Goal: Task Accomplishment & Management: Manage account settings

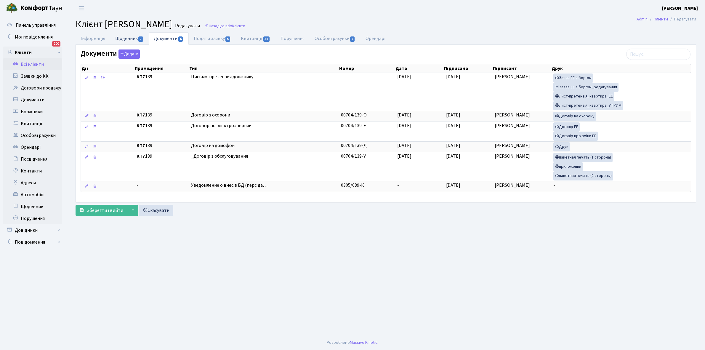
click at [118, 37] on link "Щоденник 7" at bounding box center [129, 38] width 38 height 12
select select "25"
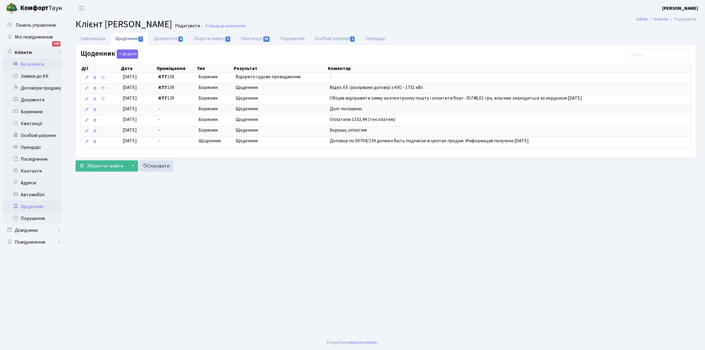
click at [33, 205] on link "Щоденник" at bounding box center [32, 206] width 59 height 12
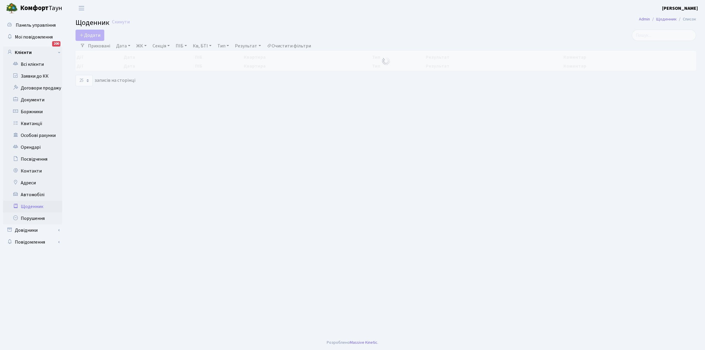
select select "25"
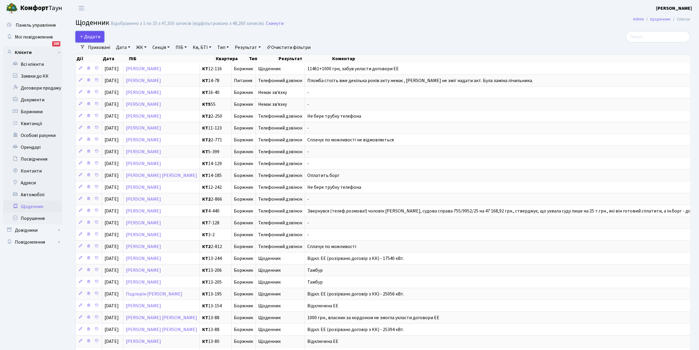
click at [90, 38] on span "Додати" at bounding box center [89, 36] width 21 height 7
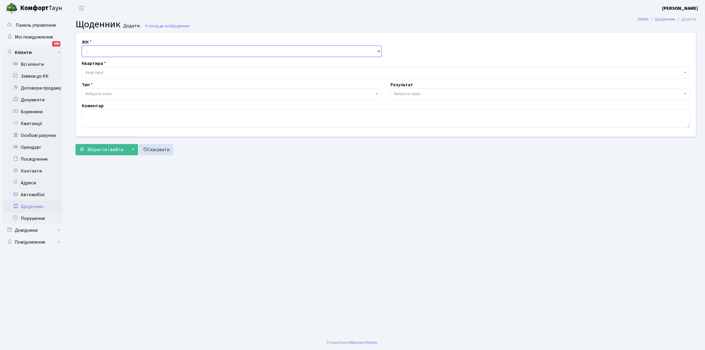
click at [100, 48] on select "- КТ, вул. Регенераторна, 4 КТ2, просп. [STREET_ADDRESS] [STREET_ADDRESS] [PERS…" at bounding box center [232, 51] width 300 height 11
select select "271"
click at [82, 46] on select "- КТ, вул. Регенераторна, 4 КТ2, просп. [STREET_ADDRESS] [STREET_ADDRESS] [PERS…" at bounding box center [232, 51] width 300 height 11
select select
click at [104, 69] on span "Квартира" at bounding box center [386, 72] width 608 height 11
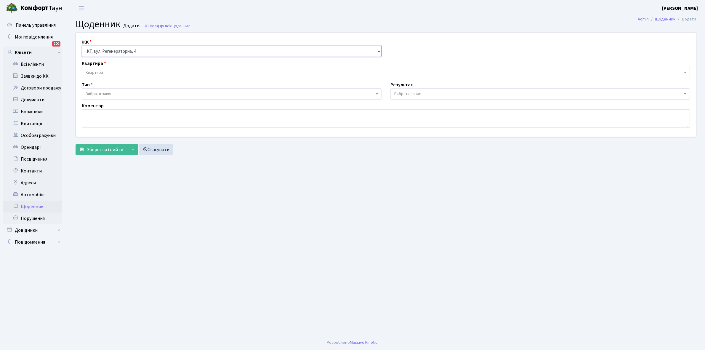
click at [112, 51] on select "- КТ, вул. Регенераторна, 4 КТ2, просп. Соборності, 17 КТ3, вул. Березнева, 16 …" at bounding box center [232, 51] width 300 height 11
select select "305"
click at [82, 46] on select "- КТ, вул. Регенераторна, 4 КТ2, просп. Соборності, 17 КТ3, вул. Березнева, 16 …" at bounding box center [232, 51] width 300 height 11
select select
click at [107, 70] on span "Квартира" at bounding box center [384, 73] width 597 height 6
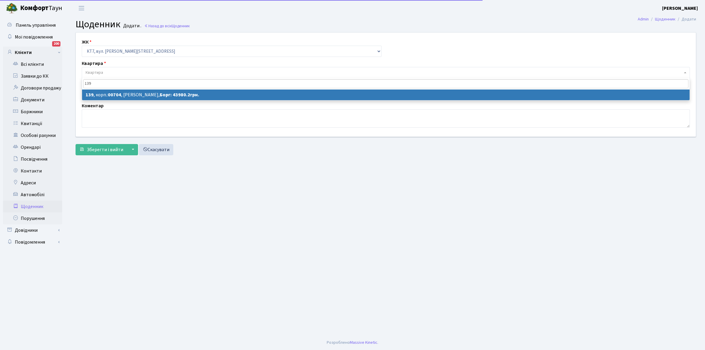
type input "139"
select select "18542"
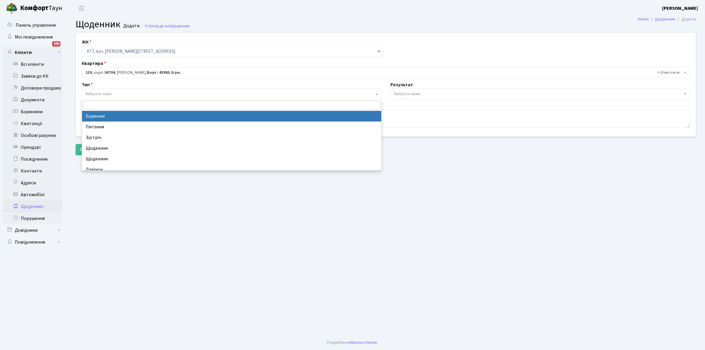
click at [133, 93] on span "Вибрати запис" at bounding box center [230, 94] width 288 height 6
select select "189"
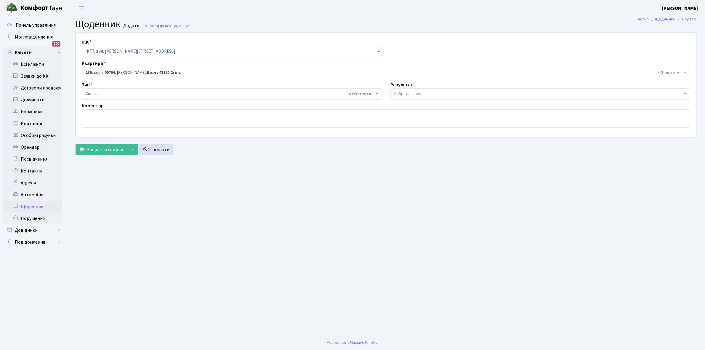
click at [413, 92] on span "Вибрати запис" at bounding box center [407, 94] width 27 height 6
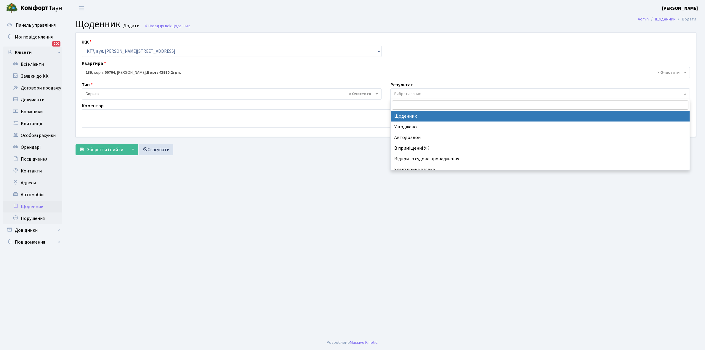
select select "14"
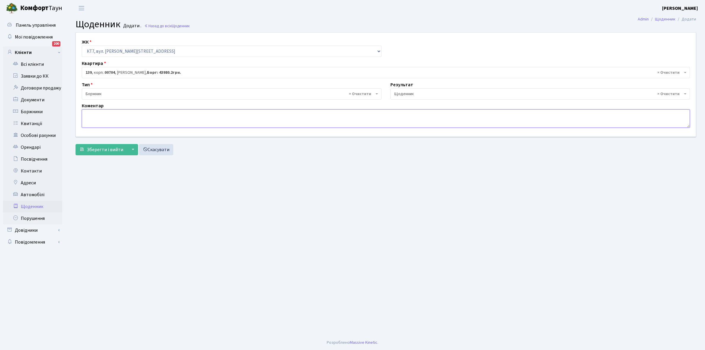
click at [90, 114] on textarea at bounding box center [386, 118] width 608 height 18
type textarea "L"
type textarea "Доп. угода +43980+1000 грн. Виплатила РОЗСТРОЧКУ в процесі отримання право влас…"
click at [97, 150] on span "Зберегти і вийти" at bounding box center [105, 149] width 36 height 7
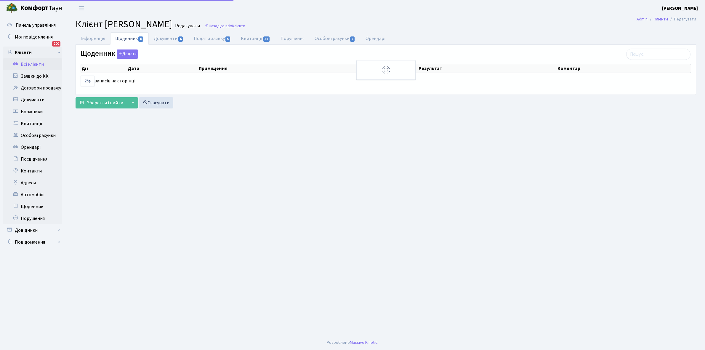
select select "25"
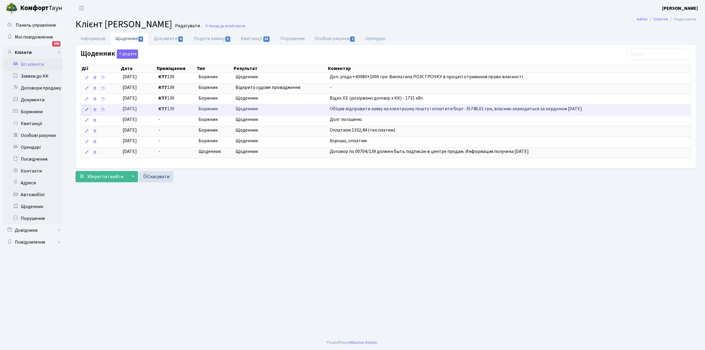
click at [83, 111] on link at bounding box center [86, 109] width 7 height 9
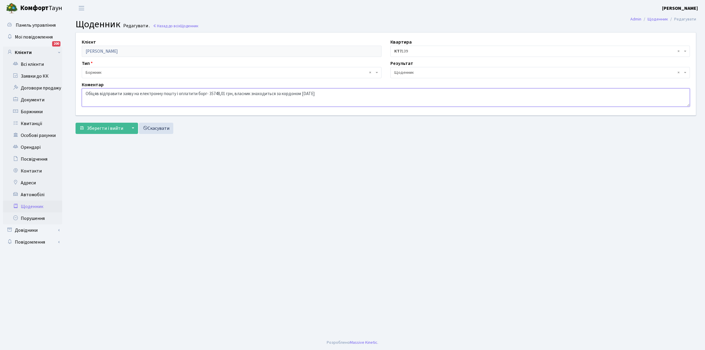
click at [99, 92] on textarea "Обіцяв відправити заяву на електронну пошту і оплатити борг- 35748,01 грн, влас…" at bounding box center [386, 97] width 608 height 18
type textarea "Обіцяла відправити заяву на електронну пошту і оплатити борг- 35748,01 грн, вла…"
click at [103, 129] on span "Зберегти і вийти" at bounding box center [105, 128] width 36 height 7
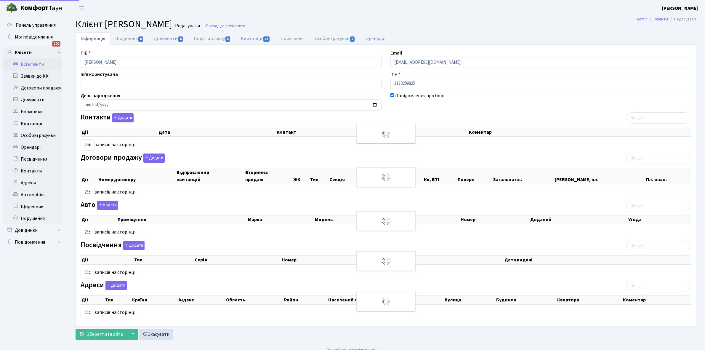
select select "25"
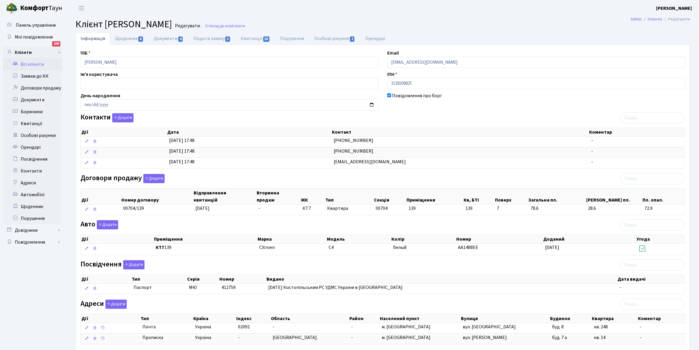
click at [31, 64] on link "Всі клієнти" at bounding box center [32, 64] width 59 height 12
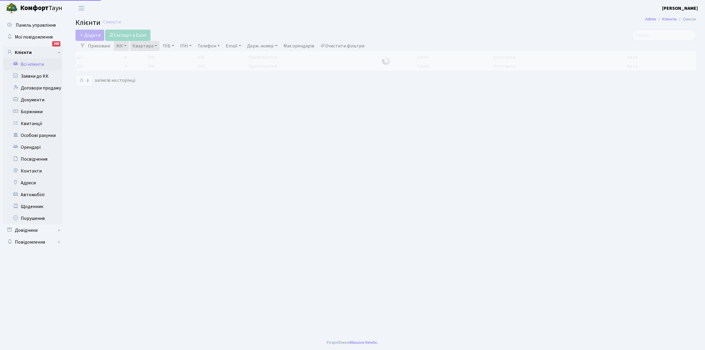
select select "25"
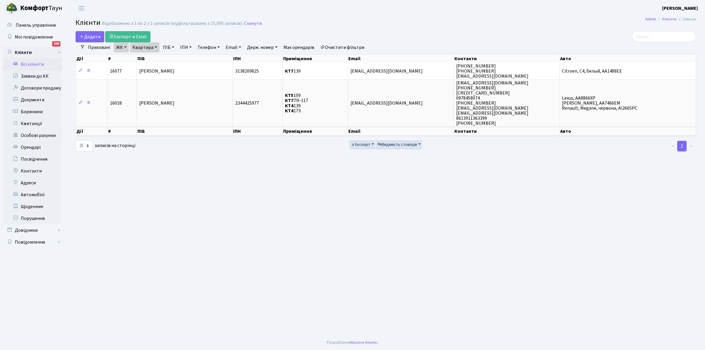
click at [155, 46] on link "Квартира" at bounding box center [144, 47] width 29 height 10
click at [158, 59] on input "139" at bounding box center [147, 58] width 35 height 11
type input "1"
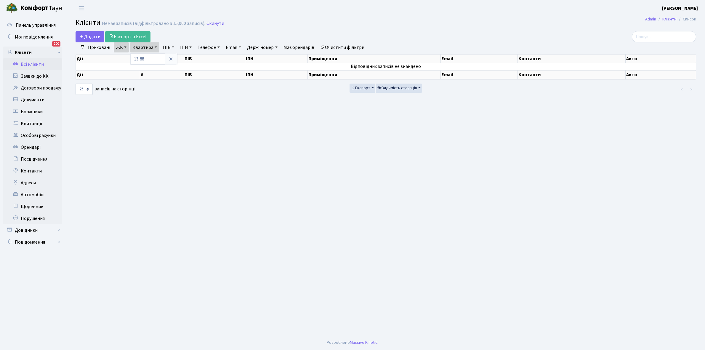
click at [352, 46] on link "Очистити фільтри" at bounding box center [342, 47] width 49 height 10
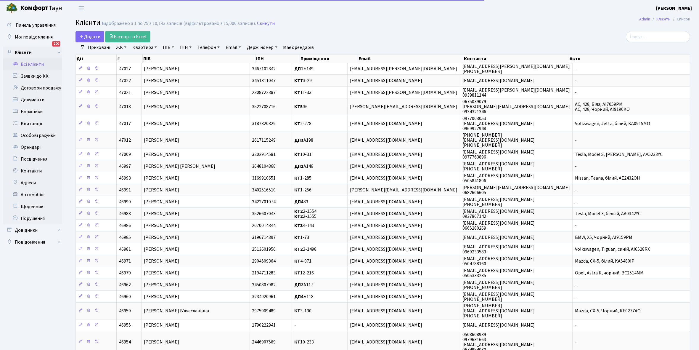
click at [125, 48] on link "ЖК" at bounding box center [121, 47] width 15 height 10
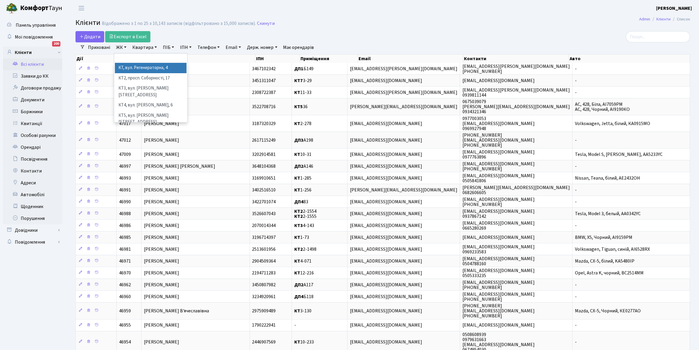
click at [134, 70] on li "КТ, вул. Регенераторна, 4" at bounding box center [151, 68] width 72 height 10
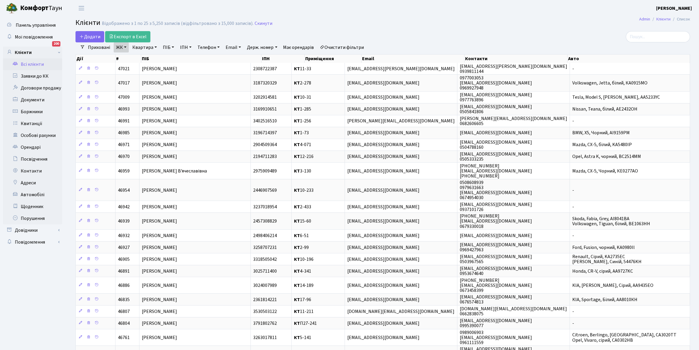
click at [155, 48] on link "Квартира" at bounding box center [144, 47] width 29 height 10
click at [144, 58] on input "text" at bounding box center [147, 58] width 35 height 11
type input "13-88"
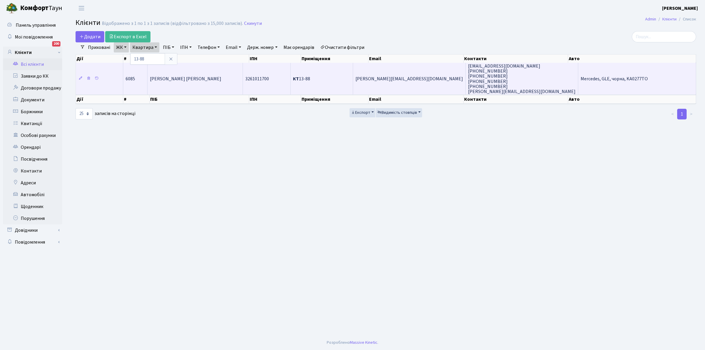
click at [212, 73] on td "Восидова Яна Расулівна" at bounding box center [194, 79] width 95 height 32
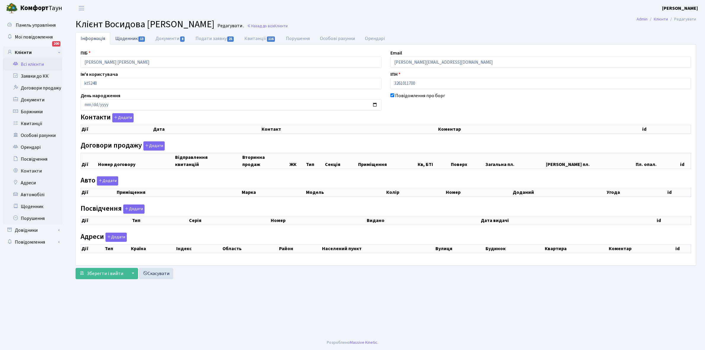
checkbox input "true"
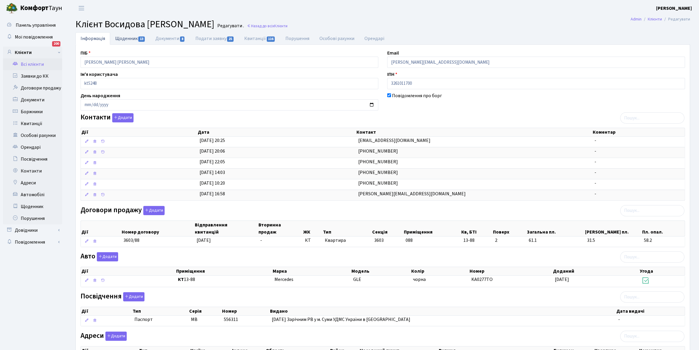
click at [129, 38] on link "Щоденник 13" at bounding box center [130, 38] width 40 height 12
select select "25"
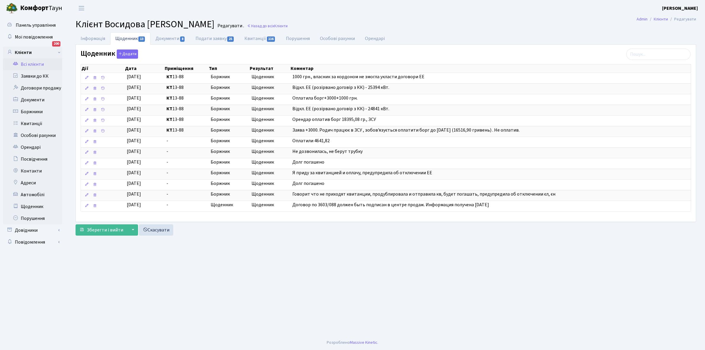
click at [29, 64] on link "Всі клієнти" at bounding box center [32, 64] width 59 height 12
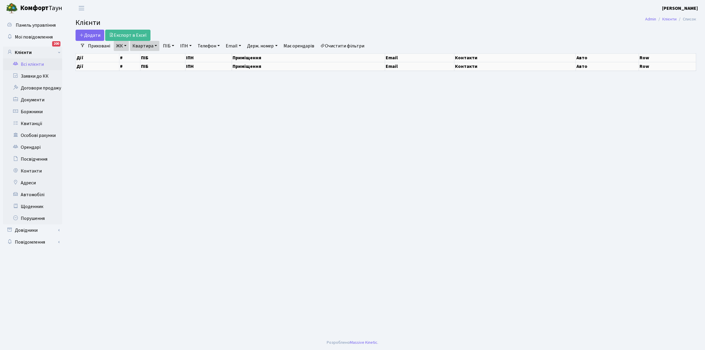
select select "25"
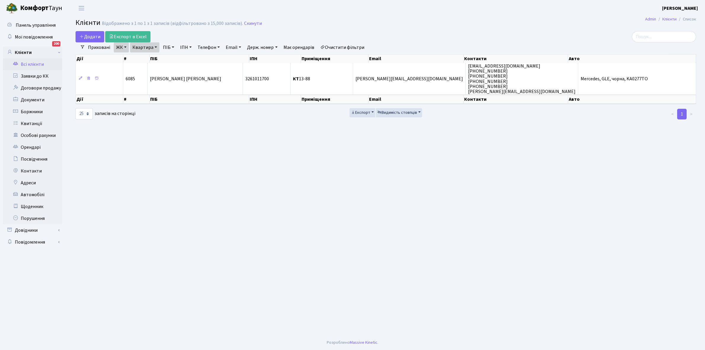
click at [157, 46] on link "Квартира" at bounding box center [144, 47] width 29 height 10
click at [153, 57] on input "13-88" at bounding box center [147, 58] width 35 height 11
type input "13-49"
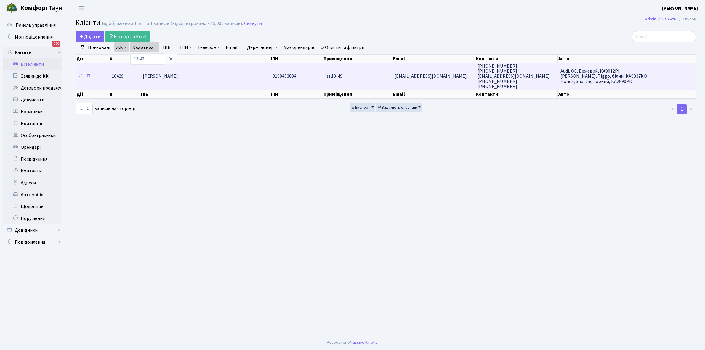
click at [178, 74] on span "[PERSON_NAME]" at bounding box center [160, 76] width 35 height 7
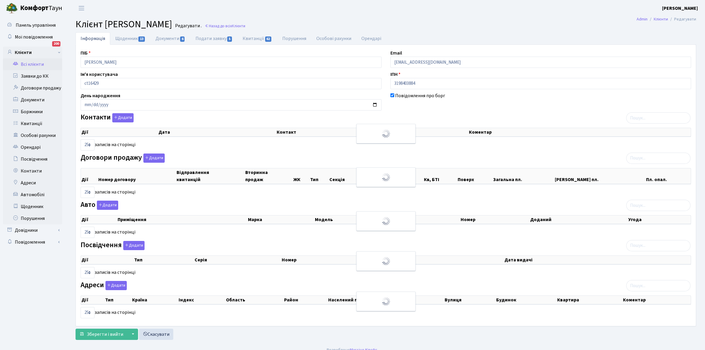
select select "25"
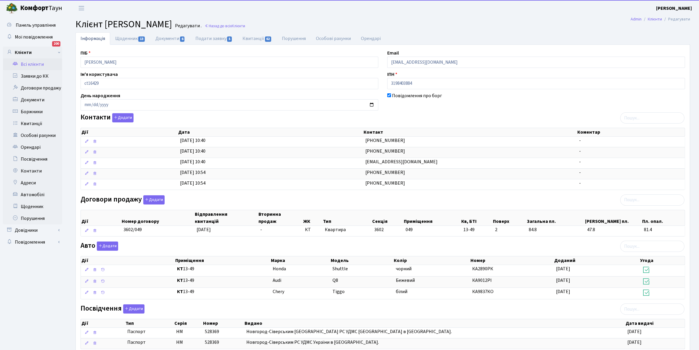
click at [121, 38] on link "Щоденник 13" at bounding box center [130, 38] width 40 height 12
select select "25"
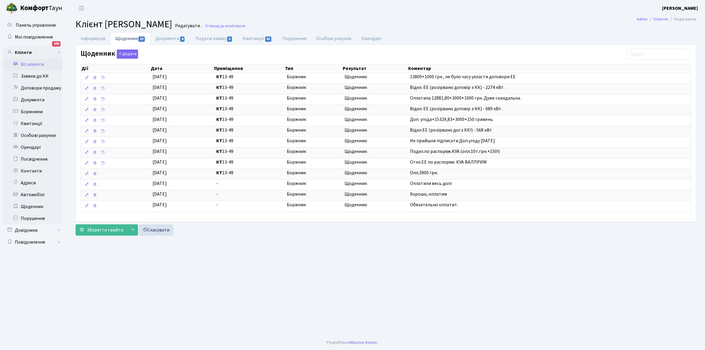
click at [30, 62] on link "Всі клієнти" at bounding box center [32, 64] width 59 height 12
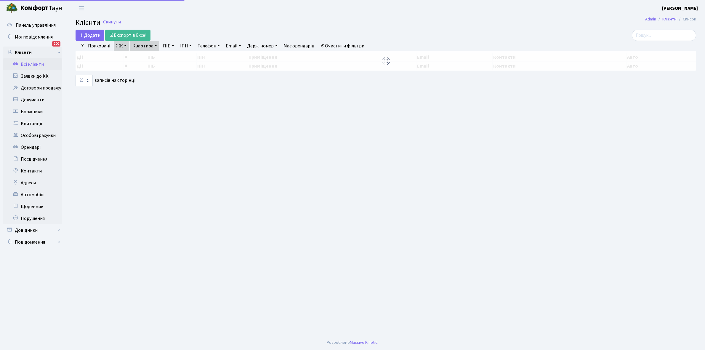
select select "25"
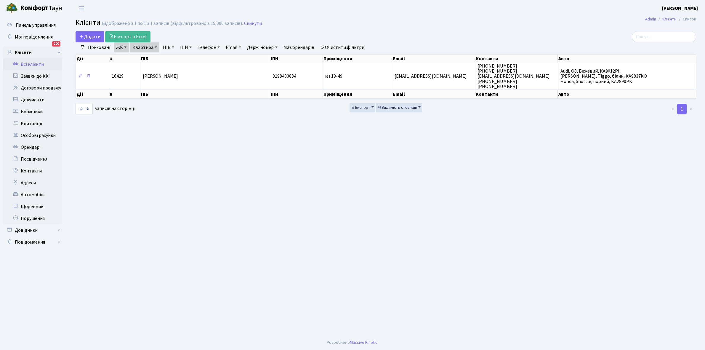
click at [156, 46] on link "Квартира" at bounding box center [144, 47] width 29 height 10
click at [152, 60] on input "13-49" at bounding box center [147, 58] width 35 height 11
type input "12-103"
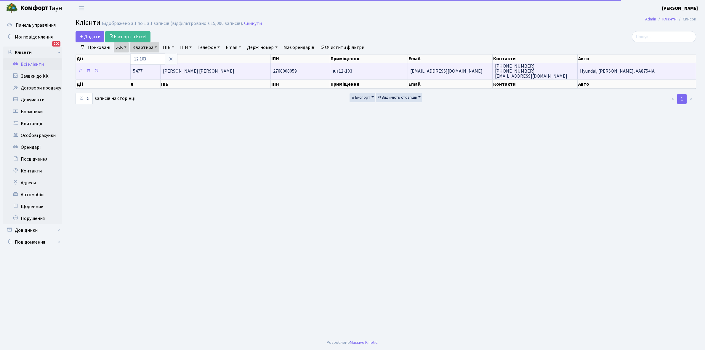
click at [207, 73] on span "Агей Вадим Сергійович" at bounding box center [198, 71] width 71 height 7
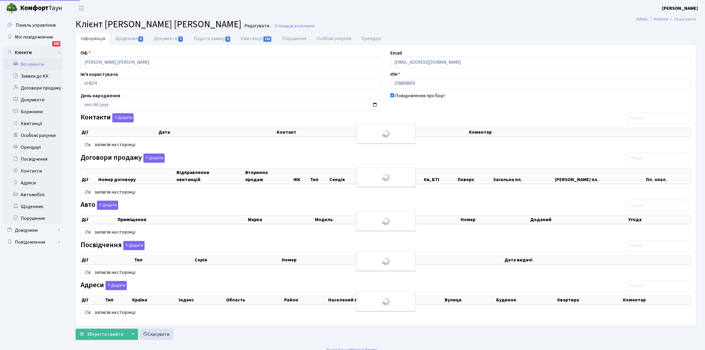
select select "25"
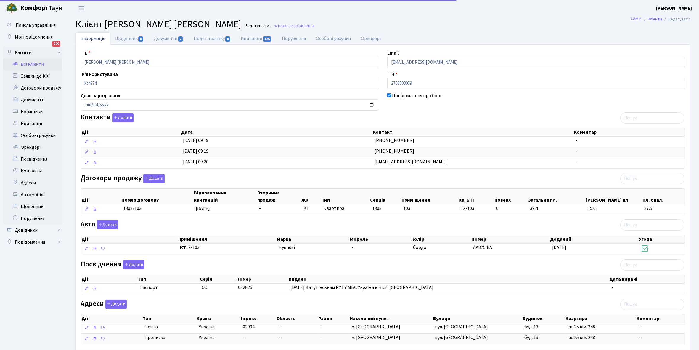
click at [123, 39] on link "Щоденник 8" at bounding box center [129, 38] width 38 height 12
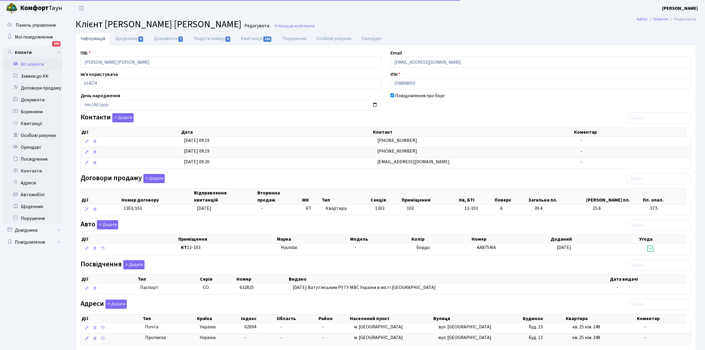
select select "25"
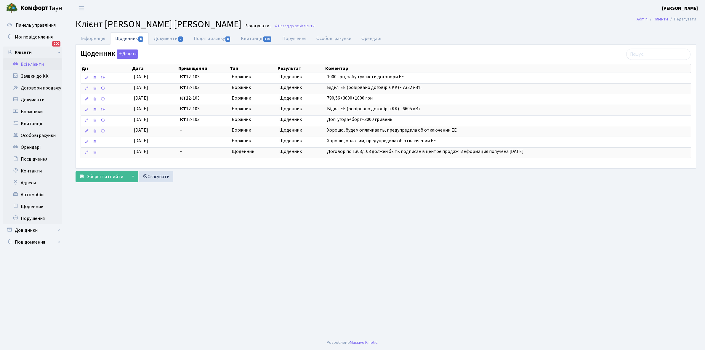
click at [30, 62] on link "Всі клієнти" at bounding box center [32, 64] width 59 height 12
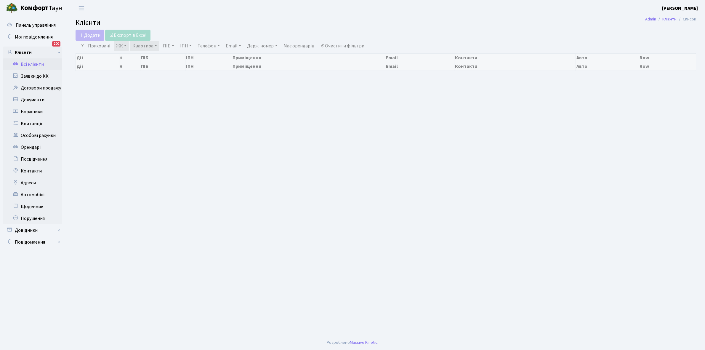
select select "25"
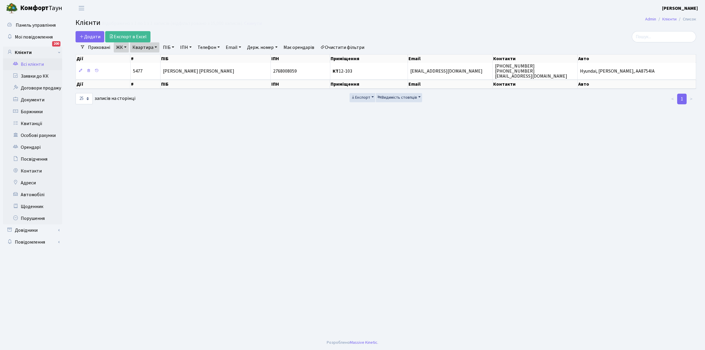
click at [155, 46] on link "Квартира" at bounding box center [144, 47] width 29 height 10
click at [151, 58] on input "12-103" at bounding box center [147, 58] width 35 height 11
type input "12-88"
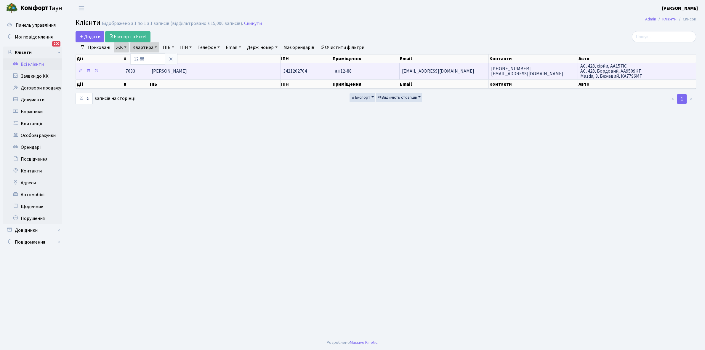
click at [220, 67] on td "[PERSON_NAME]" at bounding box center [214, 71] width 131 height 16
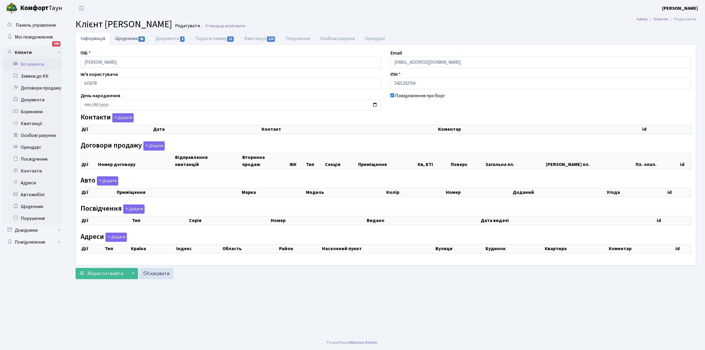
checkbox input "true"
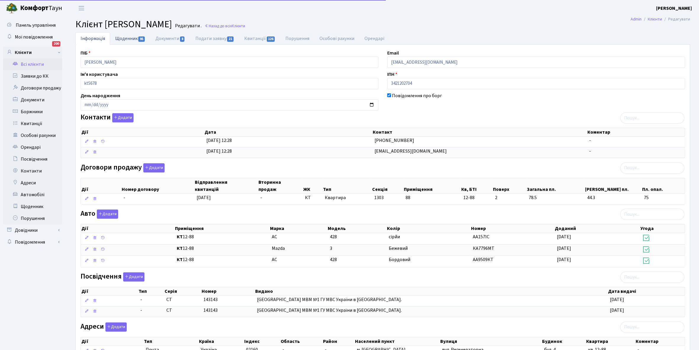
click at [118, 36] on link "Щоденник 95" at bounding box center [130, 38] width 40 height 12
select select "25"
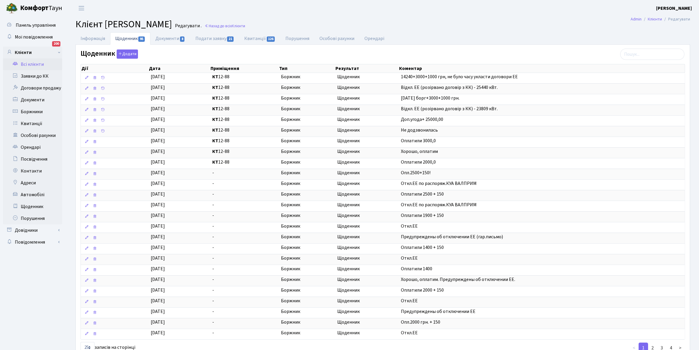
click at [30, 62] on link "Всі клієнти" at bounding box center [32, 64] width 59 height 12
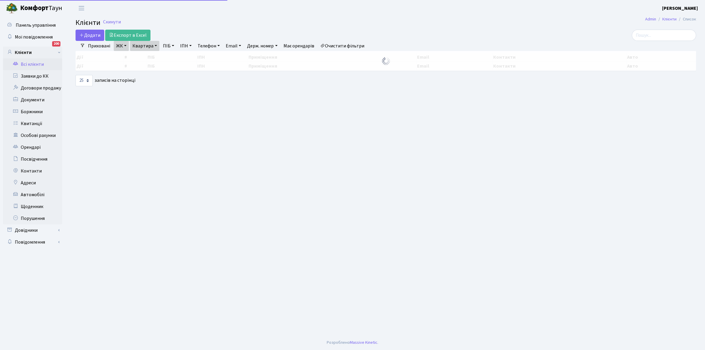
select select "25"
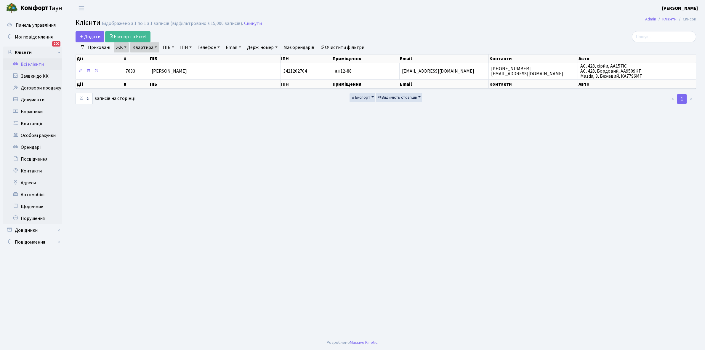
click at [156, 47] on link "Квартира" at bounding box center [144, 47] width 29 height 10
click at [155, 58] on input "12-88" at bounding box center [147, 58] width 35 height 11
type input "1"
type input "11-64"
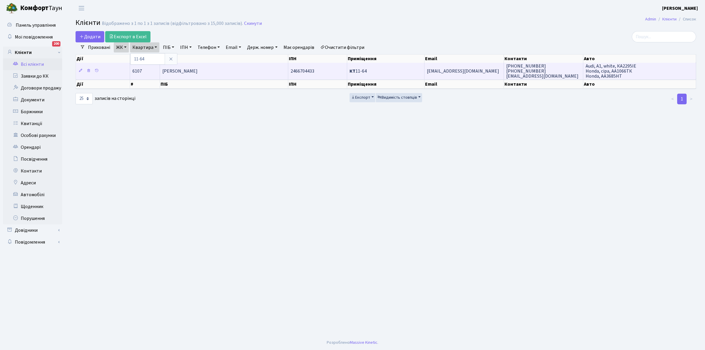
click at [198, 68] on span "[PERSON_NAME]" at bounding box center [179, 71] width 35 height 7
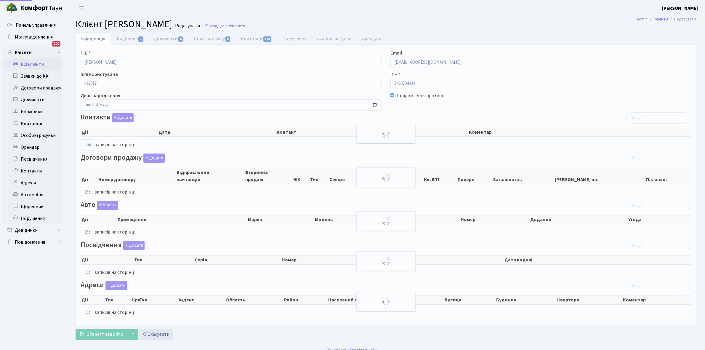
select select "25"
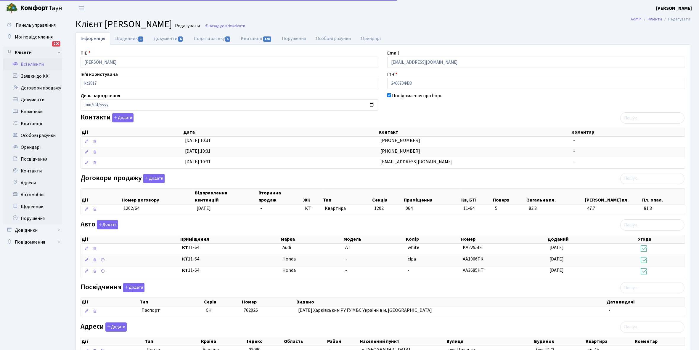
click at [119, 38] on link "Щоденник 1" at bounding box center [129, 38] width 38 height 12
select select "25"
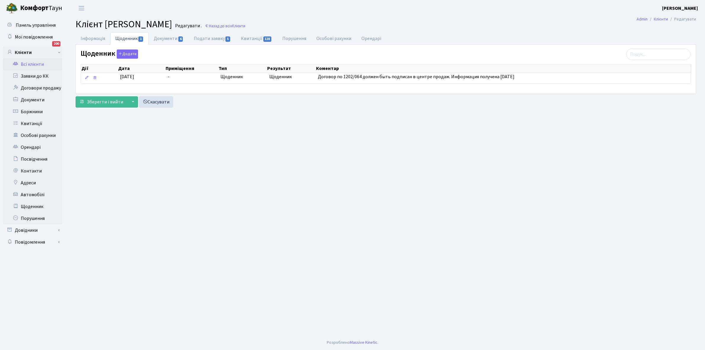
click at [34, 61] on link "Всі клієнти" at bounding box center [32, 64] width 59 height 12
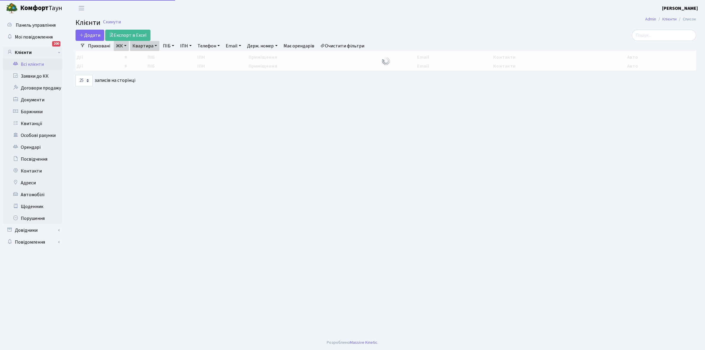
select select "25"
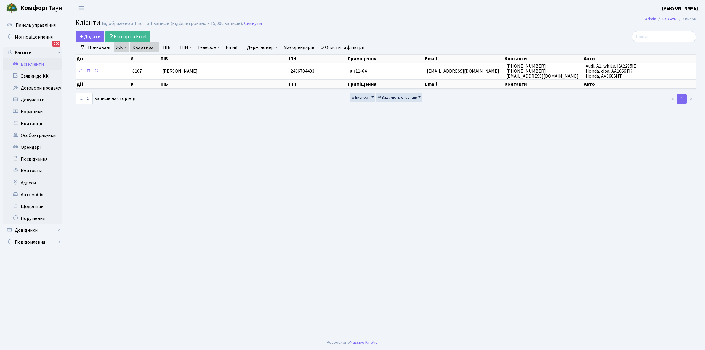
click at [338, 49] on link "Очистити фільтри" at bounding box center [342, 47] width 49 height 10
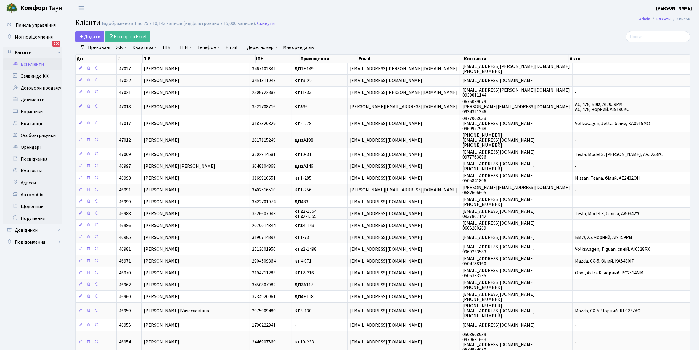
click at [125, 47] on link "ЖК" at bounding box center [121, 47] width 15 height 10
click at [126, 67] on li "КТ, вул. Регенераторна, 4" at bounding box center [151, 68] width 72 height 10
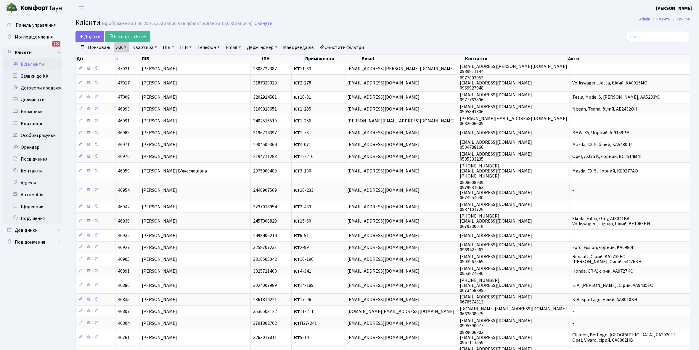
click at [156, 47] on link "Квартира" at bounding box center [144, 47] width 29 height 10
click at [144, 58] on input "text" at bounding box center [147, 58] width 35 height 11
type input "11-164"
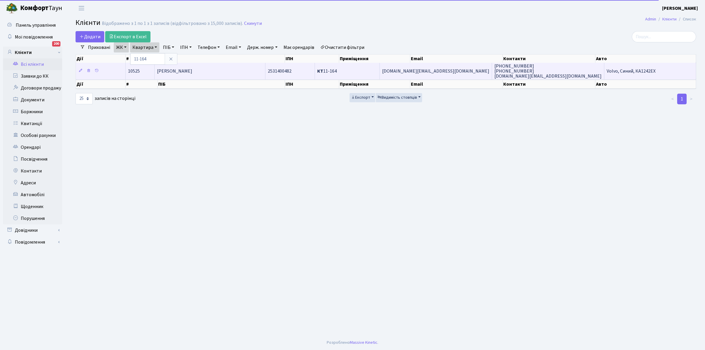
click at [192, 69] on span "Ляшенко Інна Володимирівна" at bounding box center [174, 71] width 35 height 7
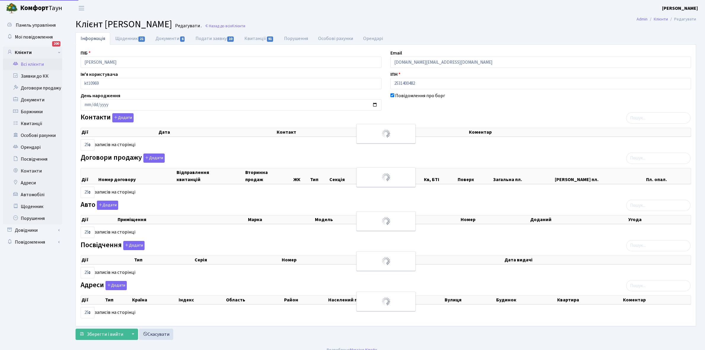
select select "25"
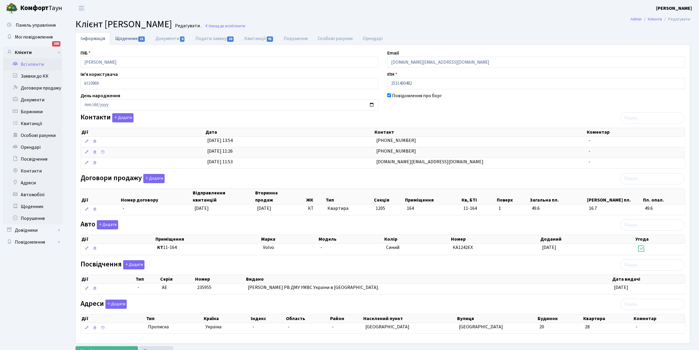
click at [121, 39] on link "Щоденник 21" at bounding box center [130, 38] width 40 height 12
select select "25"
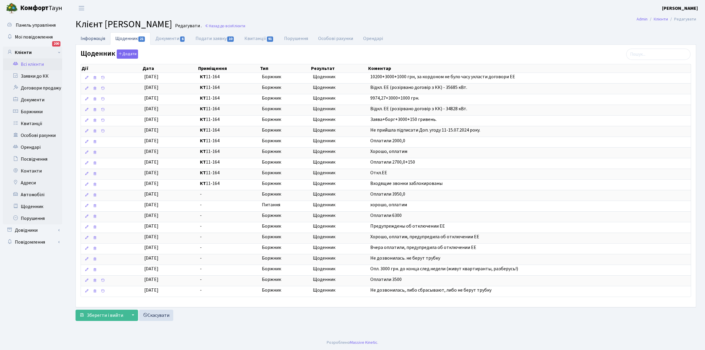
click at [89, 38] on link "Інформація" at bounding box center [93, 38] width 35 height 12
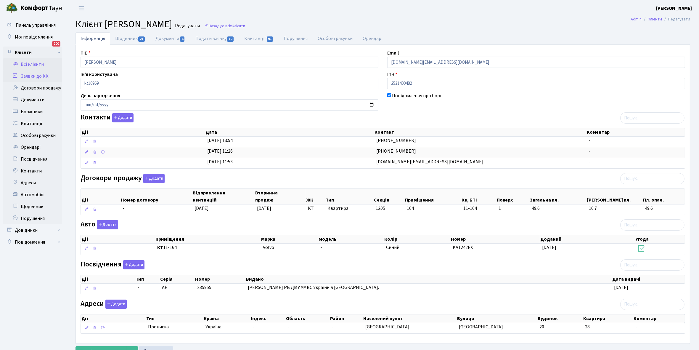
click at [31, 76] on link "Заявки до КК" at bounding box center [32, 76] width 59 height 12
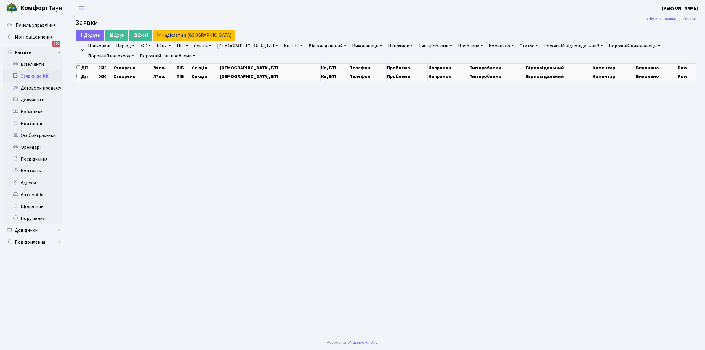
select select "25"
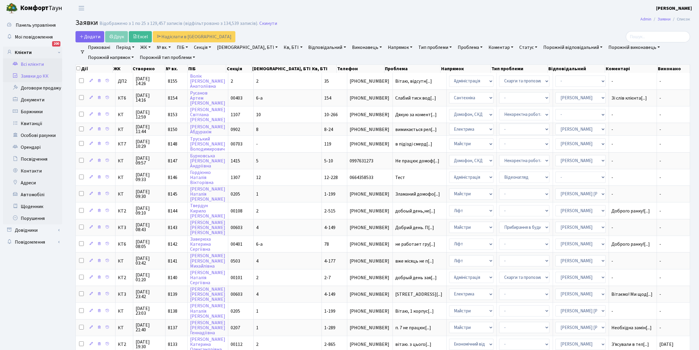
click at [40, 63] on link "Всі клієнти" at bounding box center [32, 64] width 59 height 12
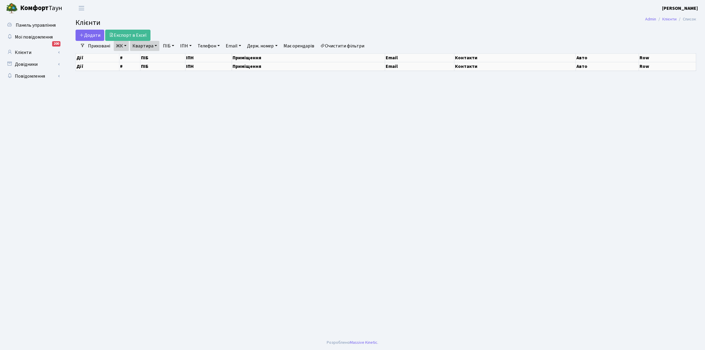
select select "25"
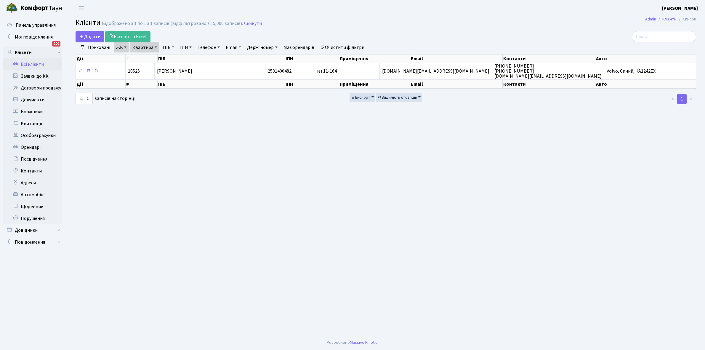
click at [125, 46] on link "ЖК" at bounding box center [121, 47] width 15 height 10
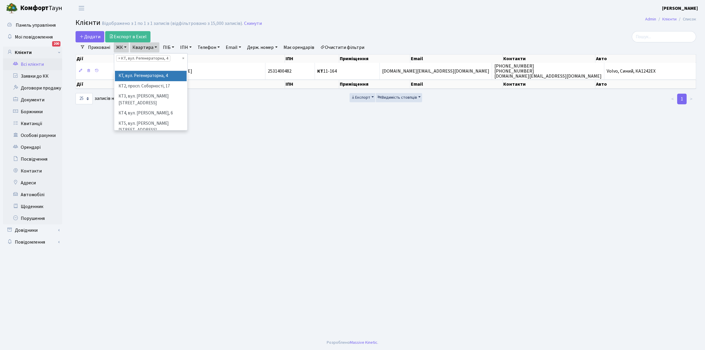
click at [156, 46] on link "Квартира" at bounding box center [144, 47] width 29 height 10
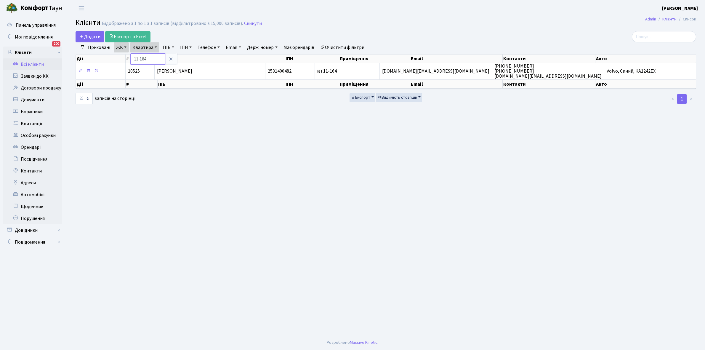
click at [153, 57] on input "11-164" at bounding box center [147, 58] width 35 height 11
type input "12-88"
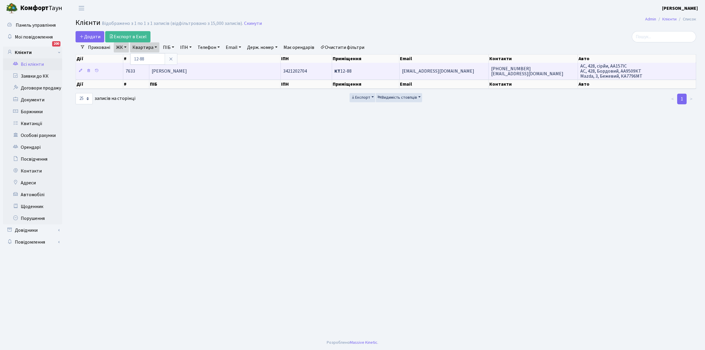
click at [187, 72] on span "[PERSON_NAME]" at bounding box center [169, 71] width 35 height 7
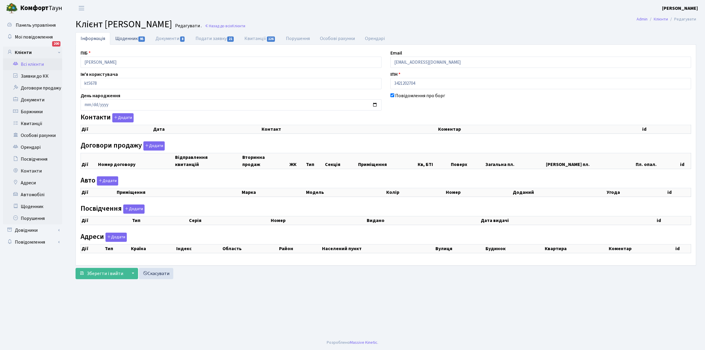
checkbox input "true"
select select "25"
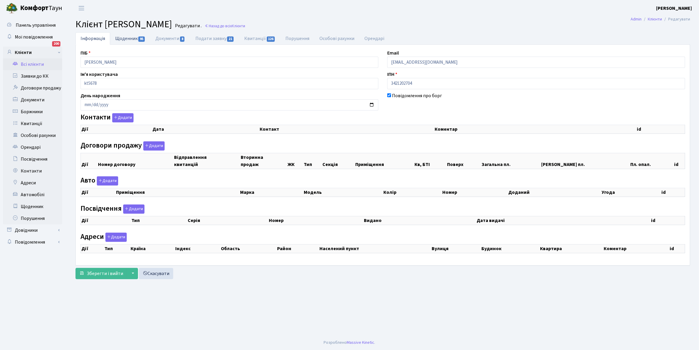
select select "25"
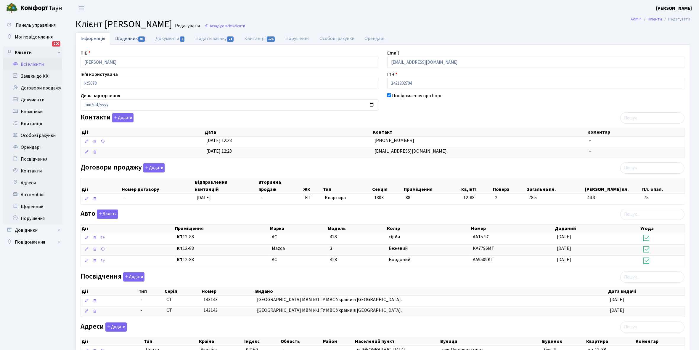
click at [122, 36] on link "Щоденник 95" at bounding box center [130, 38] width 40 height 12
select select "25"
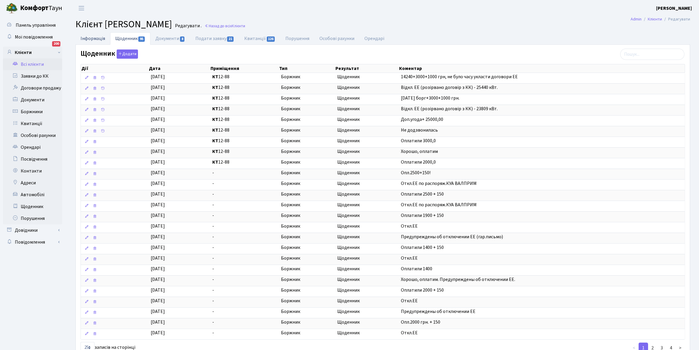
click at [90, 36] on link "Інформація" at bounding box center [93, 38] width 35 height 12
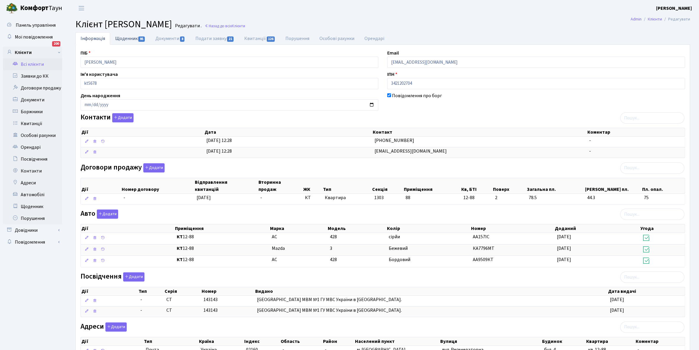
click at [120, 38] on link "Щоденник 95" at bounding box center [130, 38] width 40 height 12
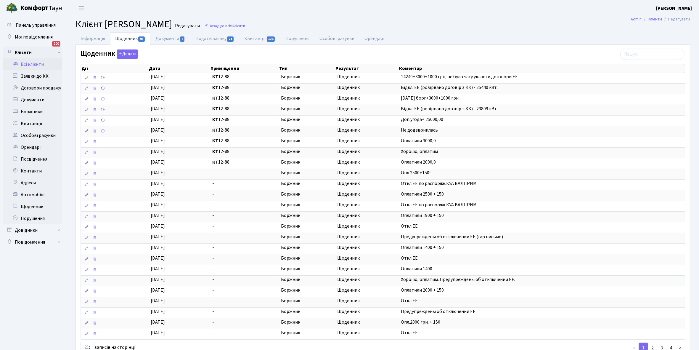
click at [25, 64] on link "Всі клієнти" at bounding box center [32, 64] width 59 height 12
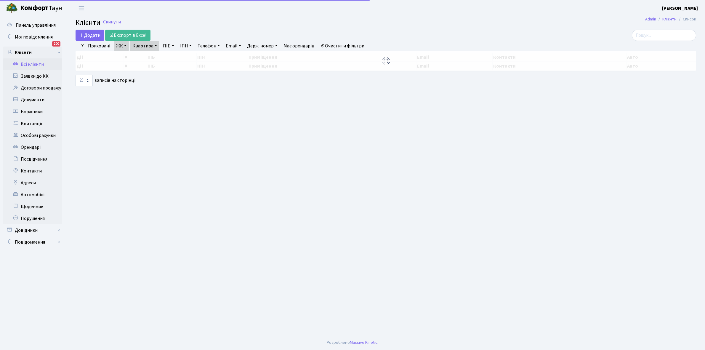
select select "25"
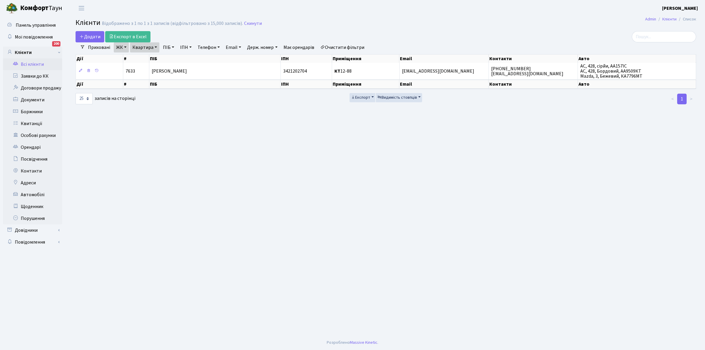
click at [156, 46] on link "Квартира" at bounding box center [144, 47] width 29 height 10
click at [151, 57] on input "12-88" at bounding box center [147, 58] width 35 height 11
type input "11-164"
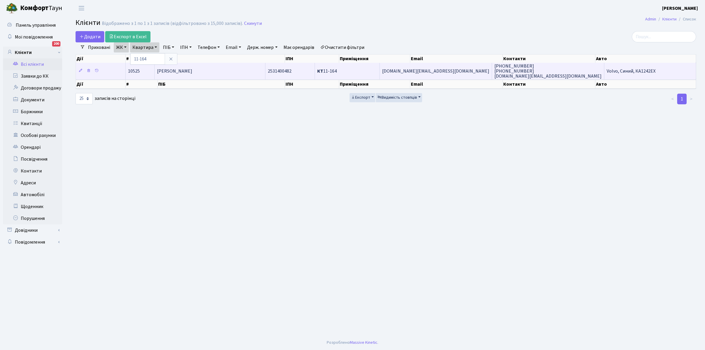
click at [230, 67] on td "Ляшенко Інна Володимирівна" at bounding box center [210, 71] width 111 height 16
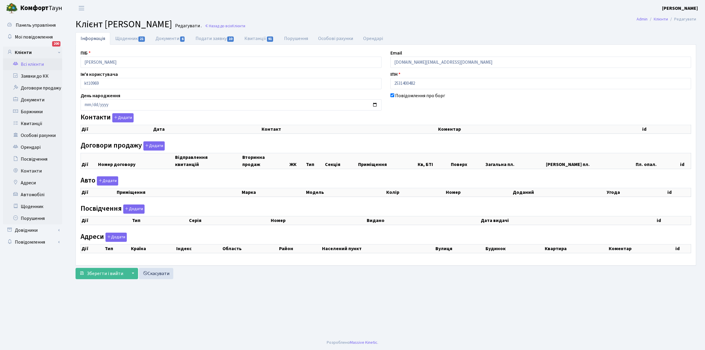
checkbox input "true"
select select "25"
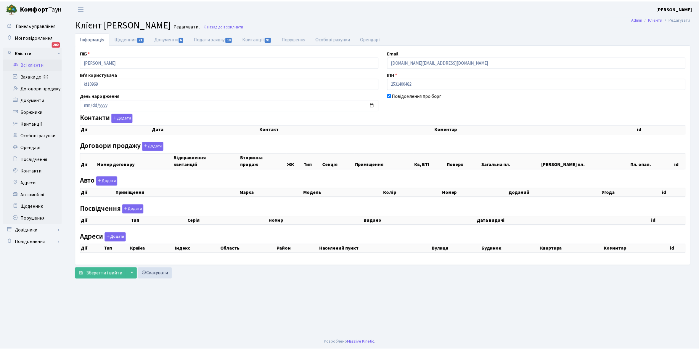
select select "25"
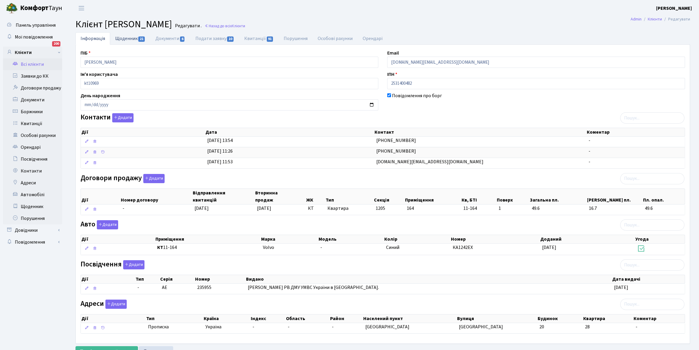
click at [121, 38] on link "Щоденник 21" at bounding box center [130, 38] width 40 height 12
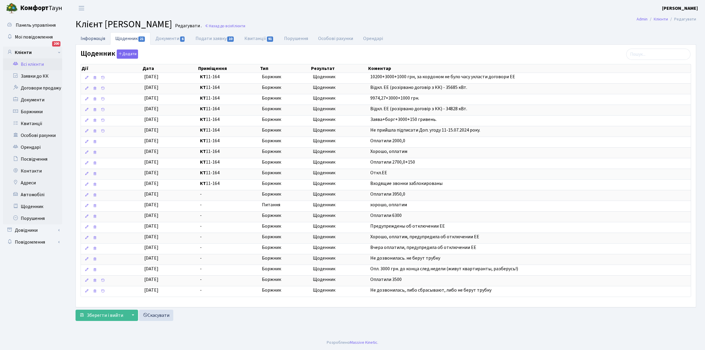
click at [89, 39] on link "Інформація" at bounding box center [93, 38] width 35 height 12
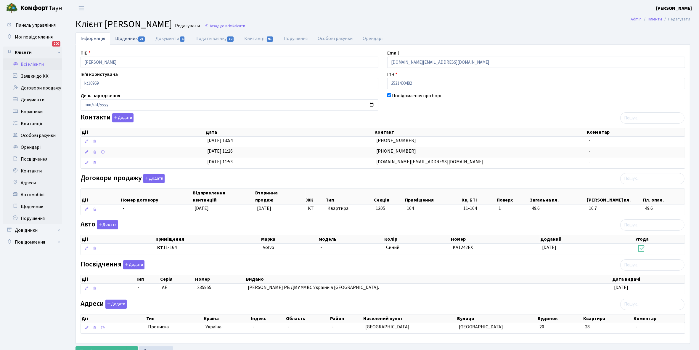
click at [123, 36] on link "Щоденник 21" at bounding box center [130, 38] width 40 height 12
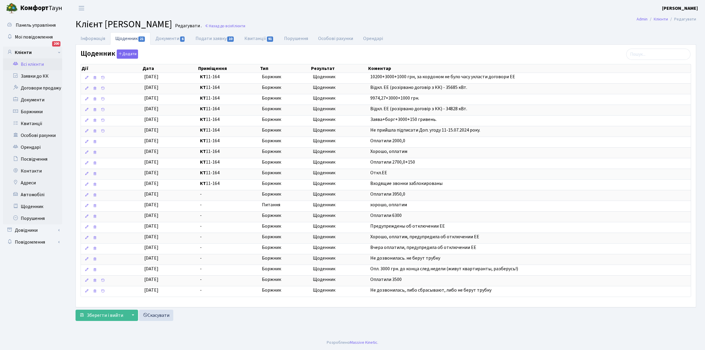
click at [34, 61] on link "Всі клієнти" at bounding box center [32, 64] width 59 height 12
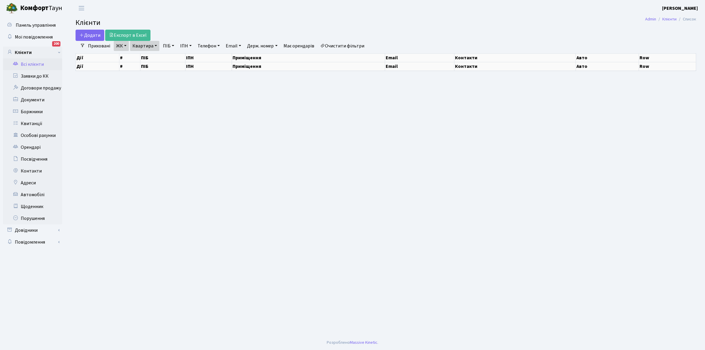
select select "25"
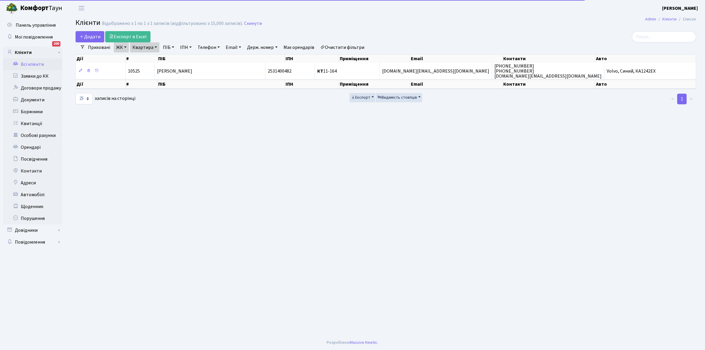
click at [156, 46] on link "Квартира" at bounding box center [144, 47] width 29 height 10
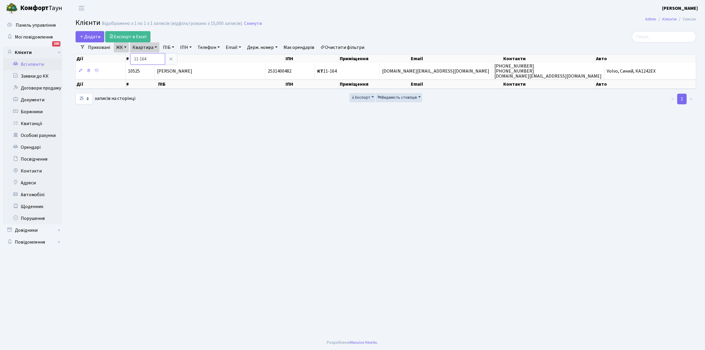
click at [150, 57] on input "11-164" at bounding box center [147, 58] width 35 height 11
type input "12-103"
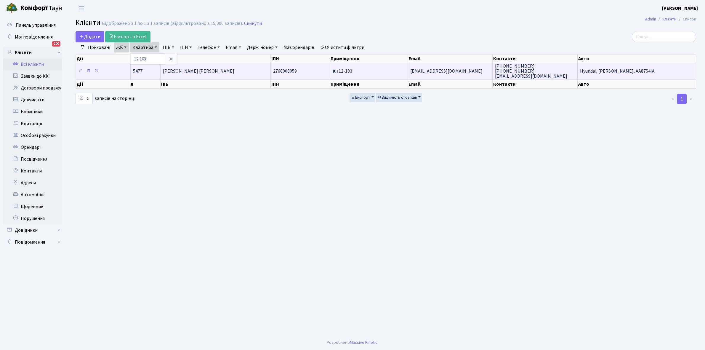
click at [228, 70] on td "[PERSON_NAME] [PERSON_NAME]" at bounding box center [216, 71] width 110 height 16
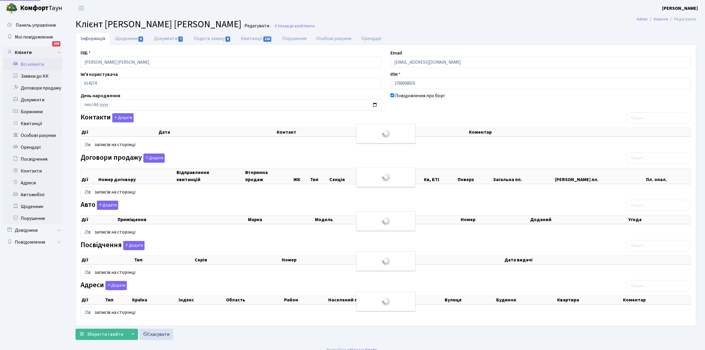
select select "25"
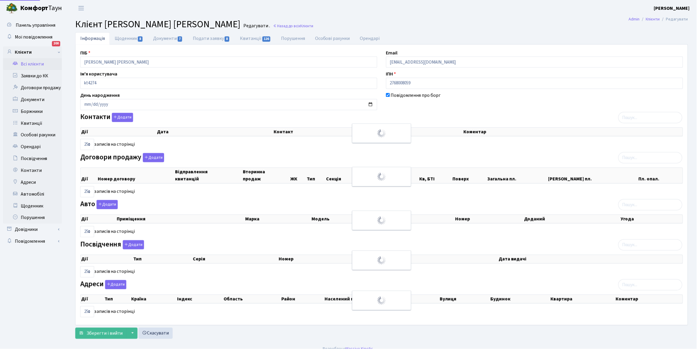
click at [125, 39] on link "Щоденник 8" at bounding box center [129, 38] width 38 height 12
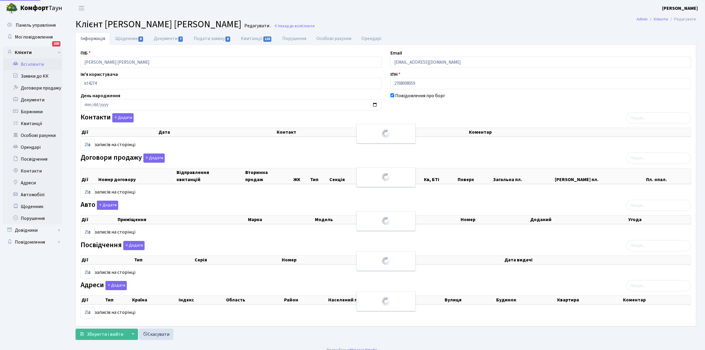
select select "25"
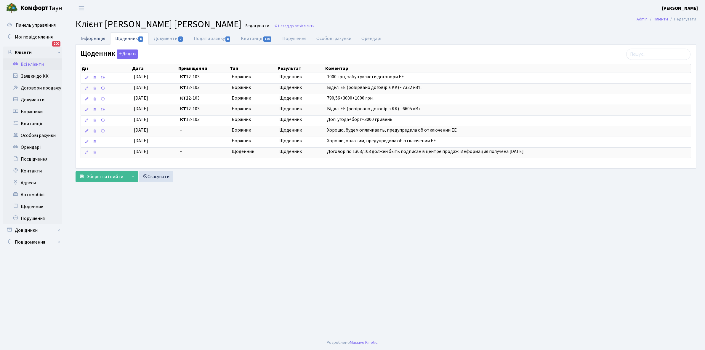
click at [84, 39] on link "Інформація" at bounding box center [93, 38] width 35 height 12
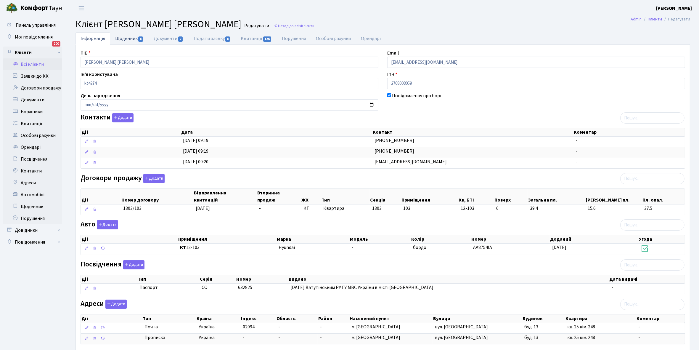
click at [128, 39] on link "Щоденник 8" at bounding box center [129, 38] width 38 height 12
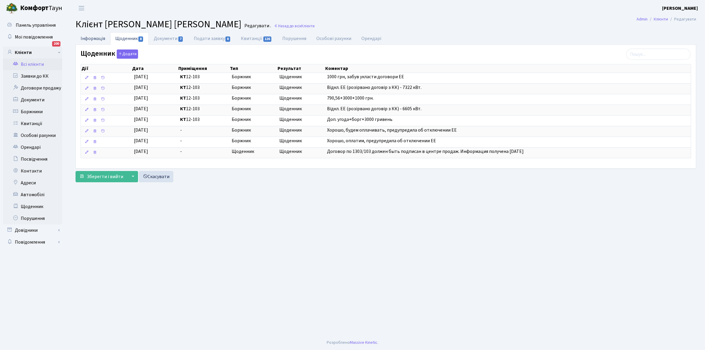
click at [90, 38] on link "Інформація" at bounding box center [93, 38] width 35 height 12
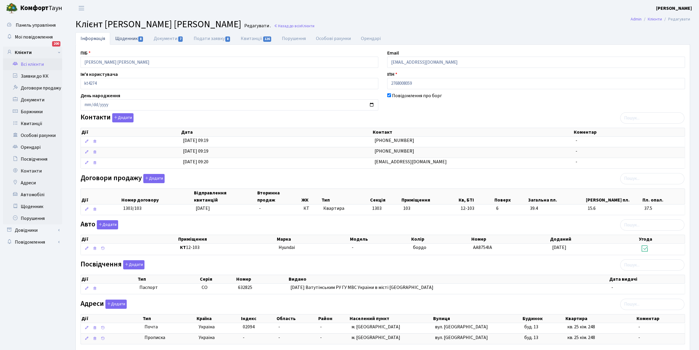
click at [122, 39] on link "Щоденник 8" at bounding box center [129, 38] width 38 height 12
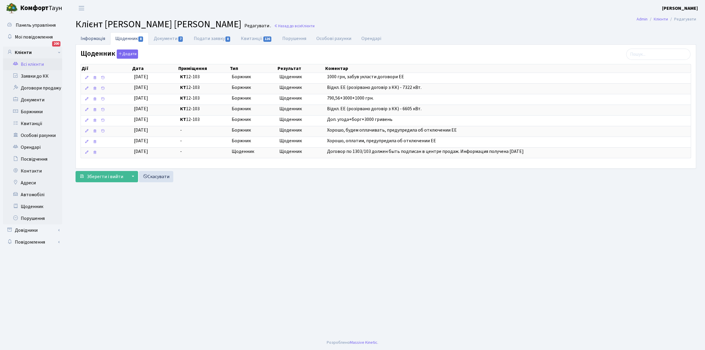
click at [92, 38] on link "Інформація" at bounding box center [93, 38] width 35 height 12
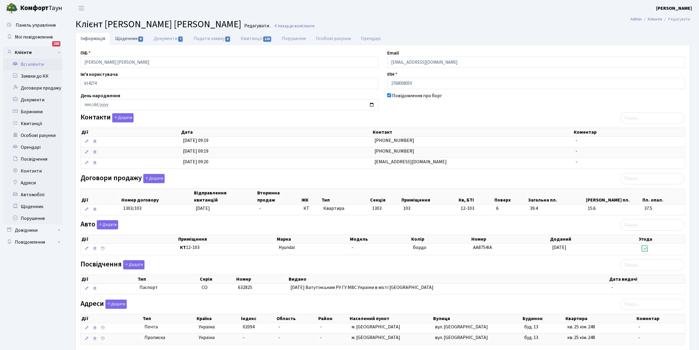
click at [124, 36] on link "Щоденник 8" at bounding box center [129, 38] width 38 height 12
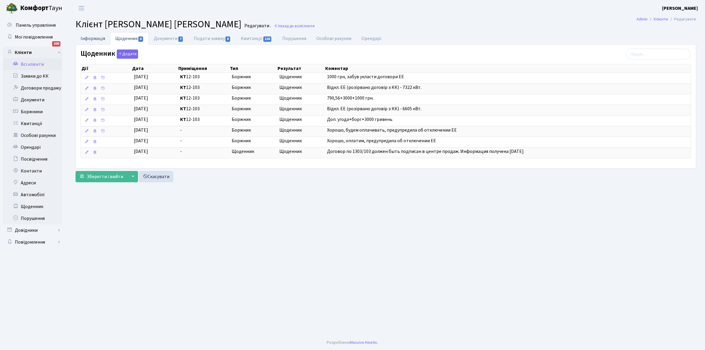
click at [88, 38] on link "Інформація" at bounding box center [93, 38] width 35 height 12
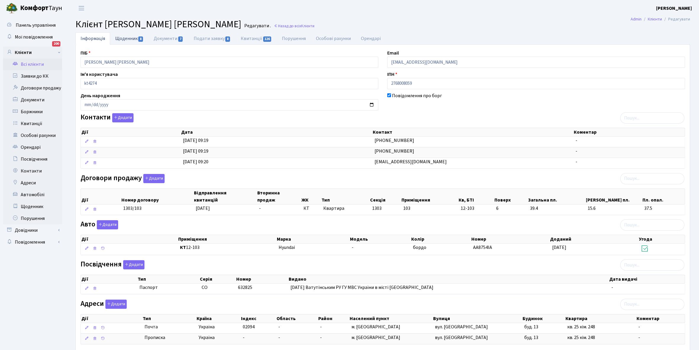
click at [122, 38] on link "Щоденник 8" at bounding box center [129, 38] width 38 height 12
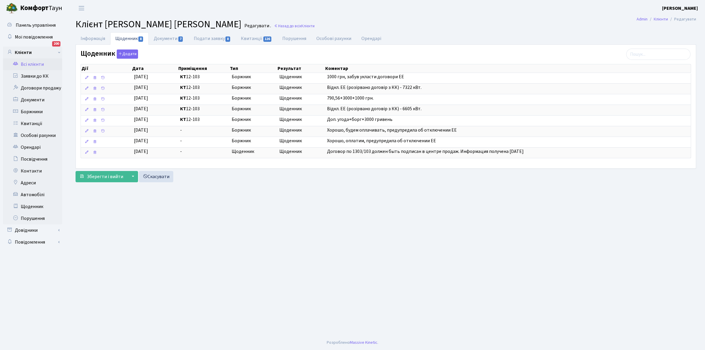
click at [33, 66] on link "Всі клієнти" at bounding box center [32, 64] width 59 height 12
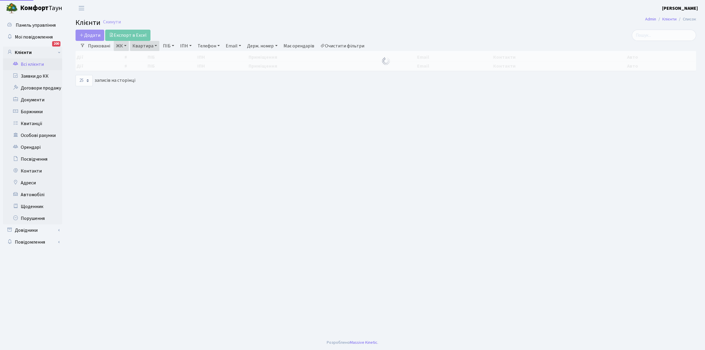
select select "25"
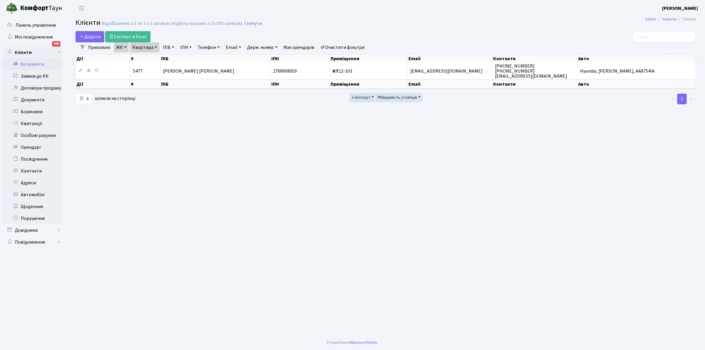
click at [156, 46] on link "Квартира" at bounding box center [144, 47] width 29 height 10
click at [157, 61] on input "12-103" at bounding box center [147, 58] width 35 height 11
type input "1"
type input "13-88"
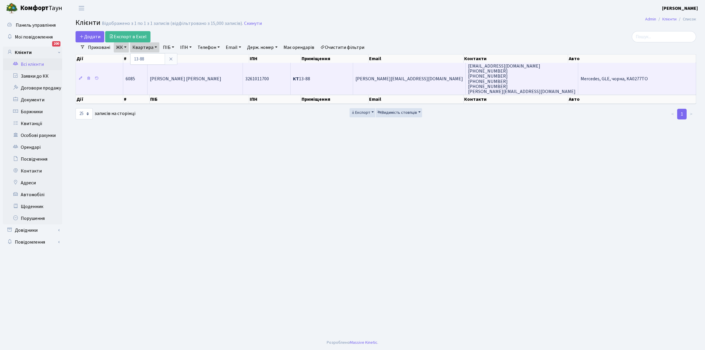
click at [193, 70] on td "[PERSON_NAME] [PERSON_NAME]" at bounding box center [194, 79] width 95 height 32
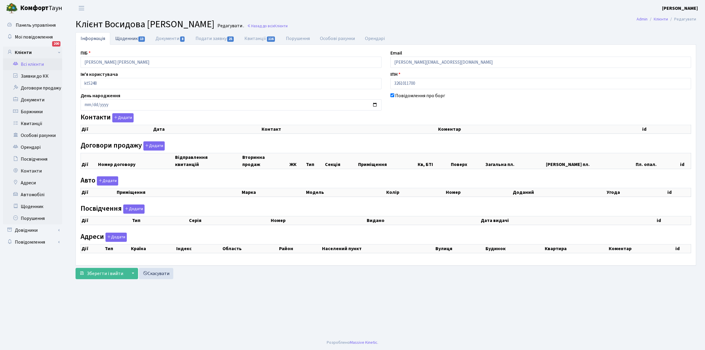
click at [126, 36] on link "Щоденник 13" at bounding box center [130, 38] width 40 height 12
select select "25"
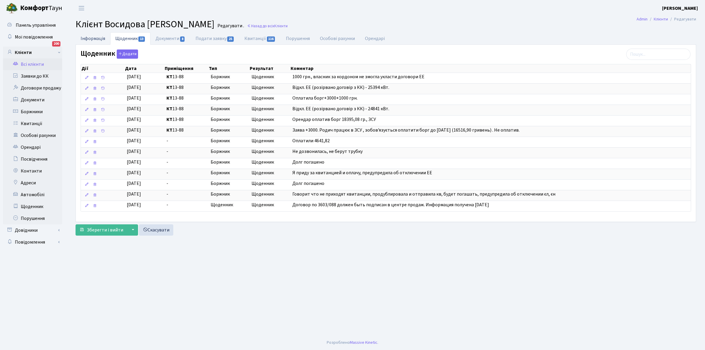
click at [95, 39] on link "Інформація" at bounding box center [93, 38] width 35 height 12
select select "25"
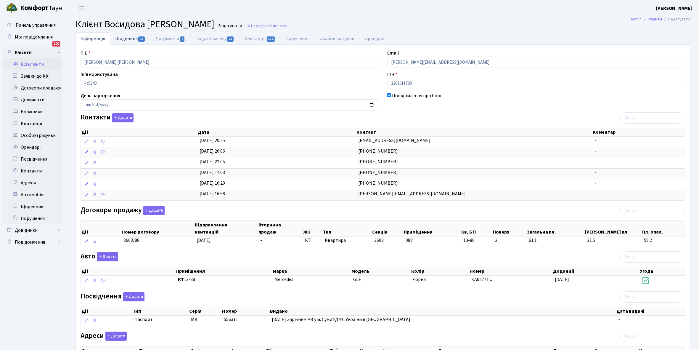
click at [125, 39] on link "Щоденник 13" at bounding box center [130, 38] width 40 height 12
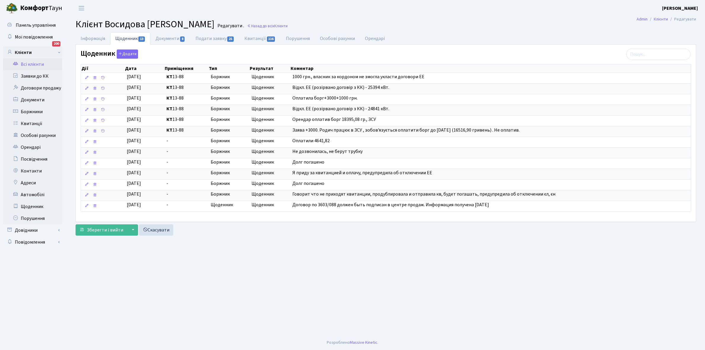
click at [34, 64] on link "Всі клієнти" at bounding box center [32, 64] width 59 height 12
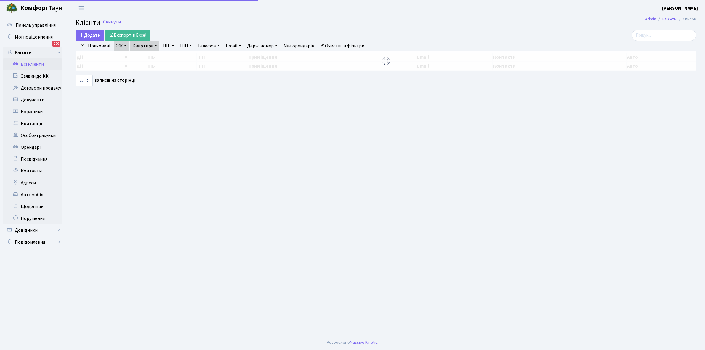
select select "25"
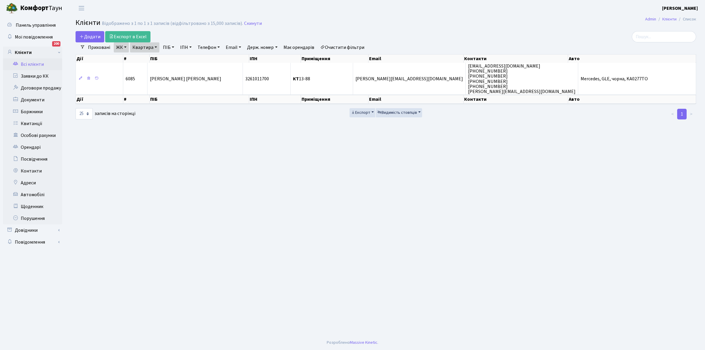
click at [157, 45] on link "Квартира" at bounding box center [144, 47] width 29 height 10
click at [155, 57] on input "13-88" at bounding box center [147, 58] width 35 height 11
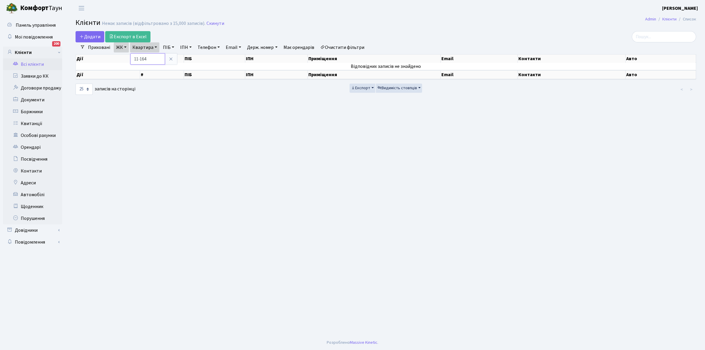
type input "11-164"
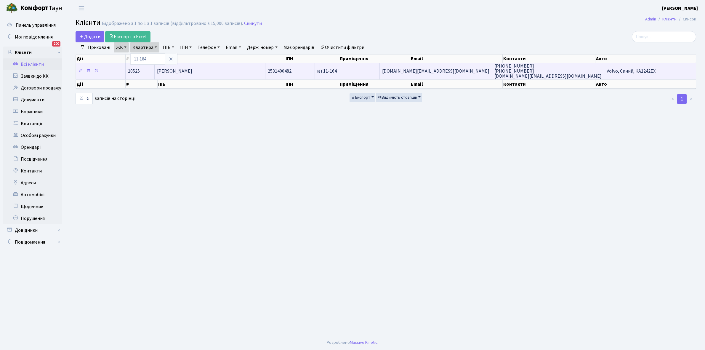
click at [202, 75] on td "[PERSON_NAME]" at bounding box center [210, 71] width 111 height 16
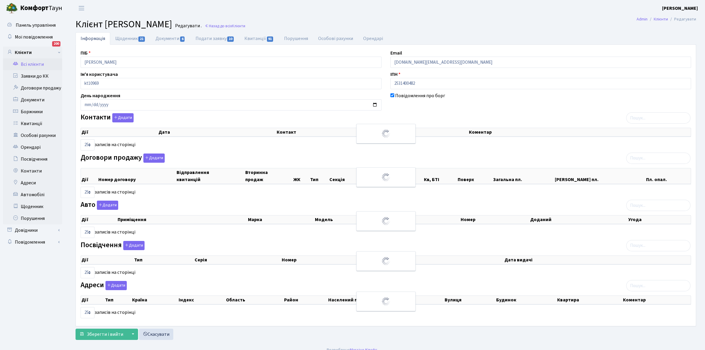
select select "25"
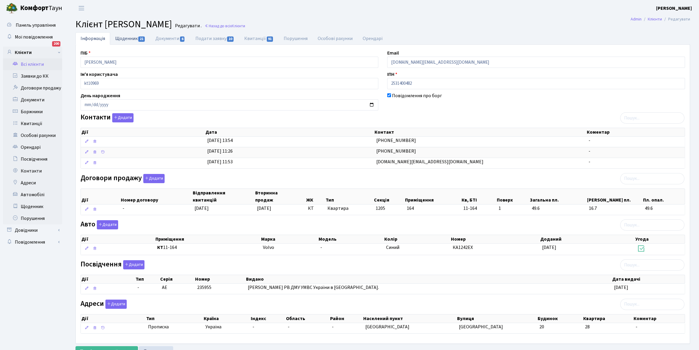
click at [123, 39] on link "Щоденник 21" at bounding box center [130, 38] width 40 height 12
select select "25"
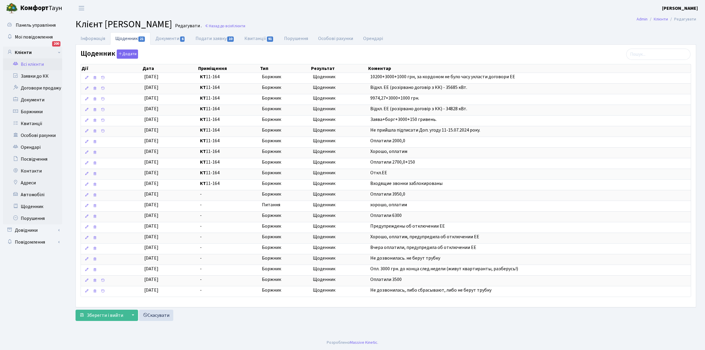
click at [33, 64] on link "Всі клієнти" at bounding box center [32, 64] width 59 height 12
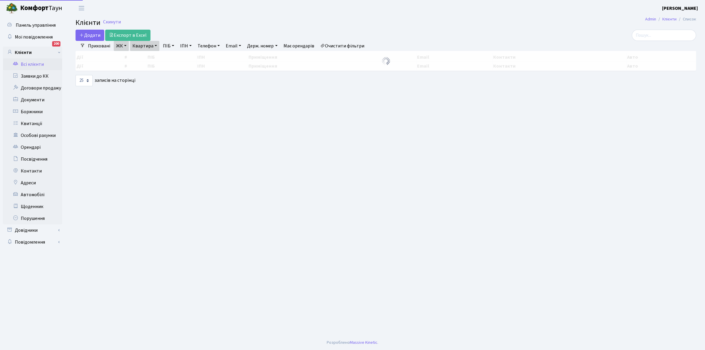
select select "25"
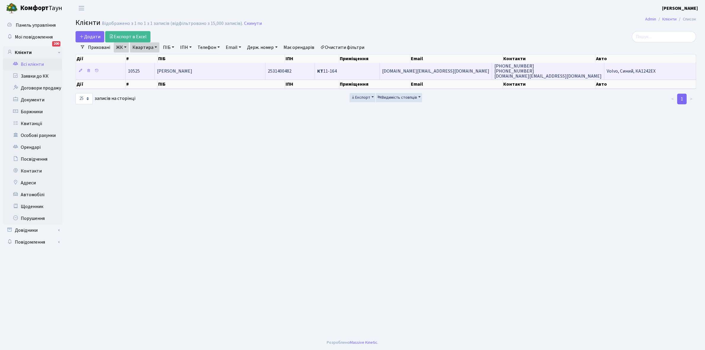
click at [192, 73] on span "[PERSON_NAME]" at bounding box center [174, 71] width 35 height 7
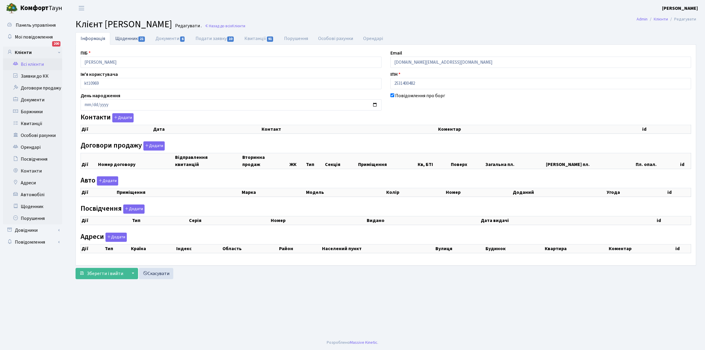
checkbox input "true"
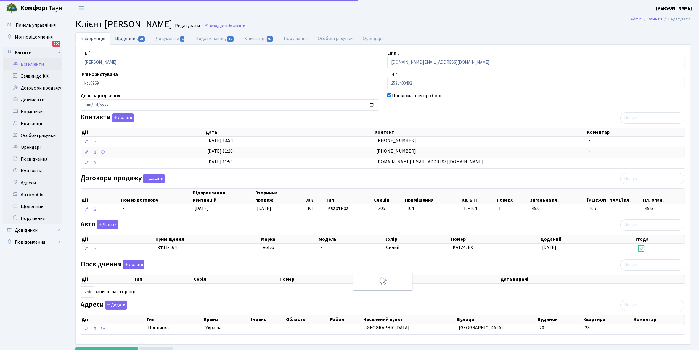
click at [123, 39] on link "Щоденник 21" at bounding box center [130, 38] width 40 height 12
select select "25"
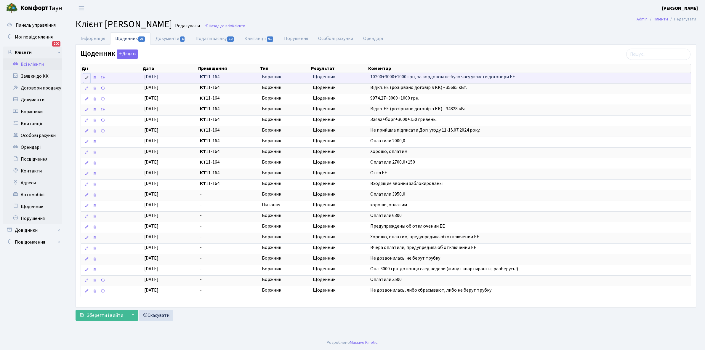
click at [88, 76] on icon at bounding box center [87, 78] width 4 height 4
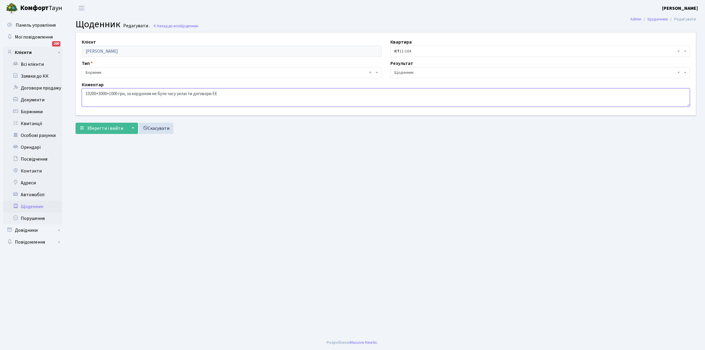
click at [251, 94] on textarea "10200+3000+1000 грн, за кордоном не було часу укласти договори ЕЕ" at bounding box center [386, 97] width 608 height 18
click at [231, 92] on textarea "10200+3000+1000 грн, за кордоном не було часу укласти договори ЕЕ" at bounding box center [386, 97] width 608 height 18
click at [227, 103] on textarea "10200+3000+1000 грн, за кордоном не було часу укласти договори ЕЕ" at bounding box center [386, 97] width 608 height 18
click at [222, 91] on textarea "10200+3000+1000 грн, за кордоном не було часу укласти договори ЕЕ" at bounding box center [386, 97] width 608 height 18
click at [249, 92] on textarea "10200+3000+1000 грн, за кордоном не було часу укласти договори ЕЕ" at bounding box center [386, 97] width 608 height 18
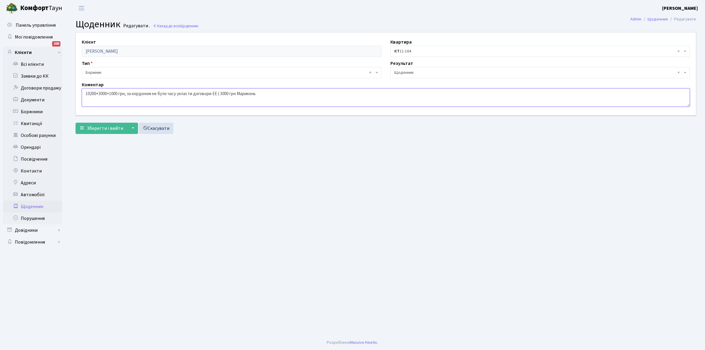
click at [268, 93] on textarea "10200+3000+1000 грн, за кордоном не було часу укласти договори ЕЕ" at bounding box center [386, 97] width 608 height 18
type textarea "10200+3000+1000 грн, за кордоном не було часу укласти договори ЕЕ ( 3000 грн Ма…"
click at [103, 129] on span "Зберегти і вийти" at bounding box center [105, 128] width 36 height 7
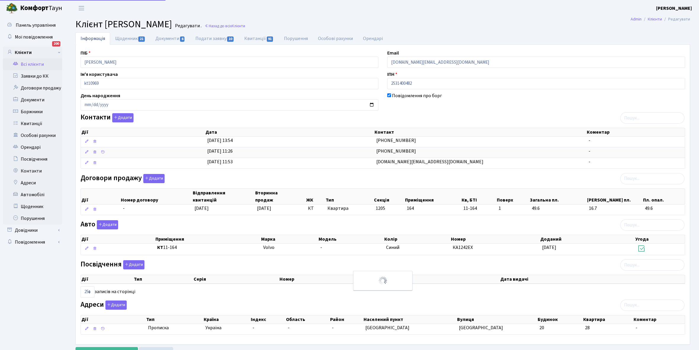
select select "25"
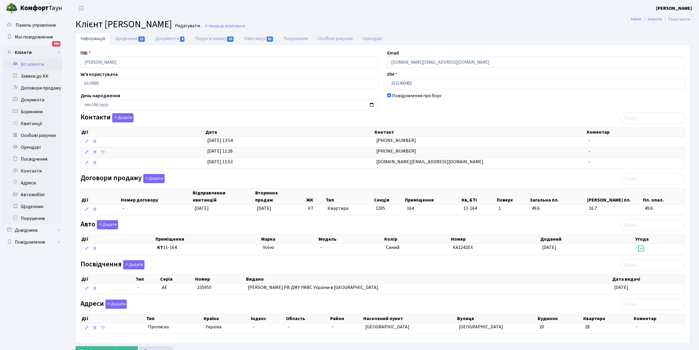
click at [33, 65] on link "Всі клієнти" at bounding box center [32, 64] width 59 height 12
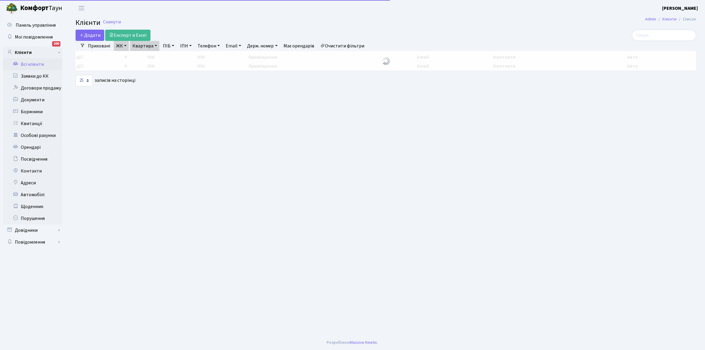
select select "25"
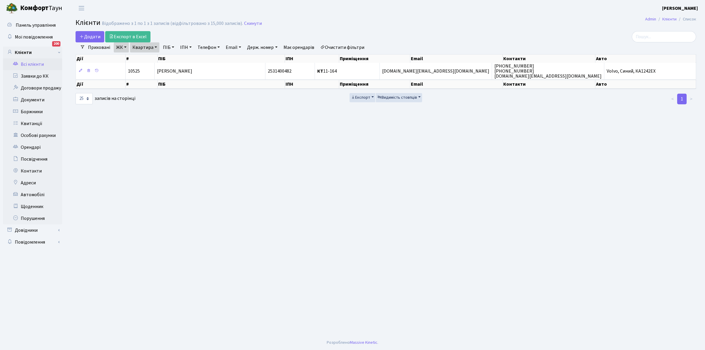
click at [156, 46] on link "Квартира" at bounding box center [144, 47] width 29 height 10
click at [153, 58] on input "11-164" at bounding box center [147, 58] width 35 height 11
type input "11-8"
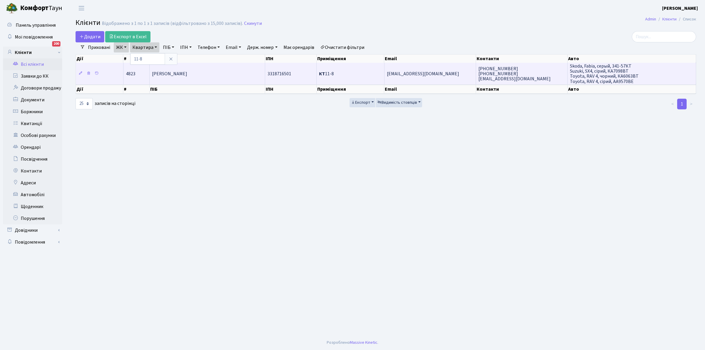
click at [214, 68] on td "Ємець [PERSON_NAME]" at bounding box center [207, 73] width 115 height 21
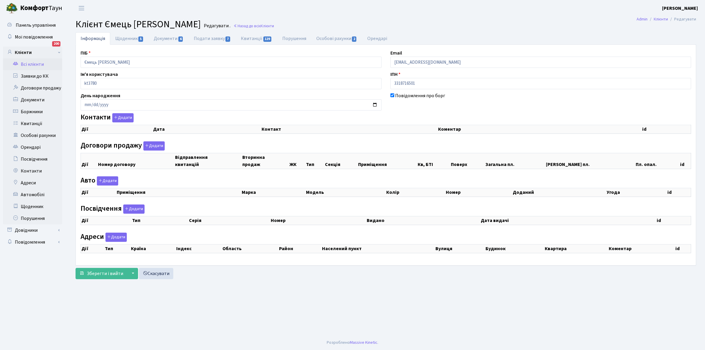
checkbox input "true"
select select "25"
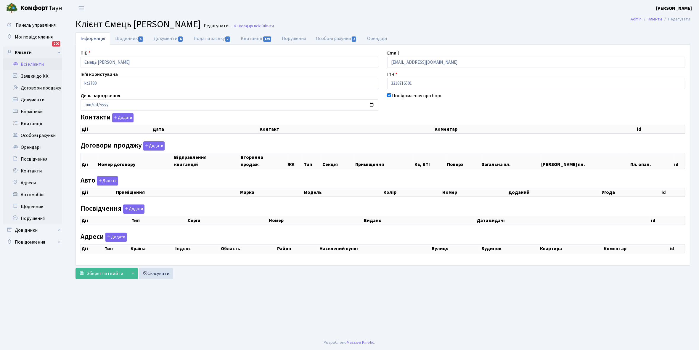
select select "25"
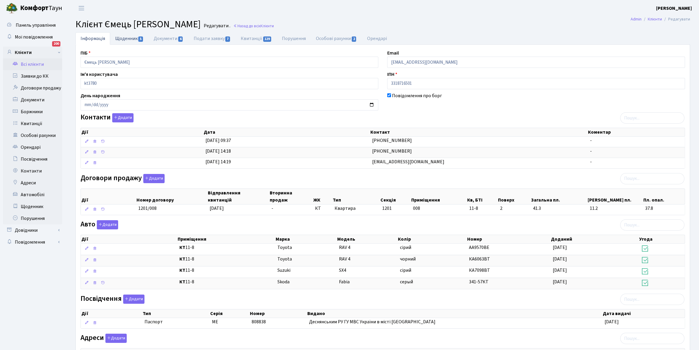
click at [120, 39] on link "Щоденник 5" at bounding box center [129, 38] width 38 height 12
select select "25"
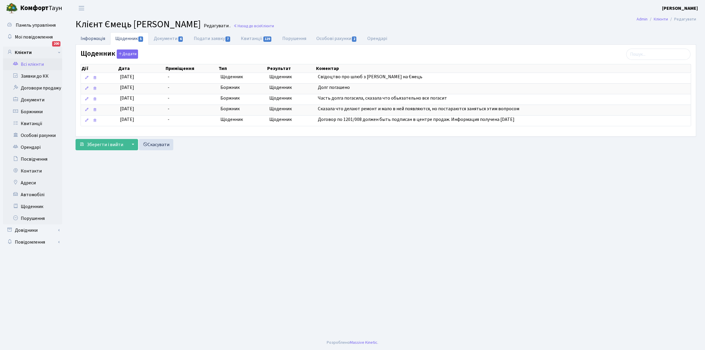
click at [88, 37] on link "Інформація" at bounding box center [93, 38] width 35 height 12
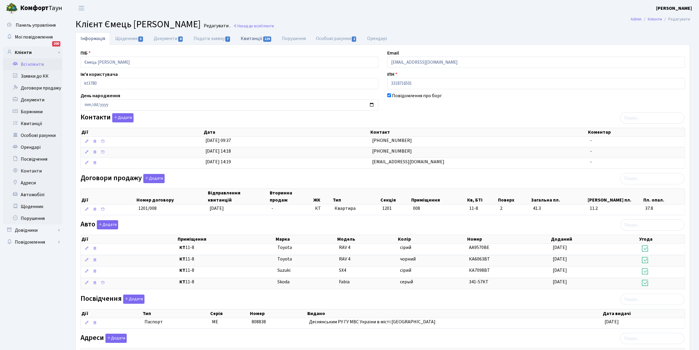
click at [248, 38] on link "Квитанції 129" at bounding box center [256, 38] width 41 height 12
select select "25"
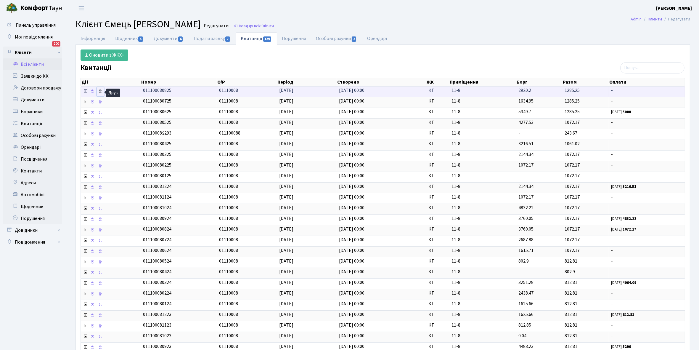
click at [101, 91] on icon at bounding box center [100, 91] width 4 height 4
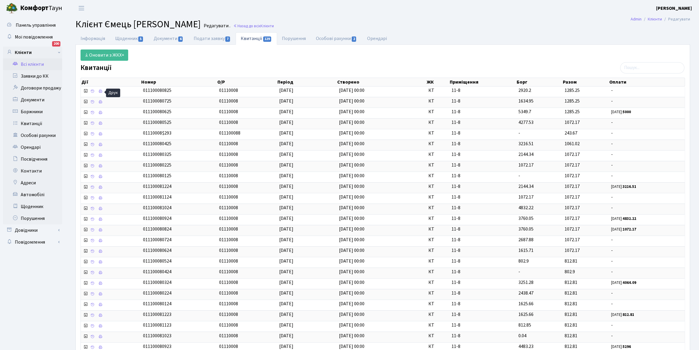
click at [33, 61] on link "Всі клієнти" at bounding box center [32, 64] width 59 height 12
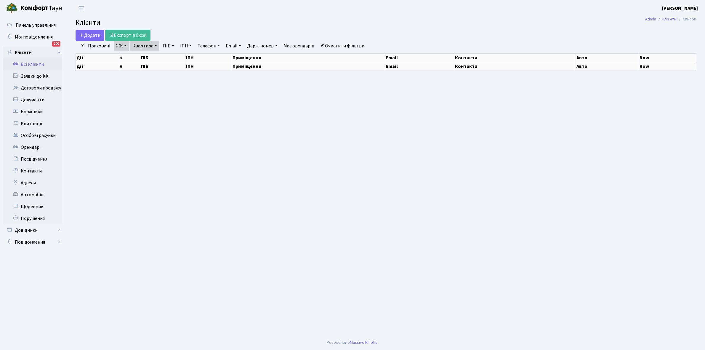
select select "25"
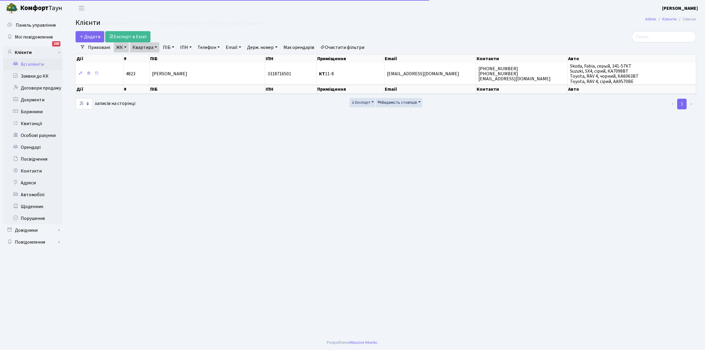
click at [157, 45] on link "Квартира" at bounding box center [144, 47] width 29 height 10
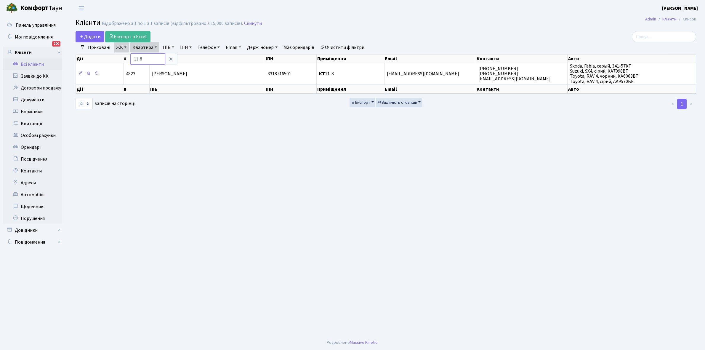
click at [153, 58] on input "11-8" at bounding box center [147, 58] width 35 height 11
type input "14-8"
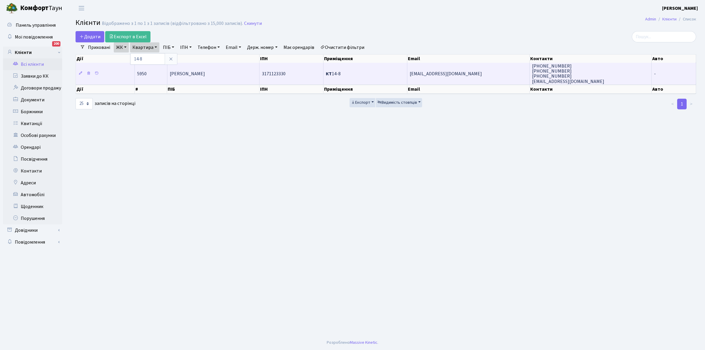
click at [202, 77] on td "[PERSON_NAME]" at bounding box center [213, 73] width 92 height 21
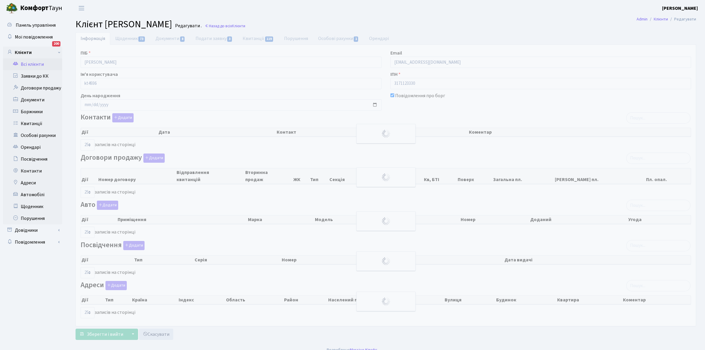
select select "25"
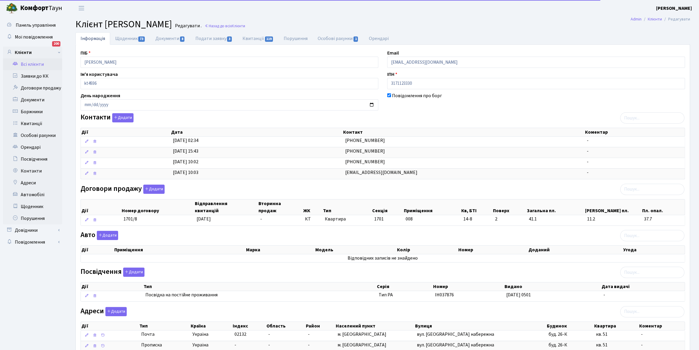
click at [125, 37] on link "Щоденник 73" at bounding box center [130, 38] width 40 height 12
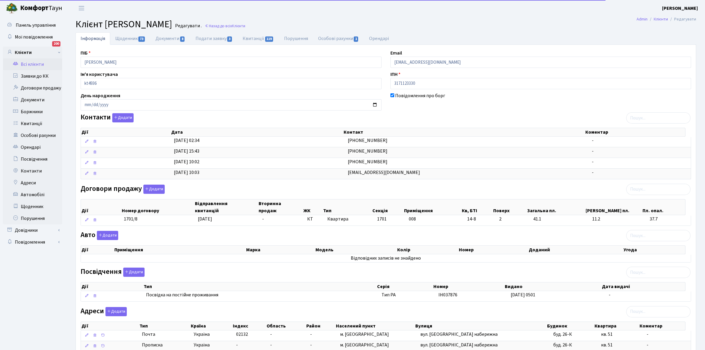
select select "25"
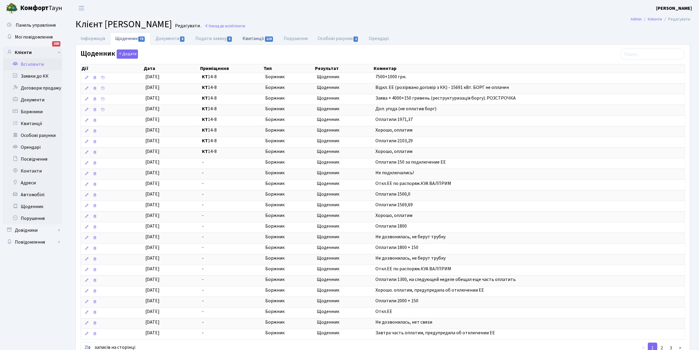
click at [253, 37] on link "Квитанції 119" at bounding box center [258, 38] width 41 height 12
select select "25"
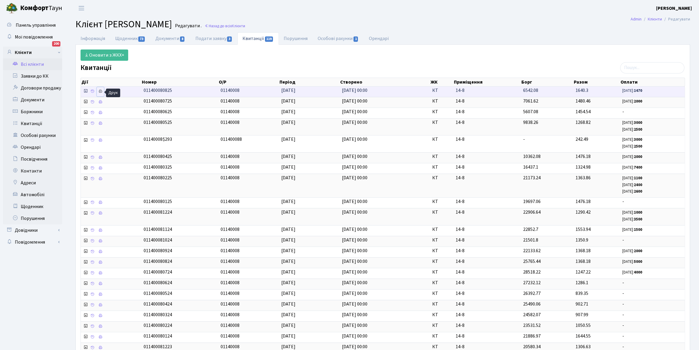
click at [98, 92] on link at bounding box center [100, 91] width 7 height 9
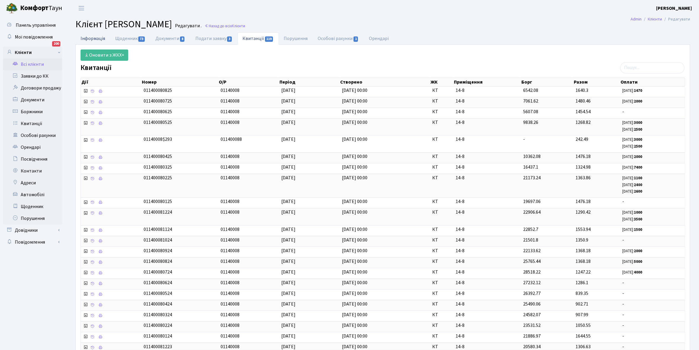
click at [92, 37] on link "Інформація" at bounding box center [93, 38] width 35 height 12
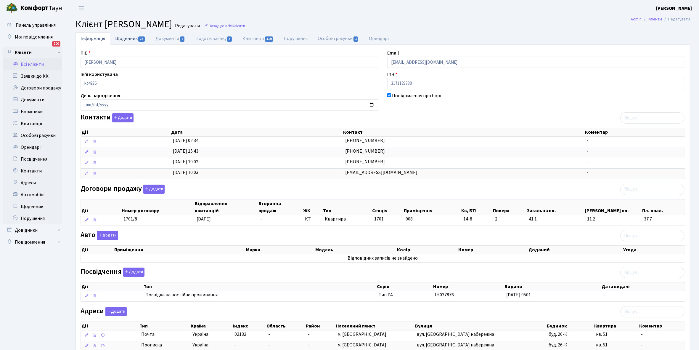
click at [121, 39] on link "Щоденник 73" at bounding box center [130, 38] width 40 height 12
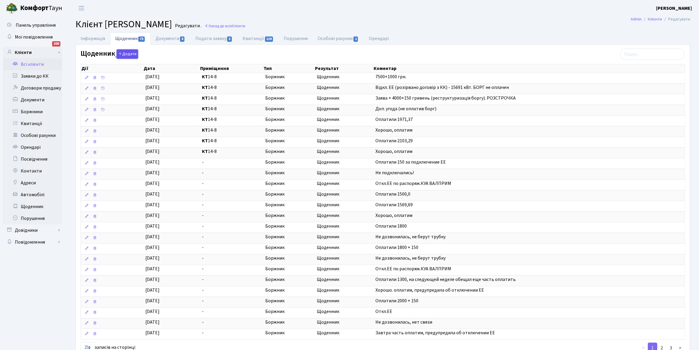
click at [123, 54] on button "Додати" at bounding box center [127, 53] width 21 height 9
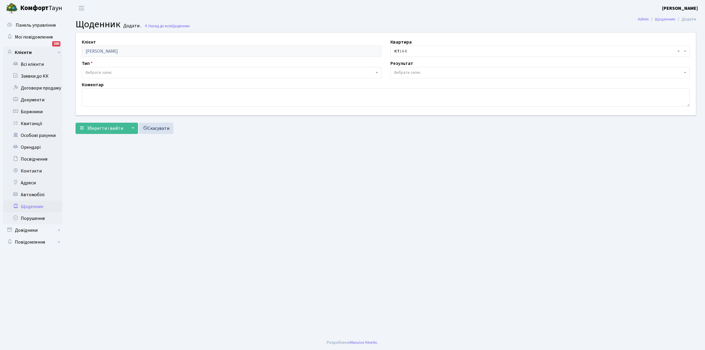
click at [99, 71] on span "Вибрати запис" at bounding box center [99, 73] width 27 height 6
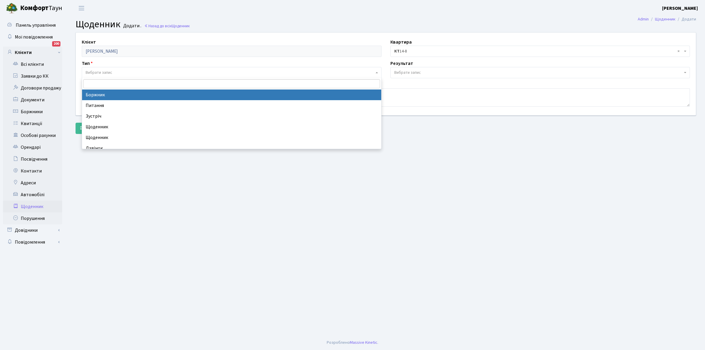
select select "189"
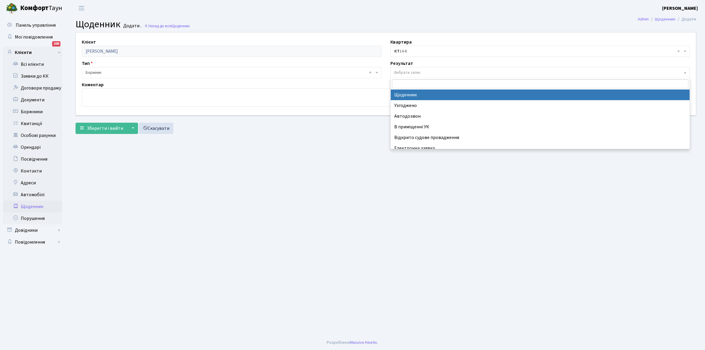
click at [412, 70] on span "Вибрати запис" at bounding box center [407, 73] width 27 height 6
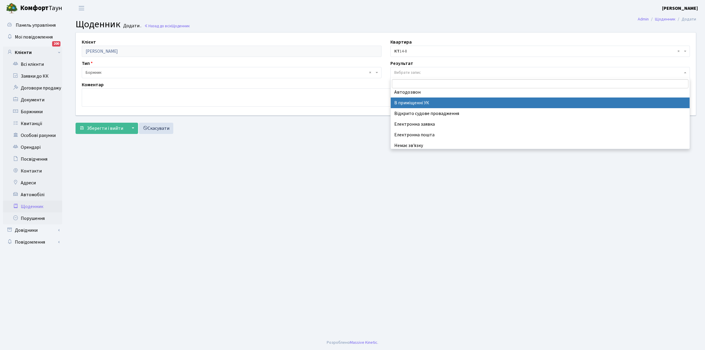
scroll to position [36, 0]
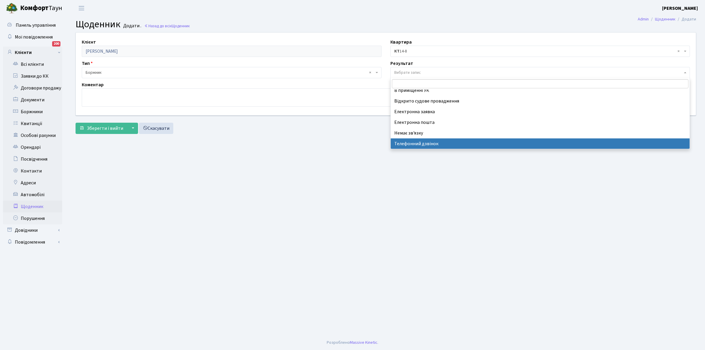
select select "196"
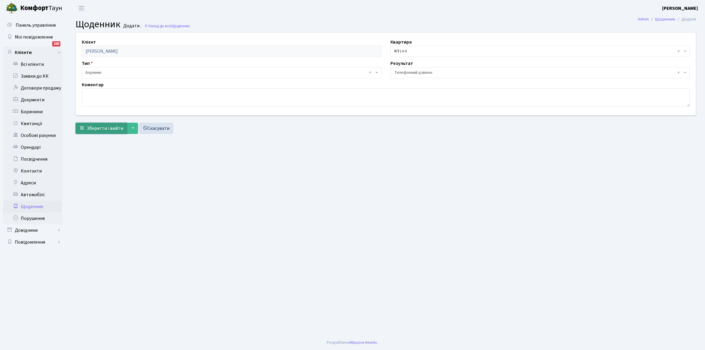
click at [106, 127] on span "Зберегти і вийти" at bounding box center [105, 128] width 36 height 7
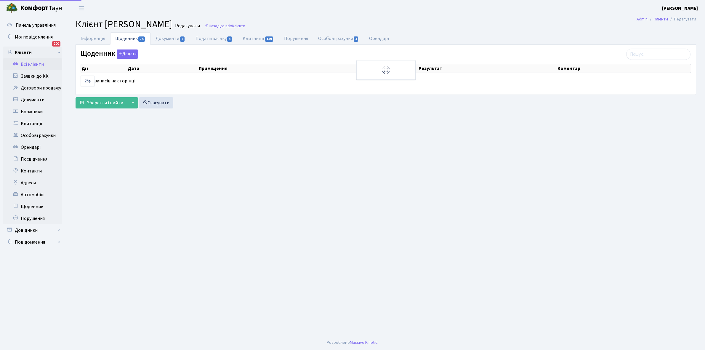
select select "25"
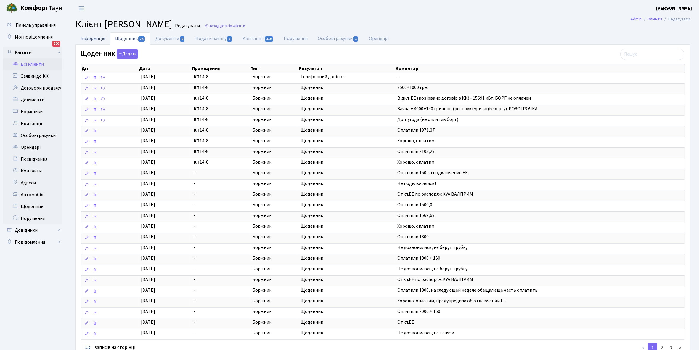
click at [89, 38] on link "Інформація" at bounding box center [93, 38] width 35 height 12
select select "25"
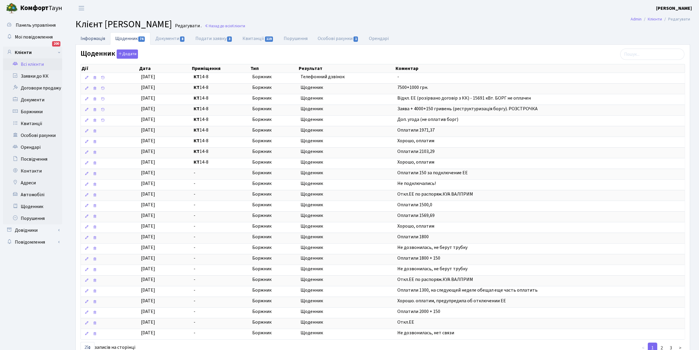
select select "25"
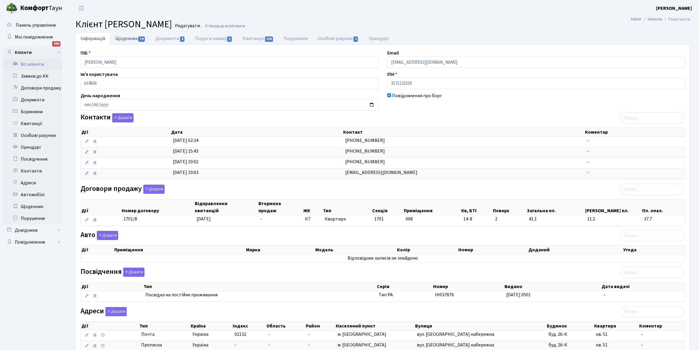
click at [125, 38] on link "Щоденник 74" at bounding box center [130, 38] width 40 height 12
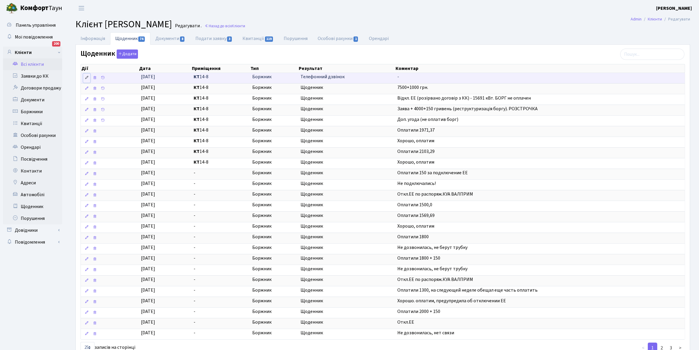
click at [86, 75] on link at bounding box center [86, 77] width 7 height 9
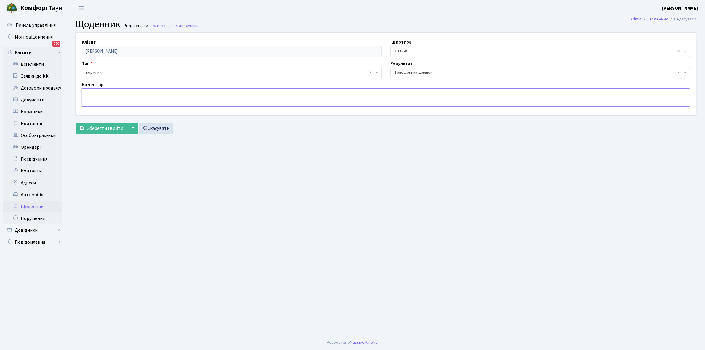
click at [98, 97] on textarea at bounding box center [386, 97] width 608 height 18
type textarea "В процесі отримання право власності на квартиру."
click at [106, 131] on span "Зберегти і вийти" at bounding box center [105, 128] width 36 height 7
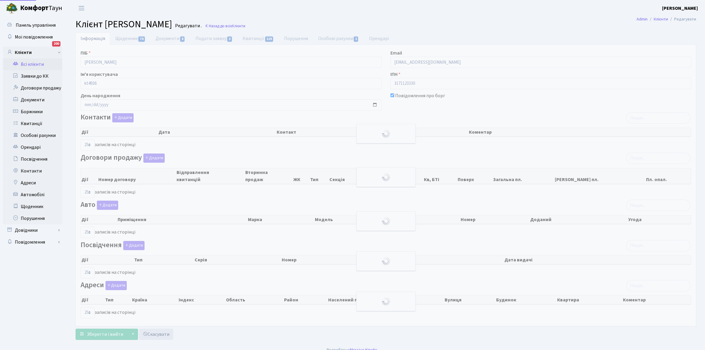
select select "25"
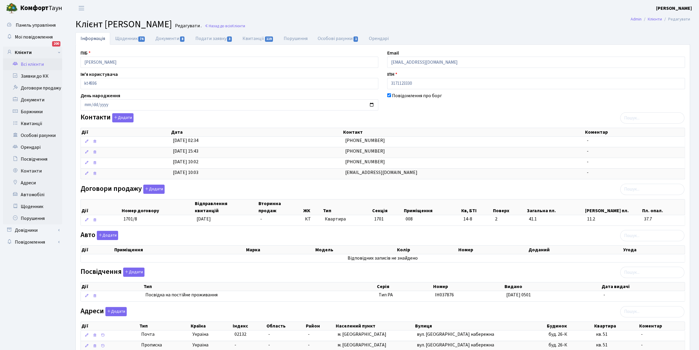
click at [35, 64] on link "Всі клієнти" at bounding box center [32, 64] width 59 height 12
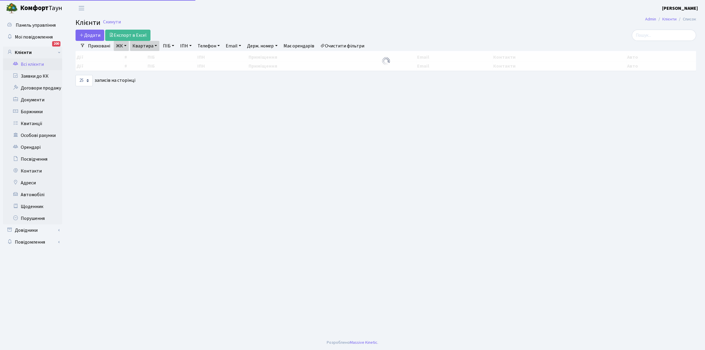
select select "25"
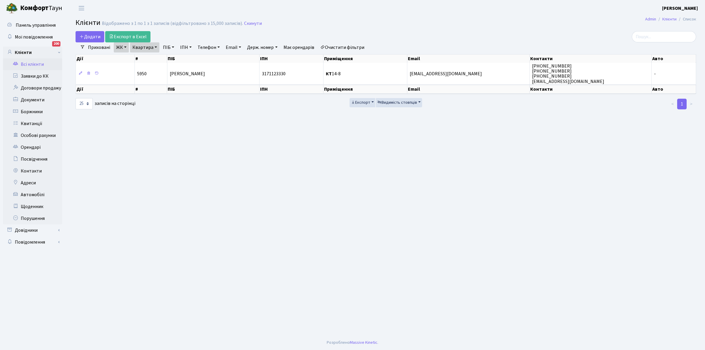
click at [155, 47] on link "Квартира" at bounding box center [144, 47] width 29 height 10
click at [153, 58] on input "14-8" at bounding box center [147, 58] width 35 height 11
type input "14-26"
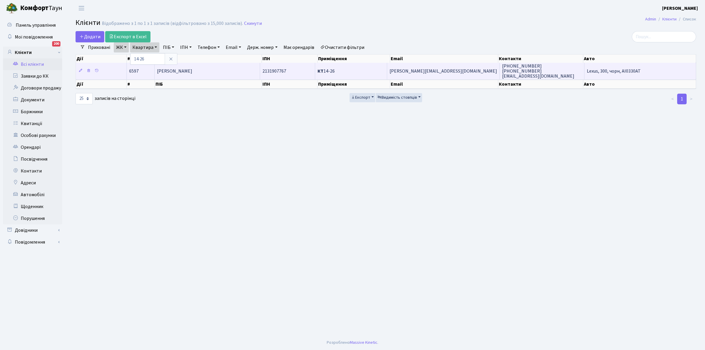
click at [224, 71] on td "Козак Надія Миколаївна" at bounding box center [207, 71] width 105 height 16
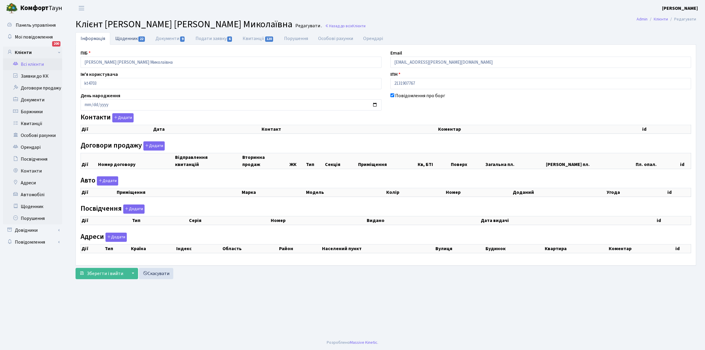
checkbox input "true"
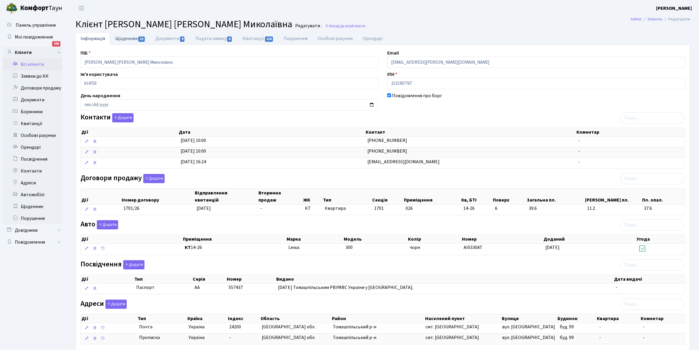
click at [126, 38] on link "Щоденник 22" at bounding box center [130, 38] width 40 height 12
select select "25"
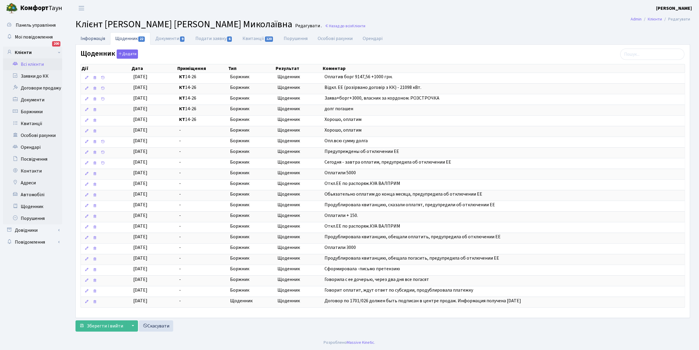
click at [91, 40] on link "Інформація" at bounding box center [93, 38] width 35 height 12
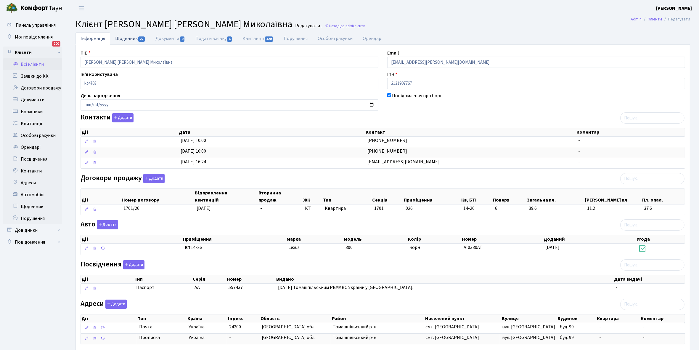
click at [117, 38] on link "Щоденник 22" at bounding box center [130, 38] width 40 height 12
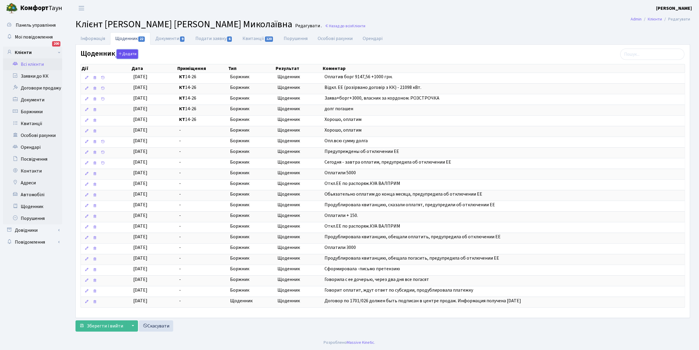
click at [129, 52] on button "Додати" at bounding box center [127, 53] width 21 height 9
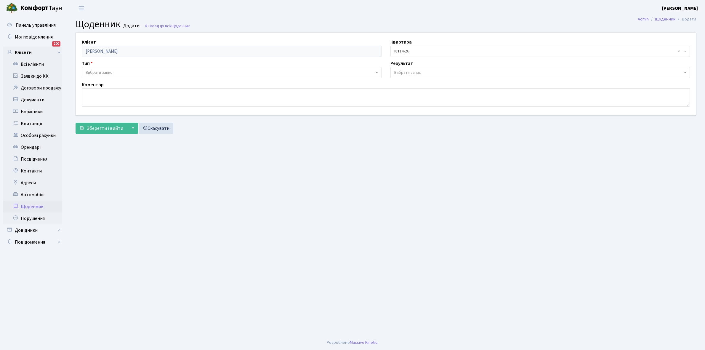
click at [117, 70] on span "Вибрати запис" at bounding box center [230, 73] width 288 height 6
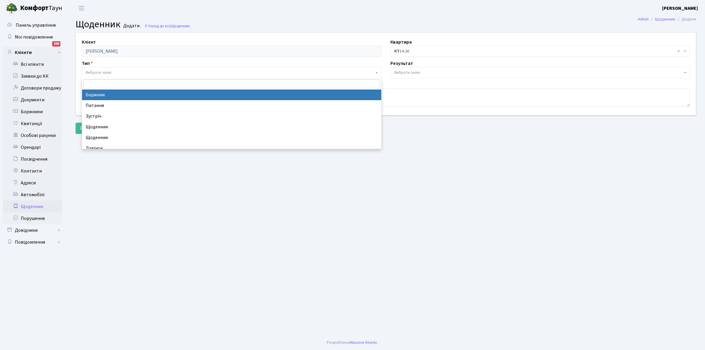
select select "189"
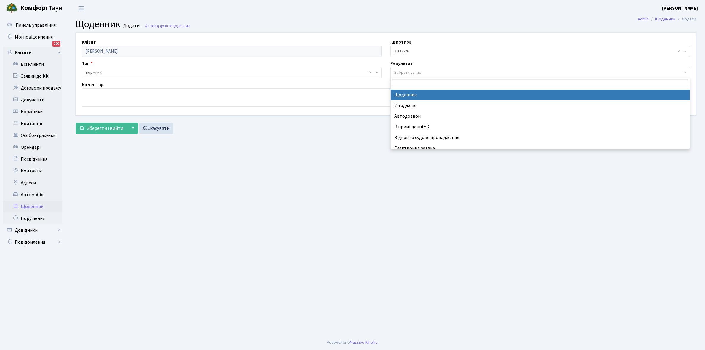
click at [424, 71] on span "Вибрати запис" at bounding box center [538, 73] width 288 height 6
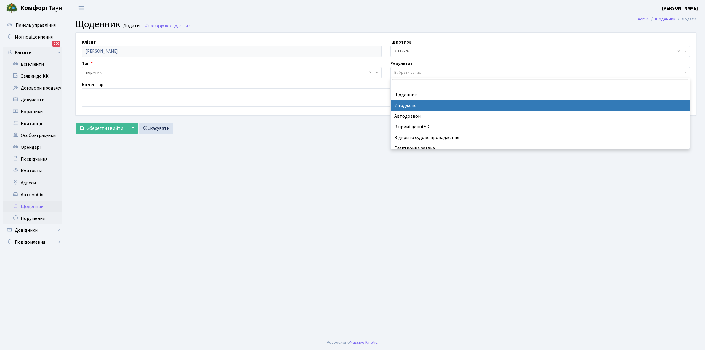
scroll to position [36, 0]
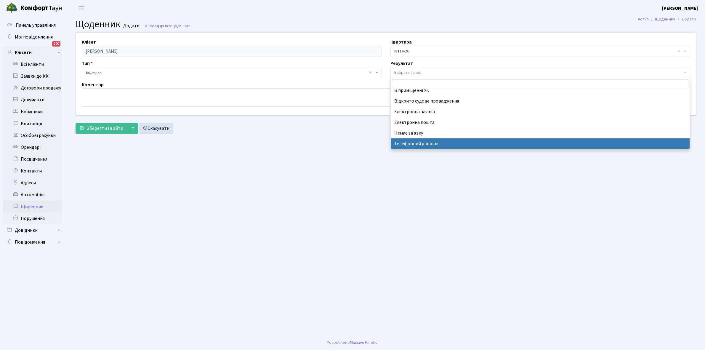
select select "196"
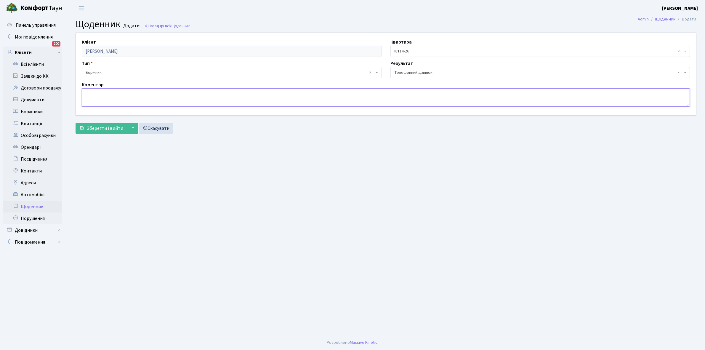
click at [104, 103] on textarea at bounding box center [386, 97] width 608 height 18
type textarea "Не бере трубку телефона"
click at [97, 129] on span "Зберегти і вийти" at bounding box center [105, 128] width 36 height 7
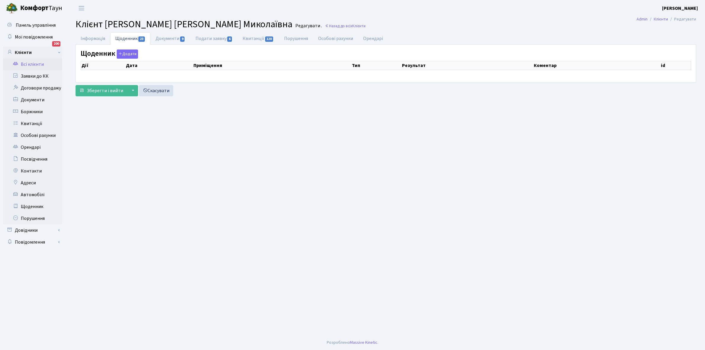
select select "25"
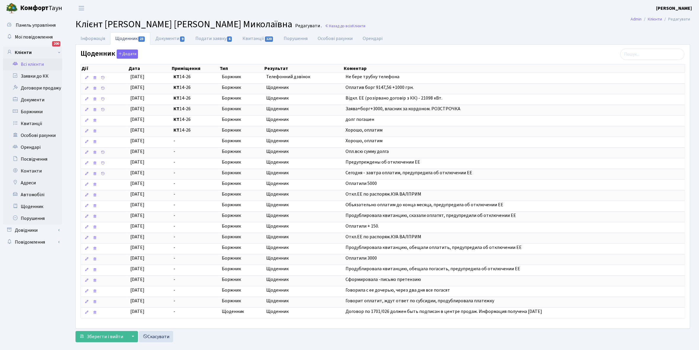
click at [33, 63] on link "Всі клієнти" at bounding box center [32, 64] width 59 height 12
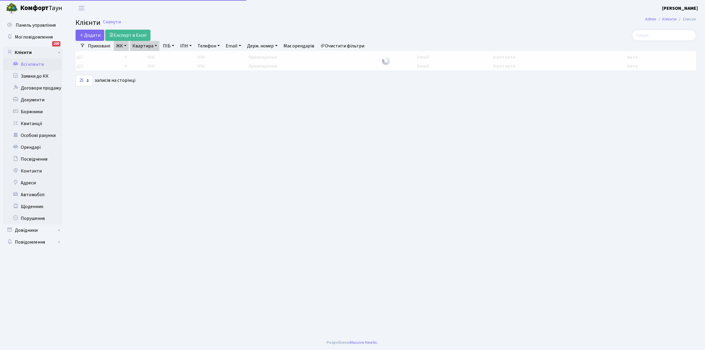
select select "25"
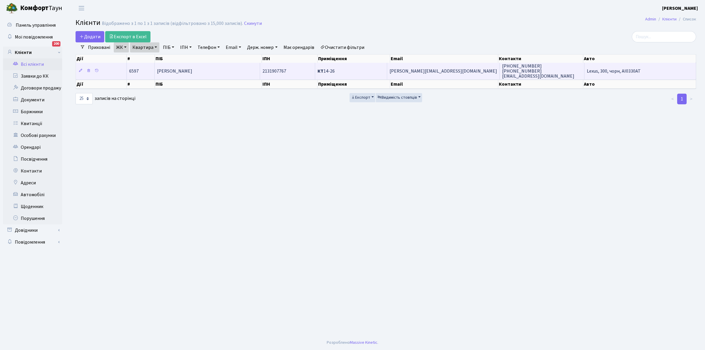
click at [222, 68] on td "[PERSON_NAME]" at bounding box center [207, 71] width 105 height 16
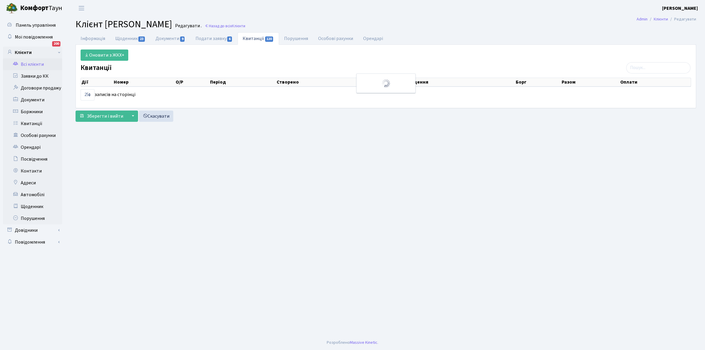
select select "25"
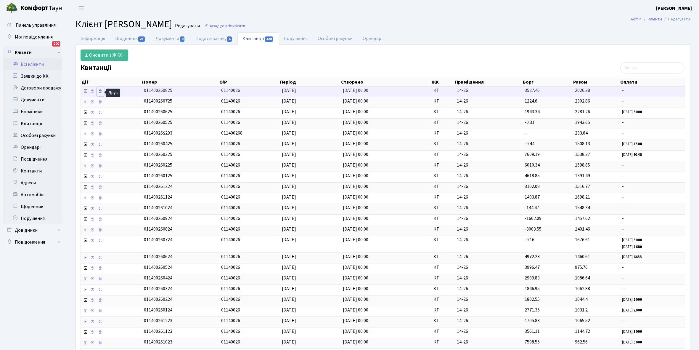
click at [99, 90] on icon at bounding box center [100, 91] width 4 height 4
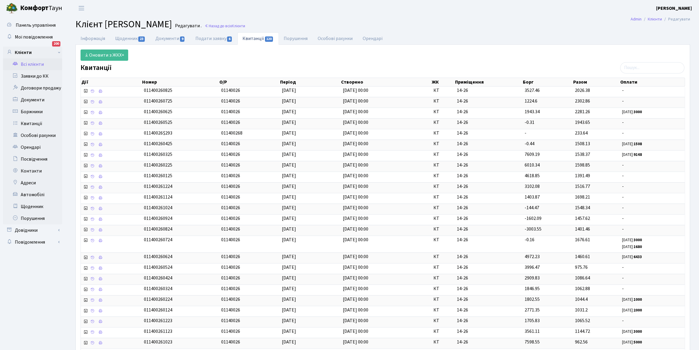
click at [33, 62] on link "Всі клієнти" at bounding box center [32, 64] width 59 height 12
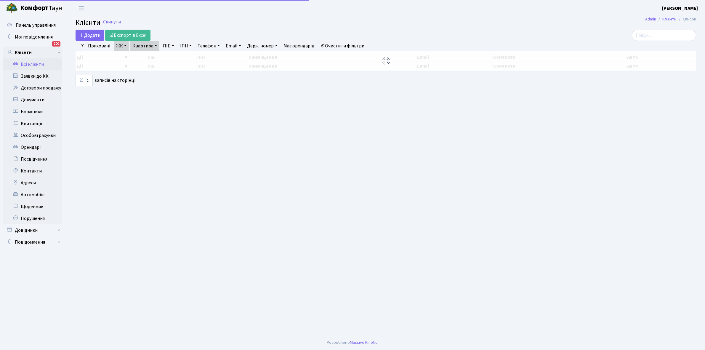
select select "25"
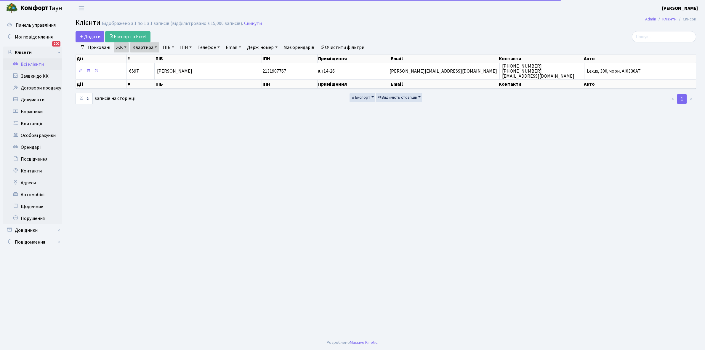
click at [155, 47] on link "Квартира" at bounding box center [144, 47] width 29 height 10
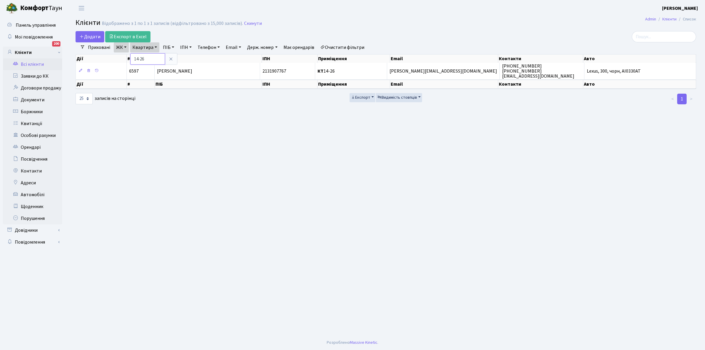
click at [152, 60] on input "14-26" at bounding box center [147, 58] width 35 height 11
type input "14-49"
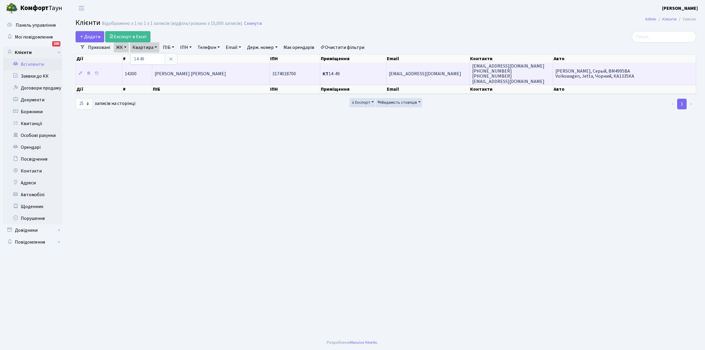
click at [200, 77] on td "[PERSON_NAME] [PERSON_NAME]" at bounding box center [211, 73] width 118 height 21
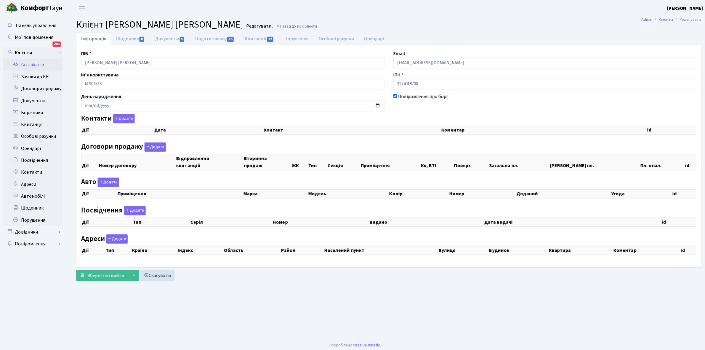
checkbox input "true"
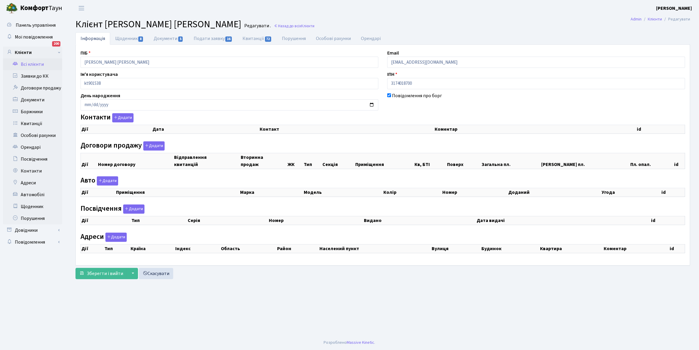
select select "25"
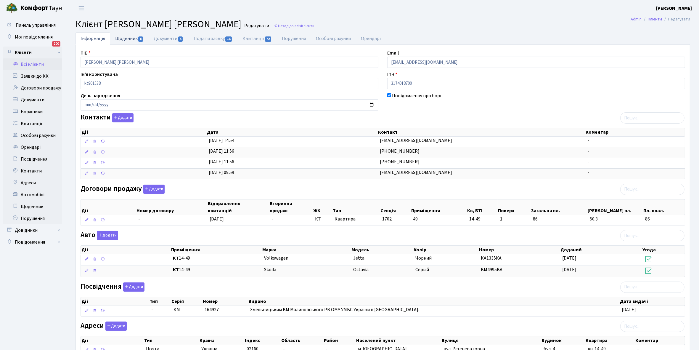
click at [121, 37] on link "Щоденник 8" at bounding box center [129, 38] width 38 height 12
select select "25"
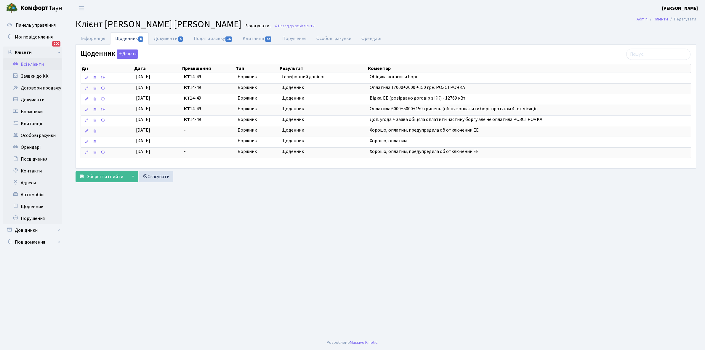
click at [34, 61] on link "Всі клієнти" at bounding box center [32, 64] width 59 height 12
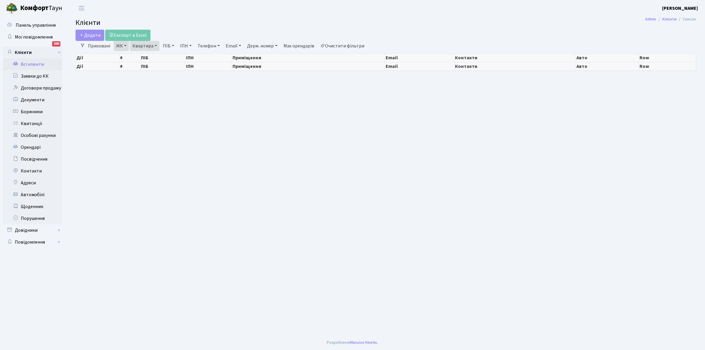
select select "25"
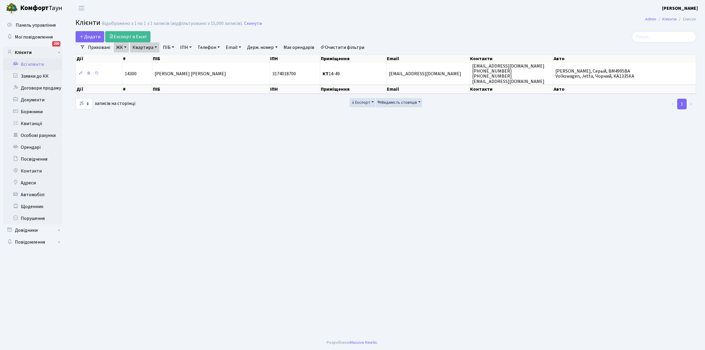
click at [155, 46] on link "Квартира" at bounding box center [144, 47] width 29 height 10
click at [154, 56] on input "14-49" at bounding box center [147, 58] width 35 height 11
type input "14-50"
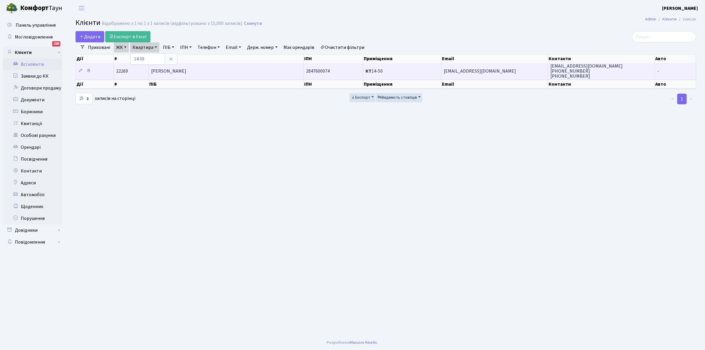
click at [186, 74] on span "[PERSON_NAME] [PERSON_NAME]" at bounding box center [168, 71] width 35 height 7
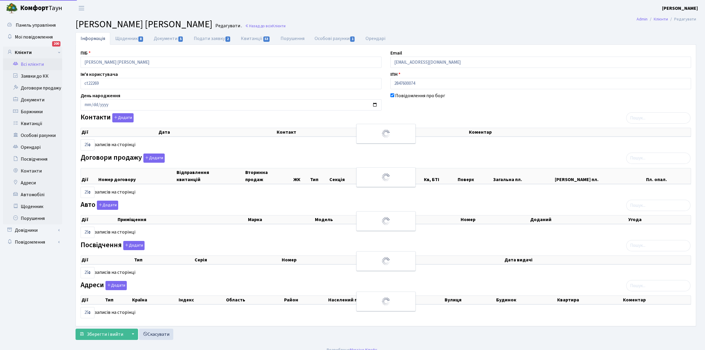
select select "25"
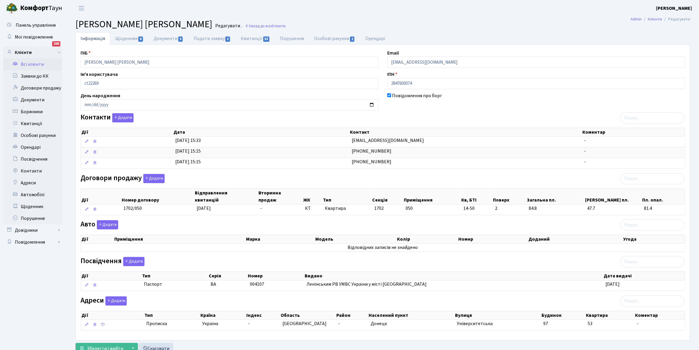
click at [124, 38] on link "Щоденник 8" at bounding box center [129, 38] width 38 height 12
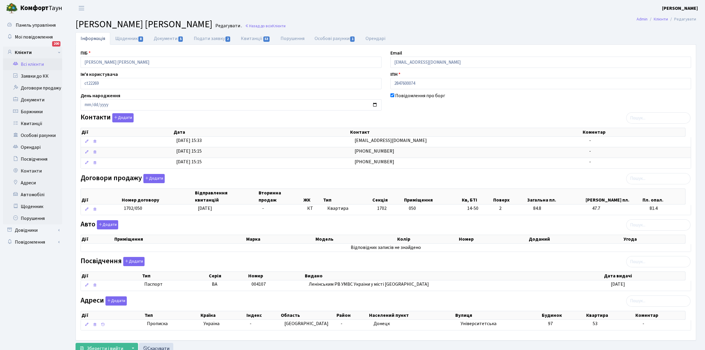
select select "25"
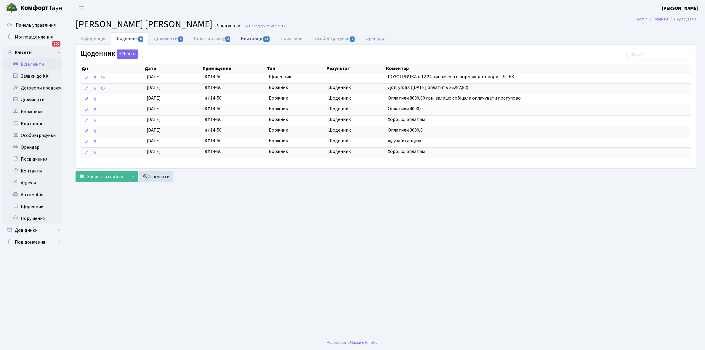
click at [251, 37] on link "Квитанції 53" at bounding box center [255, 38] width 39 height 12
select select "25"
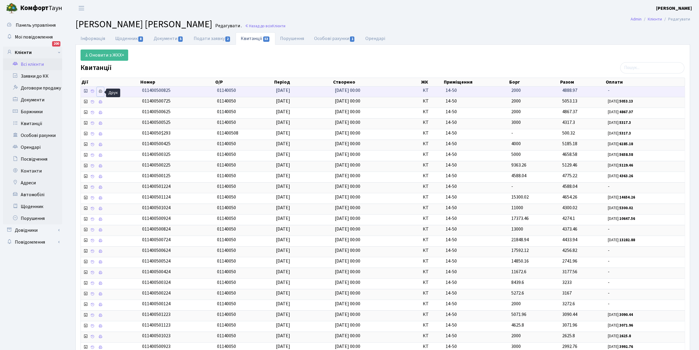
click at [101, 91] on icon at bounding box center [100, 91] width 4 height 4
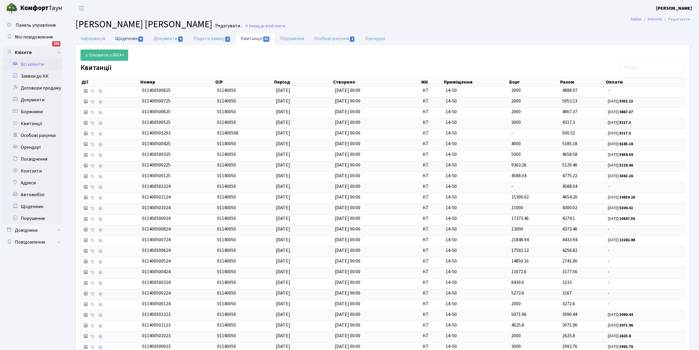
click at [128, 38] on link "Щоденник 8" at bounding box center [129, 38] width 38 height 12
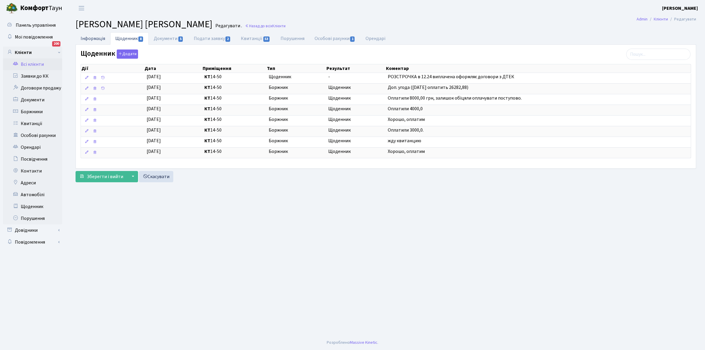
click at [85, 38] on link "Інформація" at bounding box center [93, 38] width 35 height 12
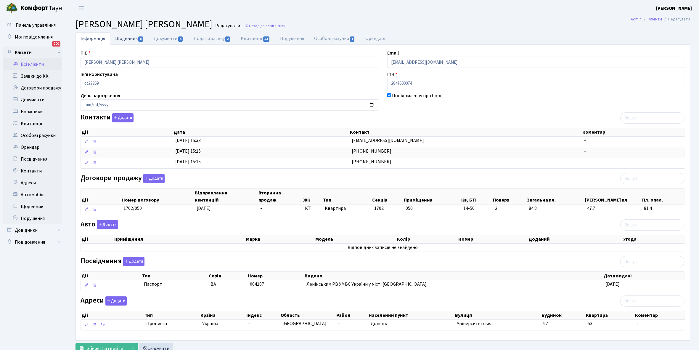
click at [126, 39] on link "Щоденник 8" at bounding box center [129, 38] width 38 height 12
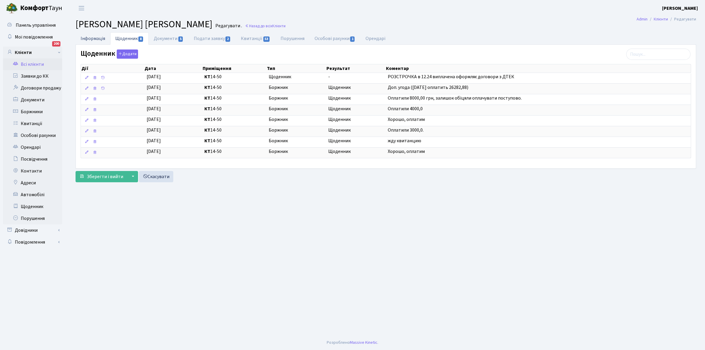
click at [86, 36] on link "Інформація" at bounding box center [93, 38] width 35 height 12
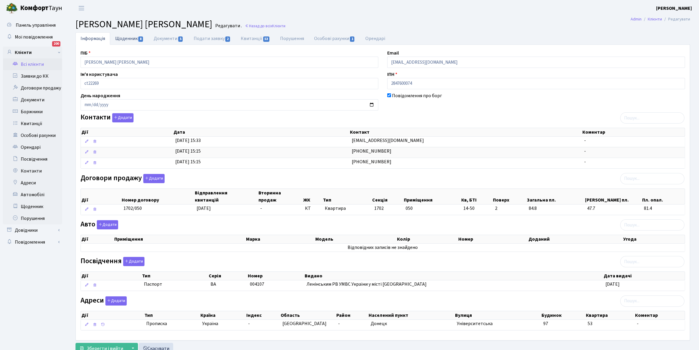
click at [127, 40] on link "Щоденник 8" at bounding box center [129, 38] width 38 height 12
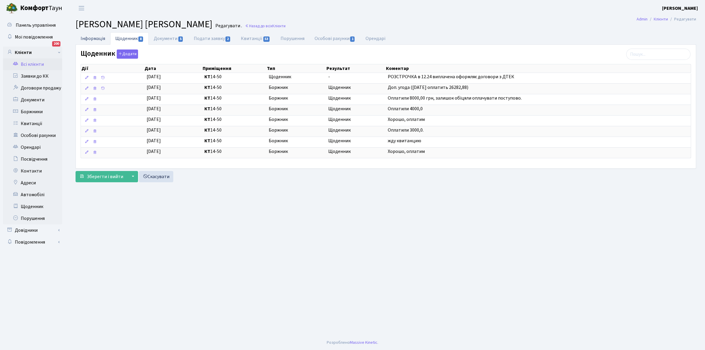
click at [95, 36] on link "Інформація" at bounding box center [93, 38] width 35 height 12
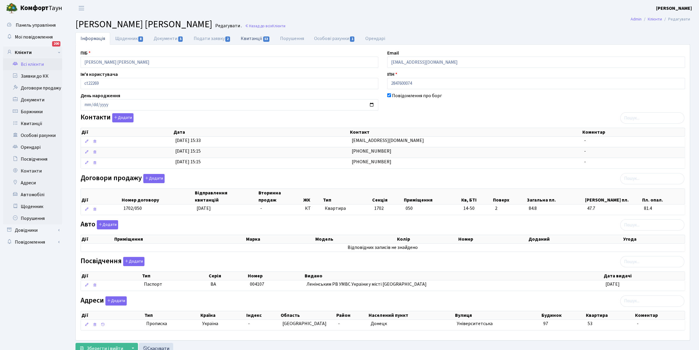
click at [255, 37] on link "Квитанції 53" at bounding box center [255, 38] width 39 height 12
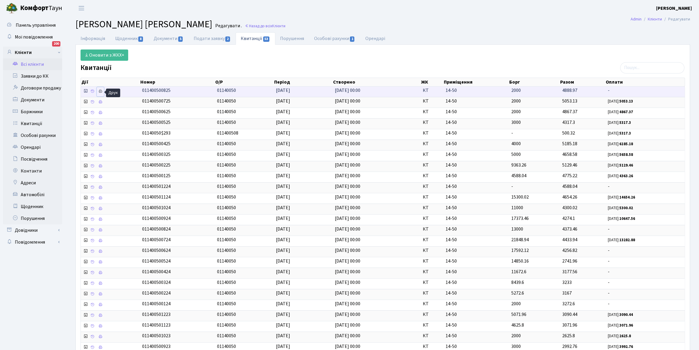
click at [100, 94] on link at bounding box center [100, 91] width 7 height 9
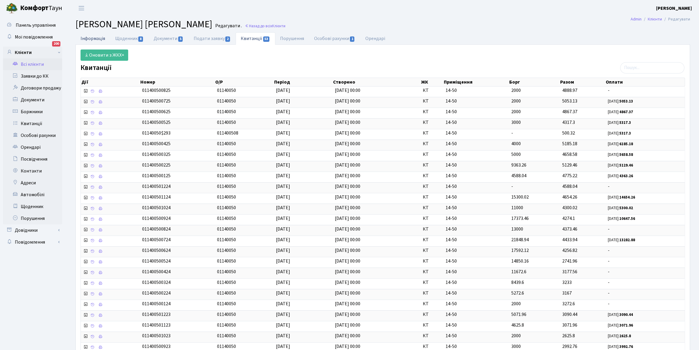
click at [90, 41] on link "Інформація" at bounding box center [93, 38] width 35 height 12
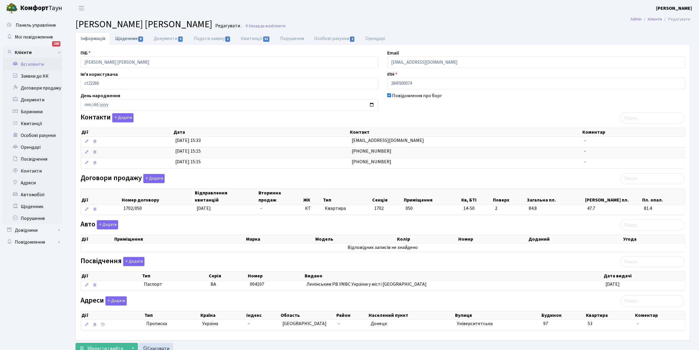
click at [126, 37] on link "Щоденник 8" at bounding box center [129, 38] width 38 height 12
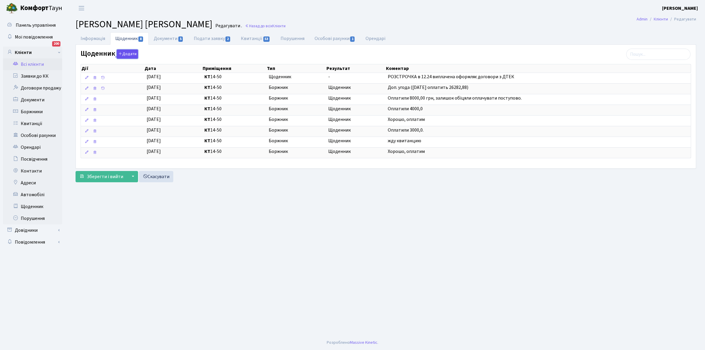
click at [131, 54] on button "Додати" at bounding box center [127, 53] width 21 height 9
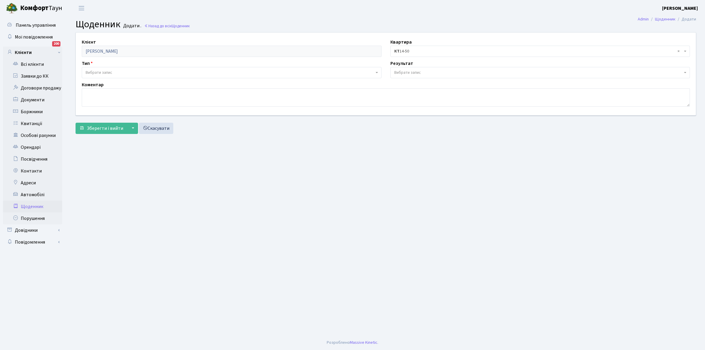
click at [115, 70] on span "Вибрати запис" at bounding box center [230, 73] width 288 height 6
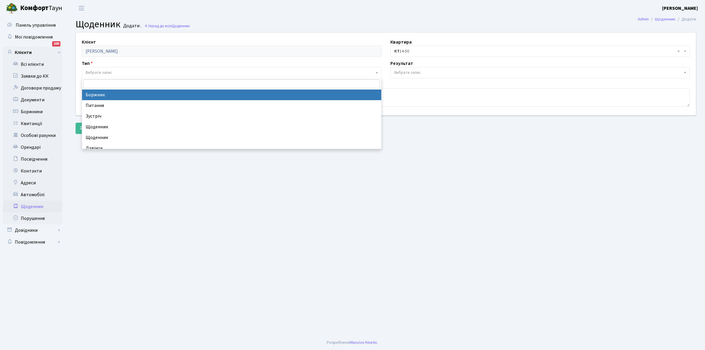
select select "189"
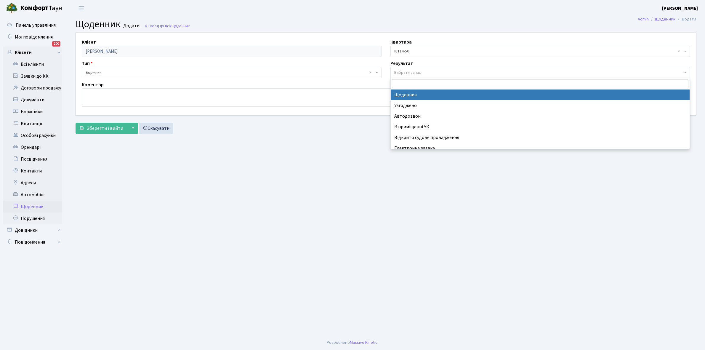
click at [409, 71] on span "Вибрати запис" at bounding box center [407, 73] width 27 height 6
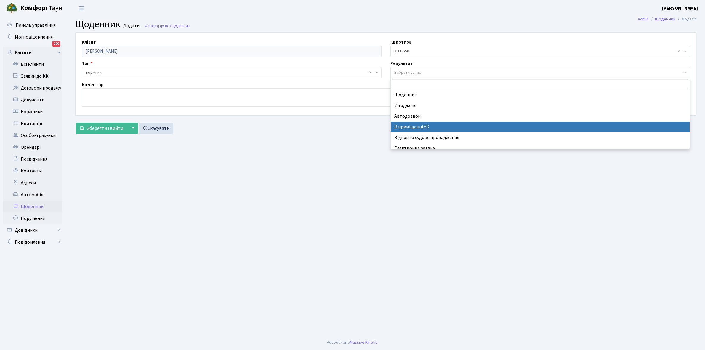
scroll to position [36, 0]
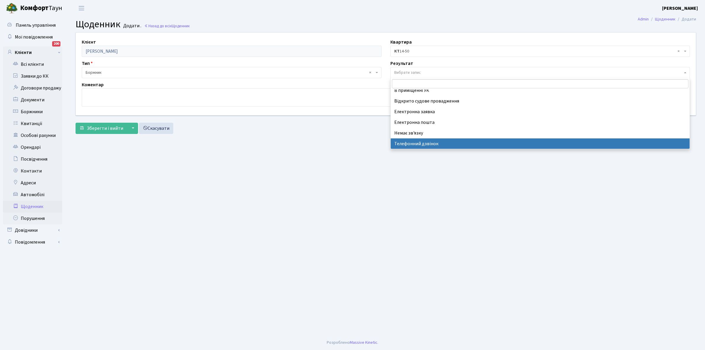
select select "196"
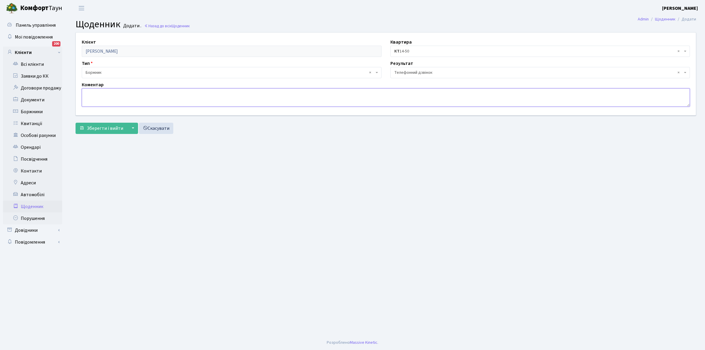
click at [93, 95] on textarea at bounding box center [386, 97] width 608 height 18
click at [108, 94] on textarea "Дружина неможе надати чіткої відповіді чому не уклали договори ЕЕ" at bounding box center [386, 97] width 608 height 18
type textarea "Дружина не може надати чіткої відповіді чому не уклали договори ЕЕ"
click at [110, 128] on span "Зберегти і вийти" at bounding box center [105, 128] width 36 height 7
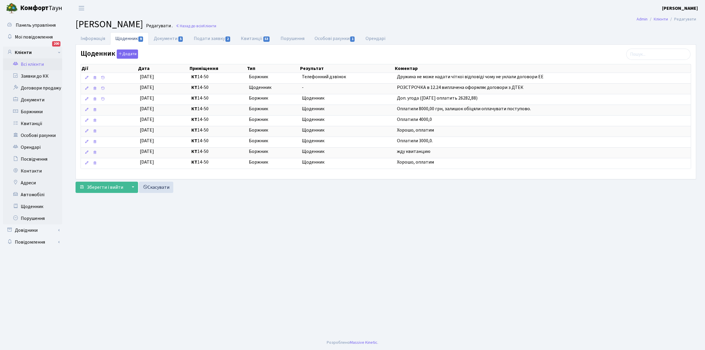
click at [30, 62] on link "Всі клієнти" at bounding box center [32, 64] width 59 height 12
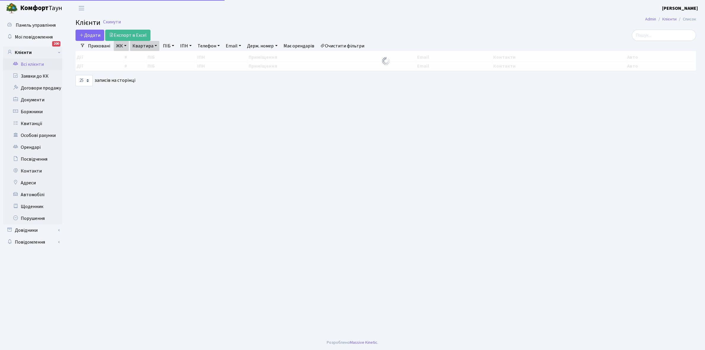
select select "25"
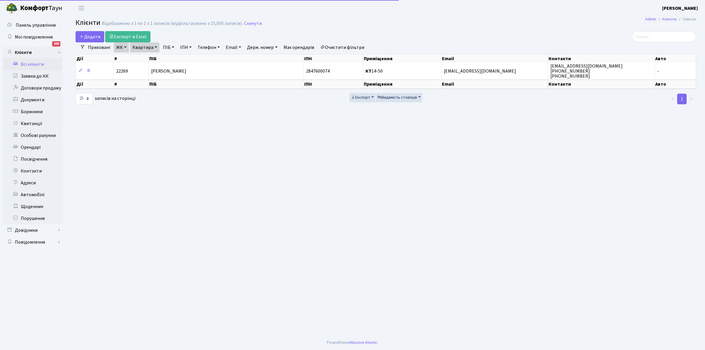
drag, startPoint x: 155, startPoint y: 46, endPoint x: 158, endPoint y: 55, distance: 9.8
click at [155, 46] on link "Квартира" at bounding box center [144, 47] width 29 height 10
click at [156, 58] on input "14-50" at bounding box center [147, 58] width 35 height 11
type input "14-54"
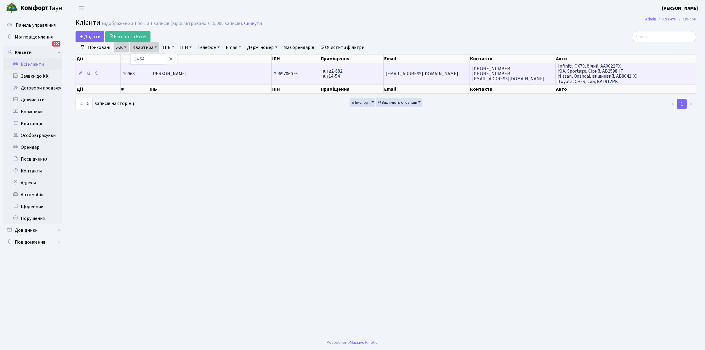
click at [190, 78] on td "[PERSON_NAME] [PERSON_NAME]" at bounding box center [210, 73] width 123 height 21
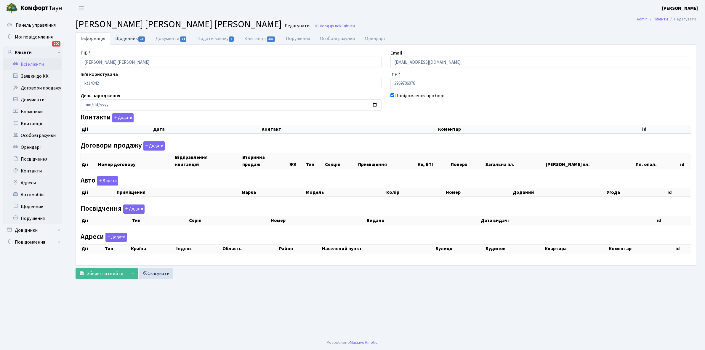
checkbox input "true"
select select "25"
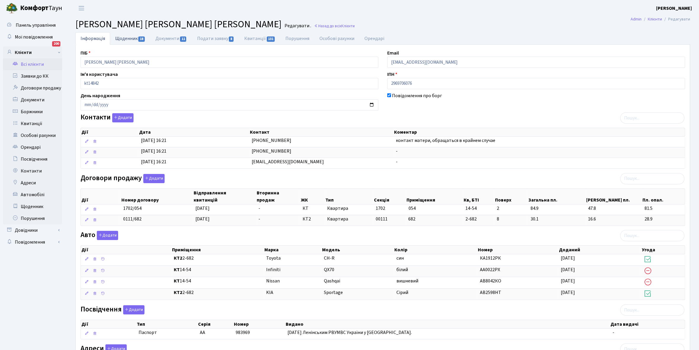
click at [121, 38] on link "Щоденник 18" at bounding box center [130, 38] width 40 height 12
select select "25"
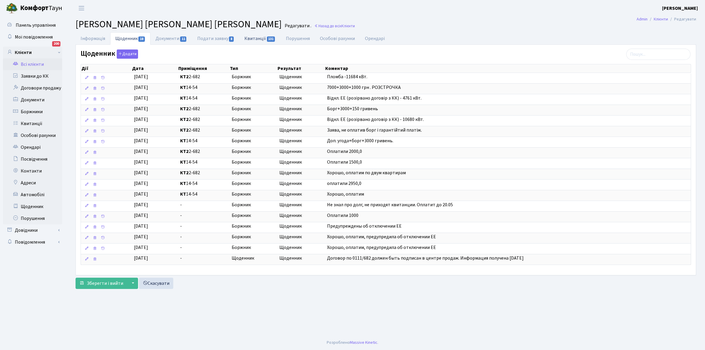
click at [258, 38] on link "Квитанції 131" at bounding box center [259, 38] width 41 height 12
select select "25"
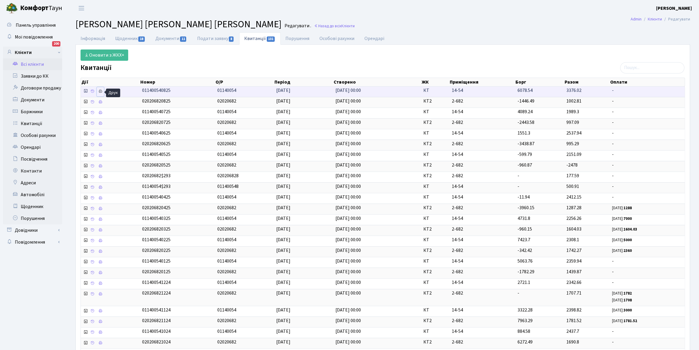
click at [102, 92] on icon at bounding box center [100, 91] width 4 height 4
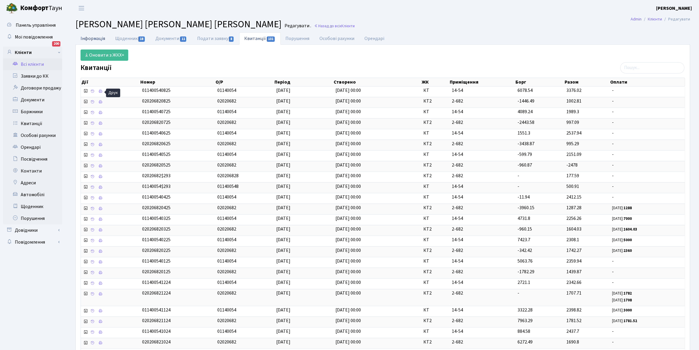
click at [87, 34] on link "Інформація" at bounding box center [93, 38] width 35 height 12
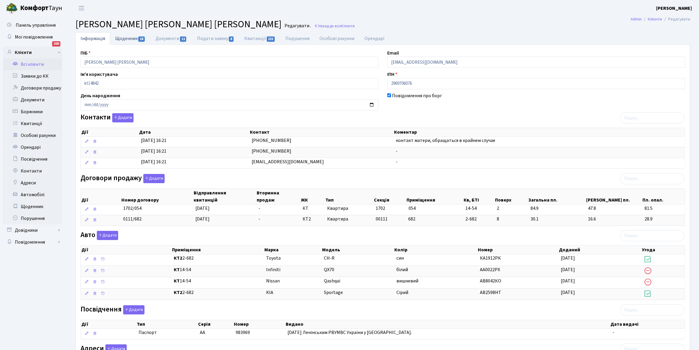
click at [125, 39] on link "Щоденник 18" at bounding box center [130, 38] width 40 height 12
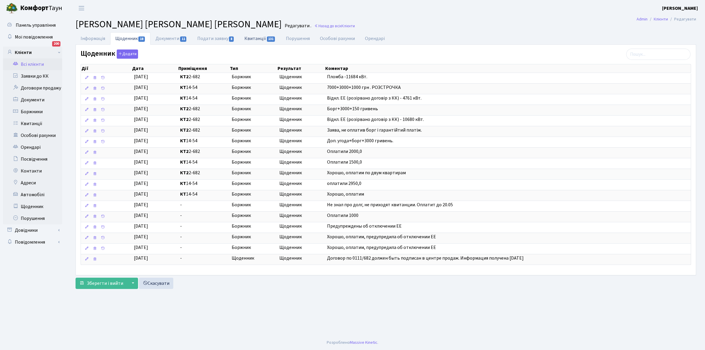
click at [254, 39] on link "Квитанції 131" at bounding box center [259, 38] width 41 height 12
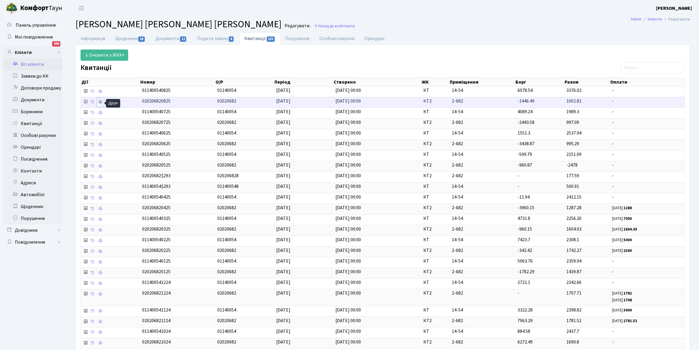
click at [100, 102] on icon at bounding box center [100, 102] width 4 height 4
click at [92, 39] on link "Інформація" at bounding box center [93, 38] width 35 height 12
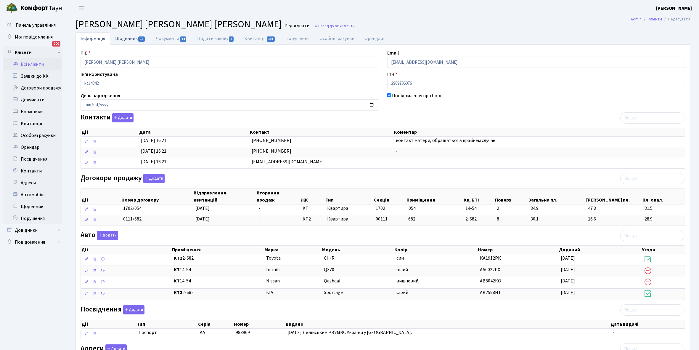
click at [121, 39] on link "Щоденник 18" at bounding box center [130, 38] width 40 height 12
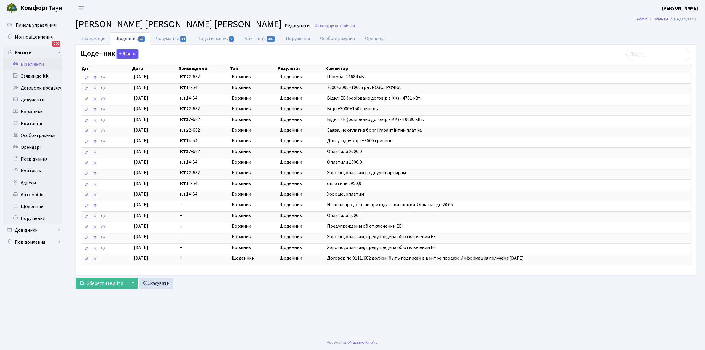
click at [126, 54] on button "Додати" at bounding box center [127, 53] width 21 height 9
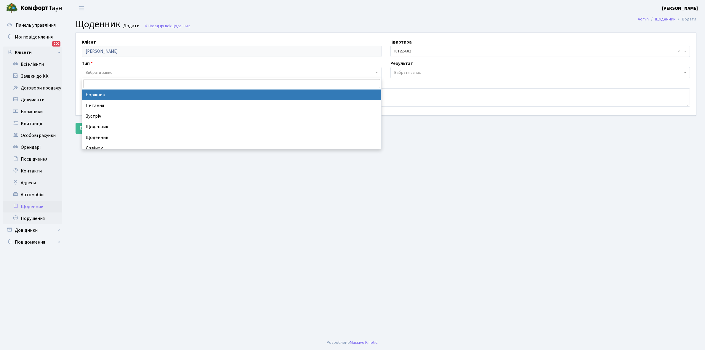
click at [89, 71] on span "Вибрати запис" at bounding box center [99, 73] width 27 height 6
select select "189"
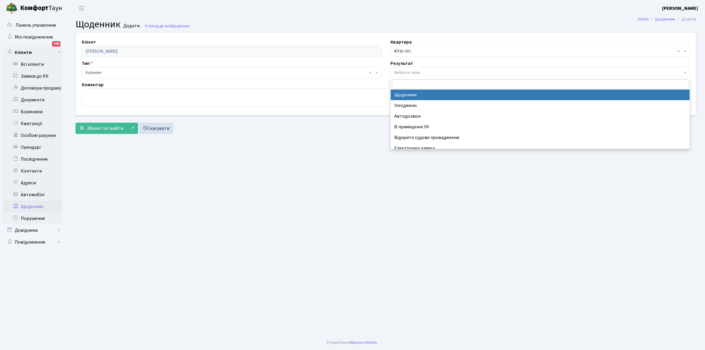
click at [407, 70] on span "Вибрати запис" at bounding box center [407, 73] width 27 height 6
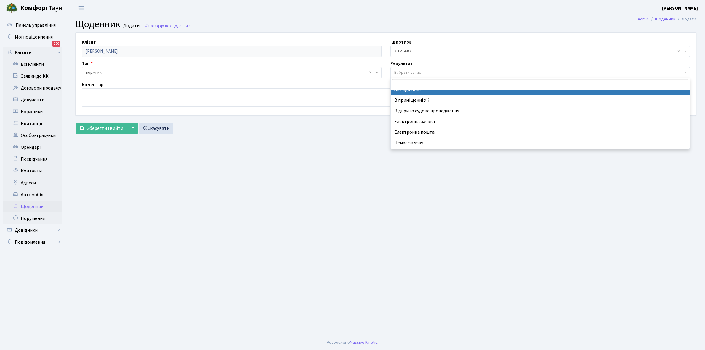
scroll to position [36, 0]
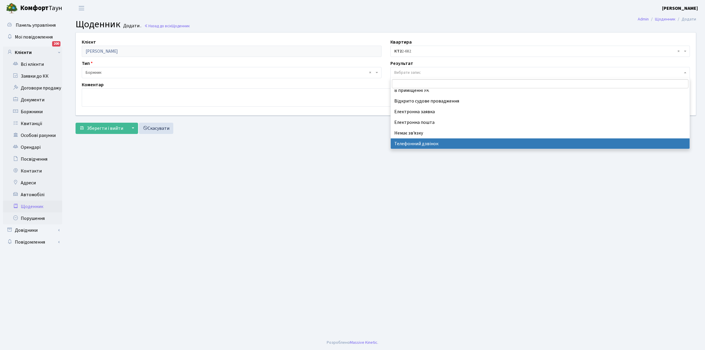
select select "196"
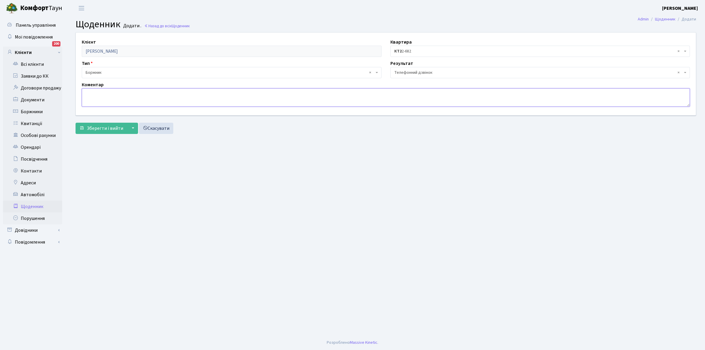
click at [85, 98] on textarea at bounding box center [386, 97] width 608 height 18
click at [108, 93] on textarea "Розстрочка до" at bounding box center [386, 97] width 608 height 18
click at [134, 95] on textarea "РОЗСТРОЧКА до" at bounding box center [386, 97] width 608 height 18
type textarea "РОЗСТРОЧКА до кінця 2026 року"
click at [102, 125] on span "Зберегти і вийти" at bounding box center [105, 128] width 36 height 7
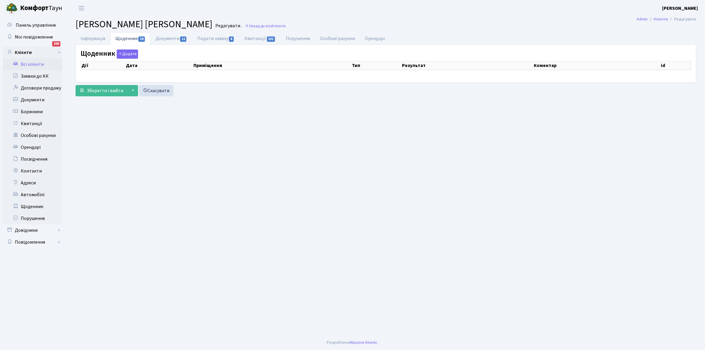
select select "25"
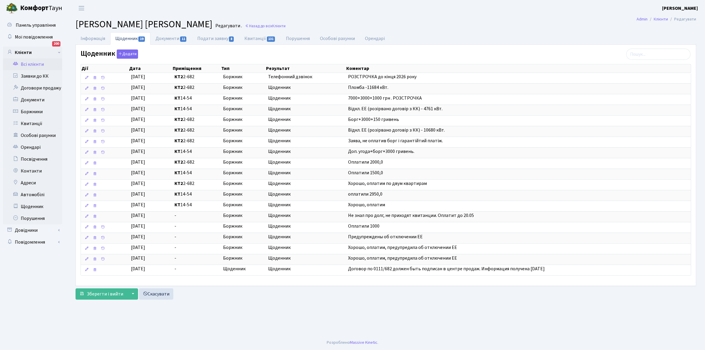
click at [34, 65] on link "Всі клієнти" at bounding box center [32, 64] width 59 height 12
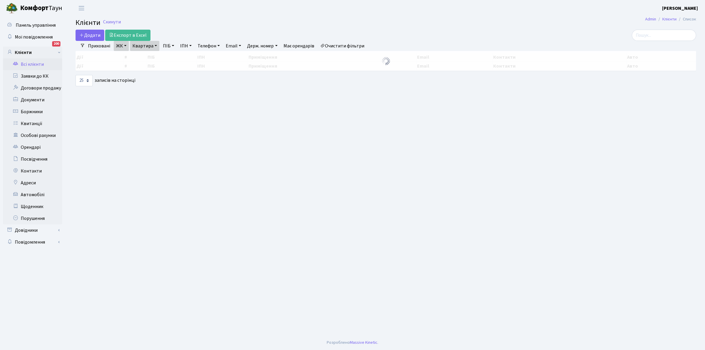
select select "25"
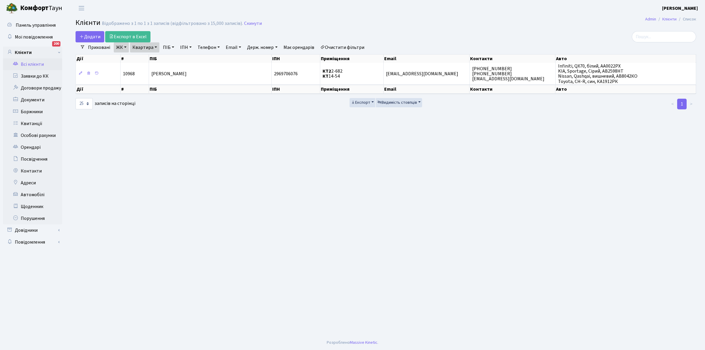
click at [155, 46] on link "Квартира" at bounding box center [144, 47] width 29 height 10
click at [154, 61] on input "14-54" at bounding box center [147, 58] width 35 height 11
type input "15-64"
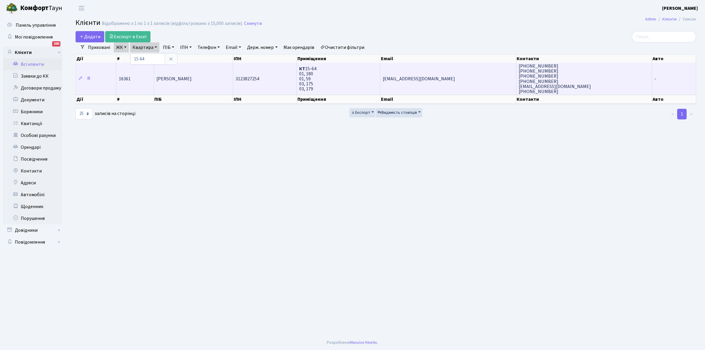
click at [191, 80] on td "[PERSON_NAME]" at bounding box center [193, 79] width 79 height 32
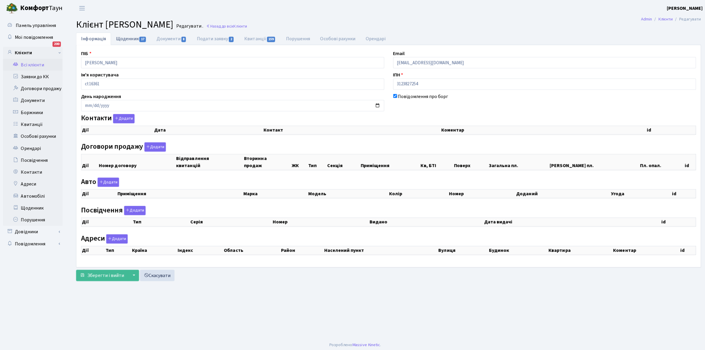
checkbox input "true"
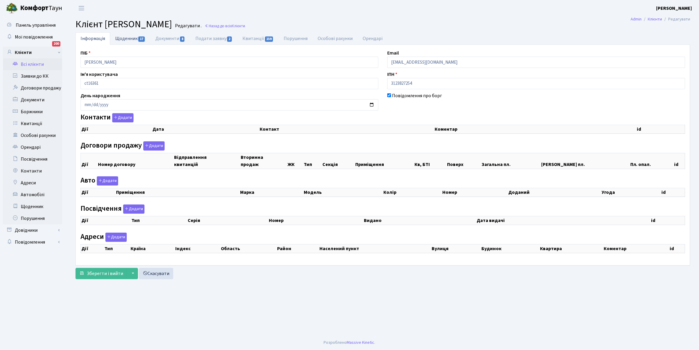
select select "25"
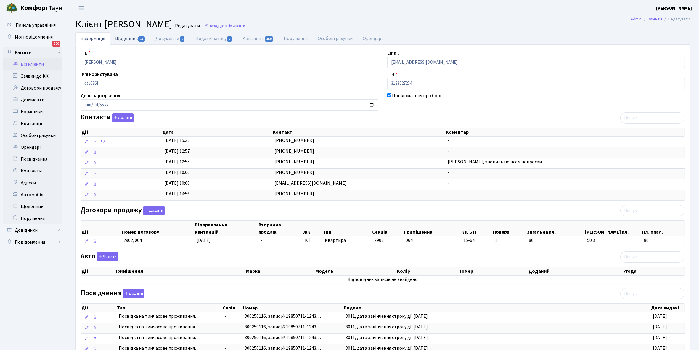
click at [124, 36] on link "Щоденник 17" at bounding box center [130, 38] width 40 height 12
select select "25"
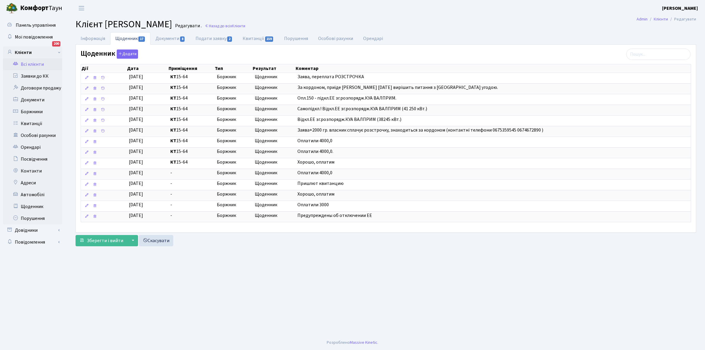
click at [31, 64] on link "Всі клієнти" at bounding box center [32, 64] width 59 height 12
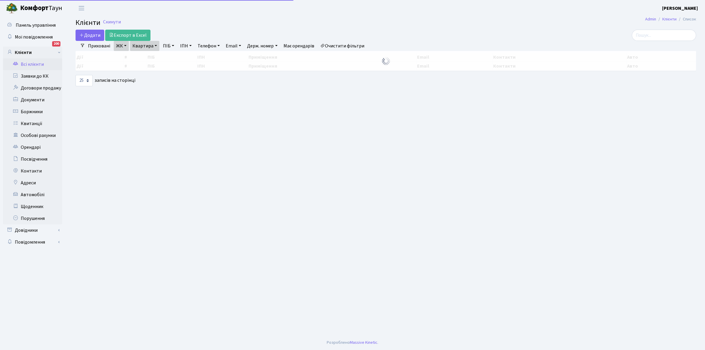
select select "25"
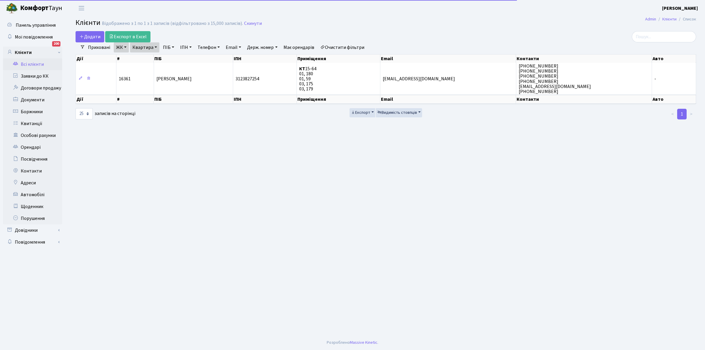
click at [156, 47] on link "Квартира" at bounding box center [144, 47] width 29 height 10
click at [153, 55] on input "15-64" at bounding box center [147, 58] width 35 height 11
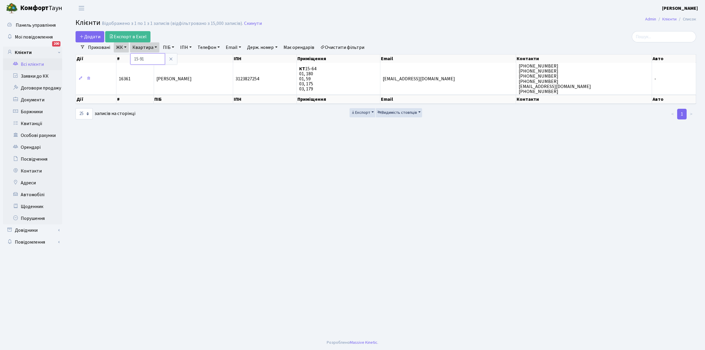
type input "15-91"
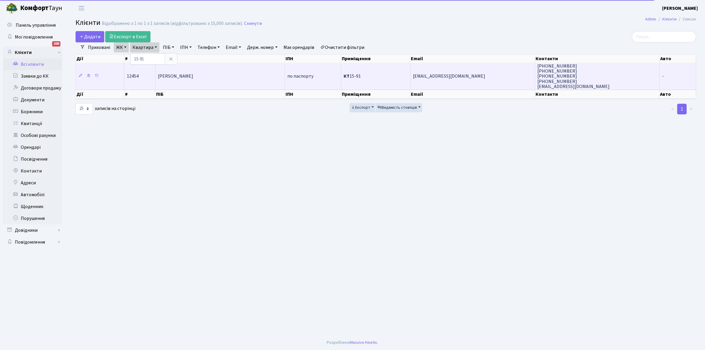
click at [193, 73] on span "Яременко Ольга Костянтинівна" at bounding box center [175, 76] width 35 height 7
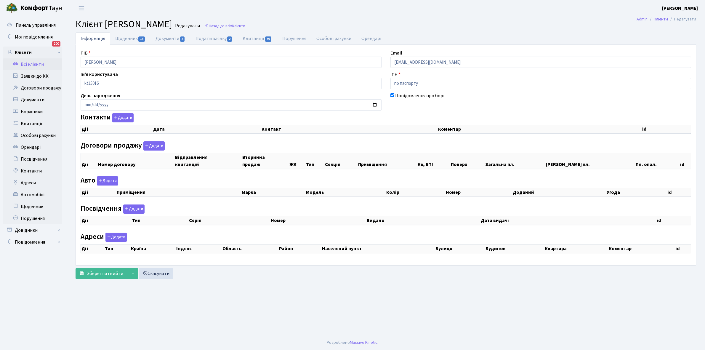
checkbox input "true"
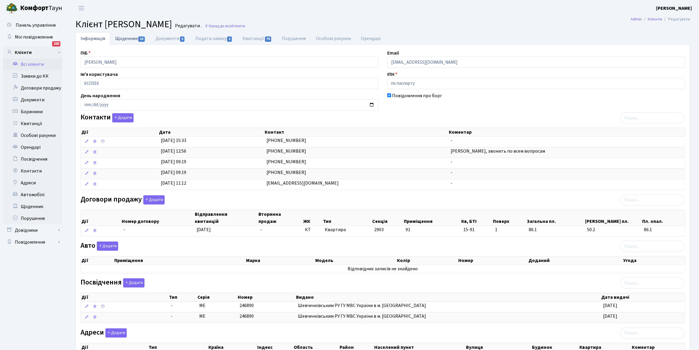
click at [126, 38] on link "Щоденник 13" at bounding box center [130, 38] width 40 height 12
select select "25"
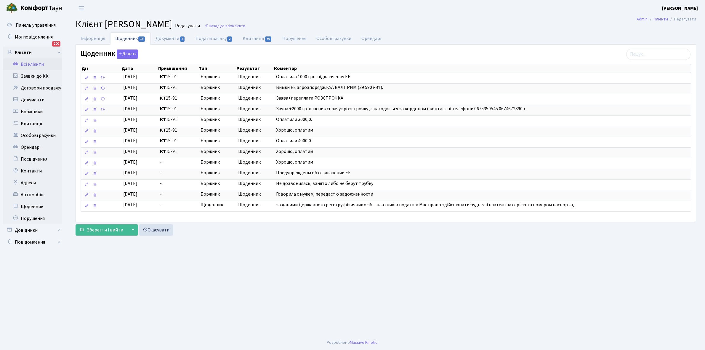
click at [30, 64] on link "Всі клієнти" at bounding box center [32, 64] width 59 height 12
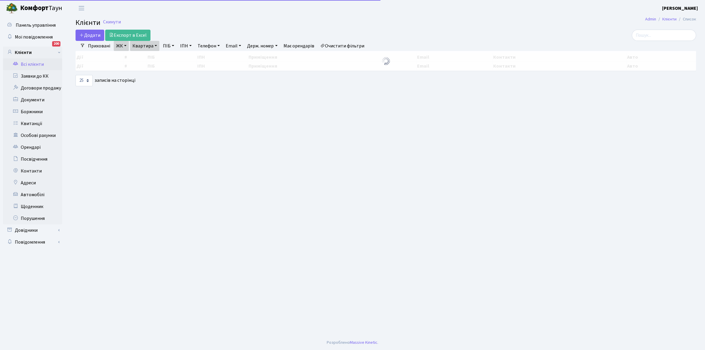
select select "25"
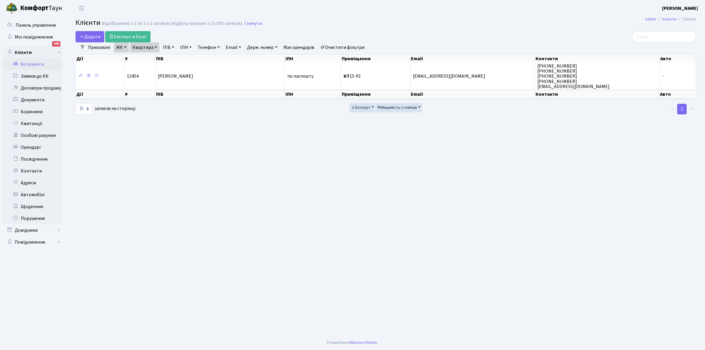
click at [156, 46] on link "Квартира" at bounding box center [144, 47] width 29 height 10
click at [150, 58] on input "15-91" at bounding box center [147, 58] width 35 height 11
type input "15-95"
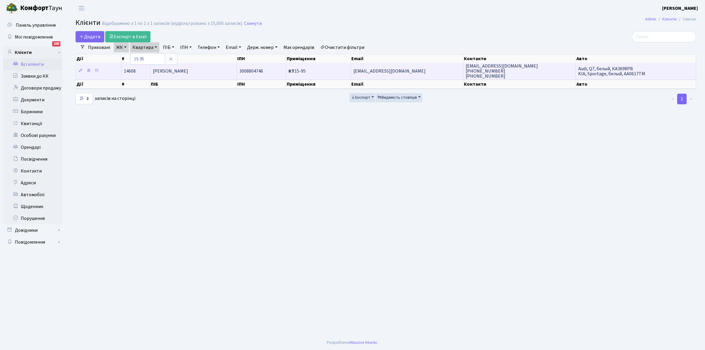
click at [209, 70] on td "[PERSON_NAME]" at bounding box center [193, 71] width 86 height 16
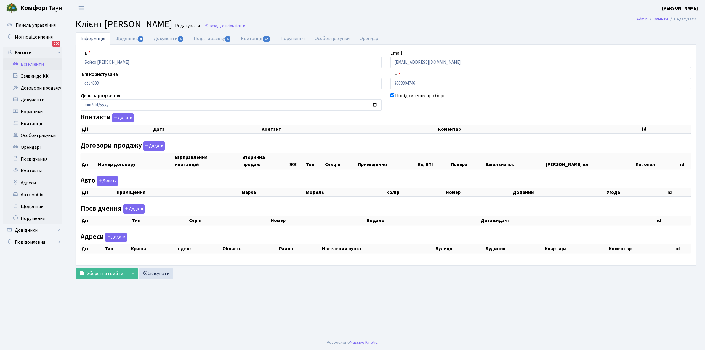
select select "25"
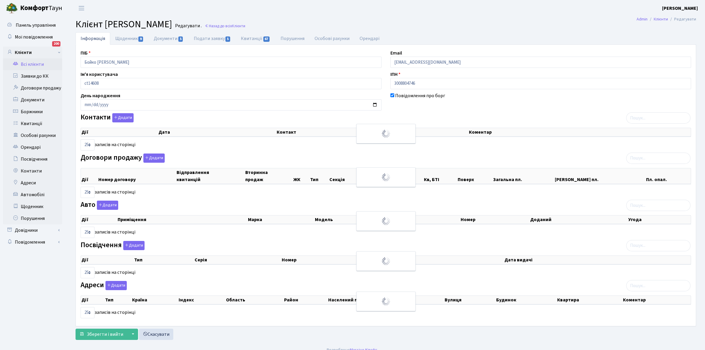
checkbox input "true"
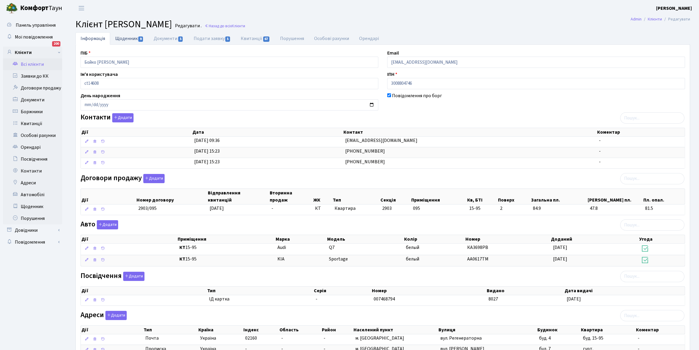
click at [122, 36] on link "Щоденник 9" at bounding box center [129, 38] width 38 height 12
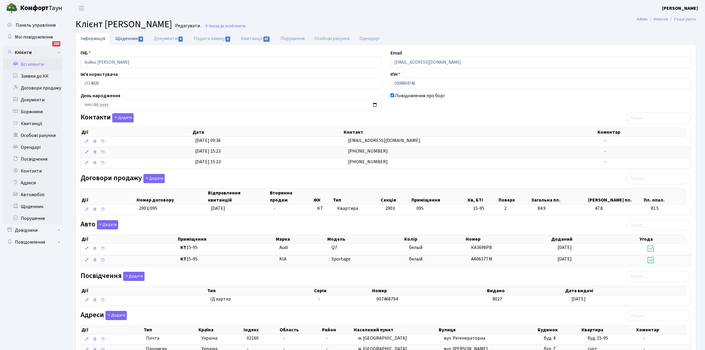
select select "25"
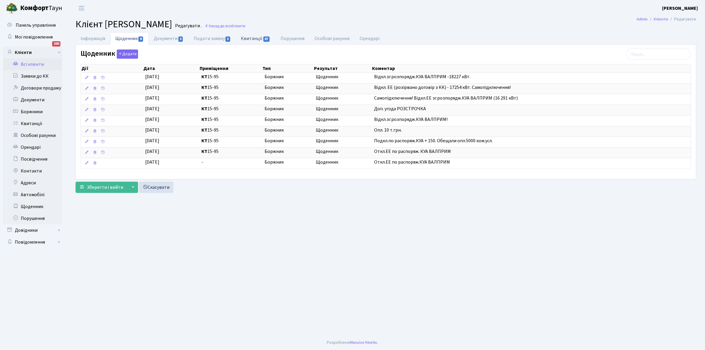
click at [249, 39] on link "Квитанції 67" at bounding box center [255, 38] width 39 height 12
select select "25"
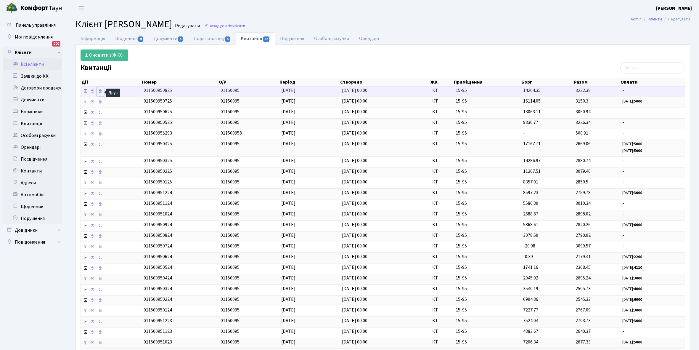
click at [101, 90] on icon at bounding box center [100, 91] width 4 height 4
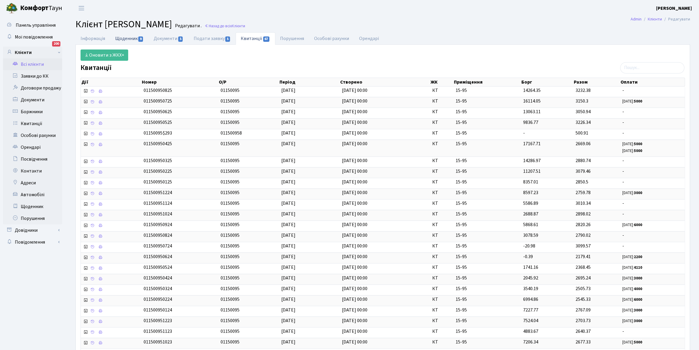
click at [125, 36] on link "Щоденник 9" at bounding box center [129, 38] width 38 height 12
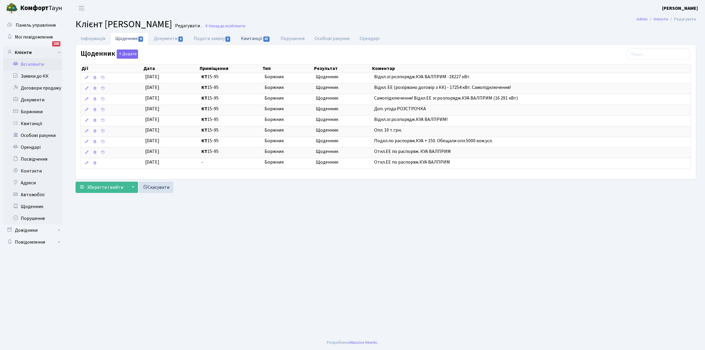
click at [249, 38] on link "Квитанції 67" at bounding box center [255, 38] width 39 height 12
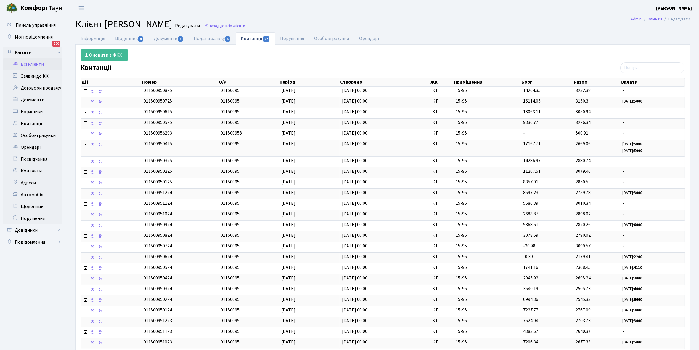
click at [33, 62] on link "Всі клієнти" at bounding box center [32, 64] width 59 height 12
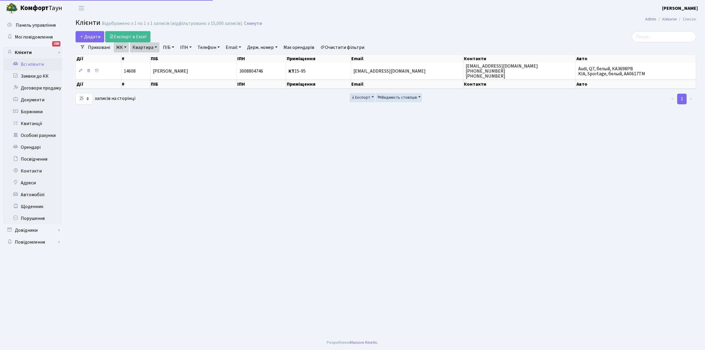
select select "25"
click at [156, 46] on link "Квартира" at bounding box center [144, 47] width 29 height 10
click at [153, 57] on input "15-95" at bounding box center [147, 58] width 35 height 11
type input "16-69"
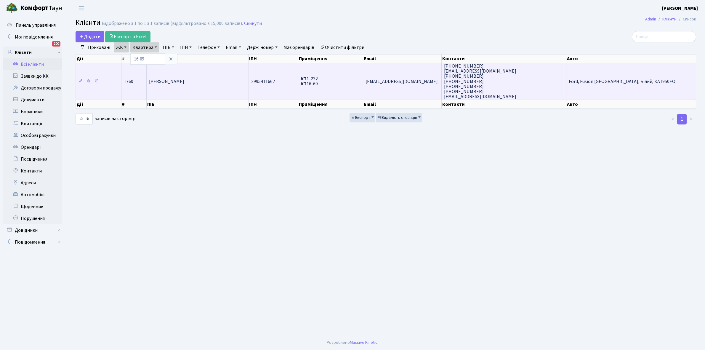
click at [221, 82] on td "Оникієнко Олена Іванівна" at bounding box center [198, 81] width 102 height 37
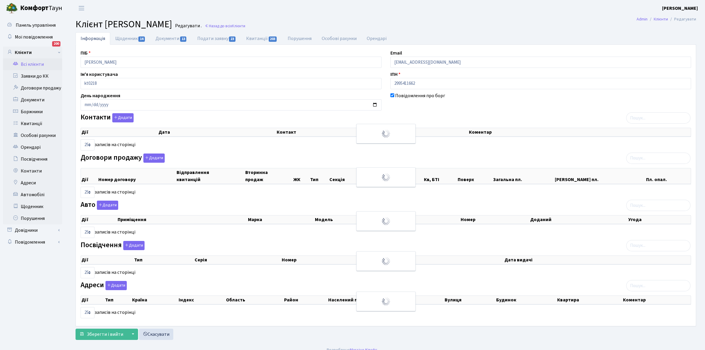
select select "25"
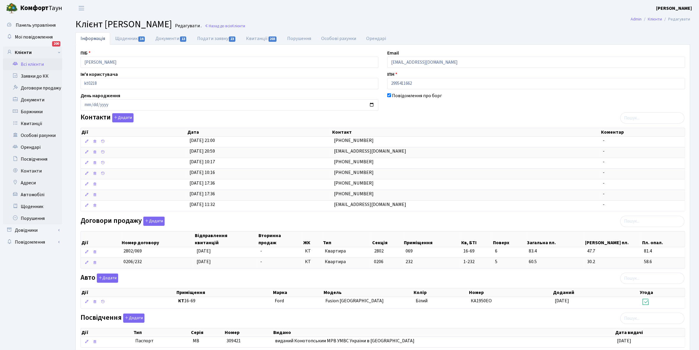
click at [125, 37] on link "Щоденник 14" at bounding box center [130, 38] width 40 height 12
select select "25"
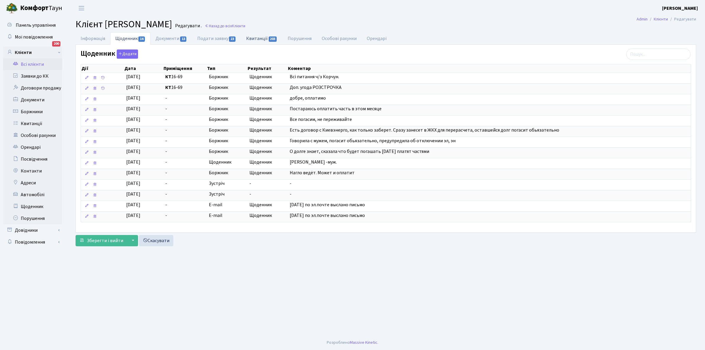
click at [258, 37] on link "Квитанції 203" at bounding box center [261, 38] width 41 height 12
select select "25"
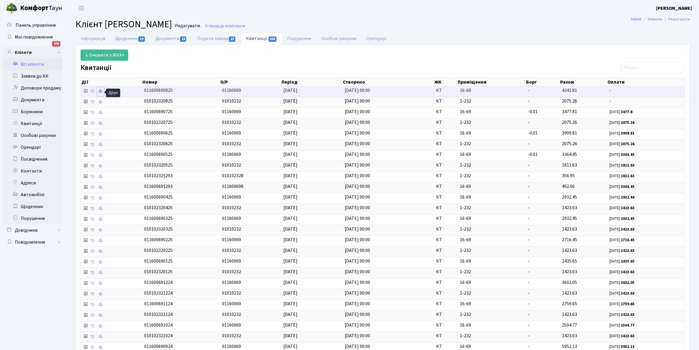
click at [101, 91] on icon at bounding box center [100, 91] width 4 height 4
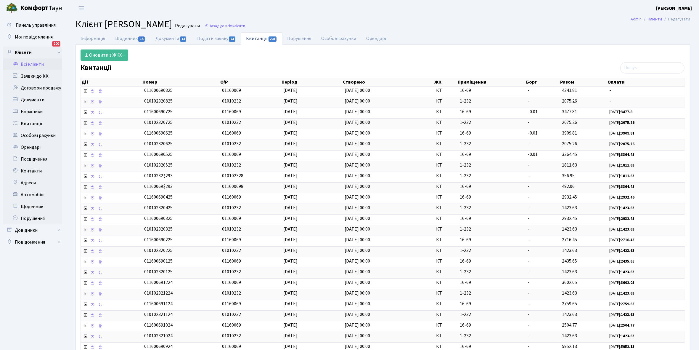
click at [30, 62] on link "Всі клієнти" at bounding box center [32, 64] width 59 height 12
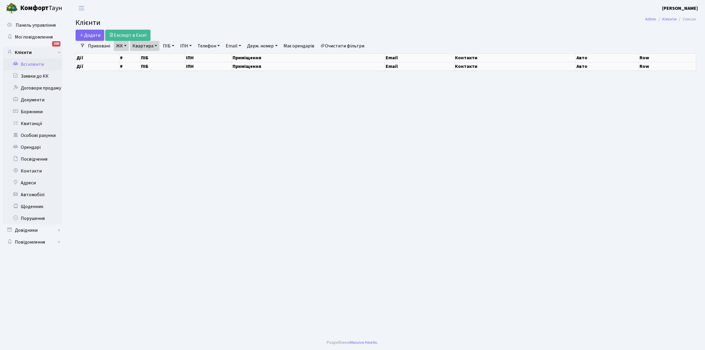
select select "25"
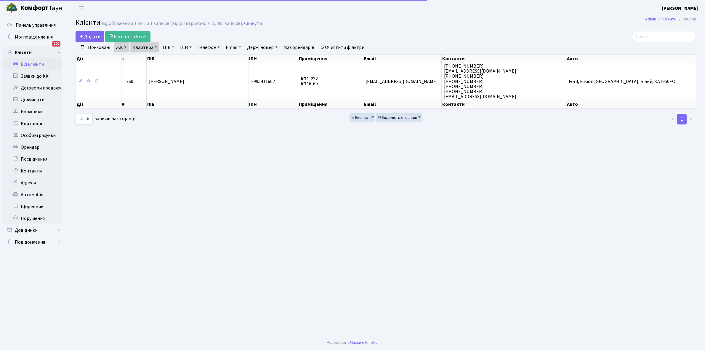
drag, startPoint x: 155, startPoint y: 46, endPoint x: 157, endPoint y: 51, distance: 5.2
click at [155, 46] on link "Квартира" at bounding box center [144, 47] width 29 height 10
click at [153, 56] on input "16-69" at bounding box center [147, 58] width 35 height 11
type input "16-93"
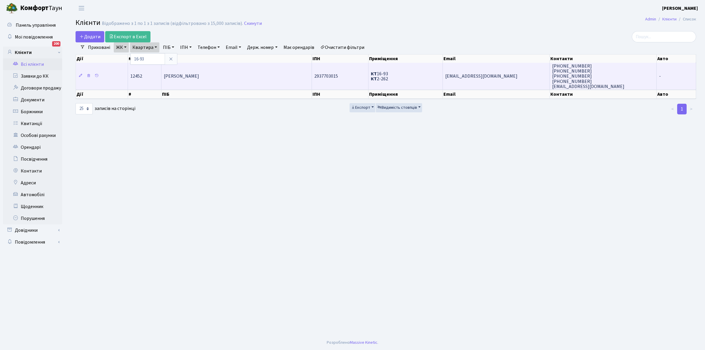
click at [246, 73] on td "Сидоров Олександр Геннадійович" at bounding box center [236, 76] width 150 height 27
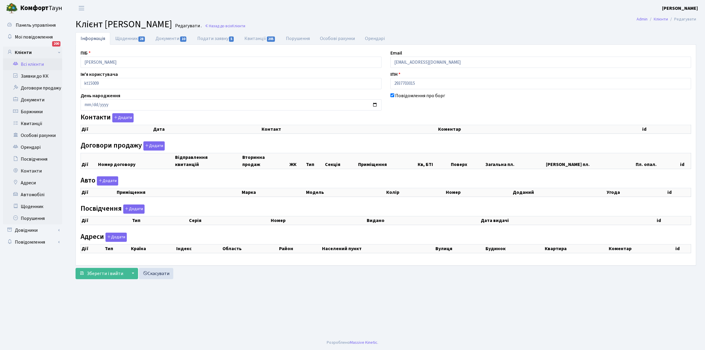
checkbox input "true"
select select "25"
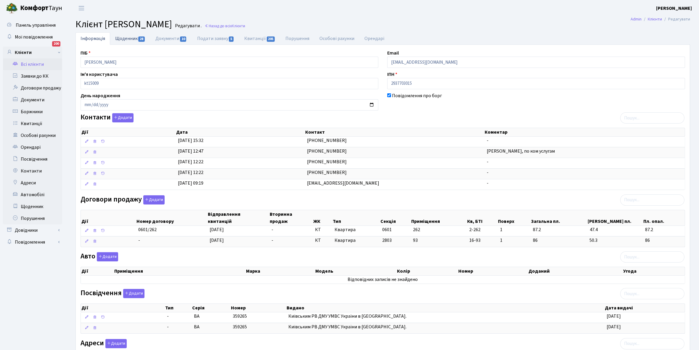
click at [123, 39] on link "Щоденник 28" at bounding box center [130, 38] width 40 height 12
select select "25"
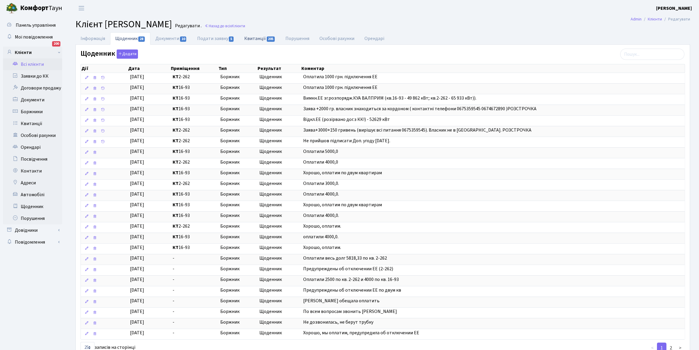
click at [253, 38] on link "Квитанції 205" at bounding box center [259, 38] width 41 height 12
select select "25"
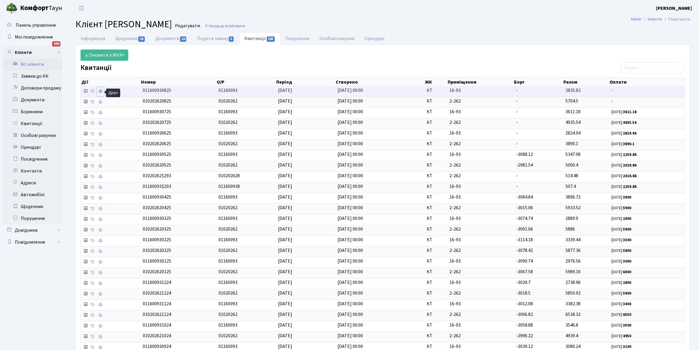
click at [101, 90] on icon at bounding box center [100, 91] width 4 height 4
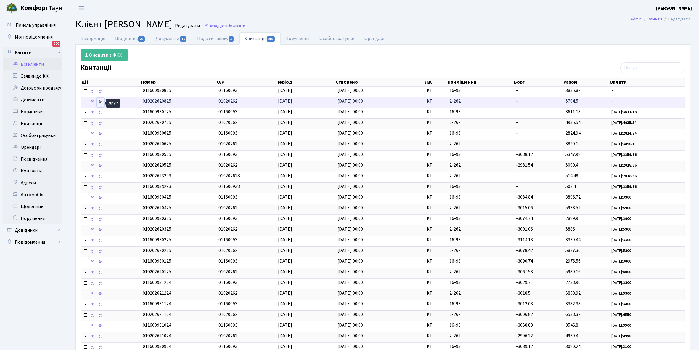
click at [101, 102] on icon at bounding box center [100, 102] width 4 height 4
click at [29, 62] on link "Всі клієнти" at bounding box center [32, 64] width 59 height 12
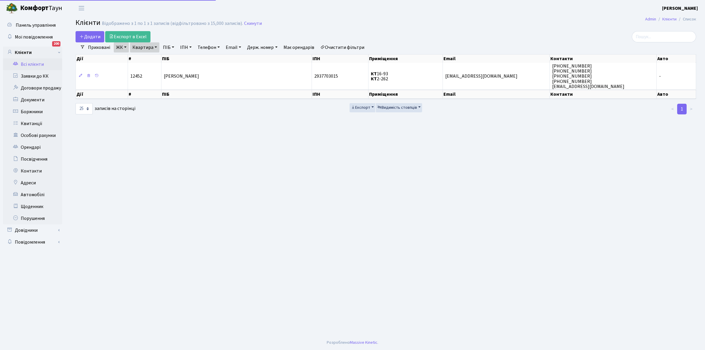
select select "25"
click at [155, 47] on link "Квартира" at bounding box center [144, 47] width 29 height 10
click at [153, 58] on input "16-93" at bounding box center [147, 58] width 35 height 11
type input "16-116"
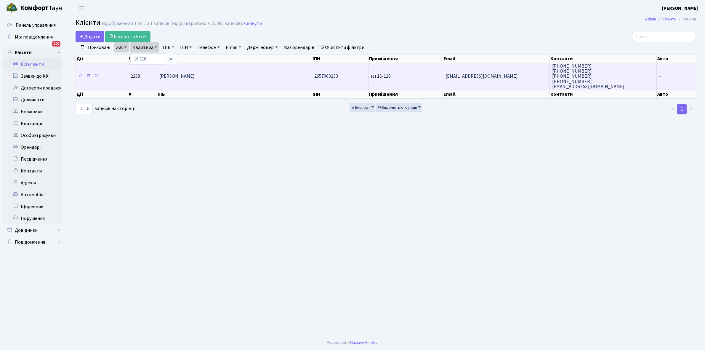
click at [216, 82] on td "[PERSON_NAME]" at bounding box center [234, 76] width 155 height 27
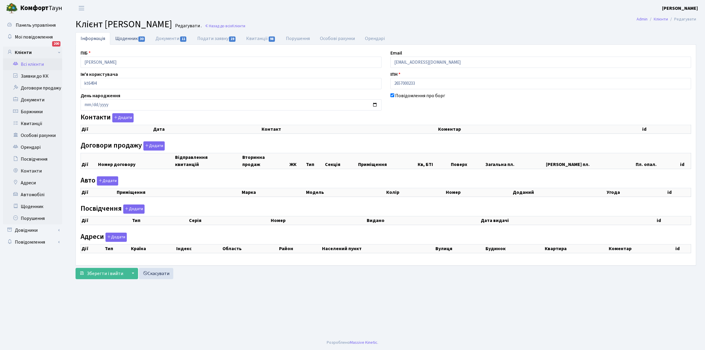
checkbox input "true"
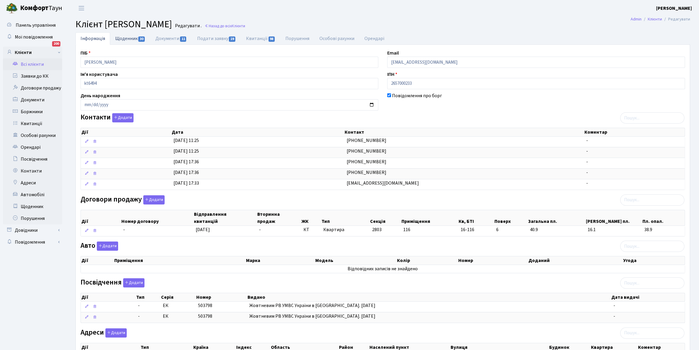
click at [126, 38] on link "Щоденник 30" at bounding box center [130, 38] width 40 height 12
select select "25"
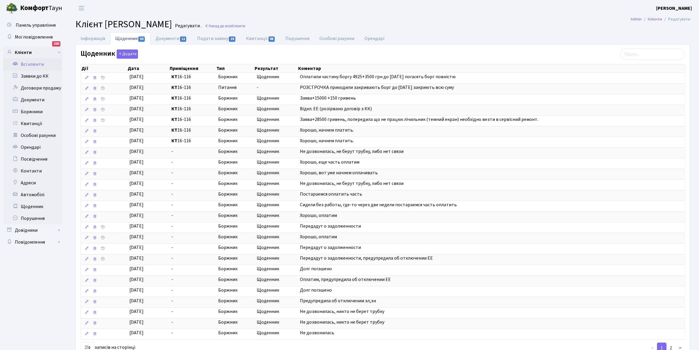
click at [38, 64] on link "Всі клієнти" at bounding box center [32, 64] width 59 height 12
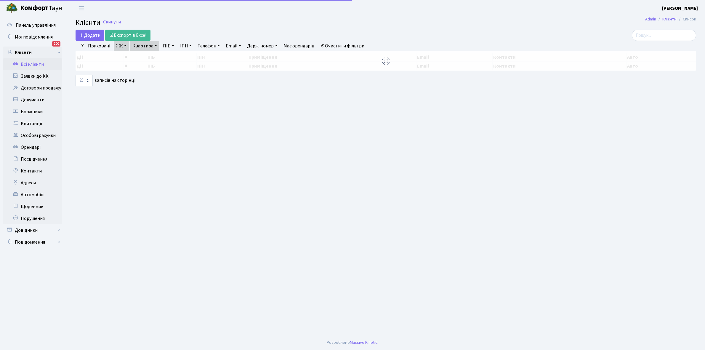
select select "25"
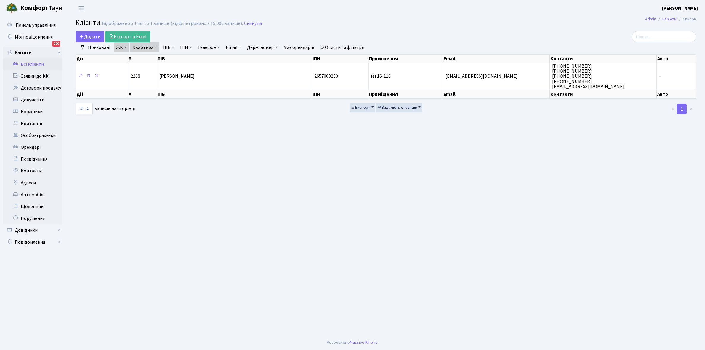
click at [155, 45] on link "Квартира" at bounding box center [144, 47] width 29 height 10
click at [155, 59] on input "16-116" at bounding box center [147, 58] width 35 height 11
type input "14-49"
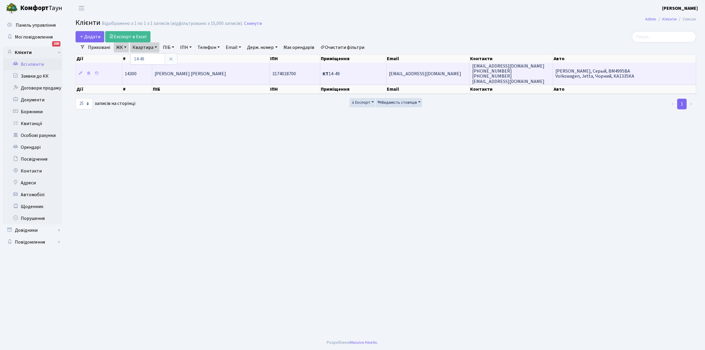
click at [208, 77] on td "[PERSON_NAME] [PERSON_NAME]" at bounding box center [211, 73] width 118 height 21
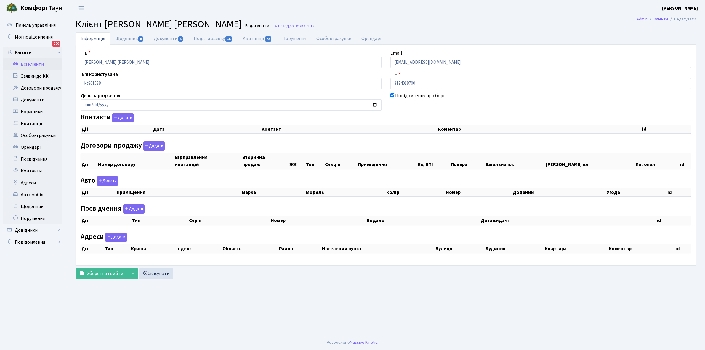
checkbox input "true"
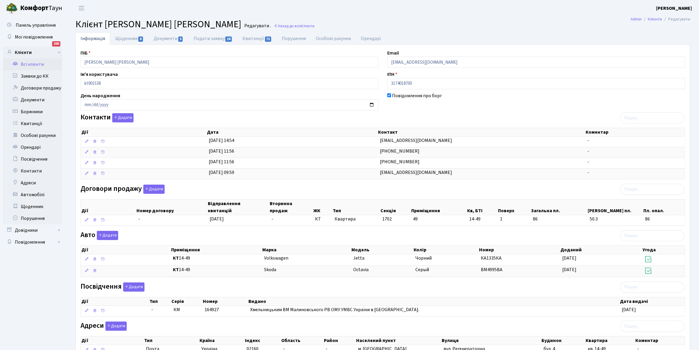
click at [33, 64] on link "Всі клієнти" at bounding box center [32, 64] width 59 height 12
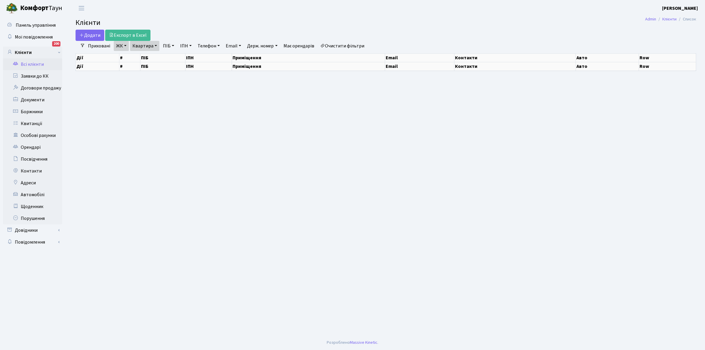
select select "25"
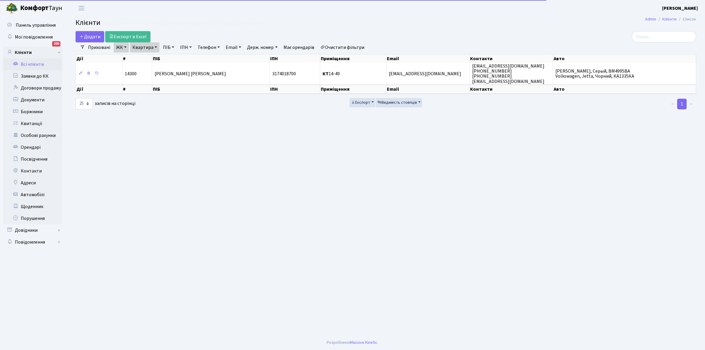
click at [155, 47] on link "Квартира" at bounding box center [144, 47] width 29 height 10
click at [155, 56] on input "14-49" at bounding box center [147, 58] width 35 height 11
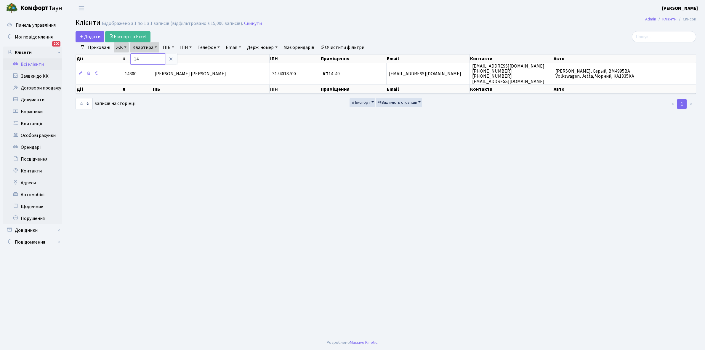
type input "1"
type input "16-118"
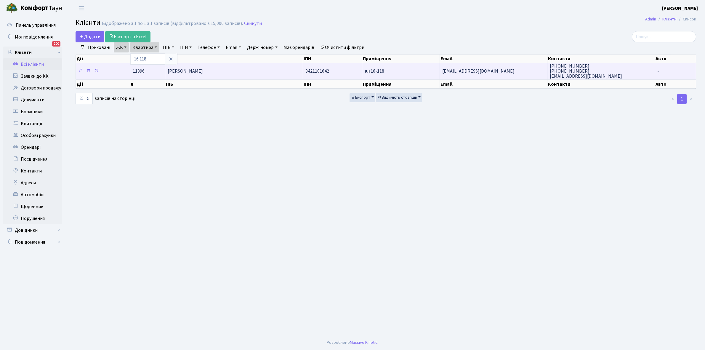
click at [203, 71] on span "[PERSON_NAME]" at bounding box center [185, 71] width 35 height 7
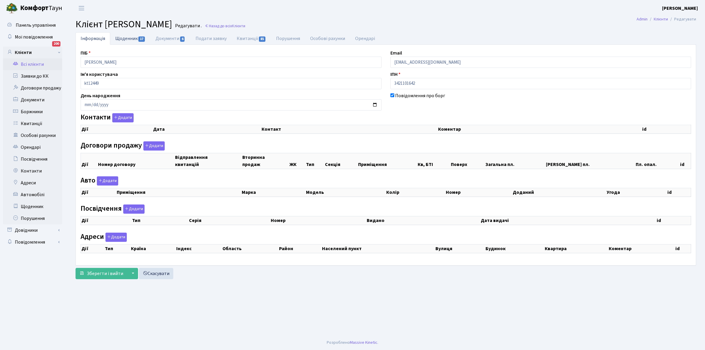
checkbox input "true"
select select "25"
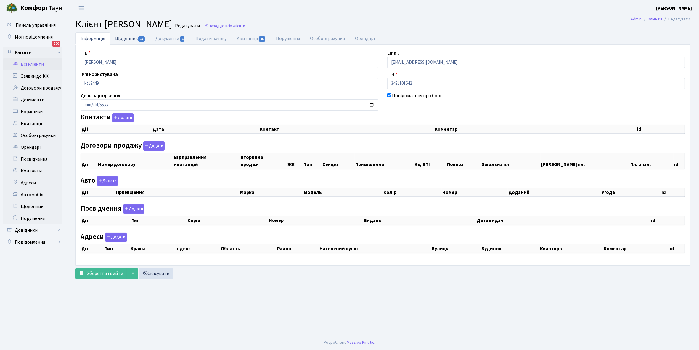
select select "25"
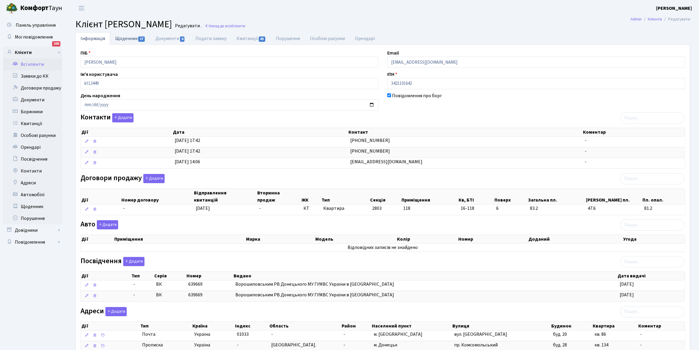
click at [130, 36] on link "Щоденник 17" at bounding box center [130, 38] width 40 height 12
select select "25"
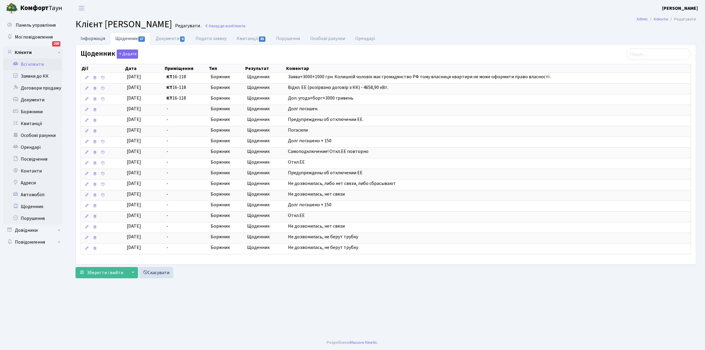
click at [92, 38] on link "Інформація" at bounding box center [93, 38] width 35 height 12
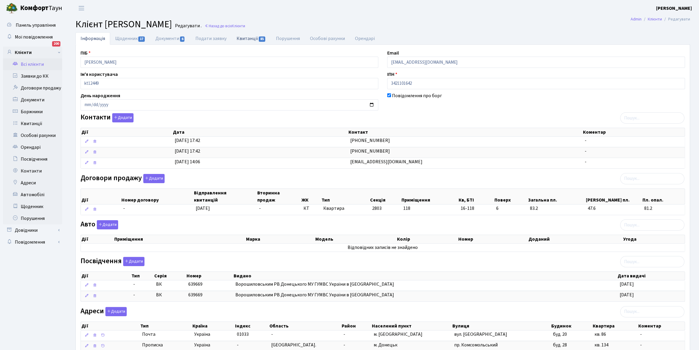
click at [248, 40] on link "Квитанції 85" at bounding box center [251, 38] width 39 height 12
select select "25"
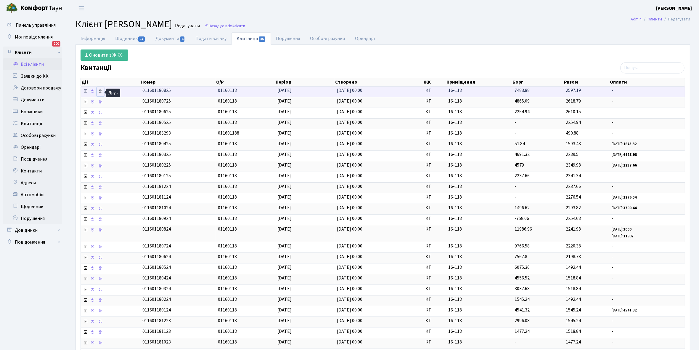
click at [101, 90] on icon at bounding box center [100, 91] width 4 height 4
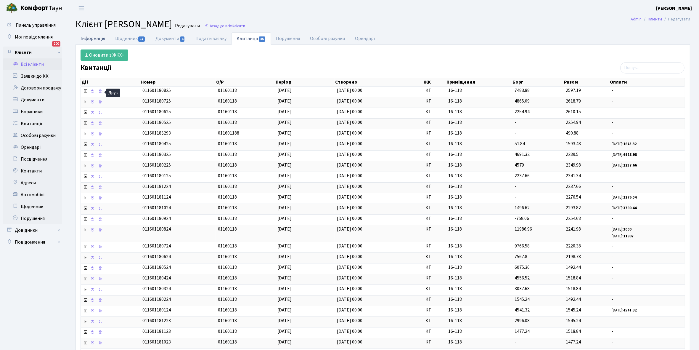
click at [89, 37] on link "Інформація" at bounding box center [93, 38] width 35 height 12
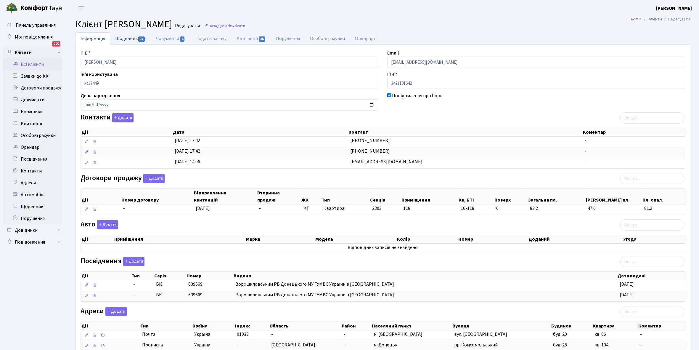
click at [125, 37] on link "Щоденник 17" at bounding box center [130, 38] width 40 height 12
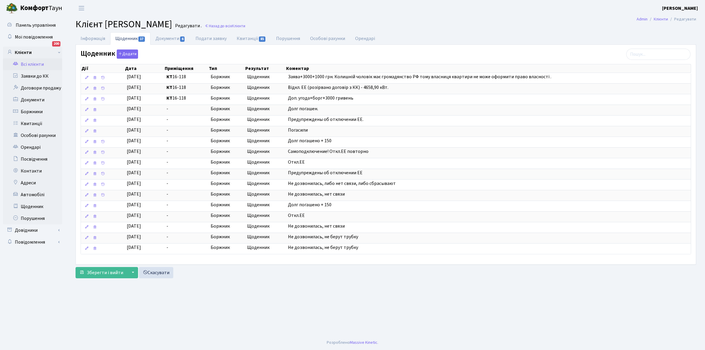
click at [38, 64] on link "Всі клієнти" at bounding box center [32, 64] width 59 height 12
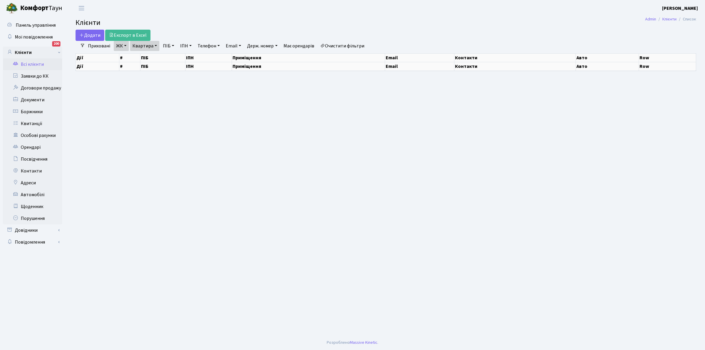
select select "25"
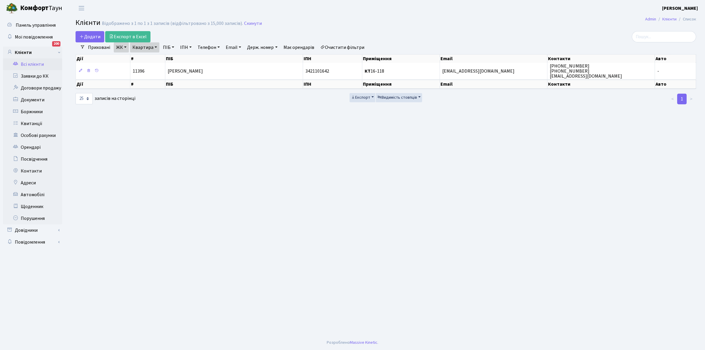
click at [156, 45] on link "Квартира" at bounding box center [144, 47] width 29 height 10
click at [155, 58] on input "16-118" at bounding box center [147, 58] width 35 height 11
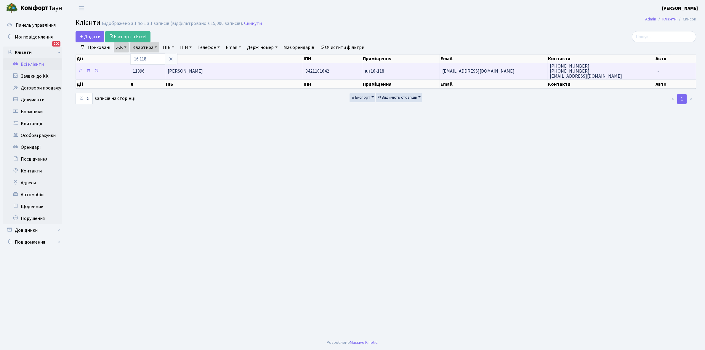
click at [236, 70] on td "[PERSON_NAME]" at bounding box center [234, 71] width 138 height 16
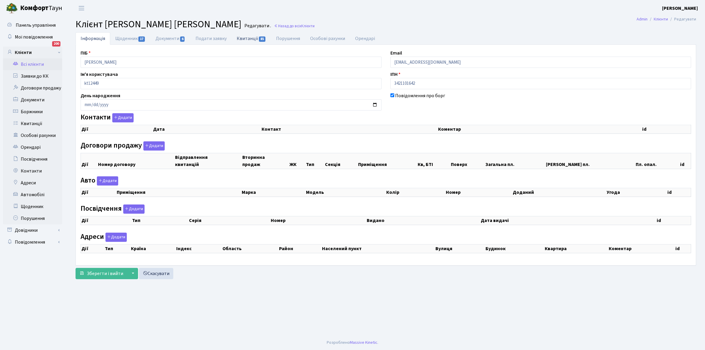
select select "25"
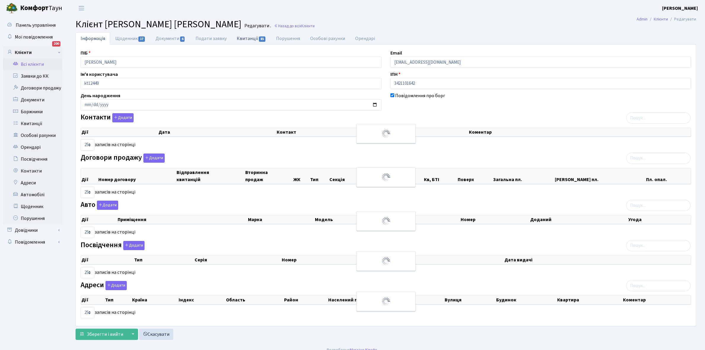
checkbox input "true"
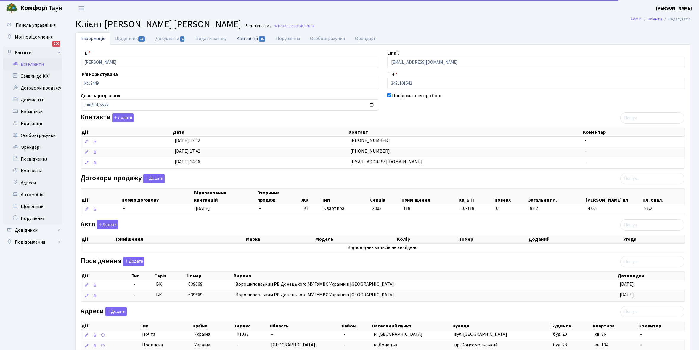
click at [246, 38] on link "Квитанції 85" at bounding box center [251, 38] width 39 height 12
select select "25"
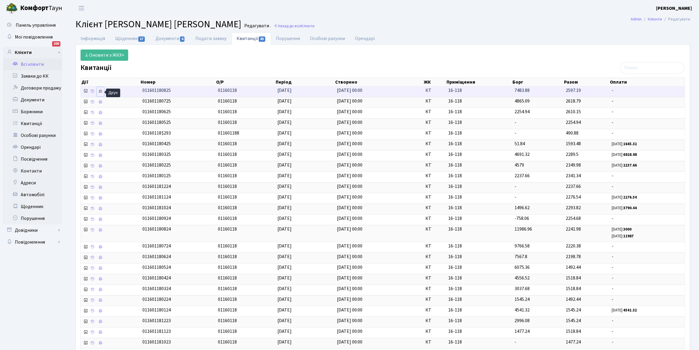
click at [100, 92] on icon at bounding box center [100, 91] width 4 height 4
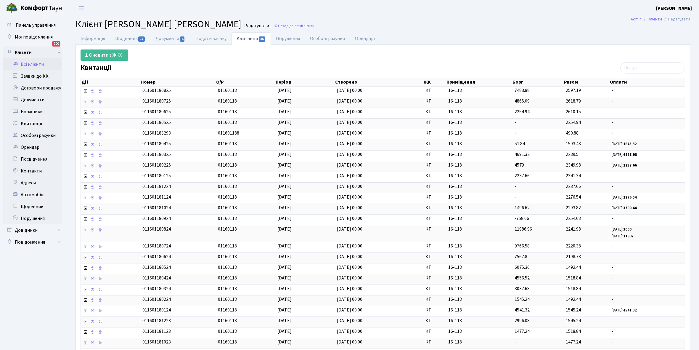
click at [35, 63] on link "Всі клієнти" at bounding box center [32, 64] width 59 height 12
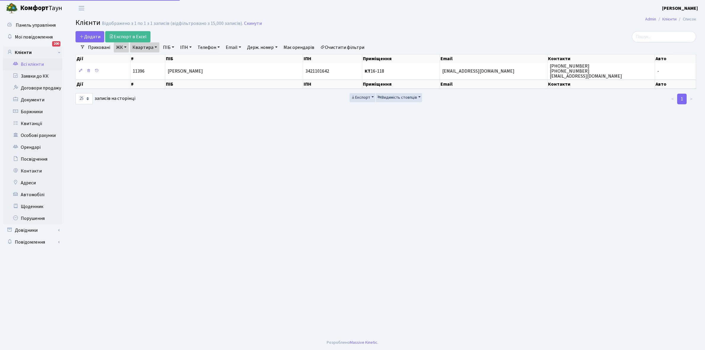
select select "25"
click at [156, 46] on link "Квартира" at bounding box center [144, 47] width 29 height 10
click at [154, 58] on input "16-118" at bounding box center [147, 58] width 35 height 11
type input "16-127"
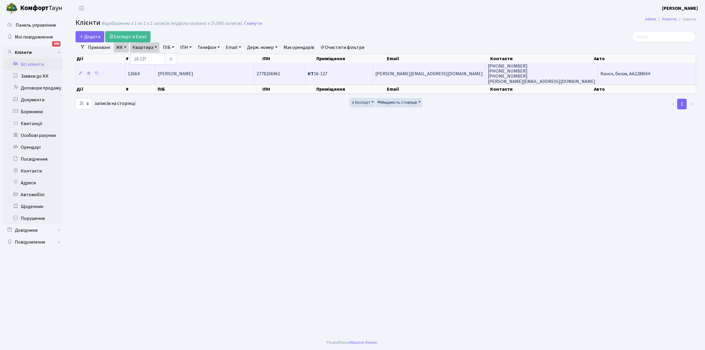
click at [231, 75] on td "Шуляк Олена Олексіївна" at bounding box center [204, 73] width 99 height 21
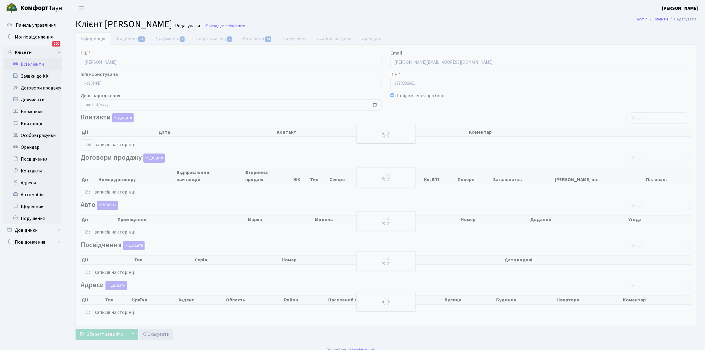
select select "25"
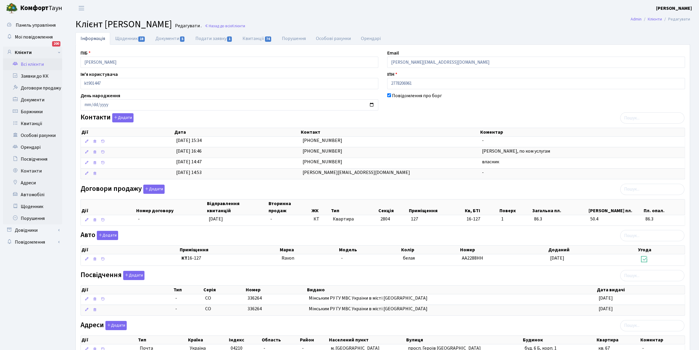
click at [125, 40] on link "Щоденник 18" at bounding box center [130, 38] width 40 height 12
select select "25"
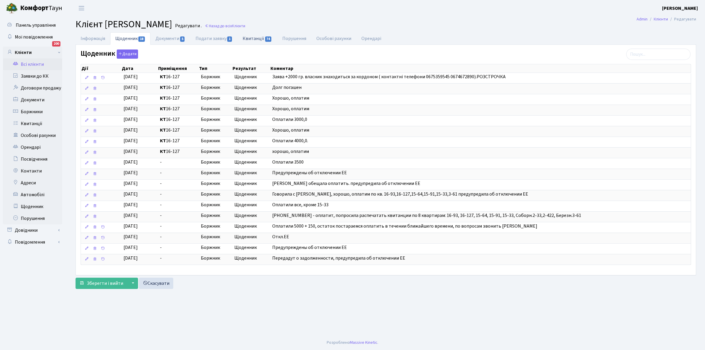
click at [259, 39] on link "Квитанції 74" at bounding box center [257, 38] width 39 height 12
select select "25"
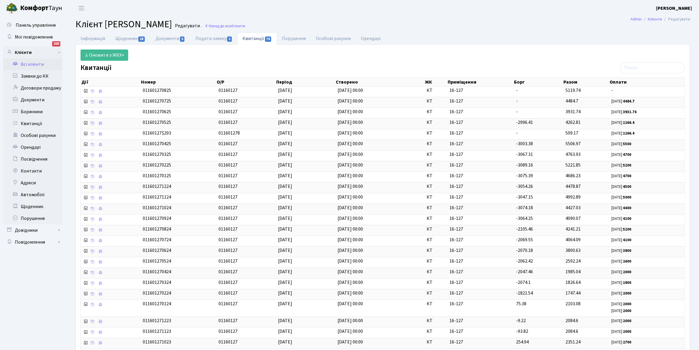
click at [34, 64] on link "Всі клієнти" at bounding box center [32, 64] width 59 height 12
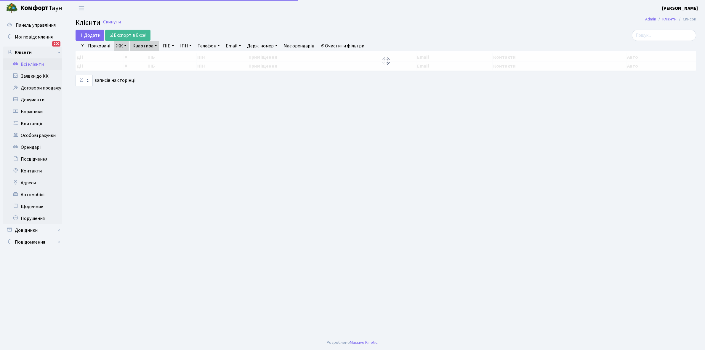
select select "25"
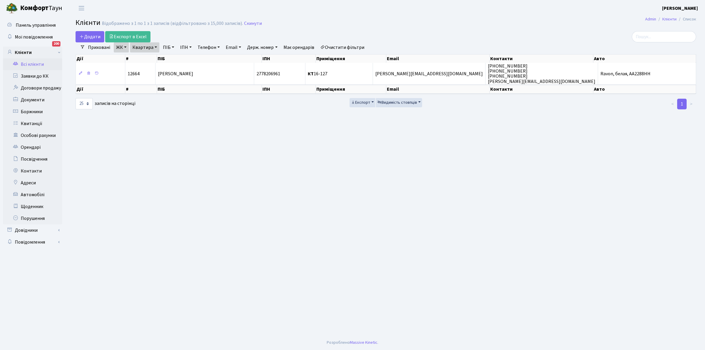
click at [155, 47] on link "Квартира" at bounding box center [144, 47] width 29 height 10
click at [156, 58] on input "16-127" at bounding box center [147, 58] width 35 height 11
type input "16-130"
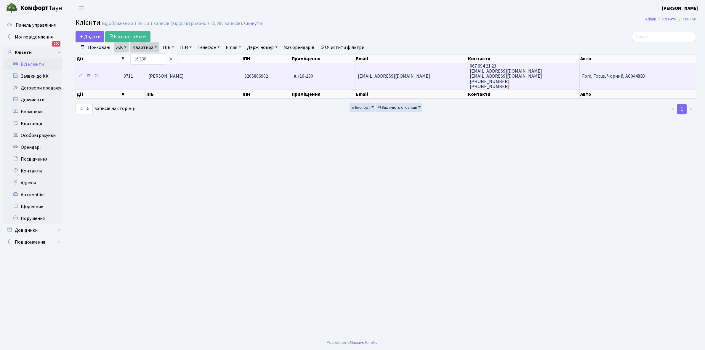
click at [221, 74] on td "[PERSON_NAME]" at bounding box center [194, 76] width 96 height 27
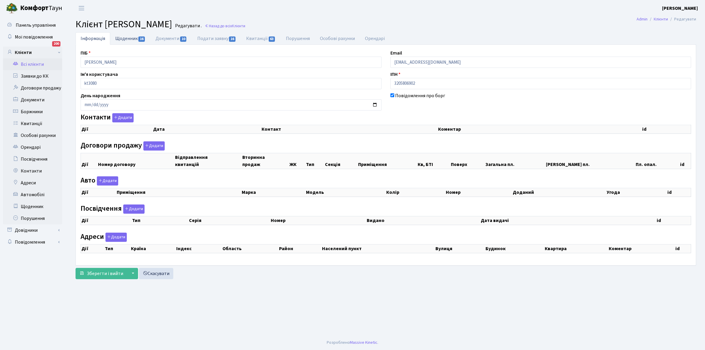
checkbox input "true"
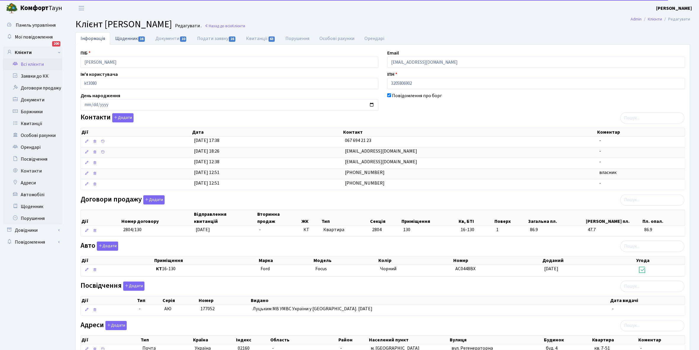
click at [123, 39] on link "Щоденник 16" at bounding box center [130, 38] width 40 height 12
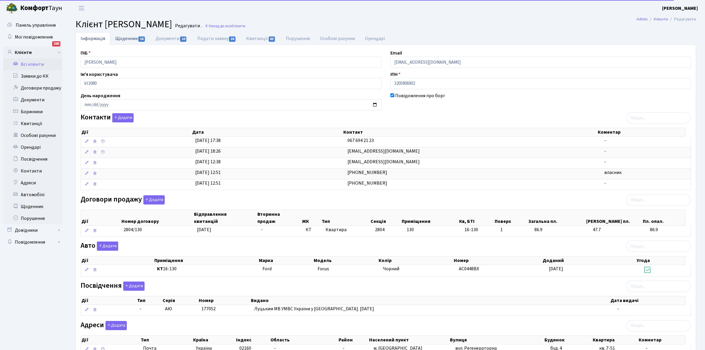
select select "25"
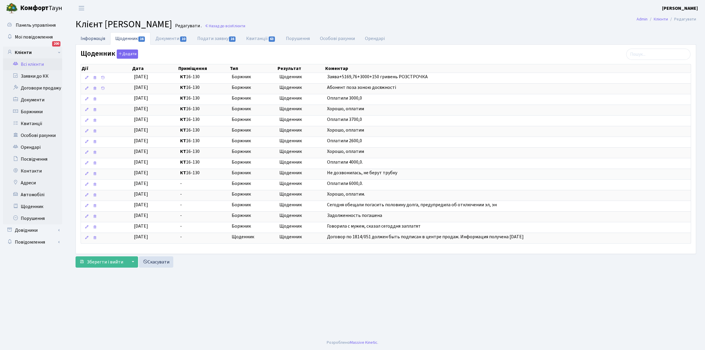
click at [85, 39] on link "Інформація" at bounding box center [93, 38] width 35 height 12
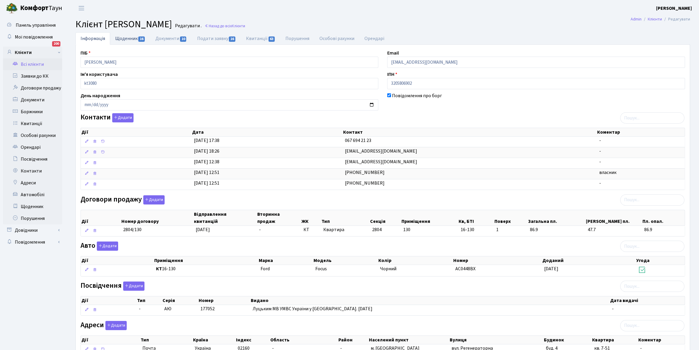
click at [123, 37] on link "Щоденник 16" at bounding box center [130, 38] width 40 height 12
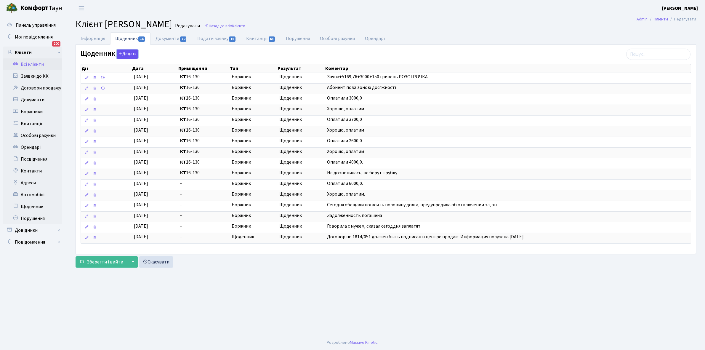
click at [128, 53] on button "Додати" at bounding box center [127, 53] width 21 height 9
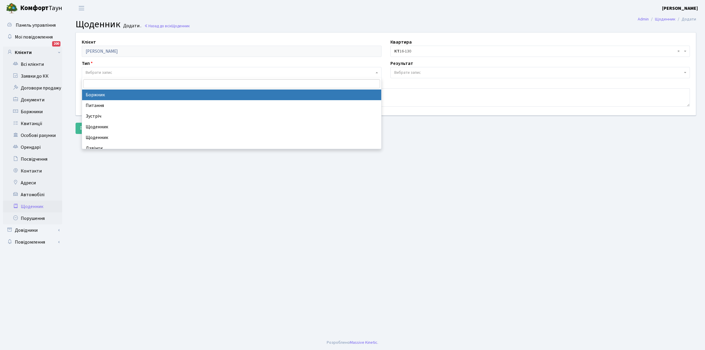
click at [104, 70] on span "Вибрати запис" at bounding box center [99, 73] width 27 height 6
select select "189"
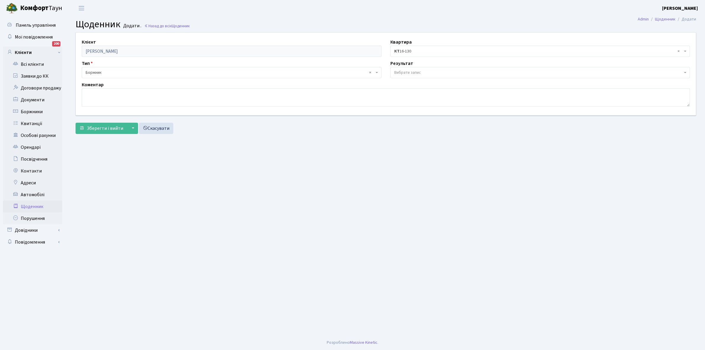
click at [417, 73] on span "Вибрати запис" at bounding box center [407, 73] width 27 height 6
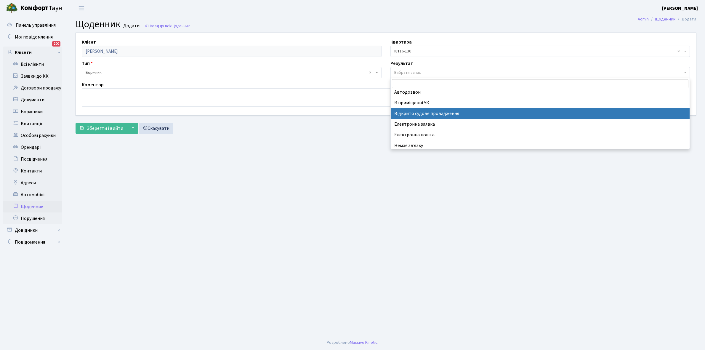
scroll to position [36, 0]
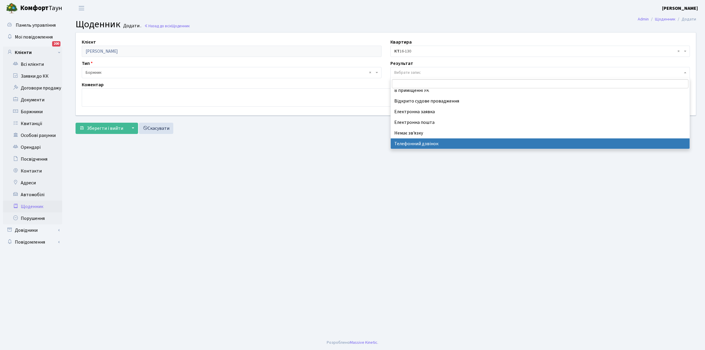
select select "196"
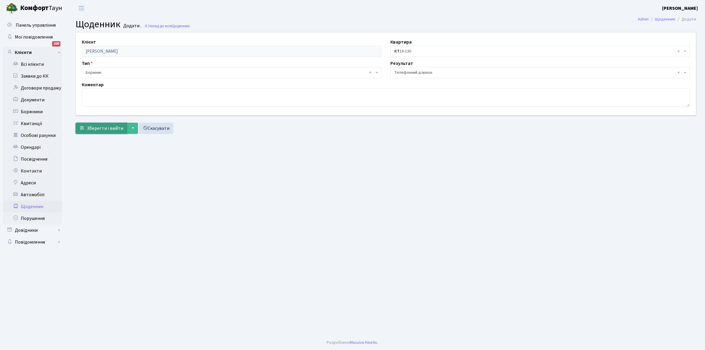
click at [104, 131] on span "Зберегти і вийти" at bounding box center [105, 128] width 36 height 7
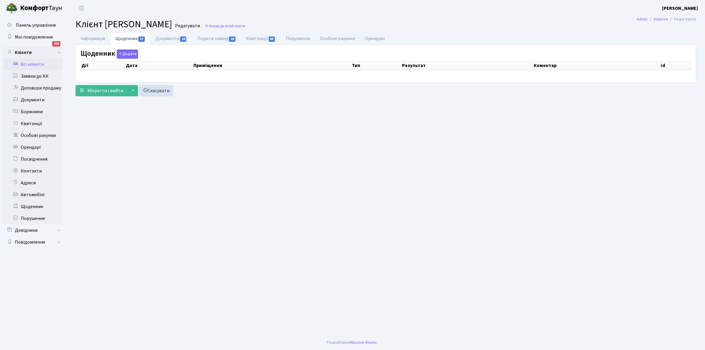
select select "25"
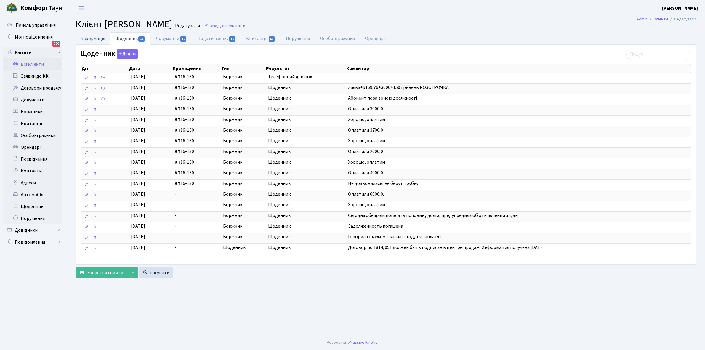
click at [93, 36] on link "Інформація" at bounding box center [93, 38] width 35 height 12
select select "25"
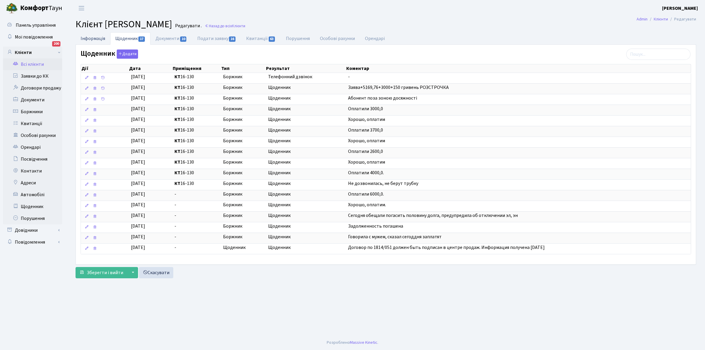
select select "25"
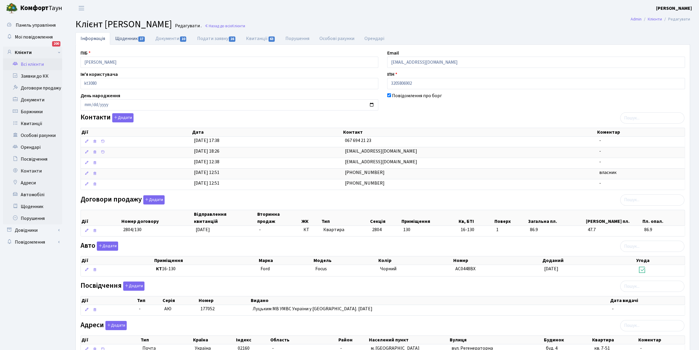
click at [121, 39] on link "Щоденник 17" at bounding box center [130, 38] width 40 height 12
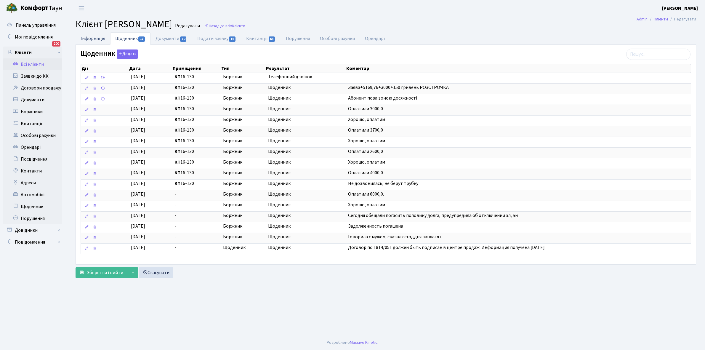
click at [98, 38] on link "Інформація" at bounding box center [93, 38] width 35 height 12
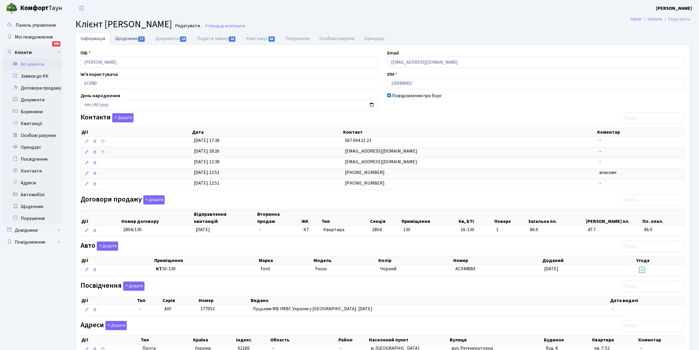
click at [123, 36] on link "Щоденник 17" at bounding box center [130, 38] width 40 height 12
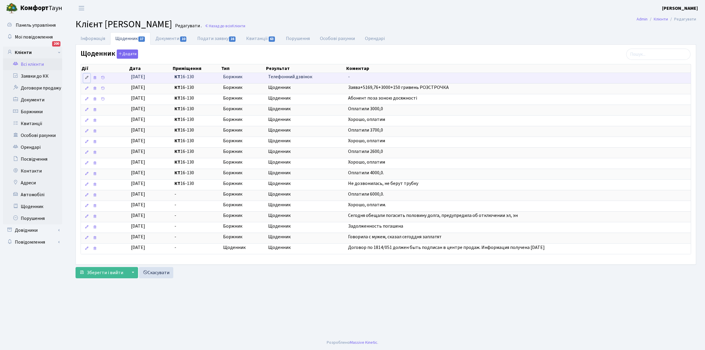
click at [86, 77] on icon at bounding box center [87, 78] width 4 height 4
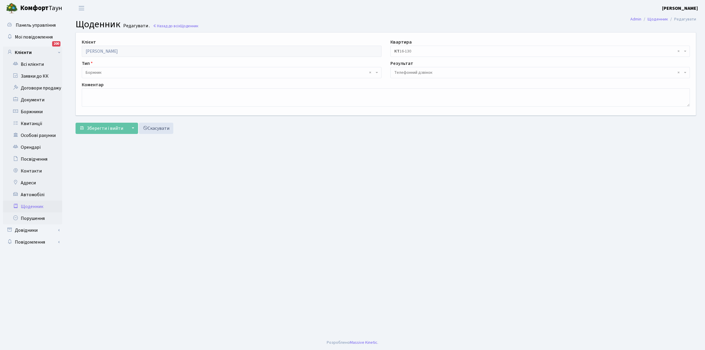
click at [442, 71] on span "× Телефонний дзвінок" at bounding box center [538, 73] width 288 height 6
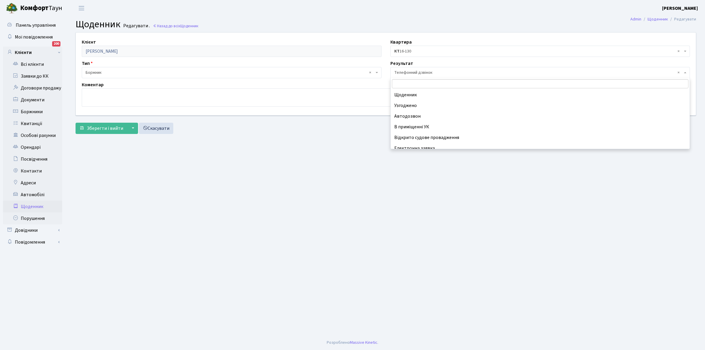
scroll to position [36, 0]
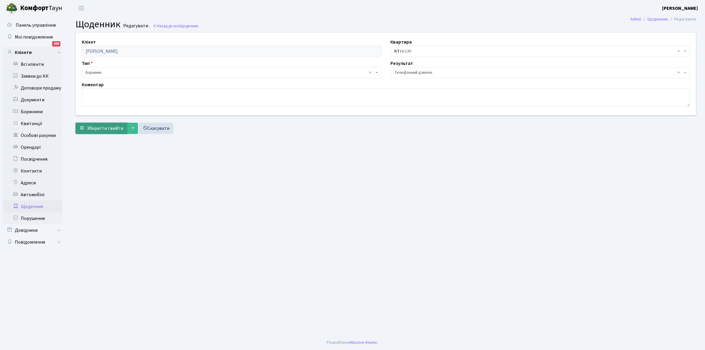
click at [97, 127] on span "Зберегти і вийти" at bounding box center [105, 128] width 36 height 7
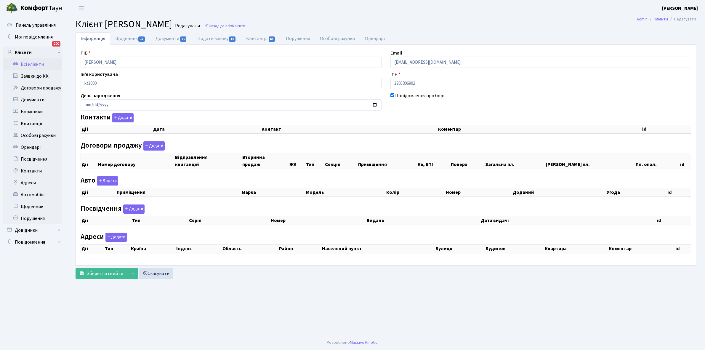
checkbox input "true"
select select "25"
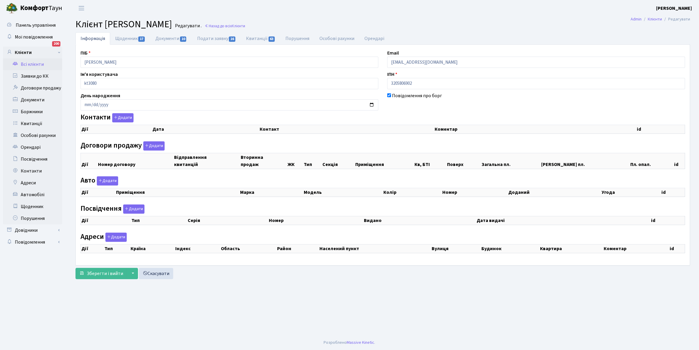
select select "25"
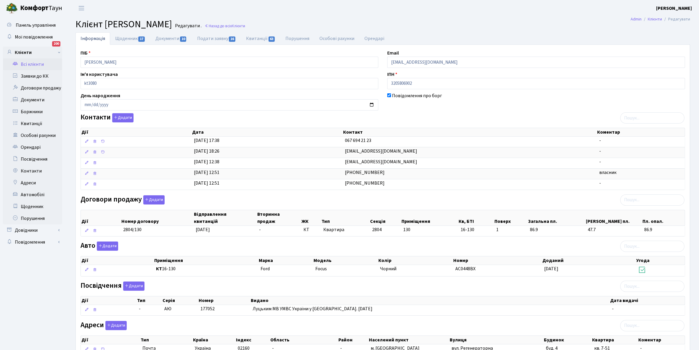
click at [33, 62] on link "Всі клієнти" at bounding box center [32, 64] width 59 height 12
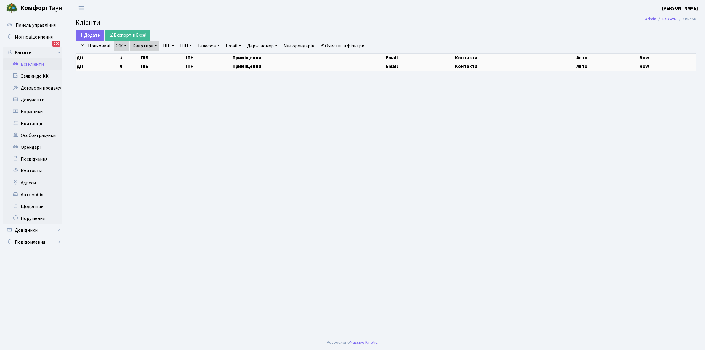
select select "25"
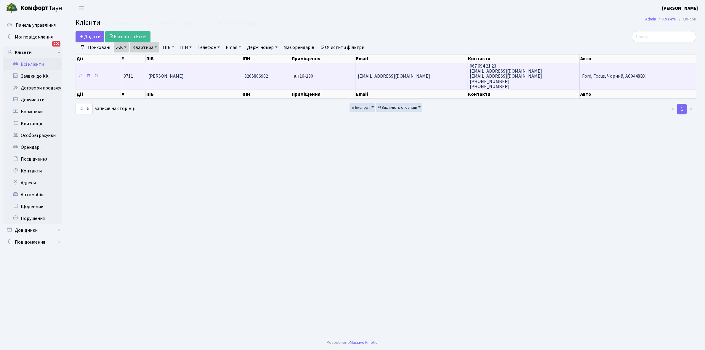
click at [203, 77] on td "[PERSON_NAME]" at bounding box center [194, 76] width 96 height 27
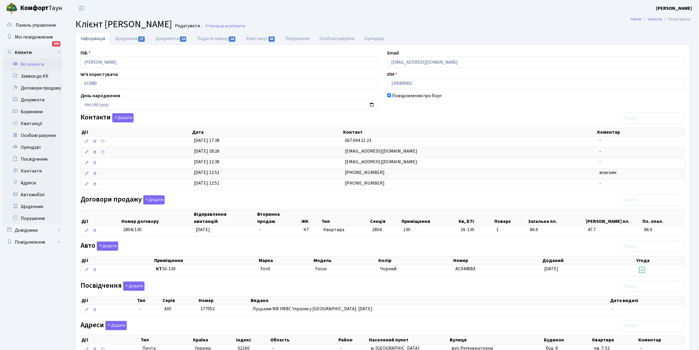
click at [36, 63] on link "Всі клієнти" at bounding box center [32, 64] width 59 height 12
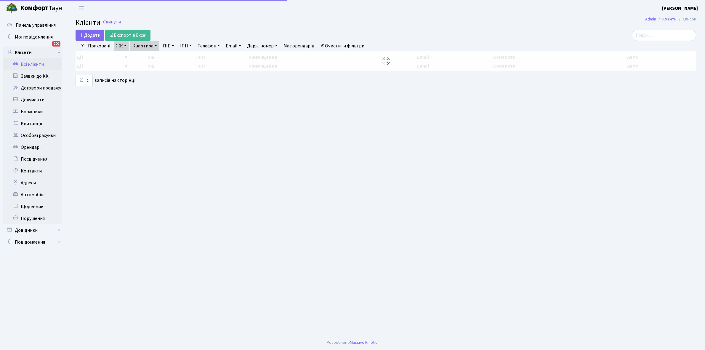
select select "25"
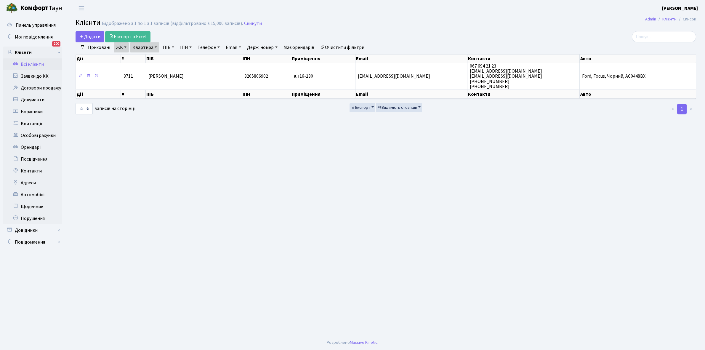
click at [155, 48] on link "Квартира" at bounding box center [144, 47] width 29 height 10
click at [155, 57] on input "16-130" at bounding box center [147, 58] width 35 height 11
type input "16-118"
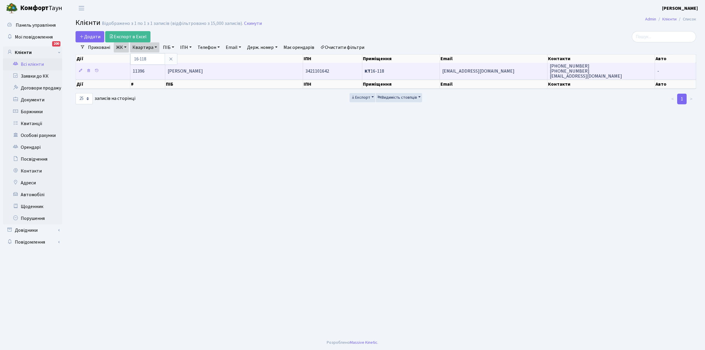
click at [241, 71] on td "[PERSON_NAME]" at bounding box center [234, 71] width 138 height 16
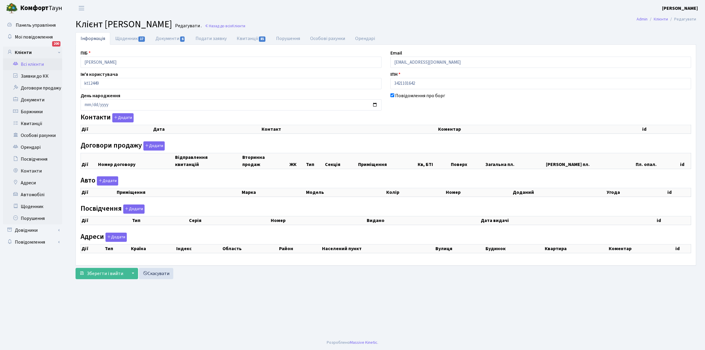
checkbox input "true"
select select "25"
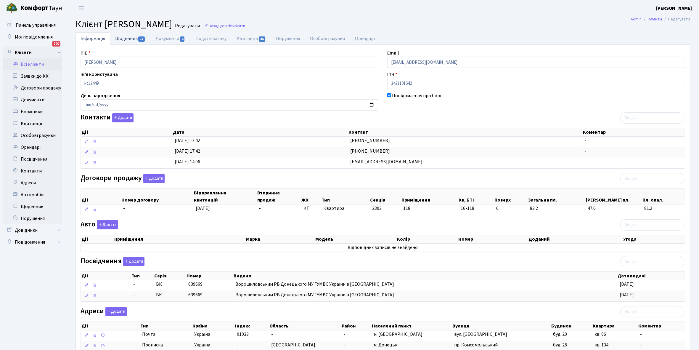
click at [126, 38] on link "Щоденник 17" at bounding box center [130, 38] width 40 height 12
select select "25"
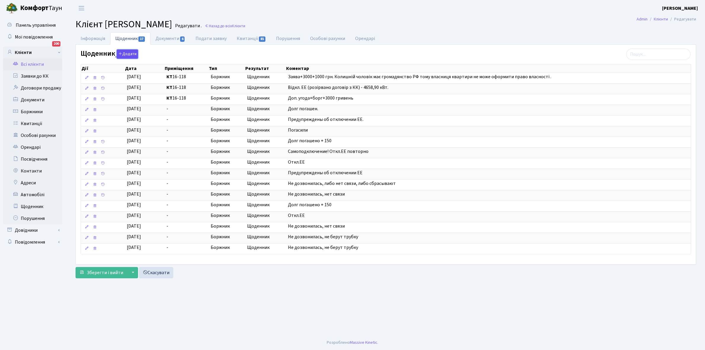
click at [127, 55] on button "Додати" at bounding box center [127, 53] width 21 height 9
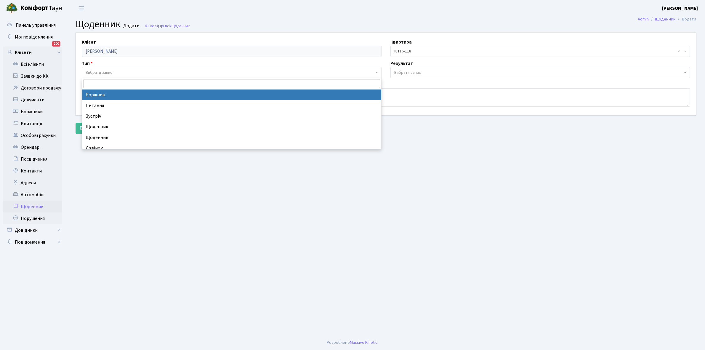
click at [107, 72] on span "Вибрати запис" at bounding box center [99, 73] width 27 height 6
select select "189"
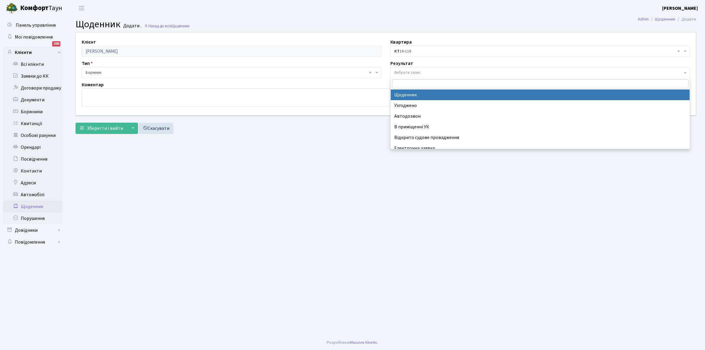
click at [421, 73] on span "Вибрати запис" at bounding box center [407, 73] width 27 height 6
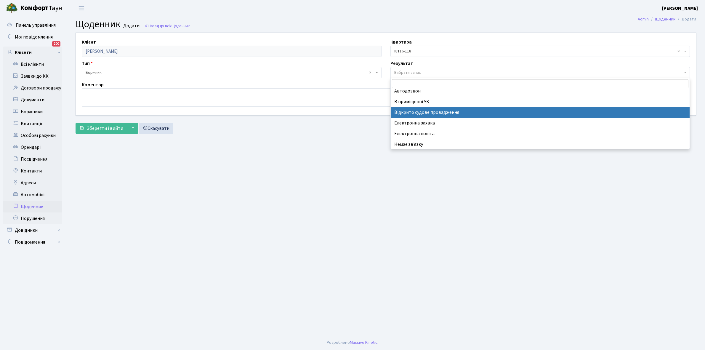
scroll to position [36, 0]
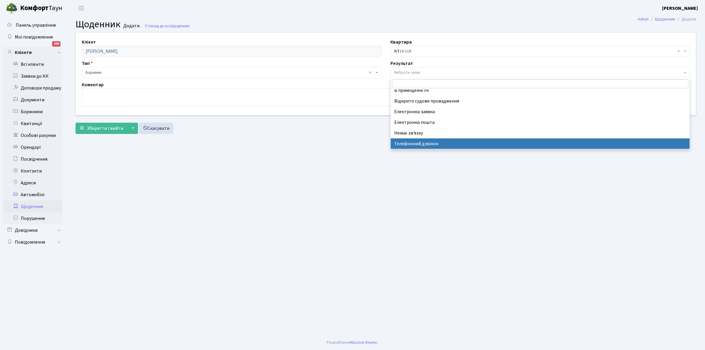
select select "196"
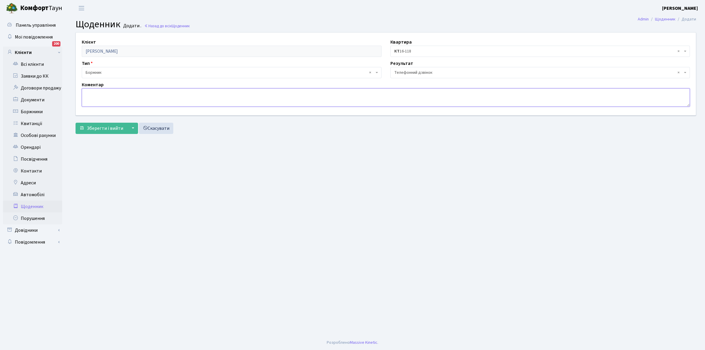
click at [95, 91] on textarea at bounding box center [386, 97] width 608 height 18
type textarea "Оплатить борг"
click at [103, 129] on span "Зберегти і вийти" at bounding box center [105, 128] width 36 height 7
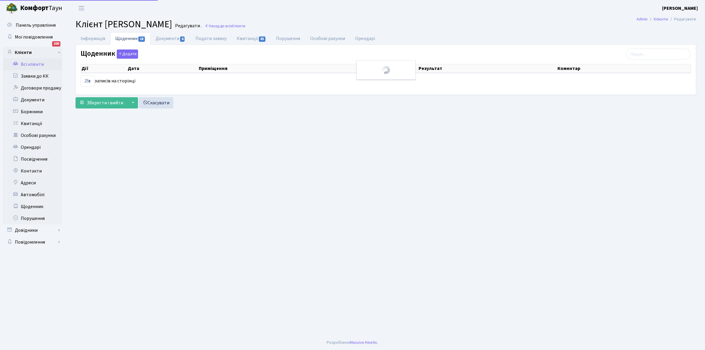
select select "25"
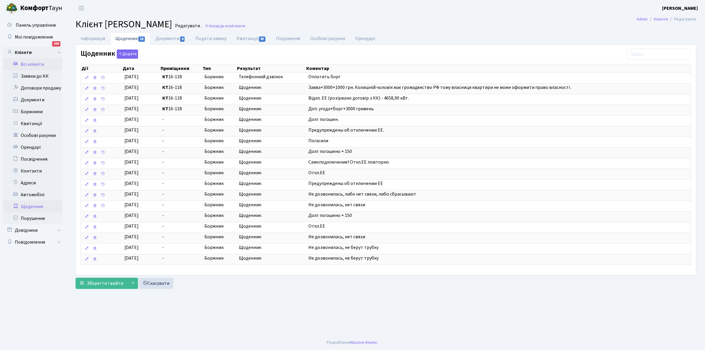
click at [29, 208] on link "Щоденник" at bounding box center [32, 206] width 59 height 12
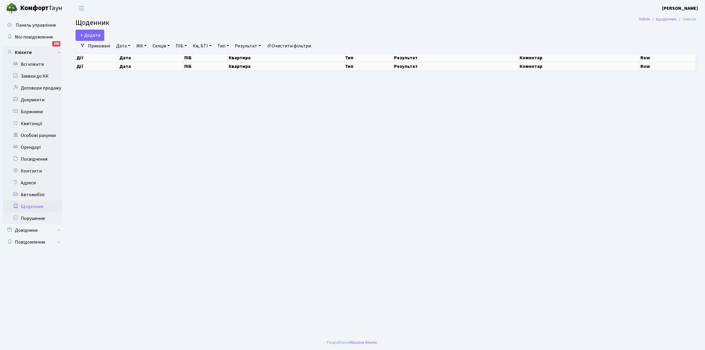
select select "25"
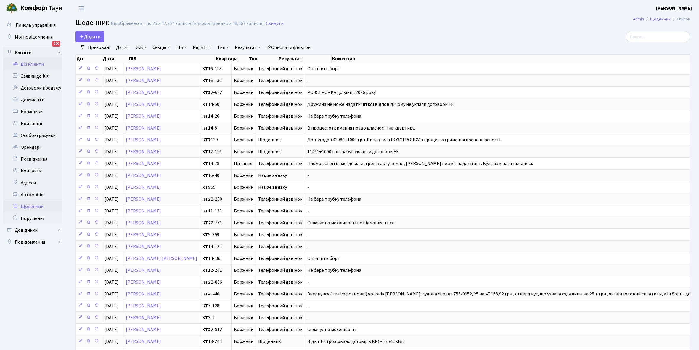
click at [32, 64] on link "Всі клієнти" at bounding box center [32, 64] width 59 height 12
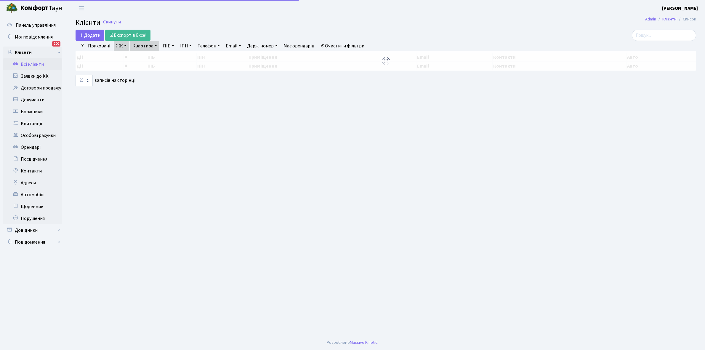
select select "25"
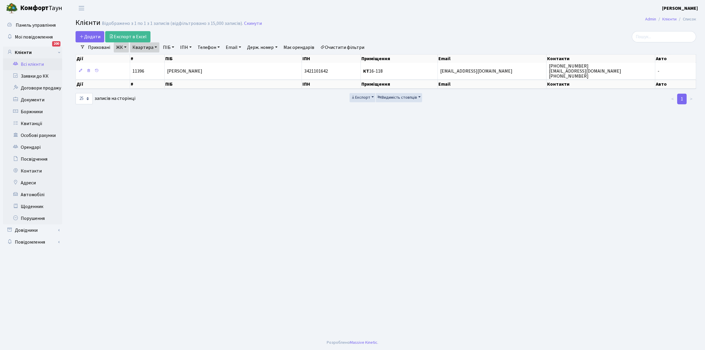
click at [155, 46] on link "Квартира" at bounding box center [144, 47] width 29 height 10
click at [154, 58] on input "16-118" at bounding box center [147, 58] width 35 height 11
type input "16-131"
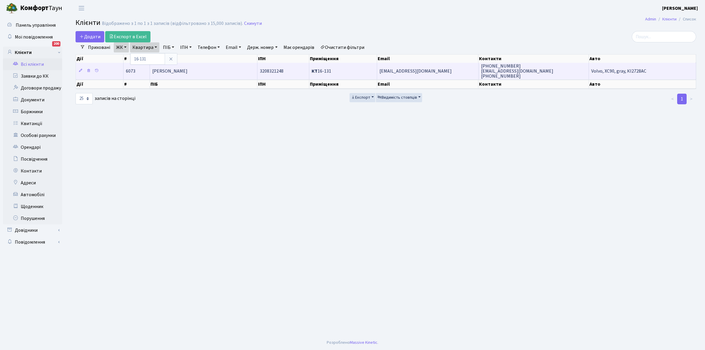
click at [187, 73] on span "Кирієнко Тетяна Сергіївна" at bounding box center [169, 71] width 35 height 7
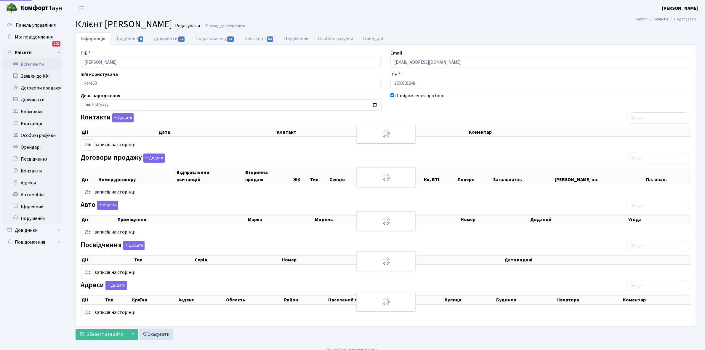
select select "25"
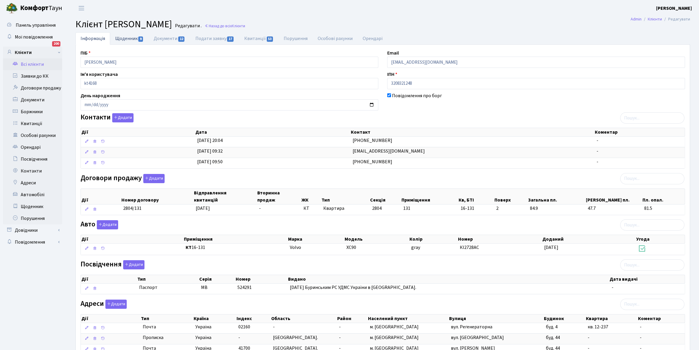
click at [124, 39] on link "Щоденник 9" at bounding box center [129, 38] width 38 height 12
select select "25"
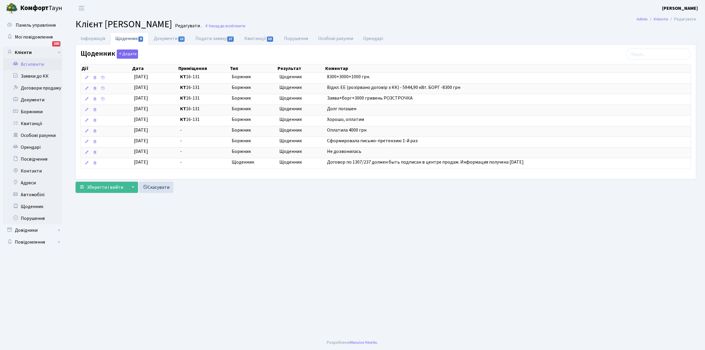
click at [31, 64] on link "Всі клієнти" at bounding box center [32, 64] width 59 height 12
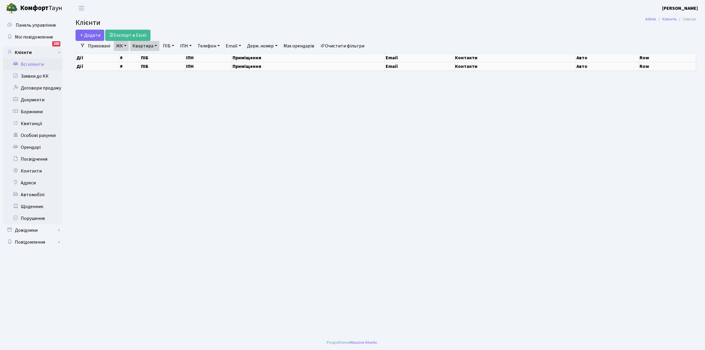
select select "25"
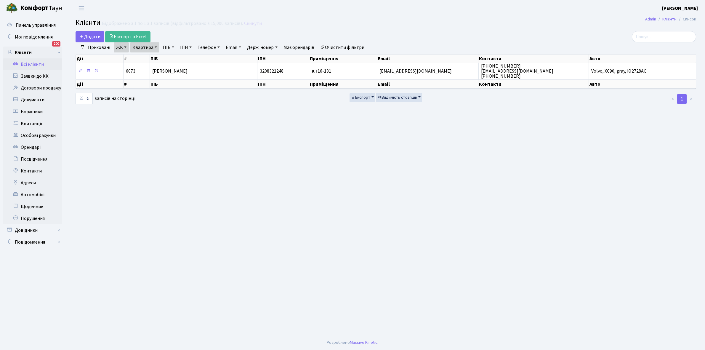
click at [155, 46] on link "Квартира" at bounding box center [144, 47] width 29 height 10
click at [155, 58] on input "16-131" at bounding box center [147, 58] width 35 height 11
type input "16-184"
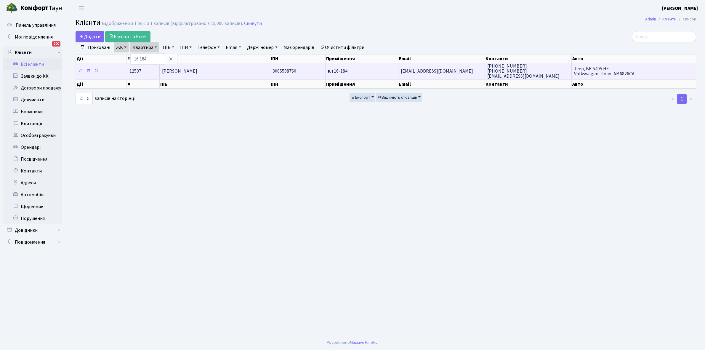
click at [220, 70] on td "Гомеля [PERSON_NAME]" at bounding box center [215, 71] width 110 height 16
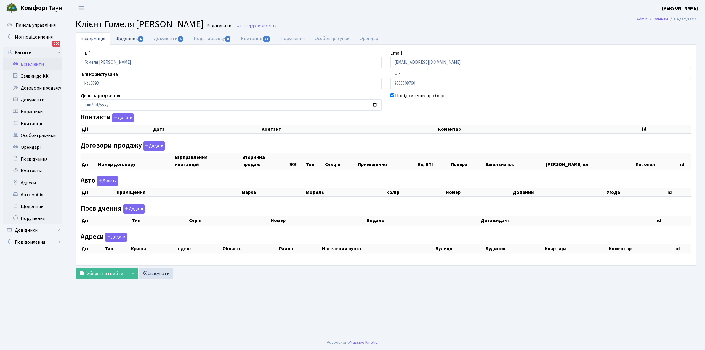
checkbox input "true"
select select "25"
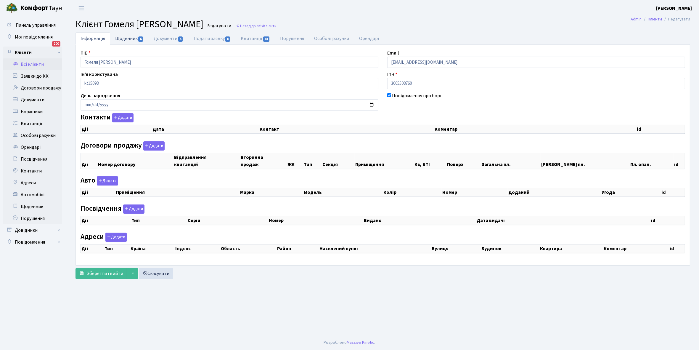
select select "25"
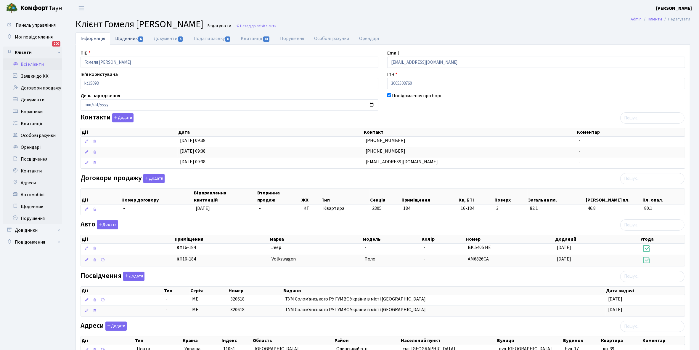
click at [122, 39] on link "Щоденник 6" at bounding box center [129, 38] width 38 height 12
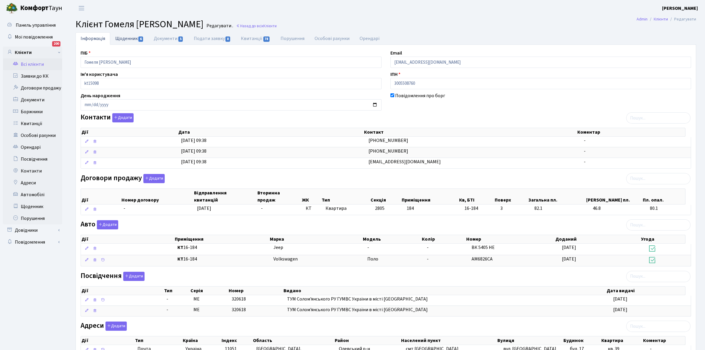
select select "25"
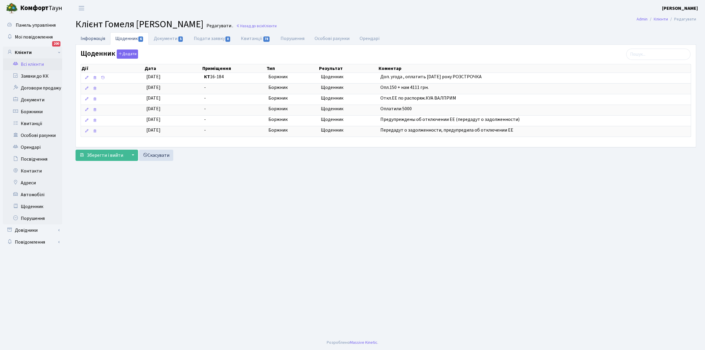
click at [94, 38] on link "Інформація" at bounding box center [93, 38] width 35 height 12
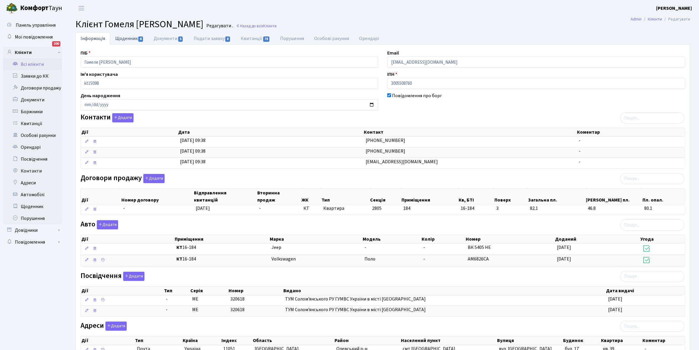
click at [125, 36] on link "Щоденник 6" at bounding box center [129, 38] width 38 height 12
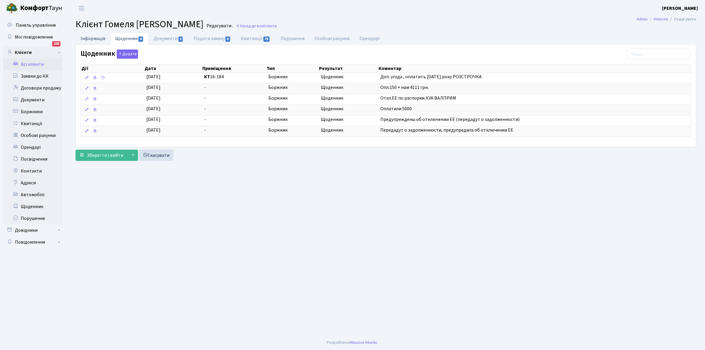
click at [92, 40] on link "Інформація" at bounding box center [93, 38] width 35 height 12
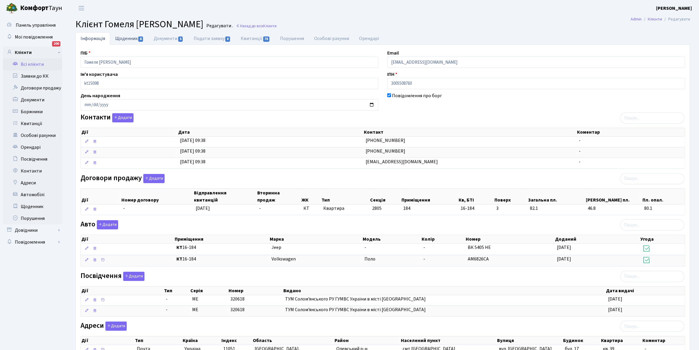
click at [122, 39] on link "Щоденник 6" at bounding box center [129, 38] width 38 height 12
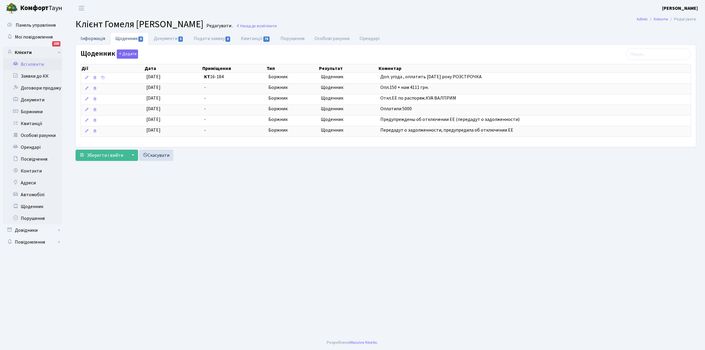
click at [94, 36] on link "Інформація" at bounding box center [93, 38] width 35 height 12
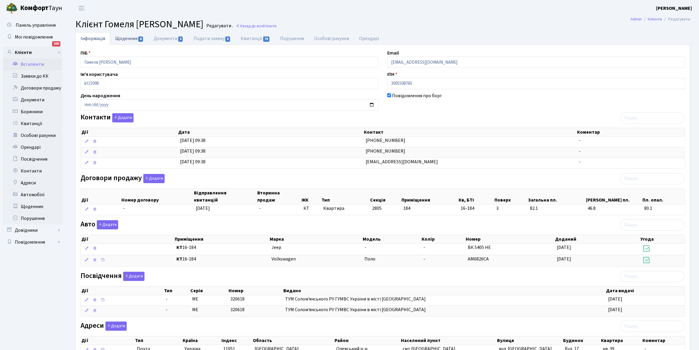
click at [120, 38] on link "Щоденник 6" at bounding box center [129, 38] width 38 height 12
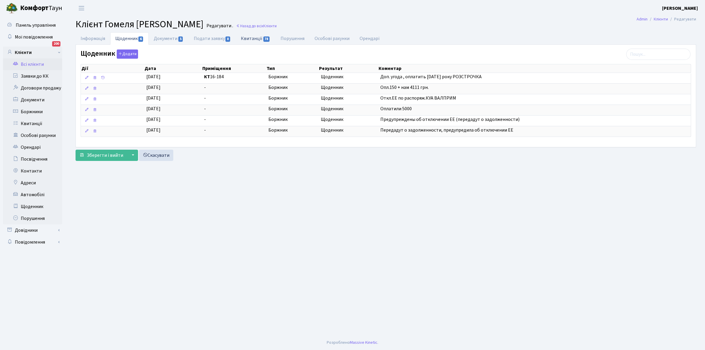
click at [250, 39] on link "Квитанції 78" at bounding box center [255, 38] width 39 height 12
select select "25"
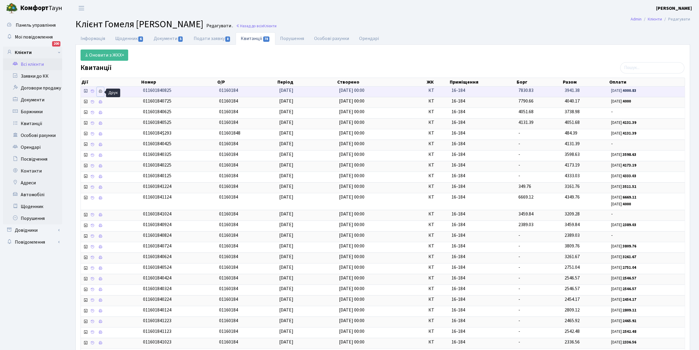
click at [101, 89] on icon at bounding box center [100, 91] width 4 height 4
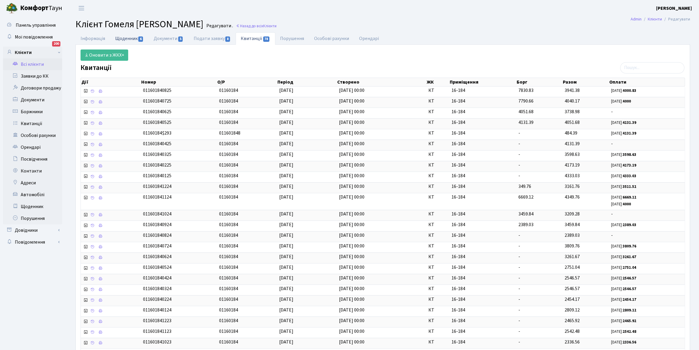
click at [125, 37] on link "Щоденник 6" at bounding box center [129, 38] width 38 height 12
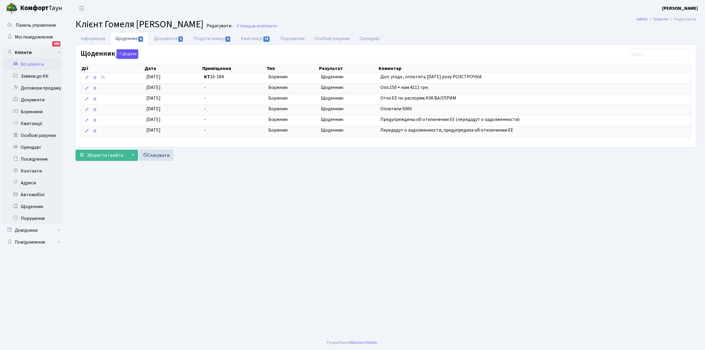
click at [128, 53] on button "Додати" at bounding box center [127, 53] width 21 height 9
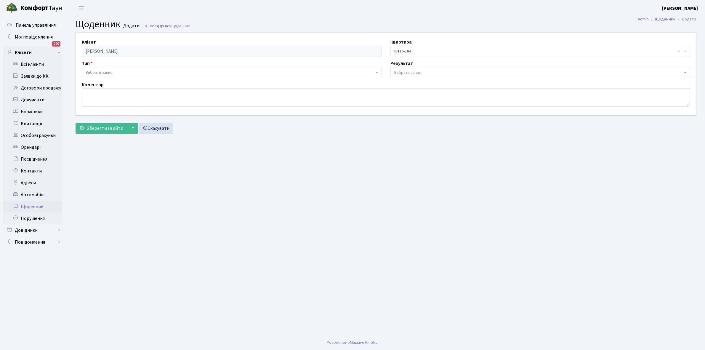
click at [108, 69] on span "Вибрати запис" at bounding box center [232, 72] width 300 height 11
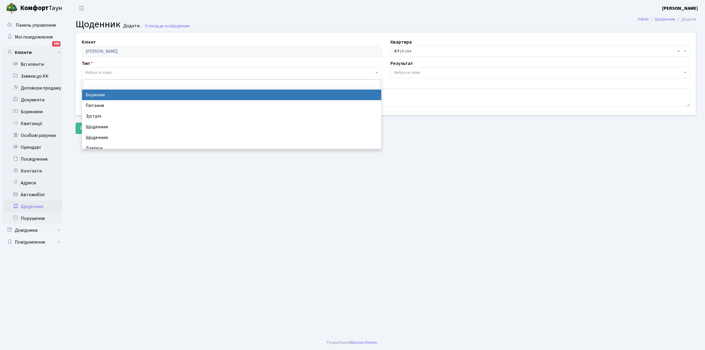
select select "189"
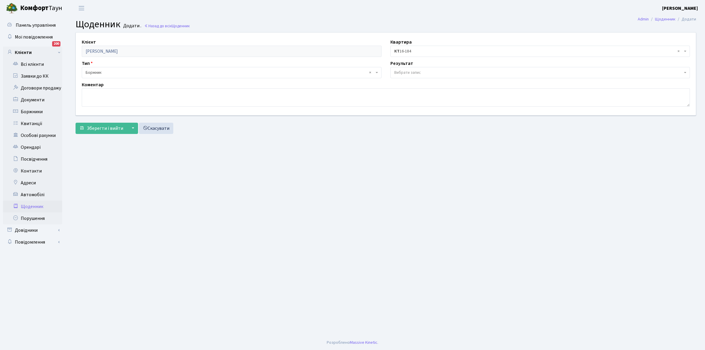
click at [416, 73] on span "Вибрати запис" at bounding box center [407, 73] width 27 height 6
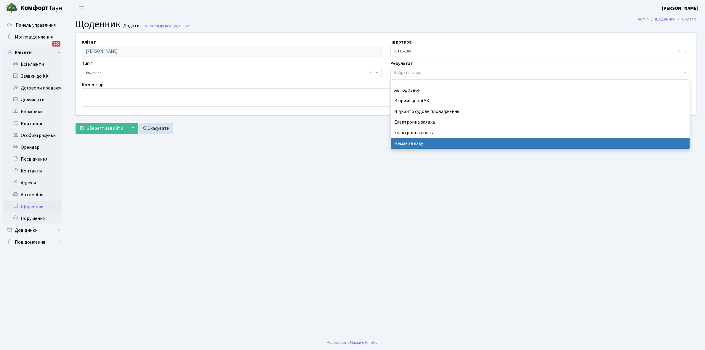
scroll to position [36, 0]
select select "196"
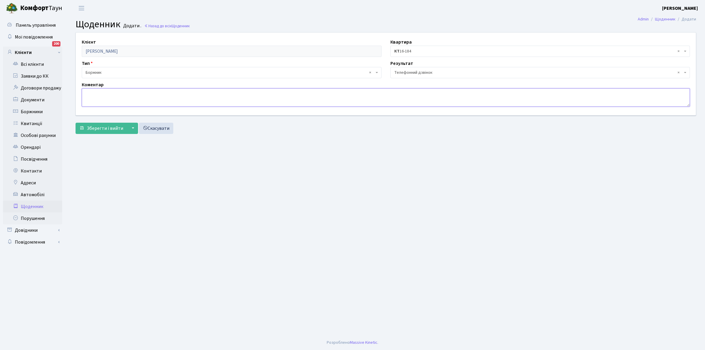
click at [100, 95] on textarea at bounding box center [386, 97] width 608 height 18
type textarea "J"
type textarea "Отримала права власності, в процесі укладання договорів ЕЕ."
click at [99, 126] on span "Зберегти і вийти" at bounding box center [105, 128] width 36 height 7
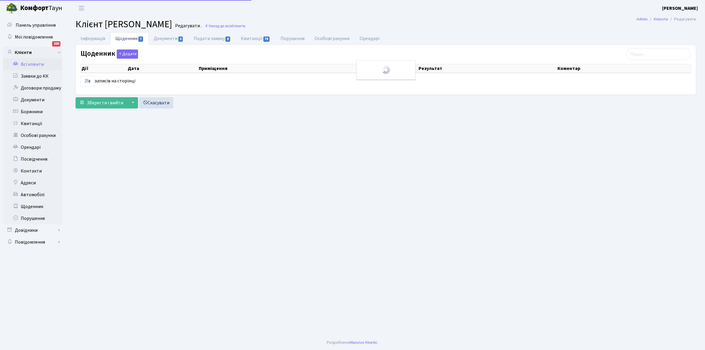
select select "25"
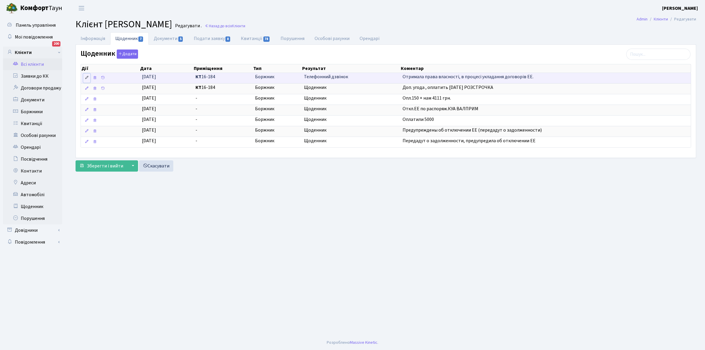
click at [87, 77] on icon at bounding box center [87, 78] width 4 height 4
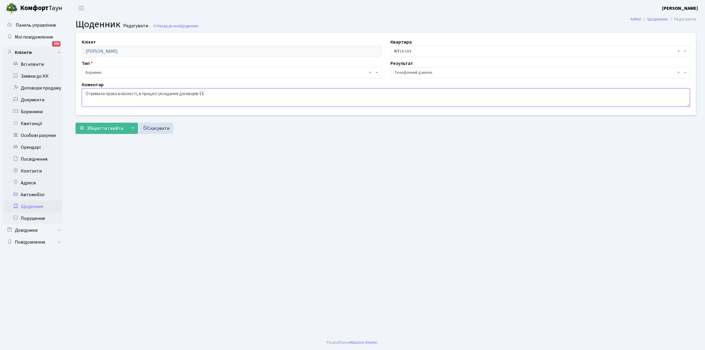
click at [240, 96] on textarea "Отримала права власності, в процесі укладання договорів ЕЕ." at bounding box center [386, 97] width 608 height 18
type textarea "Отримала права власності, в процесі укладання договорів ЕЕ. Оплатить борг."
click at [89, 125] on span "Зберегти і вийти" at bounding box center [105, 128] width 36 height 7
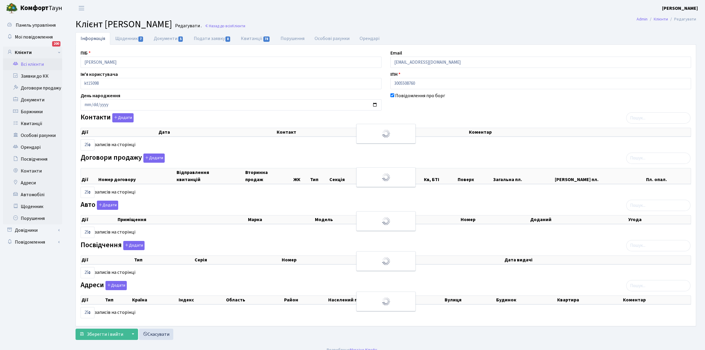
select select "25"
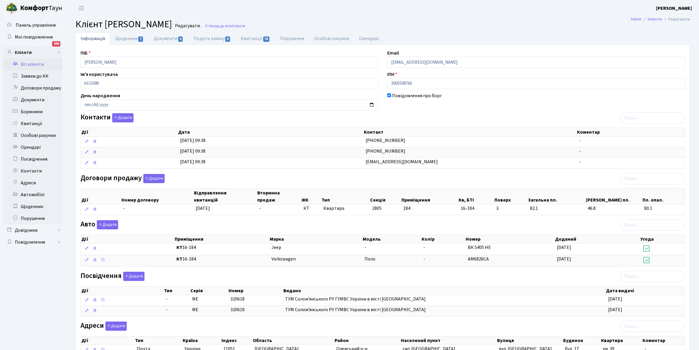
click at [32, 64] on link "Всі клієнти" at bounding box center [32, 64] width 59 height 12
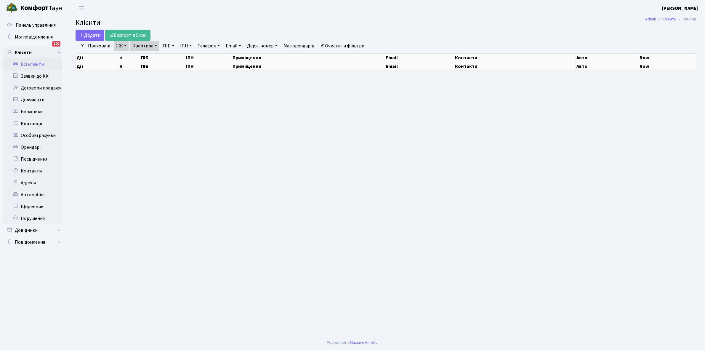
select select "25"
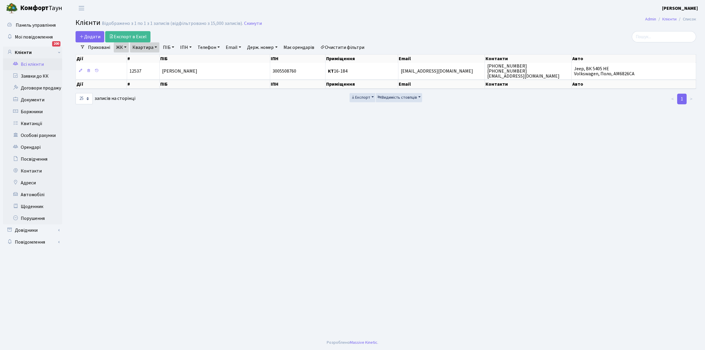
click at [156, 46] on link "Квартира" at bounding box center [144, 47] width 29 height 10
click at [154, 59] on input "16-184" at bounding box center [147, 58] width 35 height 11
type input "16-195"
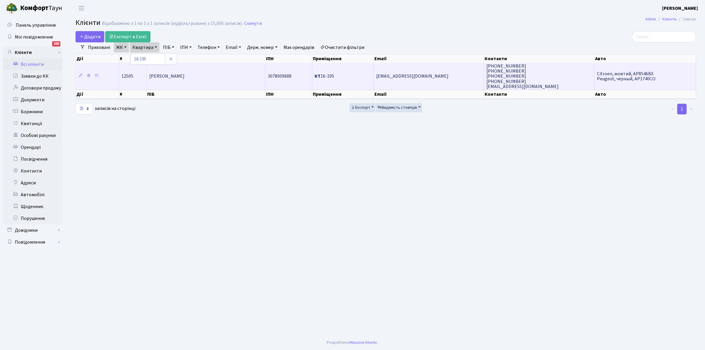
click at [185, 74] on span "[PERSON_NAME] [PERSON_NAME]" at bounding box center [166, 76] width 35 height 7
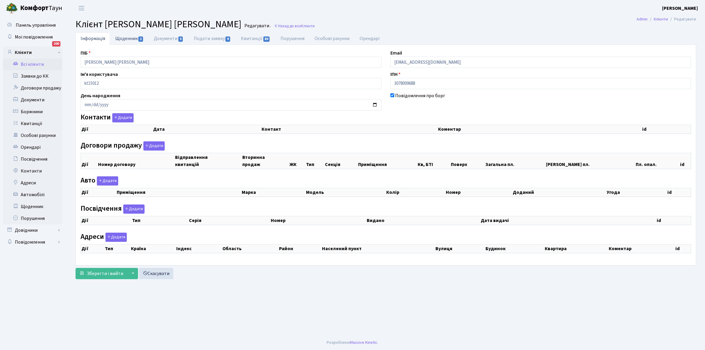
checkbox input "true"
select select "25"
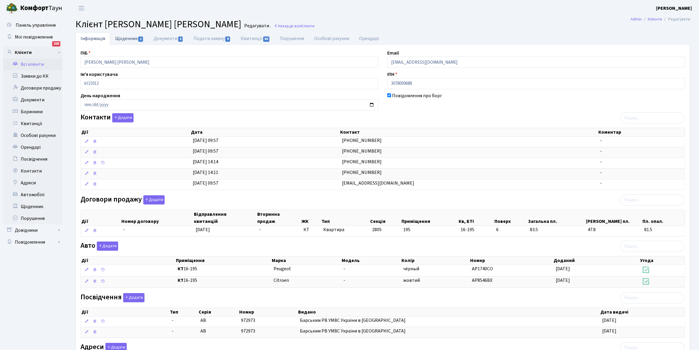
click at [126, 37] on link "Щоденник 1" at bounding box center [129, 38] width 38 height 12
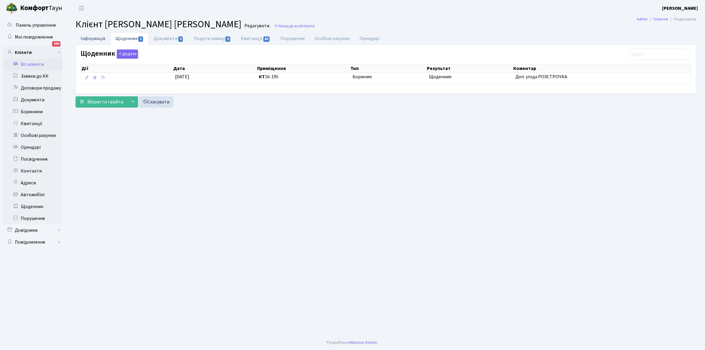
click at [86, 36] on link "Інформація" at bounding box center [93, 38] width 35 height 12
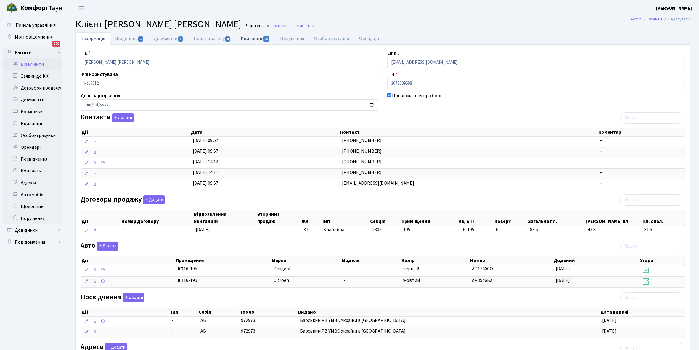
click at [249, 38] on link "Квитанції 80" at bounding box center [255, 38] width 39 height 12
select select "25"
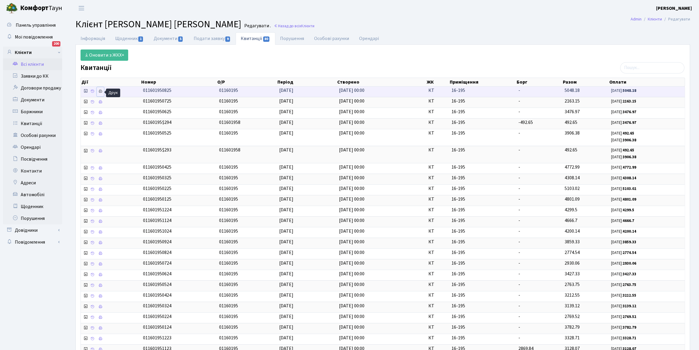
click at [101, 92] on icon at bounding box center [100, 91] width 4 height 4
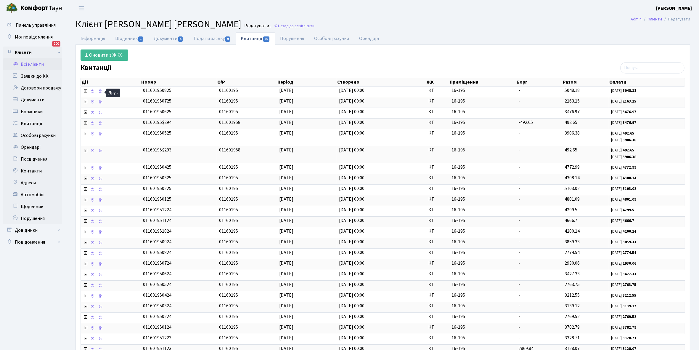
click at [36, 62] on link "Всі клієнти" at bounding box center [32, 64] width 59 height 12
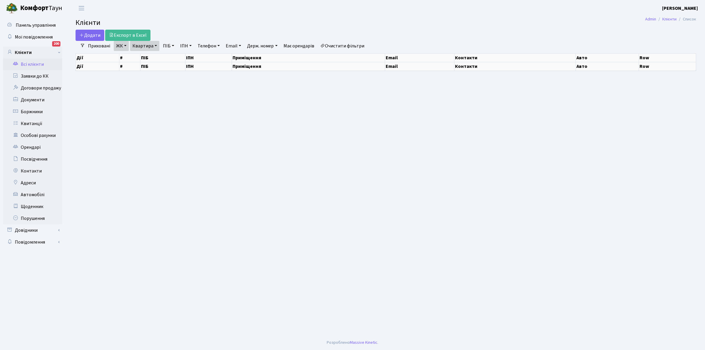
select select "25"
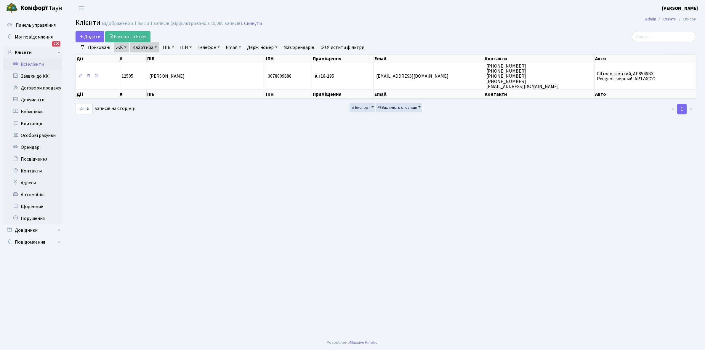
click at [155, 47] on link "Квартира" at bounding box center [144, 47] width 29 height 10
click at [152, 60] on input "16-195" at bounding box center [147, 58] width 35 height 11
type input "16-213"
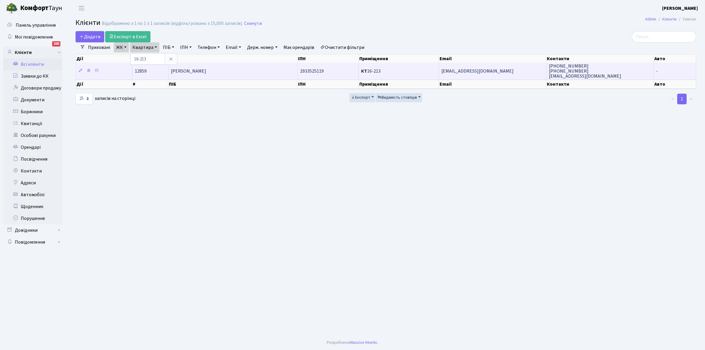
click at [236, 74] on td "Деншаєв Рефат Керімович" at bounding box center [233, 71] width 129 height 16
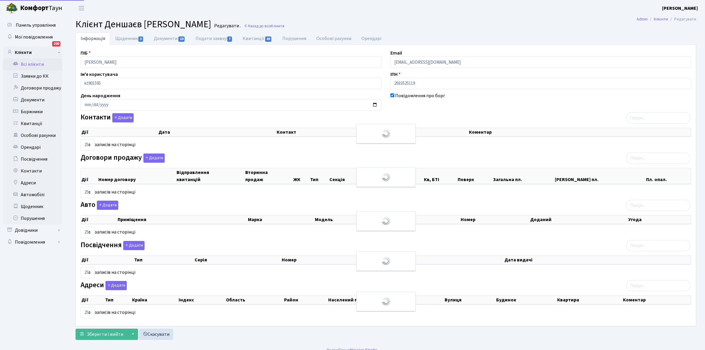
select select "25"
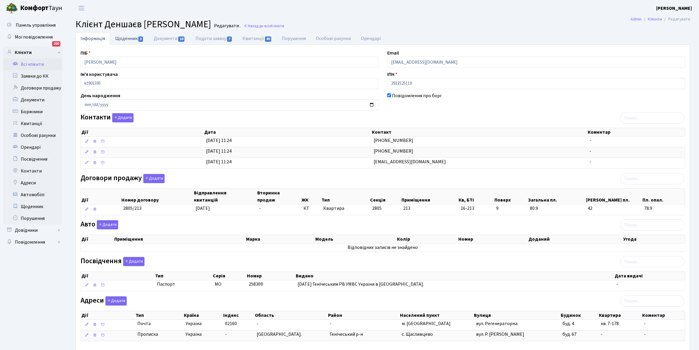
click at [122, 37] on link "Щоденник 3" at bounding box center [129, 38] width 38 height 12
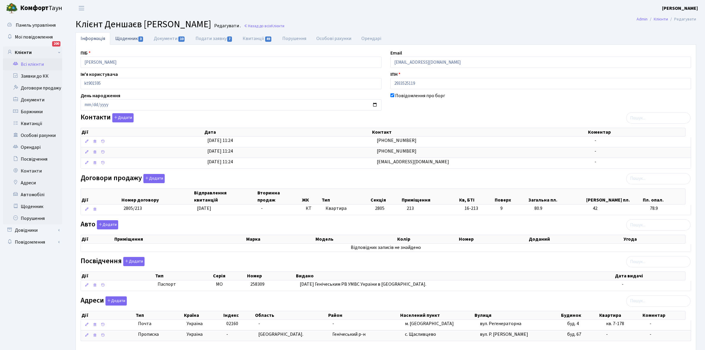
select select "25"
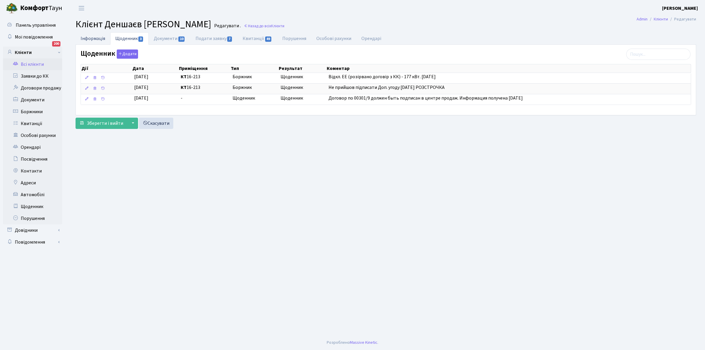
click at [91, 37] on link "Інформація" at bounding box center [93, 38] width 35 height 12
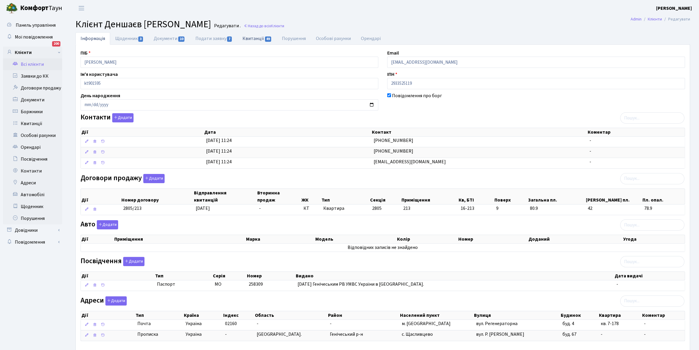
click at [252, 36] on link "Квитанції 49" at bounding box center [257, 38] width 39 height 12
select select "25"
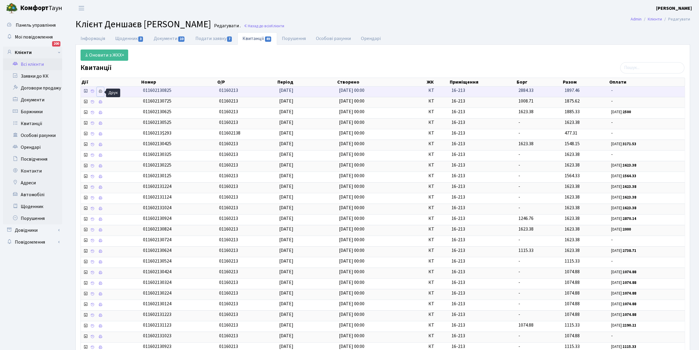
click at [102, 92] on icon at bounding box center [100, 91] width 4 height 4
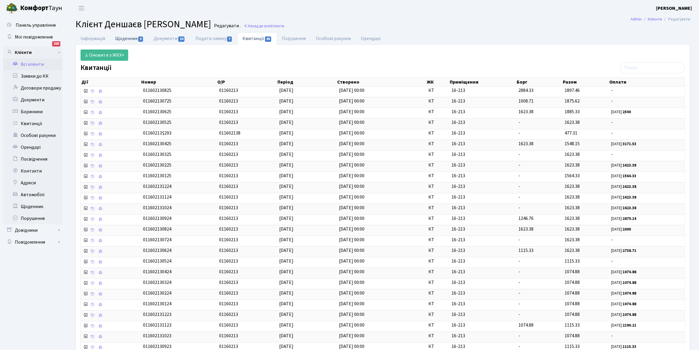
click at [123, 36] on link "Щоденник 3" at bounding box center [129, 38] width 38 height 12
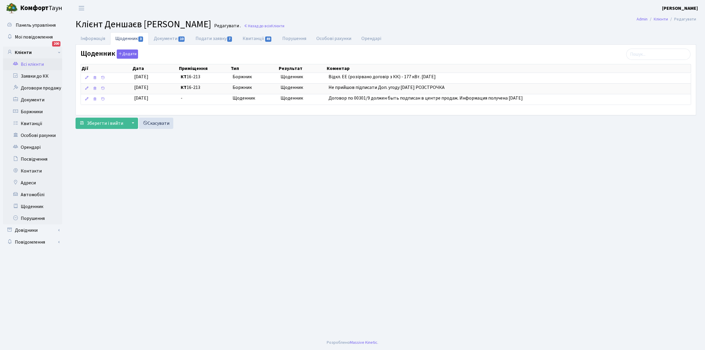
click at [35, 63] on link "Всі клієнти" at bounding box center [32, 64] width 59 height 12
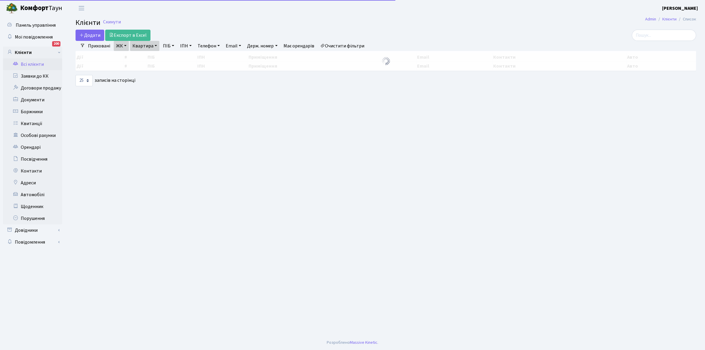
select select "25"
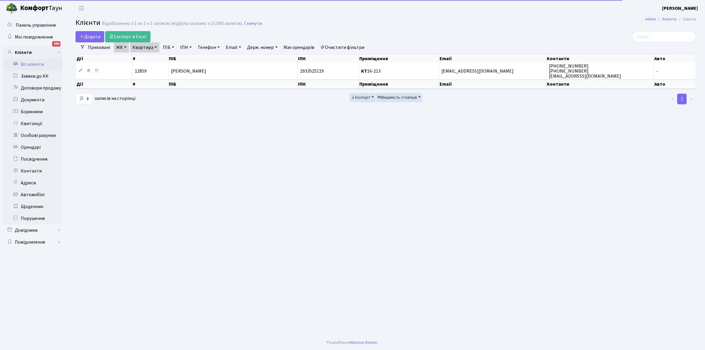
click at [155, 47] on link "Квартира" at bounding box center [144, 47] width 29 height 10
click at [155, 60] on input "16-213" at bounding box center [147, 58] width 35 height 11
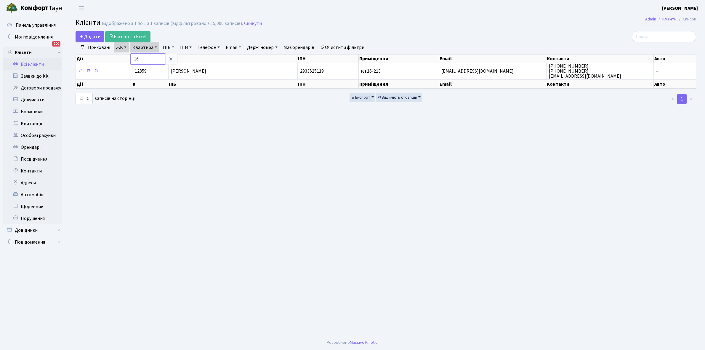
type input "1"
type input "11-153"
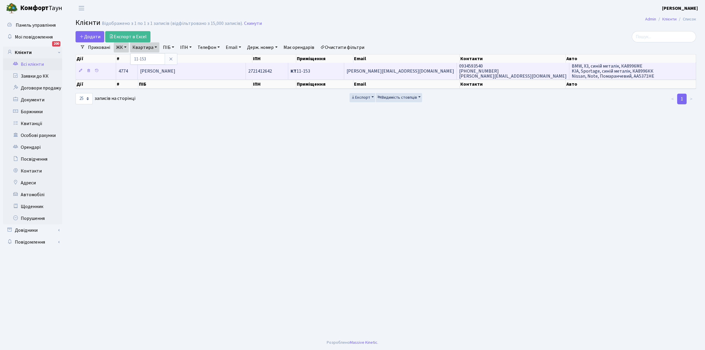
click at [175, 70] on span "[PERSON_NAME]" at bounding box center [157, 71] width 35 height 7
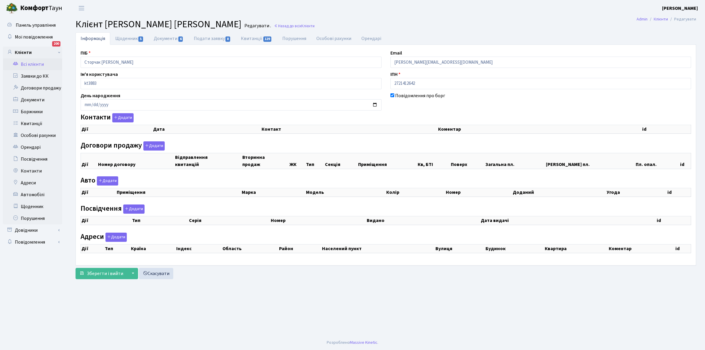
checkbox input "true"
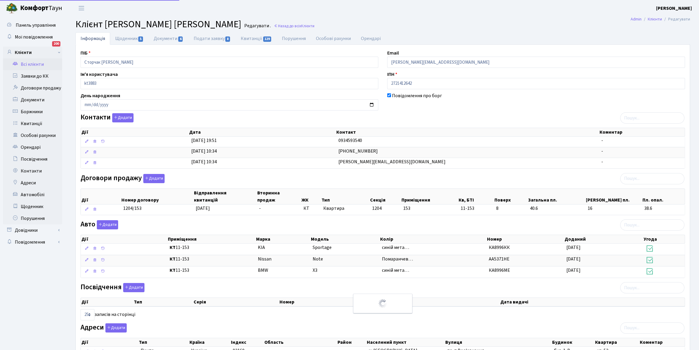
click at [122, 36] on link "Щоденник 5" at bounding box center [129, 38] width 38 height 12
select select "25"
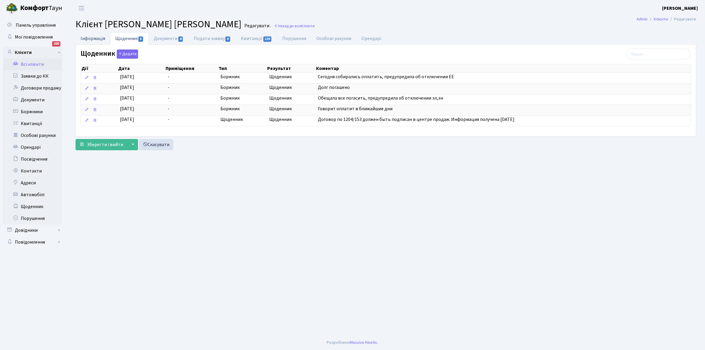
click at [89, 38] on link "Інформація" at bounding box center [93, 38] width 35 height 12
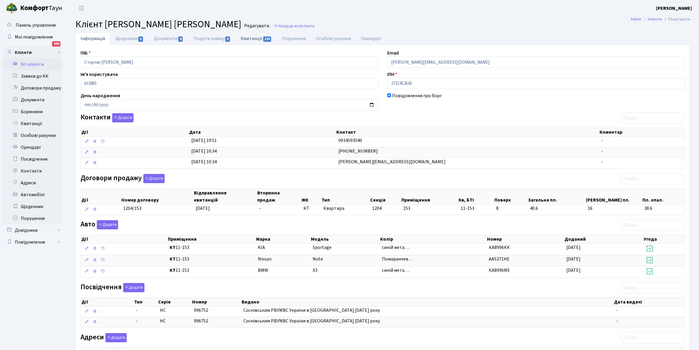
click at [249, 38] on link "Квитанції 129" at bounding box center [256, 38] width 41 height 12
select select "25"
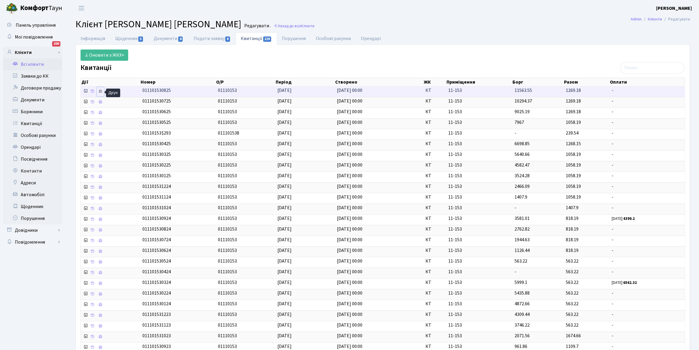
click at [102, 92] on icon at bounding box center [100, 91] width 4 height 4
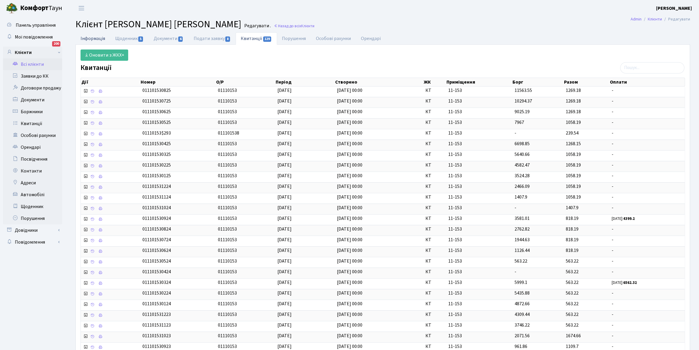
click at [95, 39] on link "Інформація" at bounding box center [93, 38] width 35 height 12
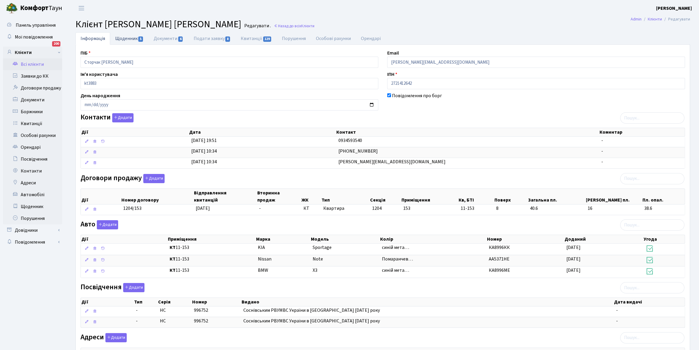
click at [128, 35] on link "Щоденник 5" at bounding box center [129, 38] width 38 height 12
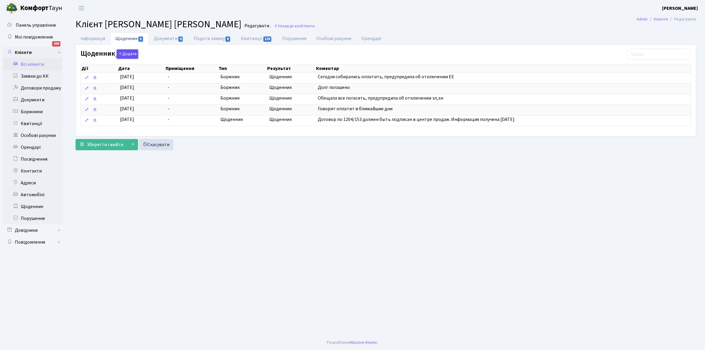
click at [128, 51] on button "Додати" at bounding box center [127, 53] width 21 height 9
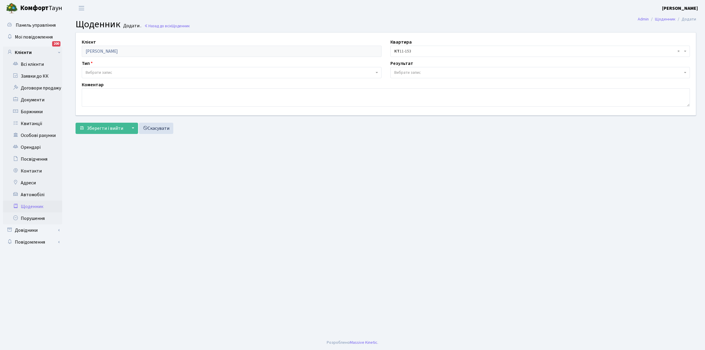
click at [128, 70] on span "Вибрати запис" at bounding box center [230, 73] width 288 height 6
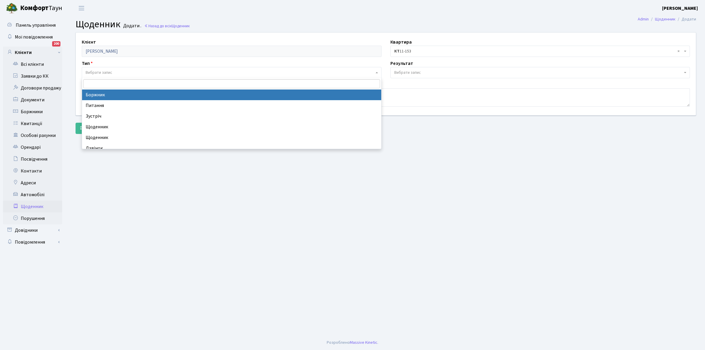
select select "189"
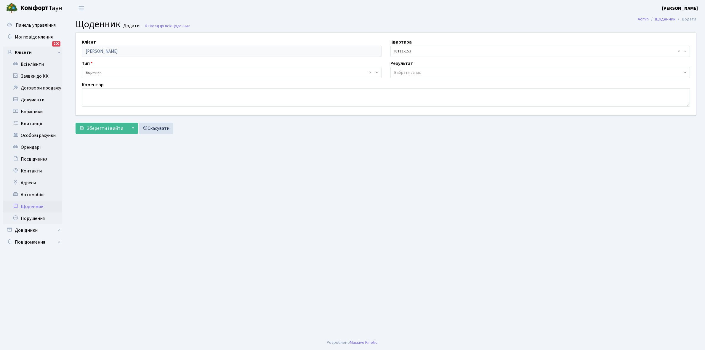
click at [413, 70] on span "Вибрати запис" at bounding box center [407, 73] width 27 height 6
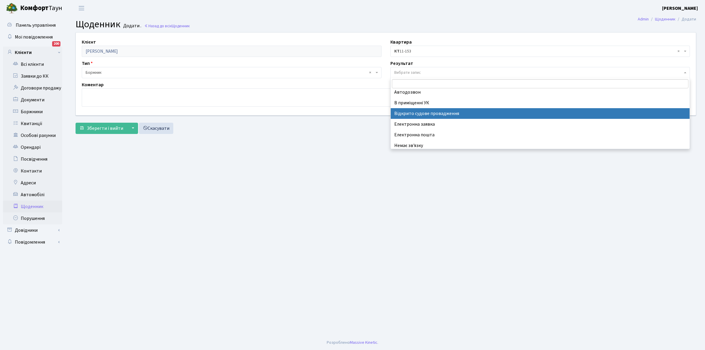
scroll to position [36, 0]
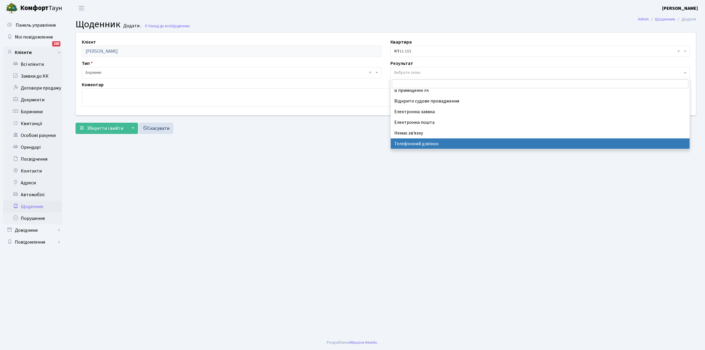
select select "196"
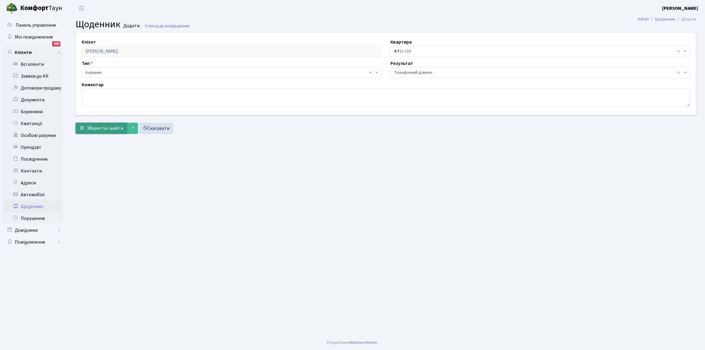
click at [99, 128] on span "Зберегти і вийти" at bounding box center [105, 128] width 36 height 7
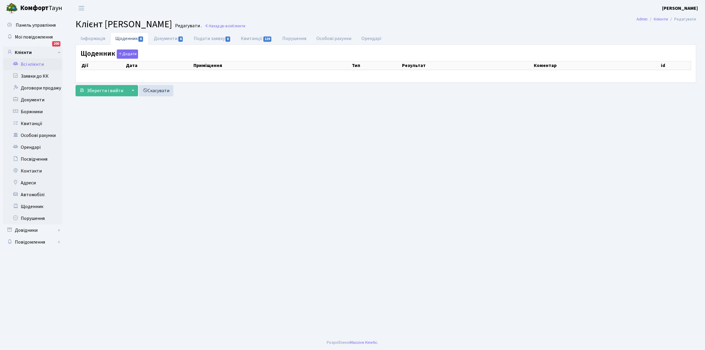
select select "25"
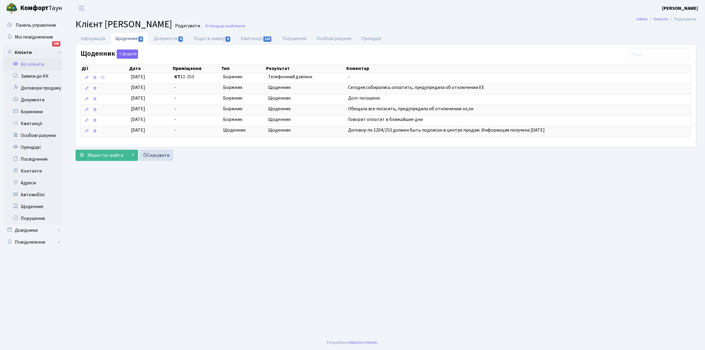
click at [36, 62] on link "Всі клієнти" at bounding box center [32, 64] width 59 height 12
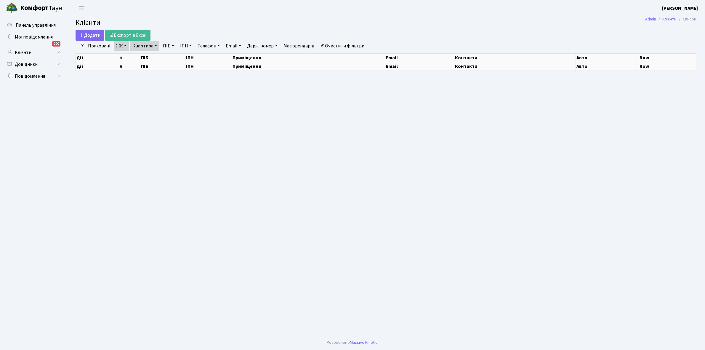
select select "25"
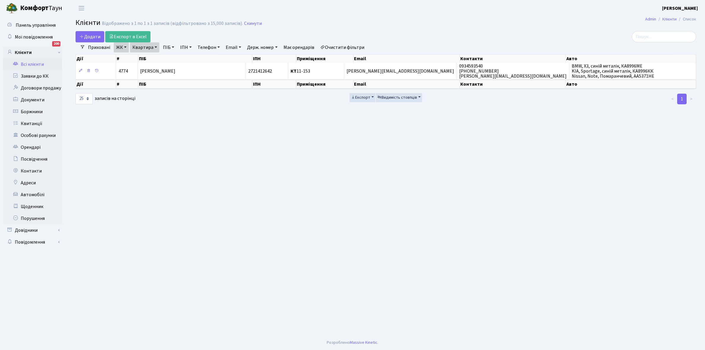
click at [155, 47] on link "Квартира" at bounding box center [144, 47] width 29 height 10
click at [158, 60] on input "11-153" at bounding box center [147, 58] width 35 height 11
type input "1"
type input "1-332"
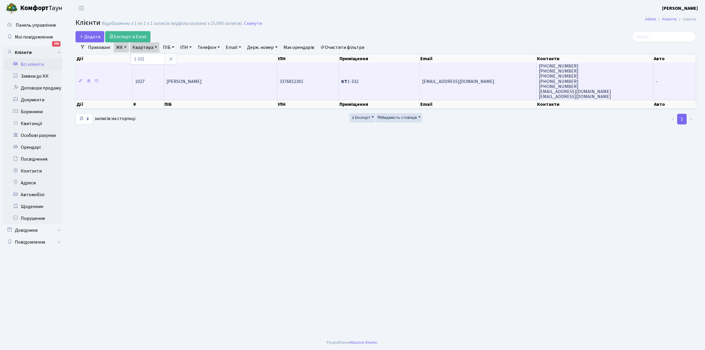
click at [213, 85] on td "Мусат [PERSON_NAME]" at bounding box center [220, 81] width 113 height 37
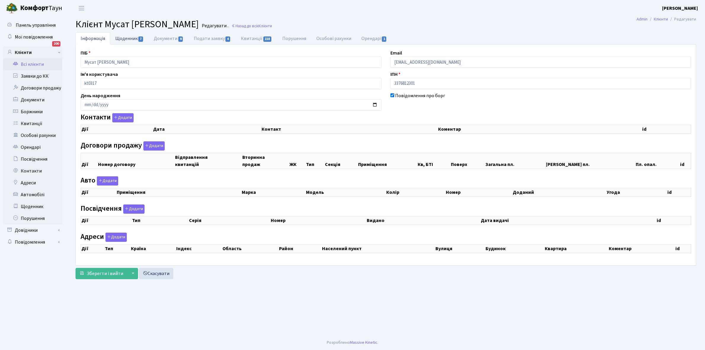
checkbox input "true"
select select "25"
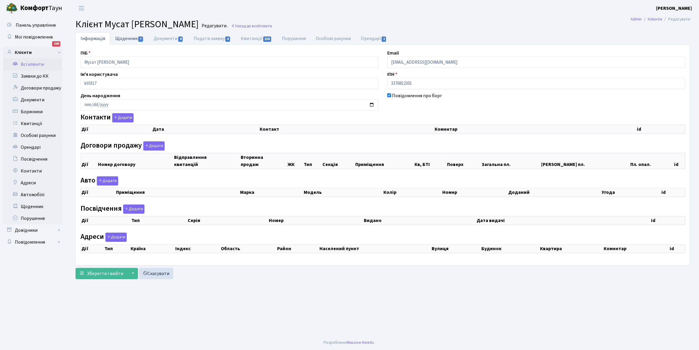
select select "25"
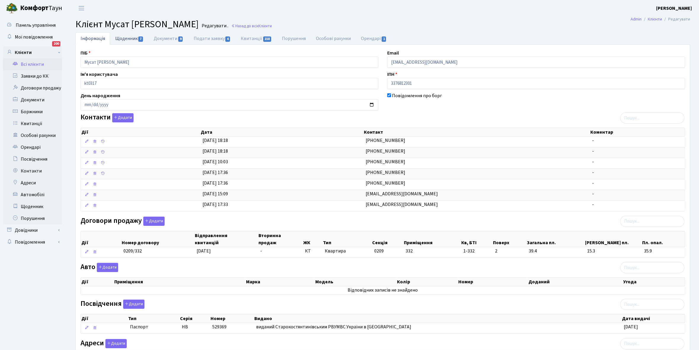
click at [123, 36] on link "Щоденник 7" at bounding box center [129, 38] width 38 height 12
select select "25"
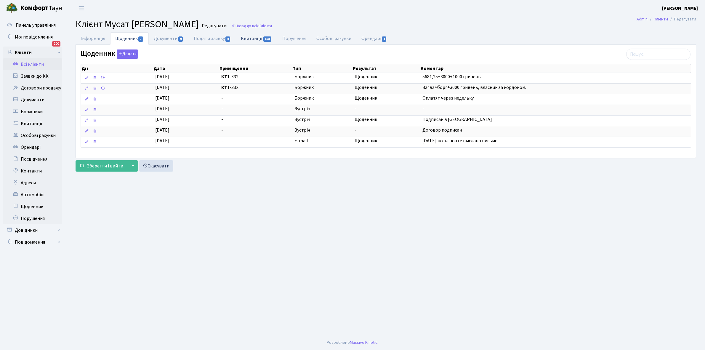
click at [253, 36] on link "Квитанції 158" at bounding box center [256, 38] width 41 height 12
select select "25"
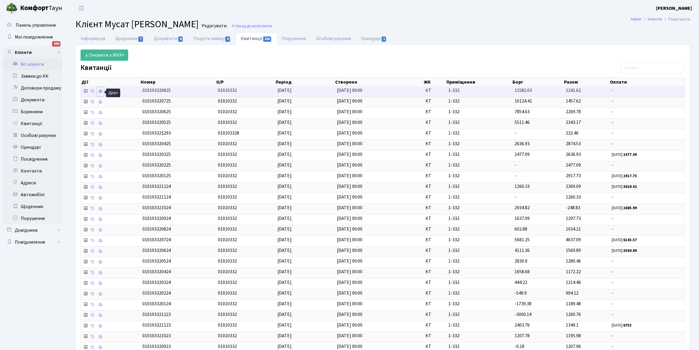
click at [101, 92] on icon at bounding box center [100, 91] width 4 height 4
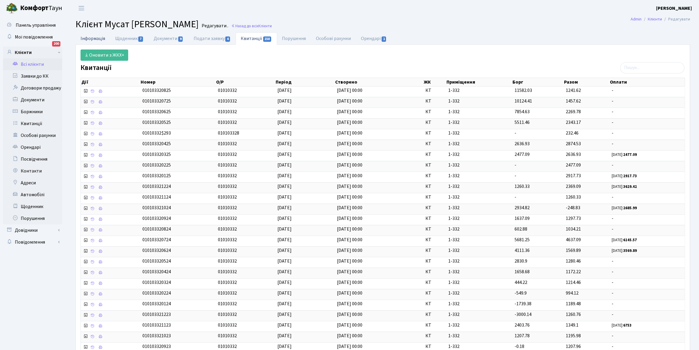
click at [88, 37] on link "Інформація" at bounding box center [93, 38] width 35 height 12
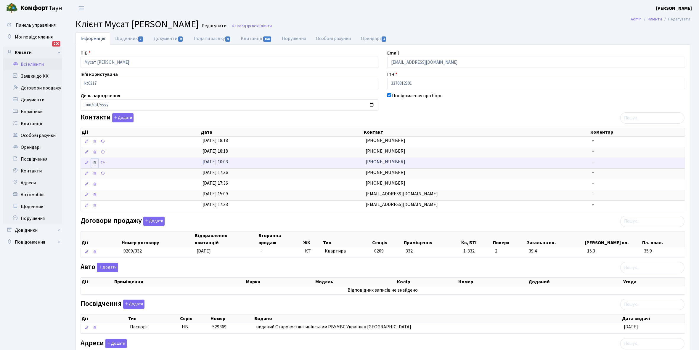
click at [94, 162] on icon at bounding box center [95, 163] width 4 height 4
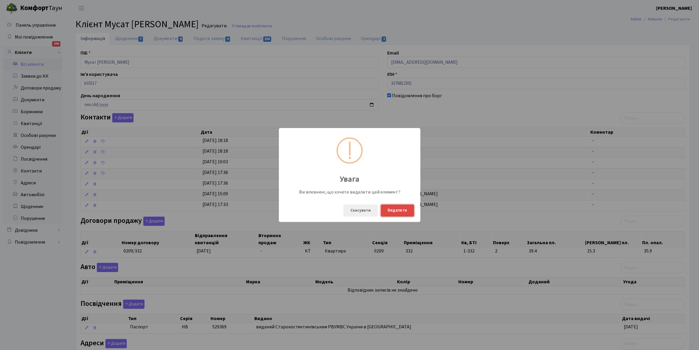
click at [408, 209] on button "Видалити" at bounding box center [397, 210] width 33 height 12
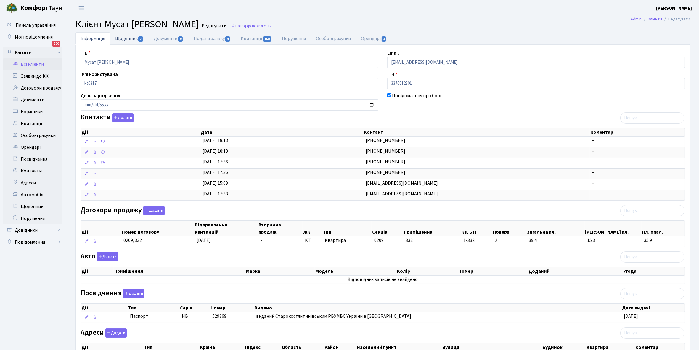
click at [129, 37] on link "Щоденник 7" at bounding box center [129, 38] width 38 height 12
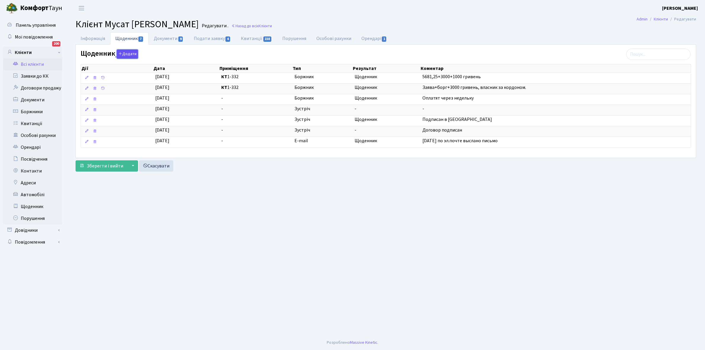
click at [125, 55] on button "Додати" at bounding box center [127, 53] width 21 height 9
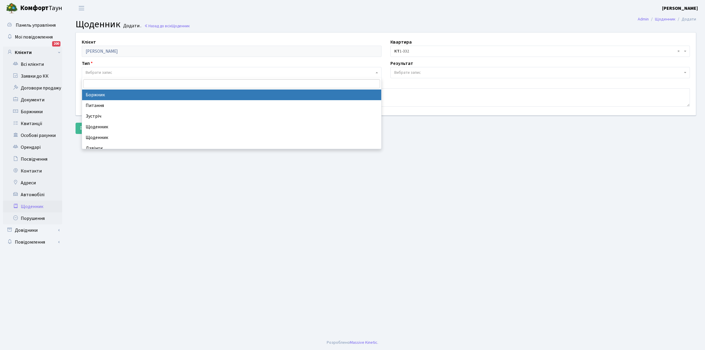
click at [114, 70] on span "Вибрати запис" at bounding box center [230, 73] width 288 height 6
select select "189"
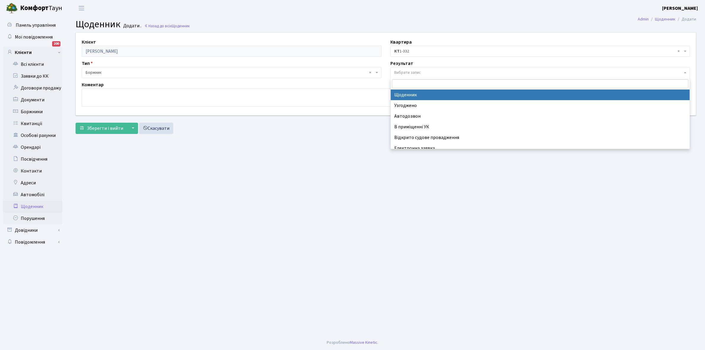
click at [413, 70] on span "Вибрати запис" at bounding box center [407, 73] width 27 height 6
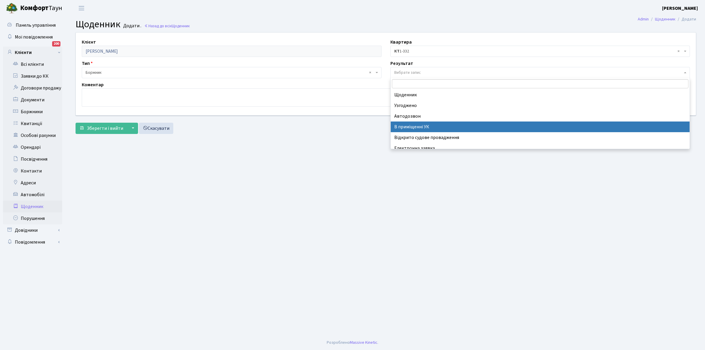
scroll to position [36, 0]
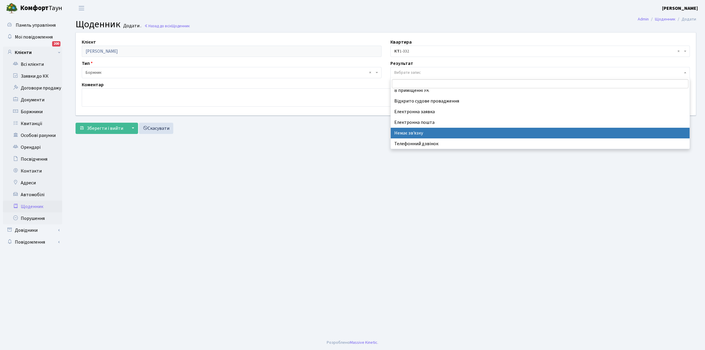
select select "197"
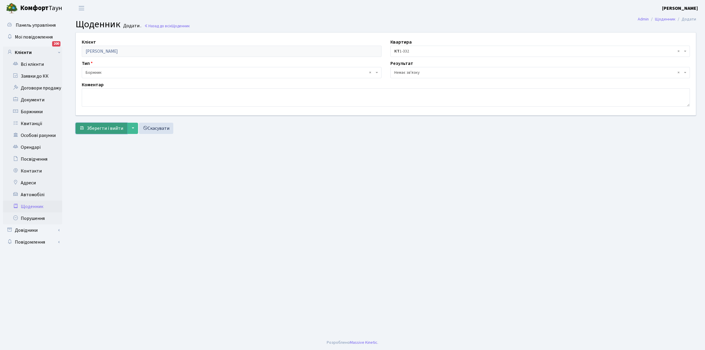
click at [96, 126] on span "Зберегти і вийти" at bounding box center [105, 128] width 36 height 7
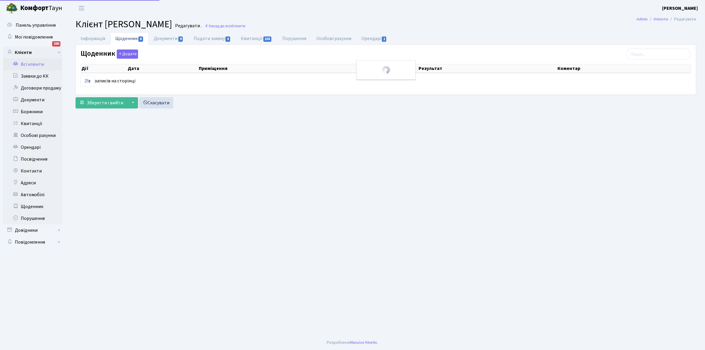
select select "25"
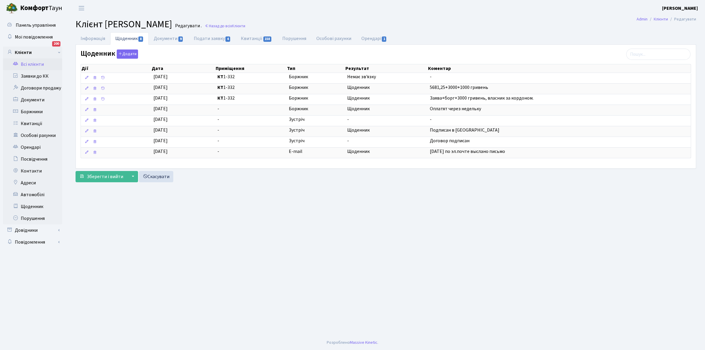
click at [31, 64] on link "Всі клієнти" at bounding box center [32, 64] width 59 height 12
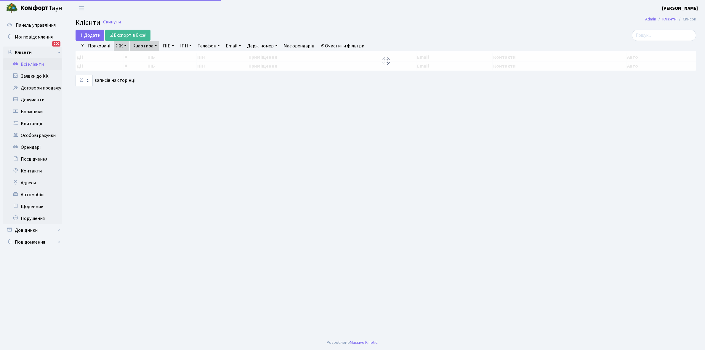
select select "25"
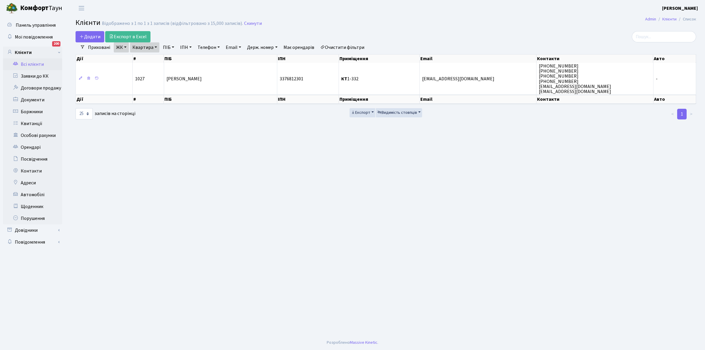
click at [154, 46] on link "Квартира" at bounding box center [144, 47] width 29 height 10
click at [154, 57] on input "1-332" at bounding box center [147, 58] width 35 height 11
type input "1"
type input "4-107"
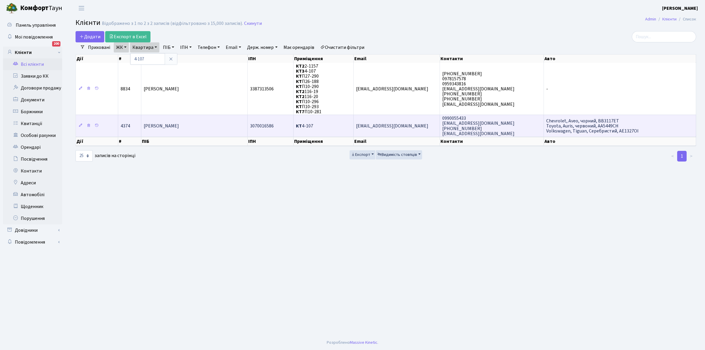
click at [179, 125] on span "Руда [PERSON_NAME]" at bounding box center [161, 126] width 35 height 7
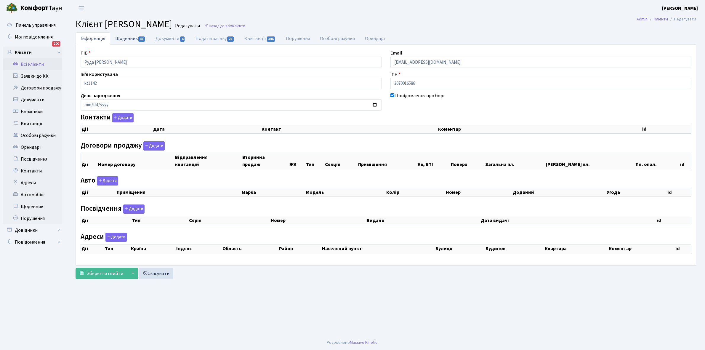
checkbox input "true"
select select "25"
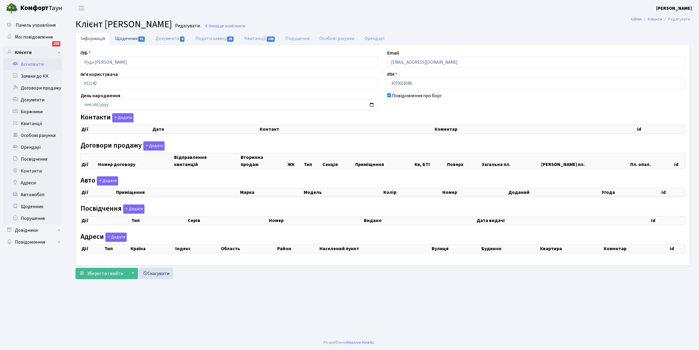
select select "25"
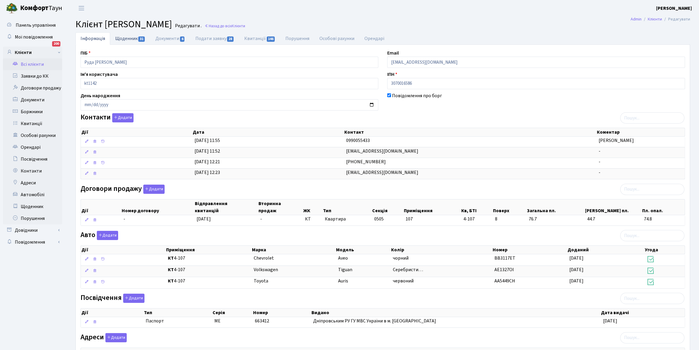
click at [125, 38] on link "Щоденник 31" at bounding box center [130, 38] width 40 height 12
select select "25"
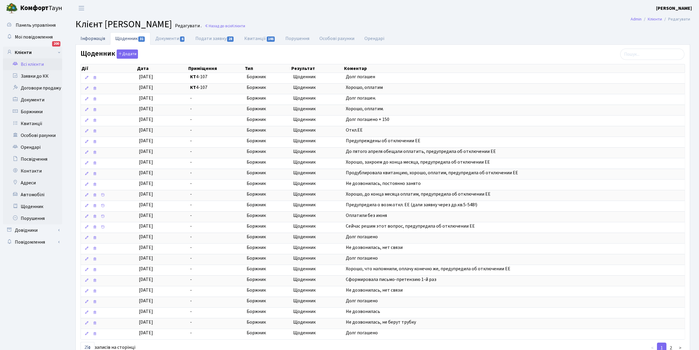
click at [92, 36] on link "Інформація" at bounding box center [93, 38] width 35 height 12
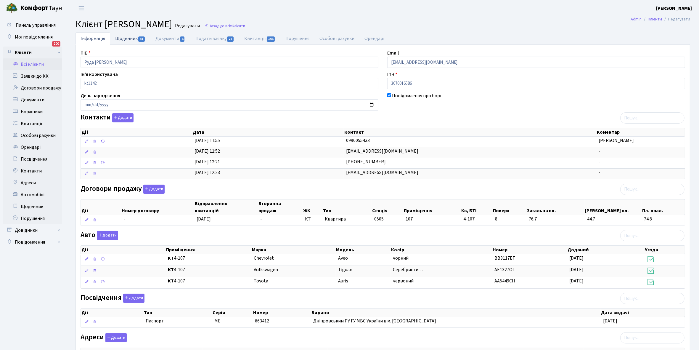
click at [130, 40] on link "Щоденник 31" at bounding box center [130, 38] width 40 height 12
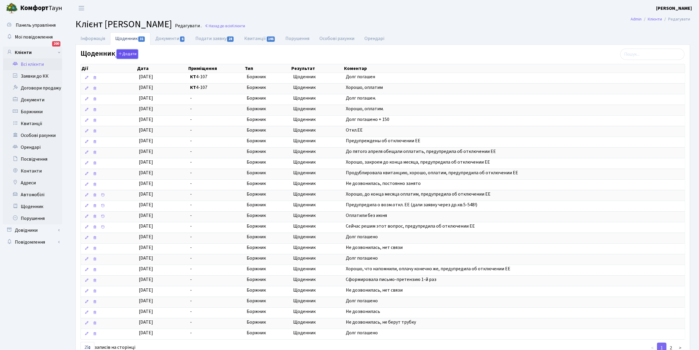
click at [130, 55] on button "Додати" at bounding box center [127, 53] width 21 height 9
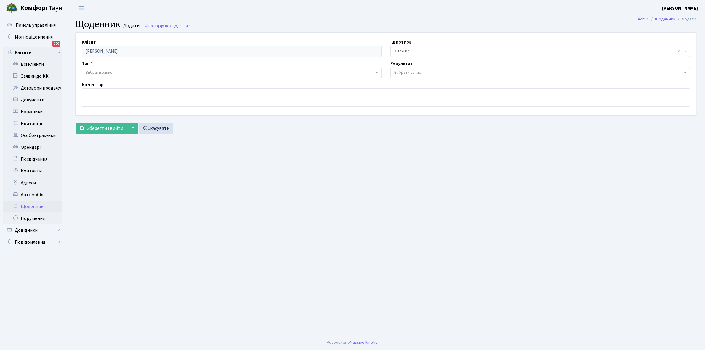
click at [110, 72] on span "Вибрати запис" at bounding box center [99, 73] width 27 height 6
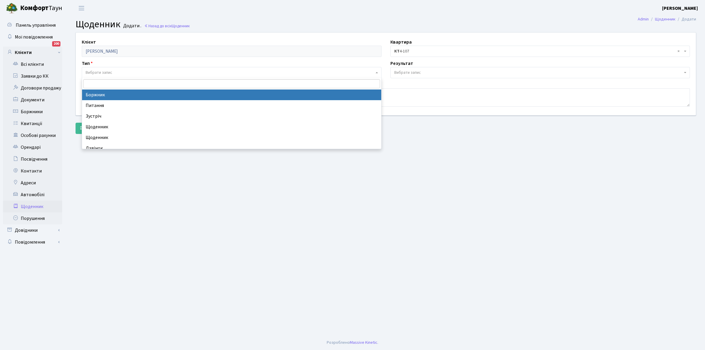
select select "189"
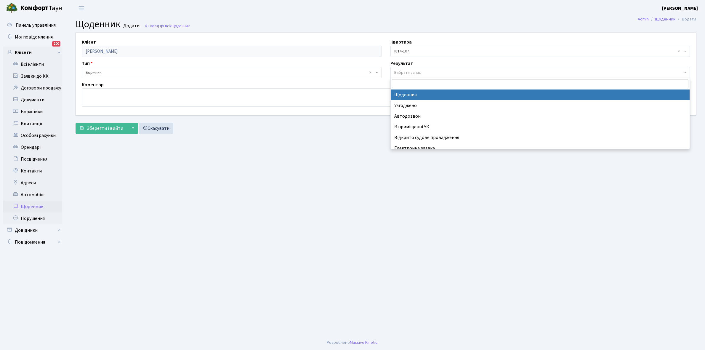
click at [412, 73] on span "Вибрати запис" at bounding box center [407, 73] width 27 height 6
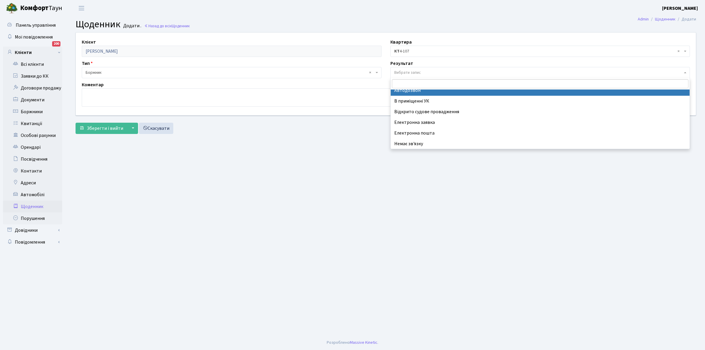
scroll to position [36, 0]
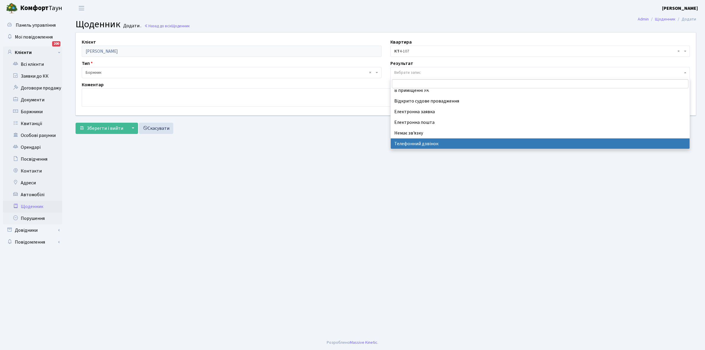
select select "196"
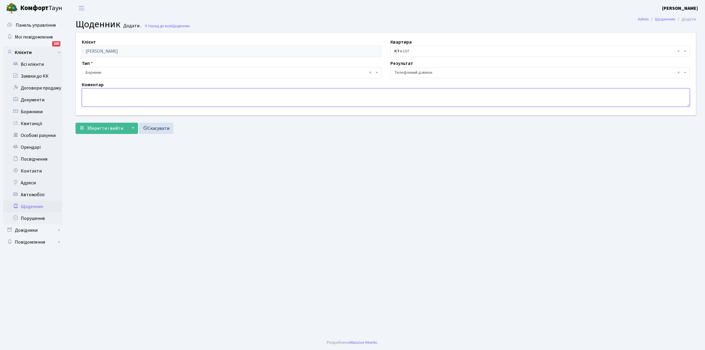
click at [100, 93] on textarea at bounding box center [386, 97] width 608 height 18
type textarea "Оплатить борг"
click at [105, 128] on span "Зберегти і вийти" at bounding box center [105, 128] width 36 height 7
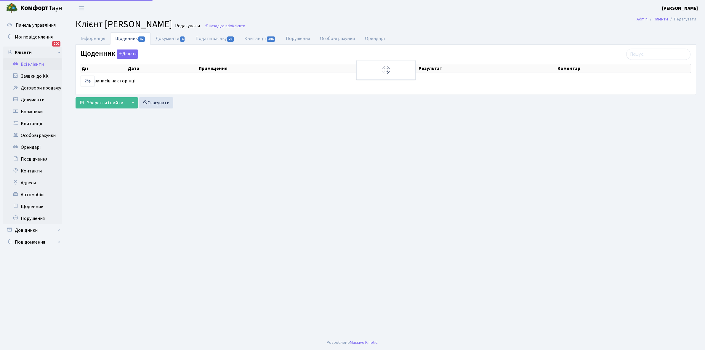
select select "25"
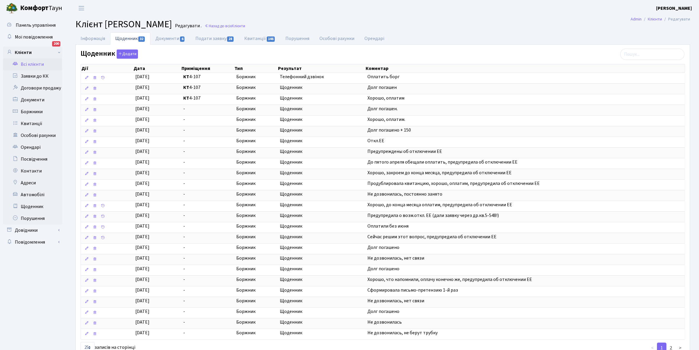
click at [33, 62] on link "Всі клієнти" at bounding box center [32, 64] width 59 height 12
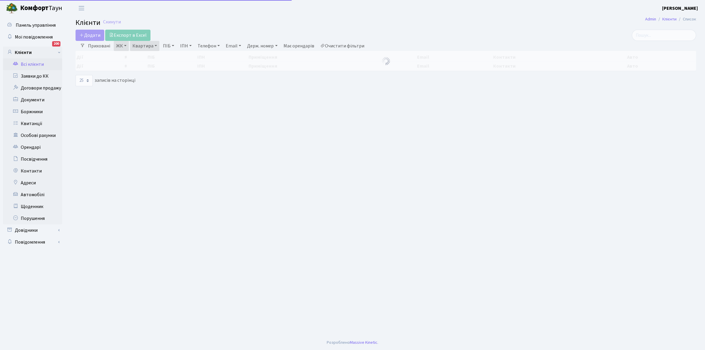
select select "25"
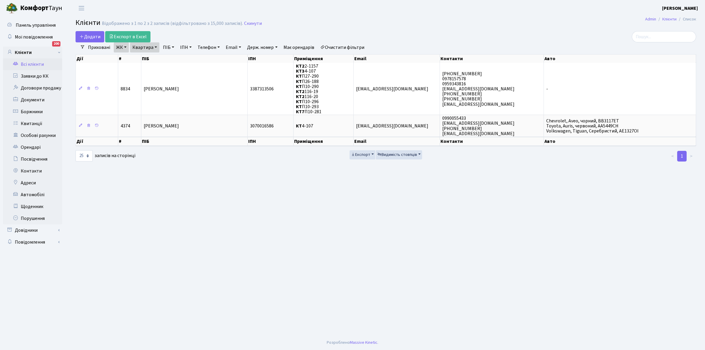
click at [156, 47] on link "Квартира" at bounding box center [144, 47] width 29 height 10
click at [157, 57] on input "4-107" at bounding box center [147, 58] width 35 height 11
type input "4"
type input "2-35"
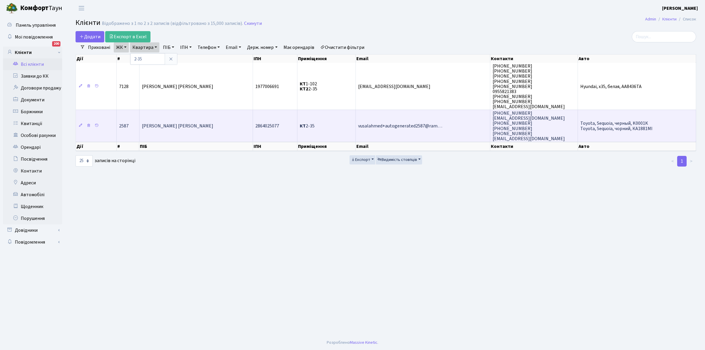
click at [200, 125] on span "[PERSON_NAME] [PERSON_NAME]" at bounding box center [177, 126] width 71 height 7
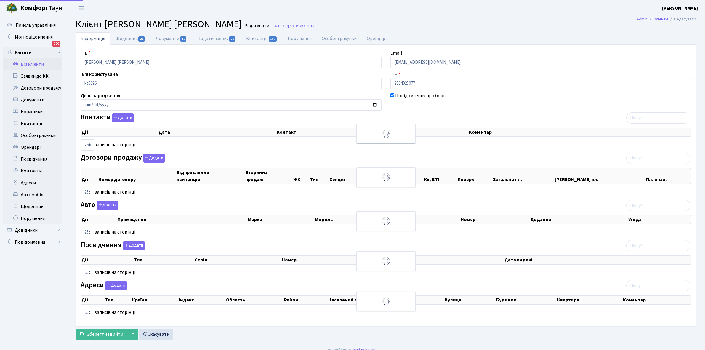
select select "25"
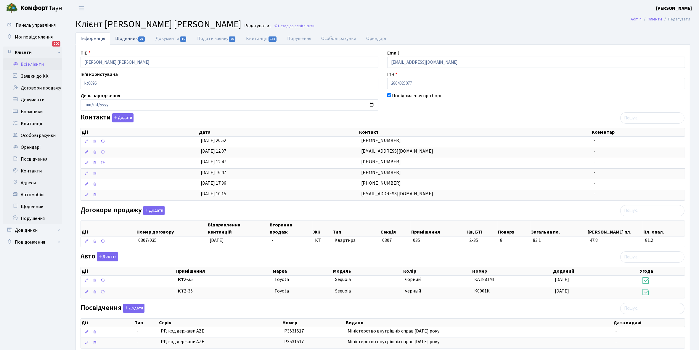
click at [122, 38] on link "Щоденник 27" at bounding box center [130, 38] width 40 height 12
select select "25"
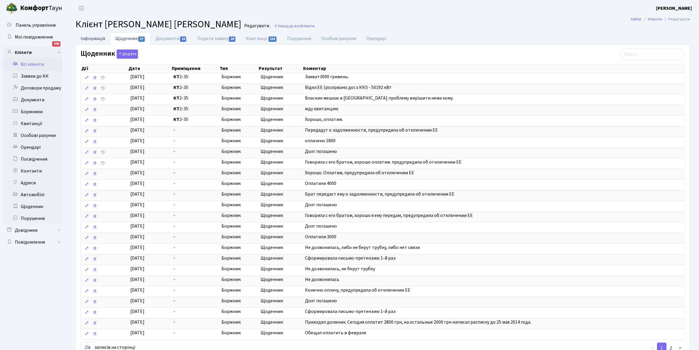
click at [90, 39] on link "Інформація" at bounding box center [93, 38] width 35 height 12
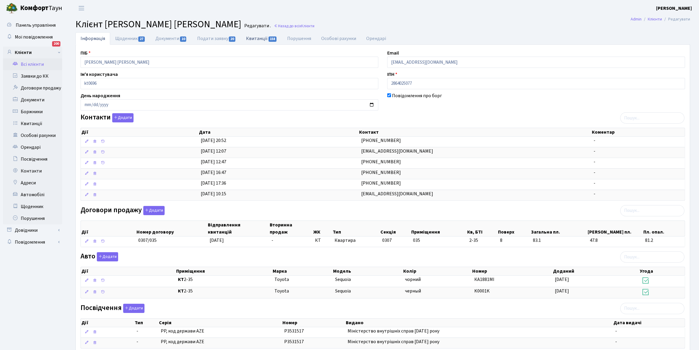
click at [257, 41] on link "Квитанції 158" at bounding box center [261, 38] width 41 height 12
select select "25"
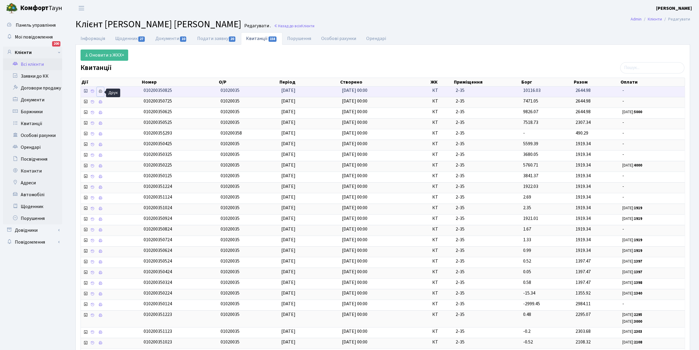
click at [100, 93] on icon at bounding box center [100, 91] width 4 height 4
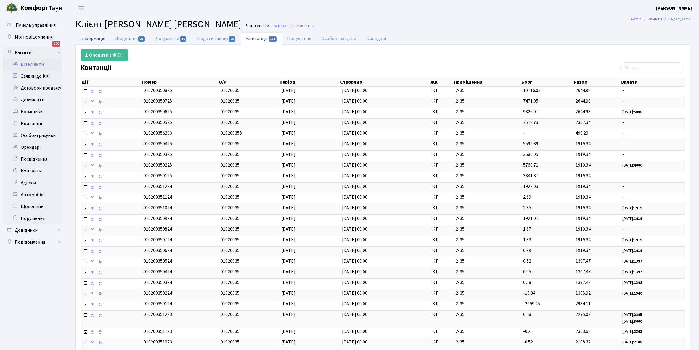
click at [95, 36] on link "Інформація" at bounding box center [93, 38] width 35 height 12
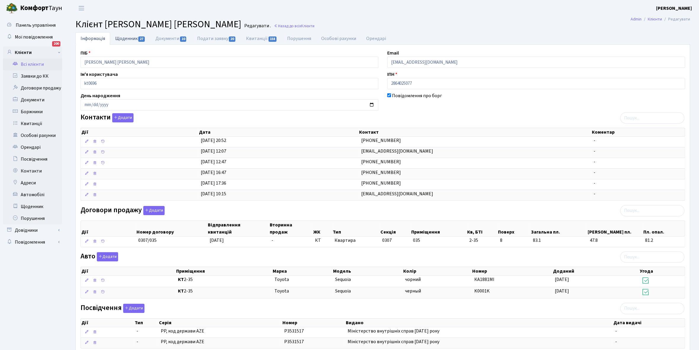
click at [123, 36] on link "Щоденник 27" at bounding box center [130, 38] width 40 height 12
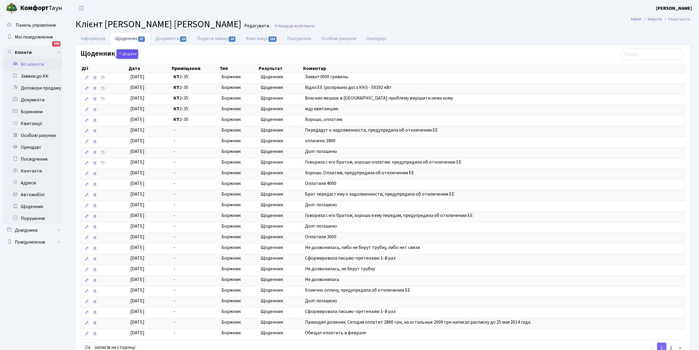
click at [125, 54] on button "Додати" at bounding box center [127, 53] width 21 height 9
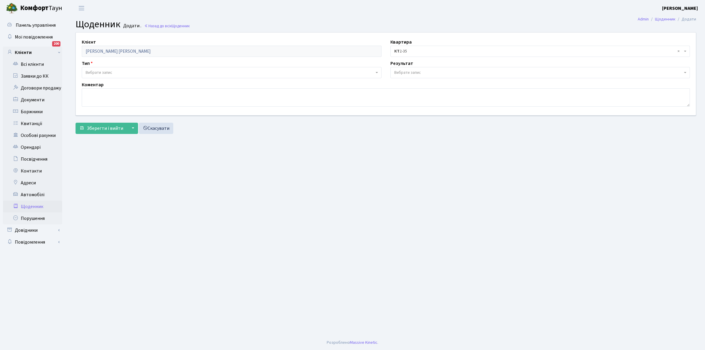
click at [94, 71] on span "Вибрати запис" at bounding box center [99, 73] width 27 height 6
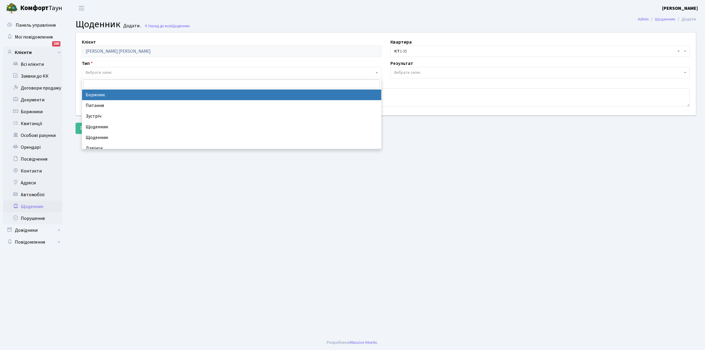
select select "189"
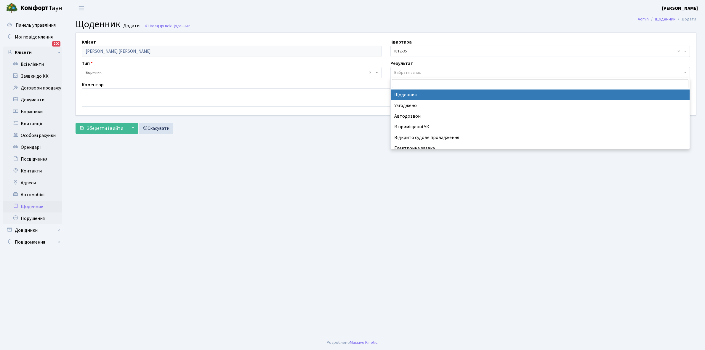
click at [416, 71] on span "Вибрати запис" at bounding box center [407, 73] width 27 height 6
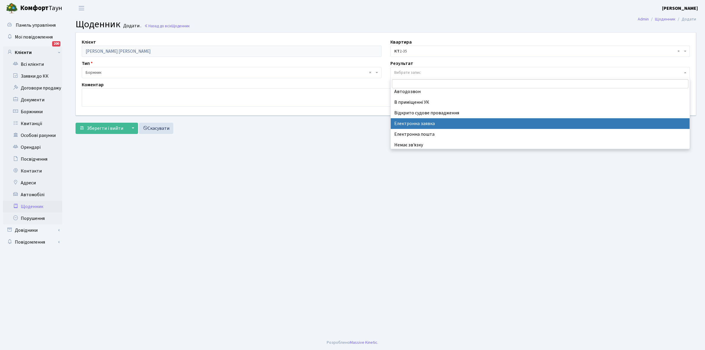
scroll to position [36, 0]
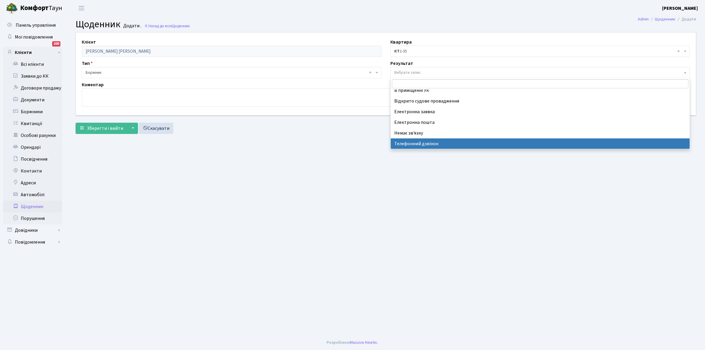
select select "196"
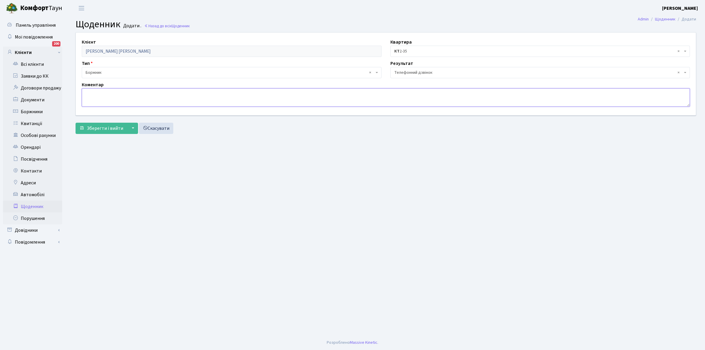
click at [96, 97] on textarea at bounding box center [386, 97] width 608 height 18
type textarea "Протягом двох місяців оплатить борг."
click at [97, 128] on span "Зберегти і вийти" at bounding box center [105, 128] width 36 height 7
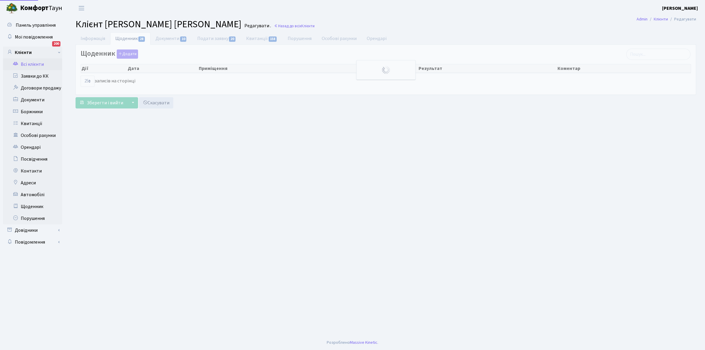
select select "25"
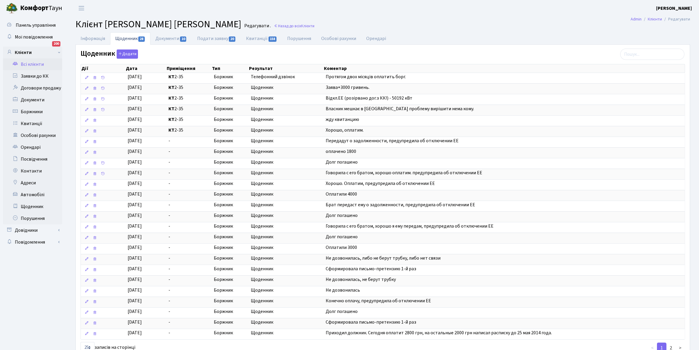
click at [30, 61] on link "Всі клієнти" at bounding box center [32, 64] width 59 height 12
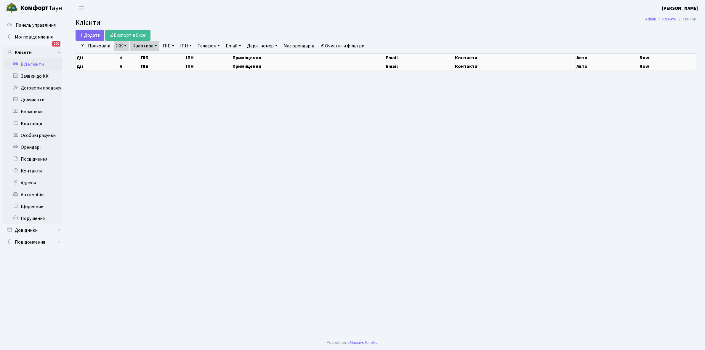
select select "25"
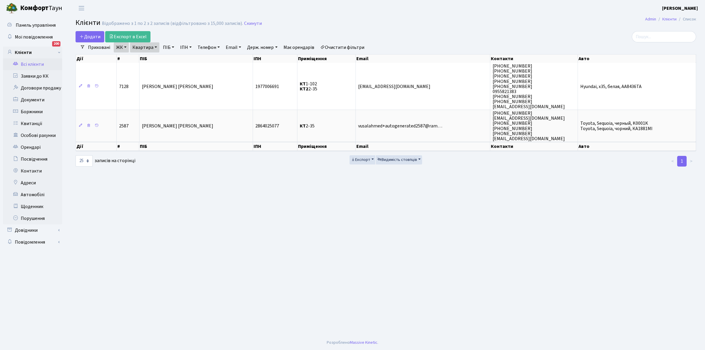
click at [154, 47] on link "Квартира" at bounding box center [144, 47] width 29 height 10
click at [152, 60] on input "2-35" at bounding box center [147, 58] width 35 height 11
type input "2"
type input "4-241"
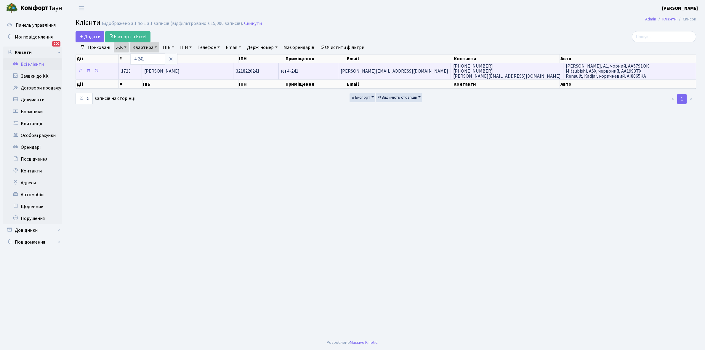
click at [209, 68] on td "[PERSON_NAME]" at bounding box center [188, 71] width 92 height 16
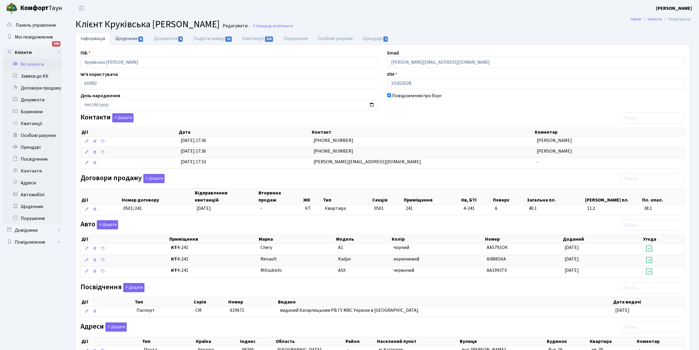
click at [122, 38] on link "Щоденник 6" at bounding box center [129, 38] width 38 height 12
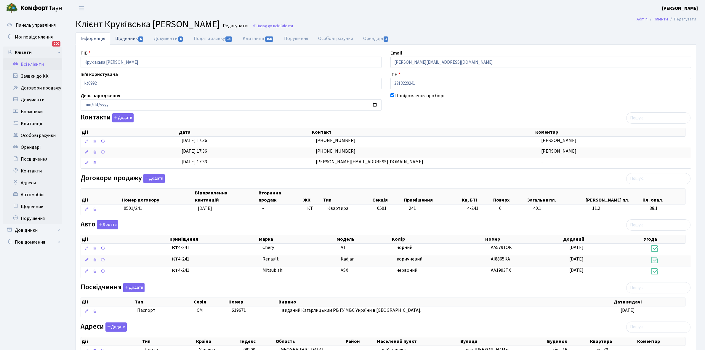
select select "25"
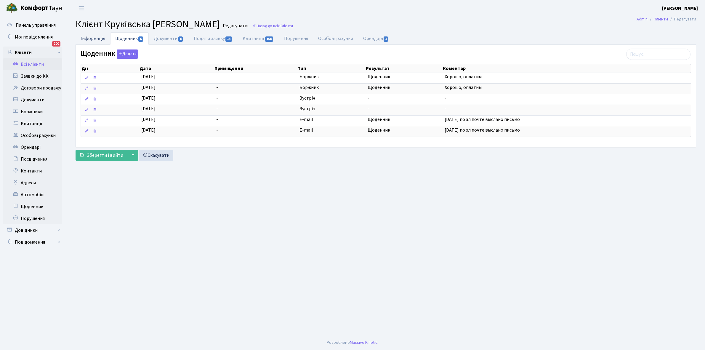
click at [87, 39] on link "Інформація" at bounding box center [93, 38] width 35 height 12
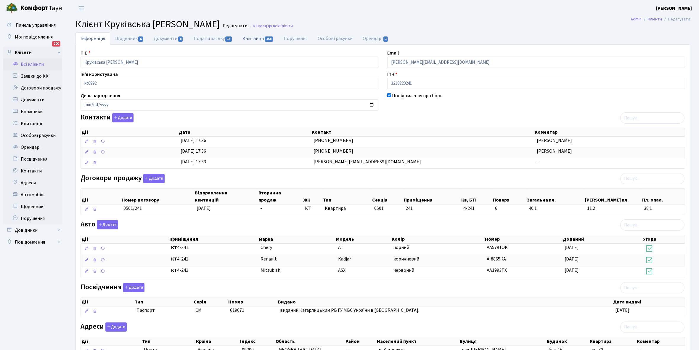
click at [253, 36] on link "Квитанції 158" at bounding box center [258, 38] width 41 height 12
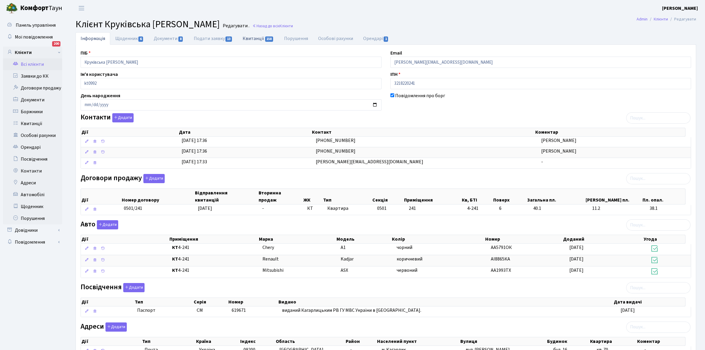
select select "25"
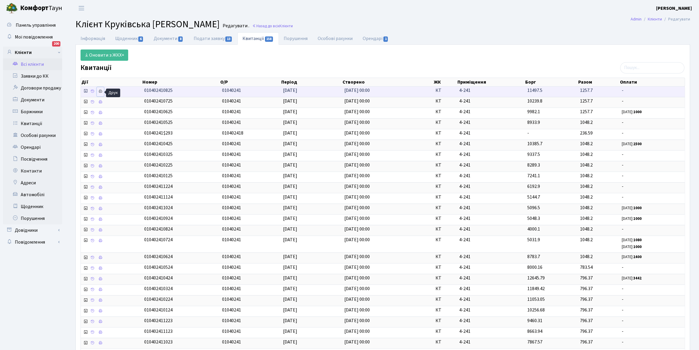
click at [100, 93] on icon at bounding box center [100, 91] width 4 height 4
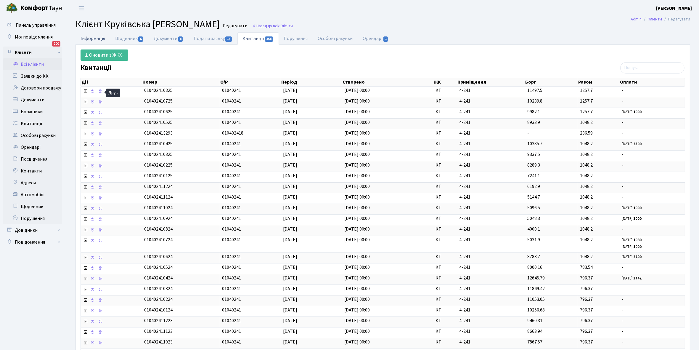
click at [88, 37] on link "Інформація" at bounding box center [93, 38] width 35 height 12
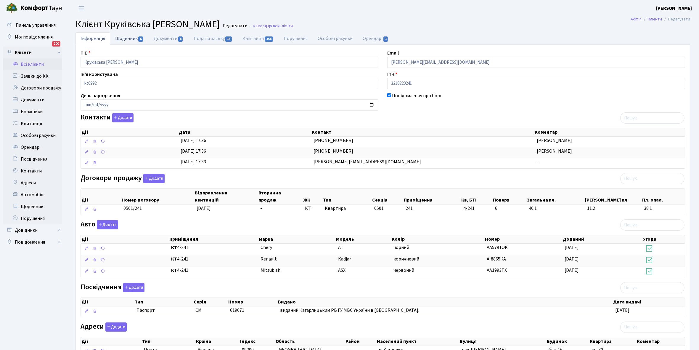
click at [121, 38] on link "Щоденник 6" at bounding box center [129, 38] width 38 height 12
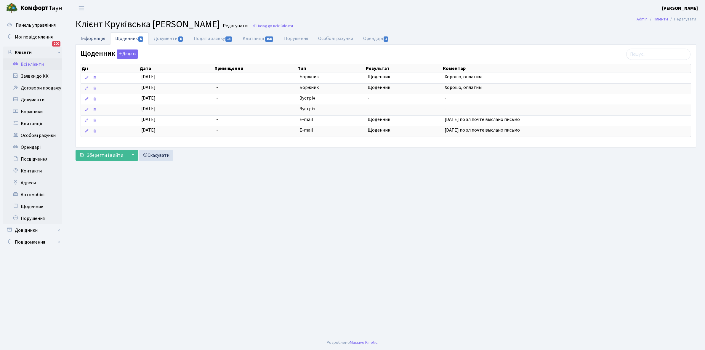
click at [93, 39] on link "Інформація" at bounding box center [93, 38] width 35 height 12
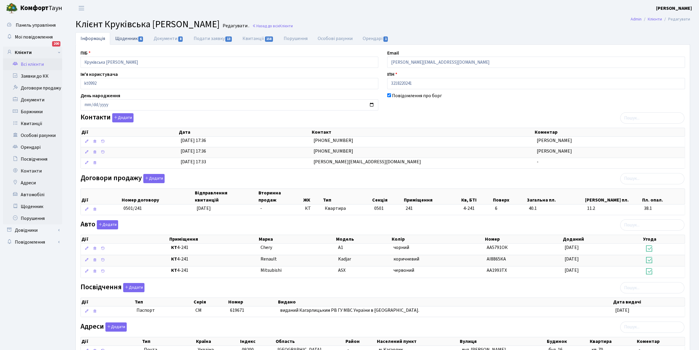
click at [122, 39] on link "Щоденник 6" at bounding box center [129, 38] width 38 height 12
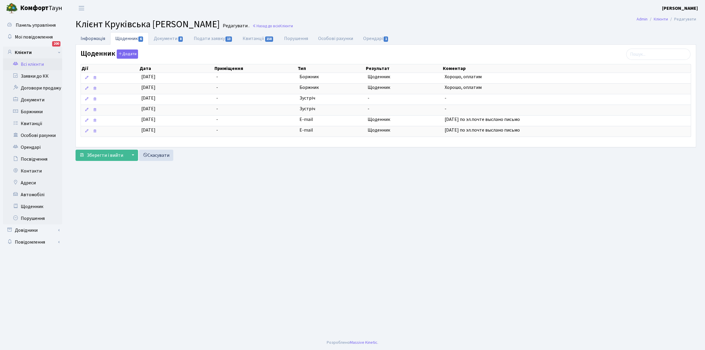
click at [90, 39] on link "Інформація" at bounding box center [93, 38] width 35 height 12
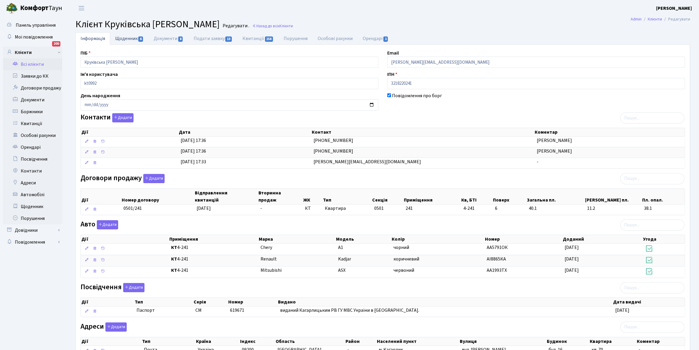
click at [123, 36] on link "Щоденник 6" at bounding box center [129, 38] width 38 height 12
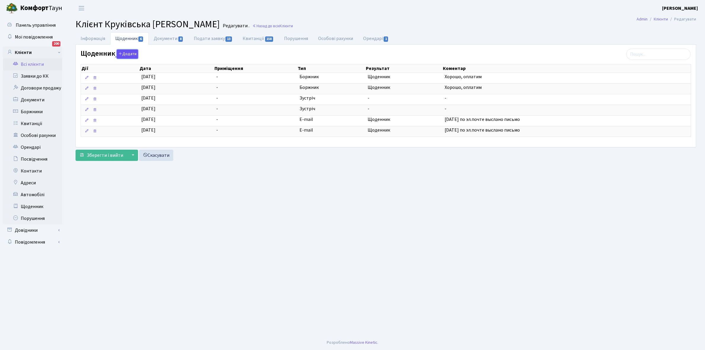
click at [130, 52] on button "Додати" at bounding box center [127, 53] width 21 height 9
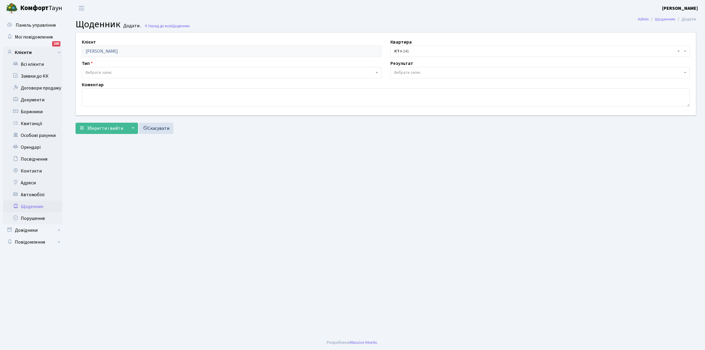
click at [101, 72] on span "Вибрати запис" at bounding box center [99, 73] width 27 height 6
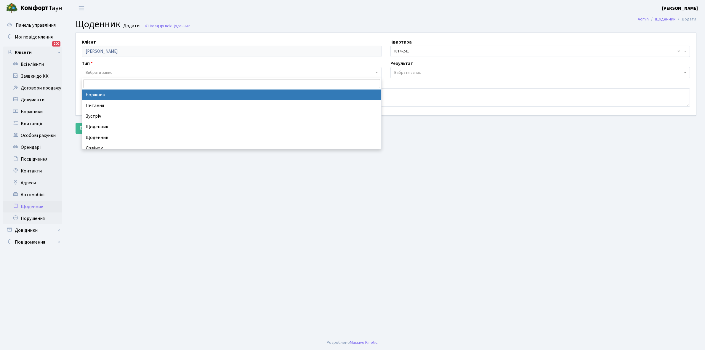
select select "189"
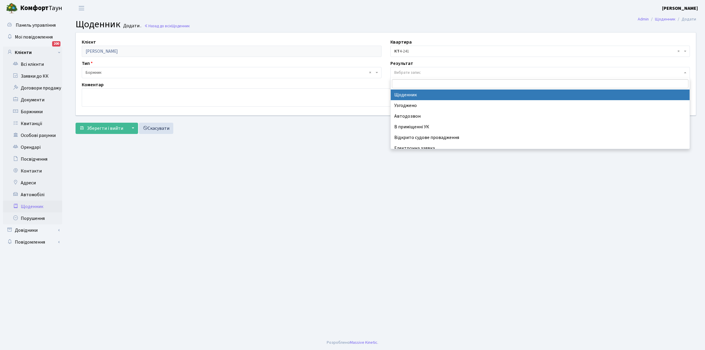
click at [403, 70] on span "Вибрати запис" at bounding box center [407, 73] width 27 height 6
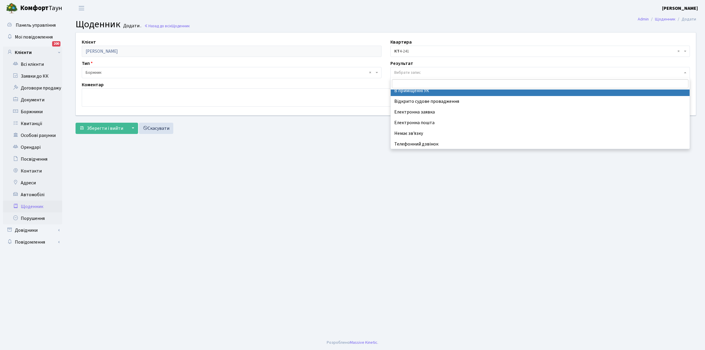
scroll to position [36, 0]
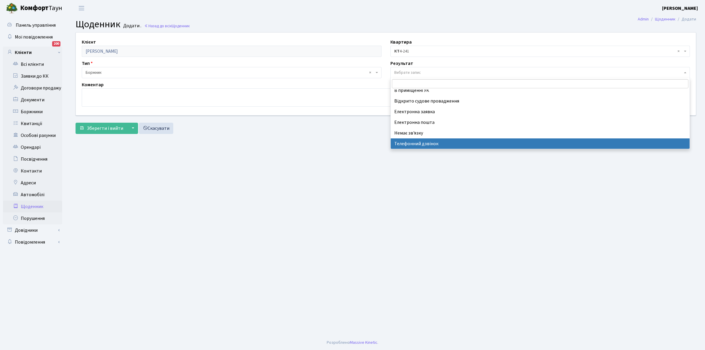
select select "196"
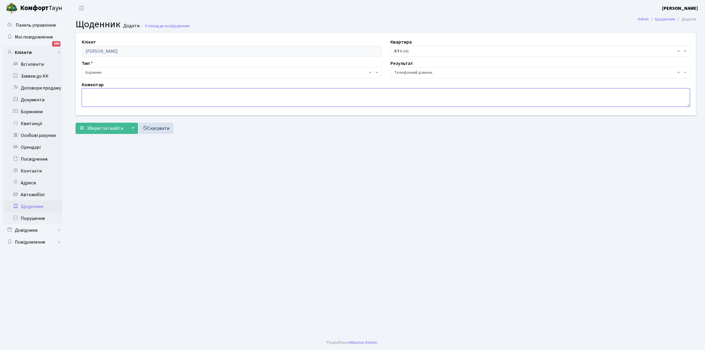
click at [100, 95] on textarea at bounding box center [386, 97] width 608 height 18
click at [95, 93] on textarea "Повирнулась" at bounding box center [386, 97] width 608 height 18
click at [119, 93] on textarea "Повернулась" at bounding box center [386, 97] width 608 height 18
type textarea "П"
type textarea "Поступово буде сплачувати , була за кордоном вже повернулась."
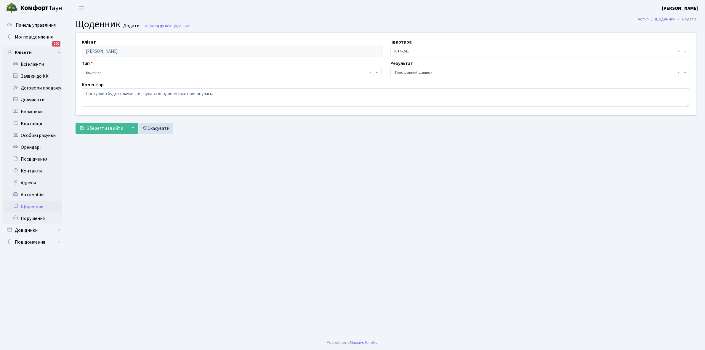
click at [119, 121] on form "Клієнт Круківська Яна Василівна Квартира - <b>КТ</b>&nbsp;&nbsp;&nbsp;&nbsp;4-2…" at bounding box center [386, 83] width 620 height 102
click at [105, 131] on span "Зберегти і вийти" at bounding box center [105, 128] width 36 height 7
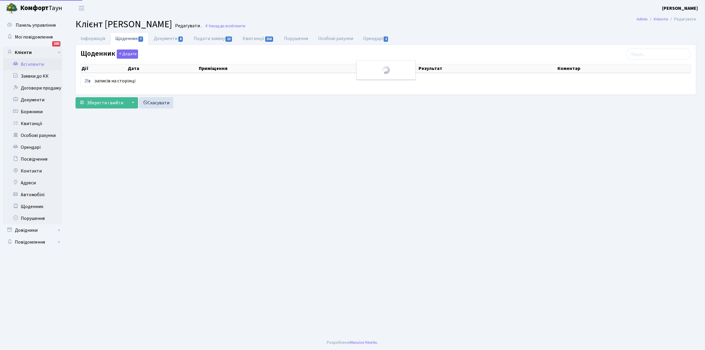
select select "25"
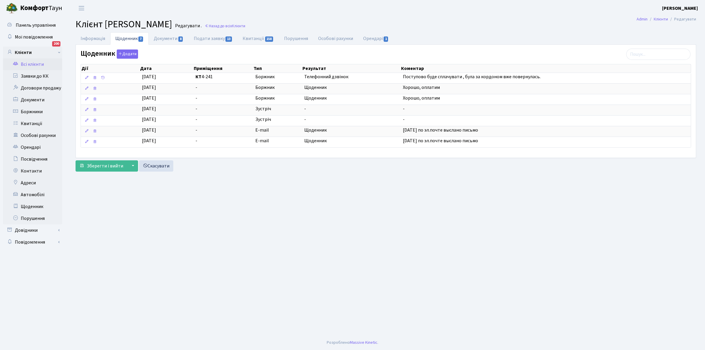
click at [27, 61] on link "Всі клієнти" at bounding box center [32, 64] width 59 height 12
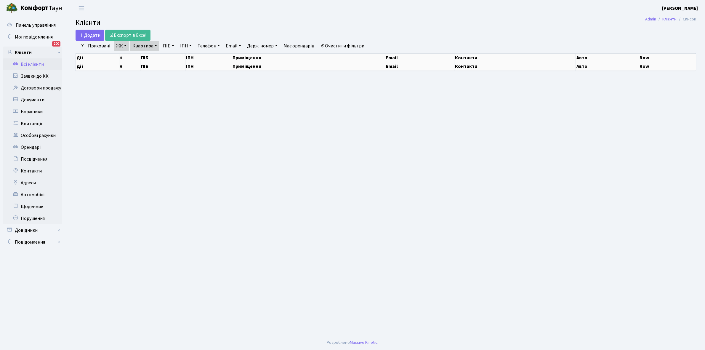
select select "25"
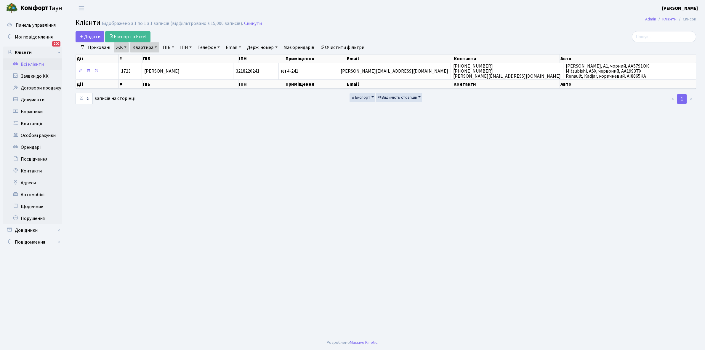
click at [155, 47] on link "Квартира" at bounding box center [144, 47] width 29 height 10
click at [153, 59] on input "4-241" at bounding box center [147, 58] width 35 height 11
type input "4"
type input "13-206"
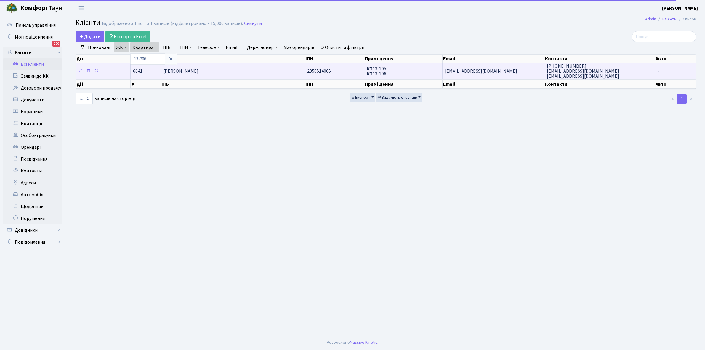
click at [221, 67] on td "[PERSON_NAME]" at bounding box center [233, 71] width 144 height 16
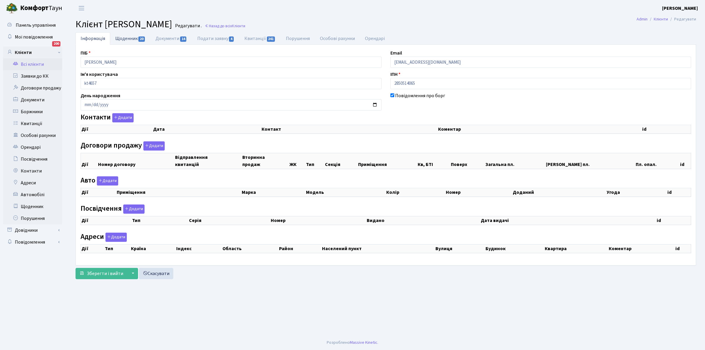
checkbox input "true"
select select "25"
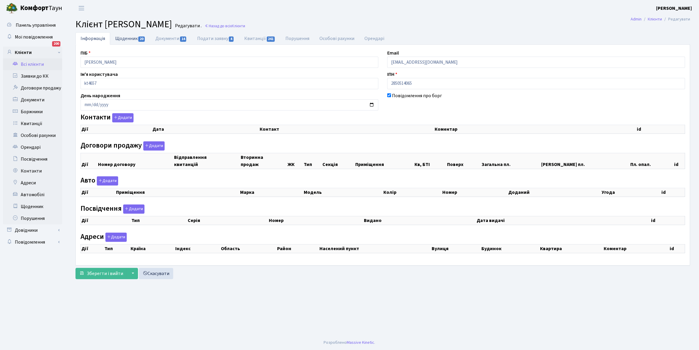
select select "25"
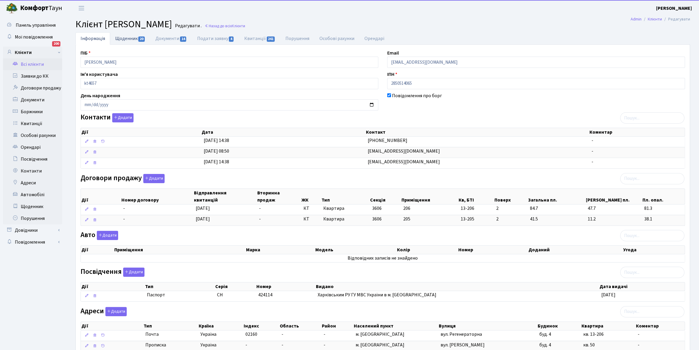
click at [120, 39] on link "Щоденник 20" at bounding box center [130, 38] width 40 height 12
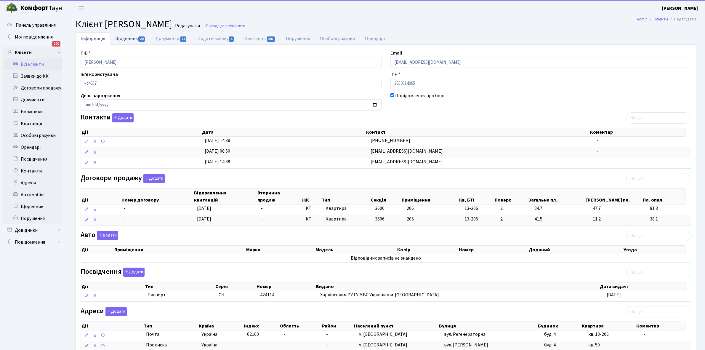
select select "25"
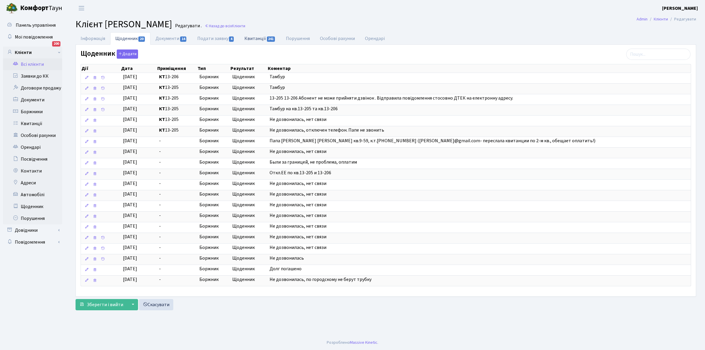
click at [255, 38] on link "Квитанції 241" at bounding box center [259, 38] width 41 height 12
select select "25"
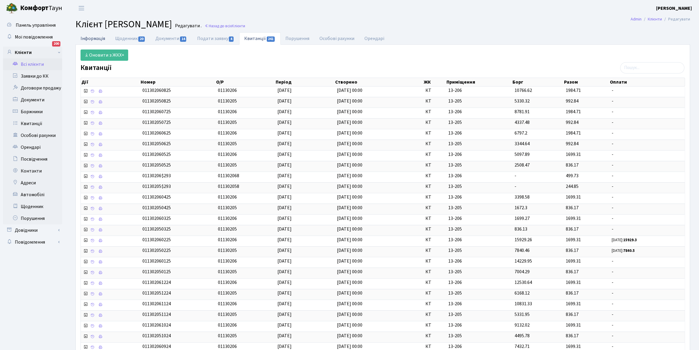
click at [89, 36] on link "Інформація" at bounding box center [93, 38] width 35 height 12
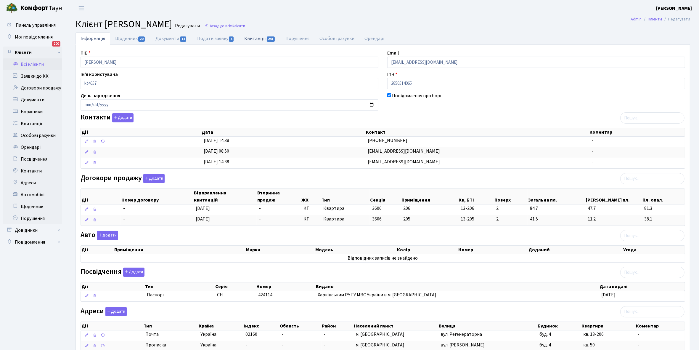
click at [253, 37] on link "Квитанції 241" at bounding box center [259, 38] width 41 height 12
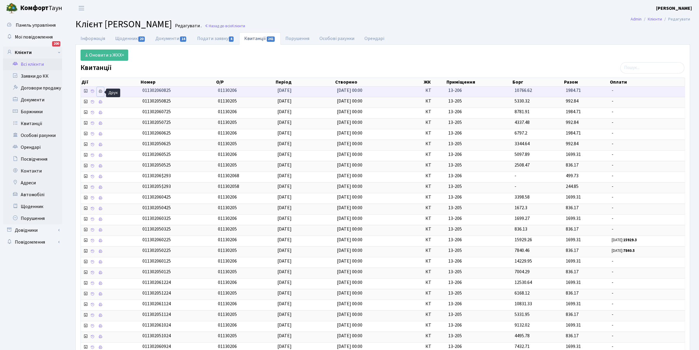
click at [102, 93] on icon at bounding box center [100, 91] width 4 height 4
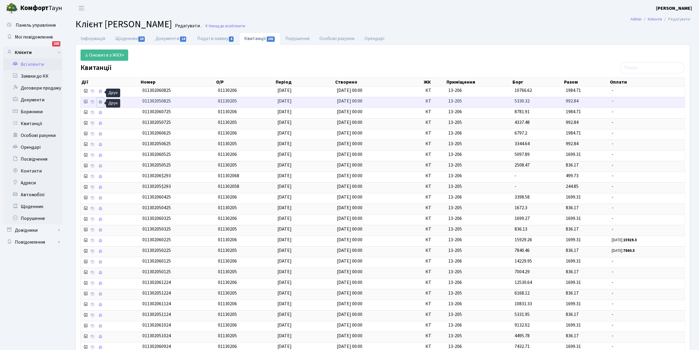
click at [101, 102] on icon at bounding box center [100, 102] width 4 height 4
click at [120, 38] on link "Щоденник 20" at bounding box center [130, 38] width 40 height 12
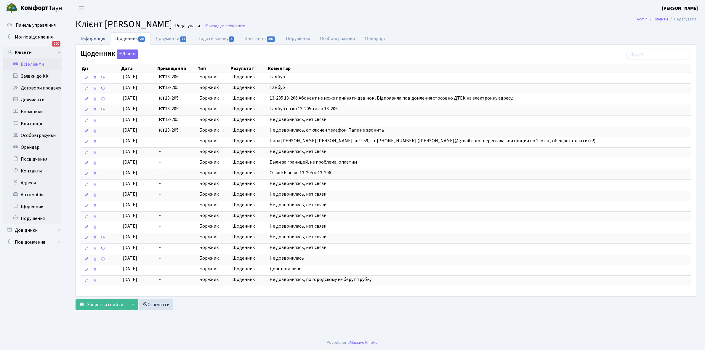
click at [95, 40] on link "Інформація" at bounding box center [93, 38] width 35 height 12
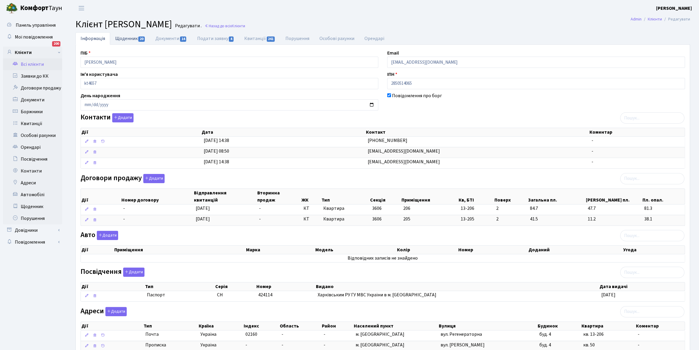
click at [126, 37] on link "Щоденник 20" at bounding box center [130, 38] width 40 height 12
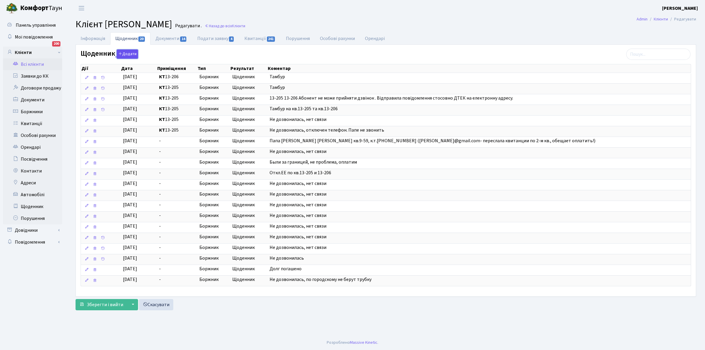
click at [128, 53] on button "Додати" at bounding box center [127, 53] width 21 height 9
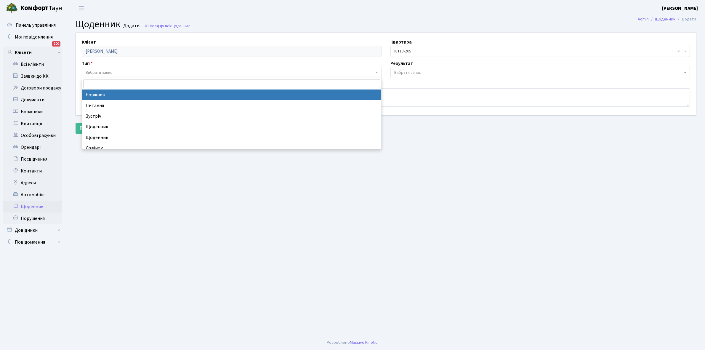
click at [109, 68] on span "Вибрати запис" at bounding box center [232, 72] width 300 height 11
select select "189"
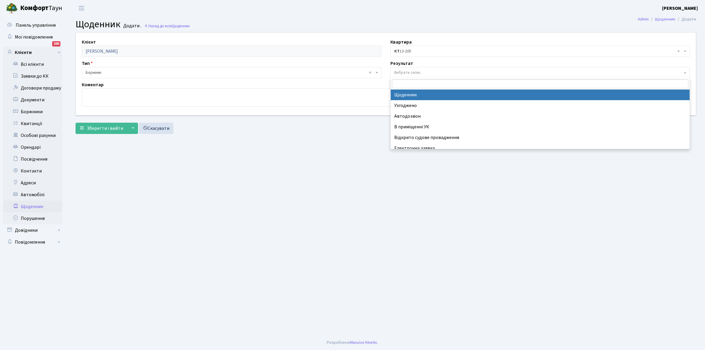
click at [415, 72] on span "Вибрати запис" at bounding box center [407, 73] width 27 height 6
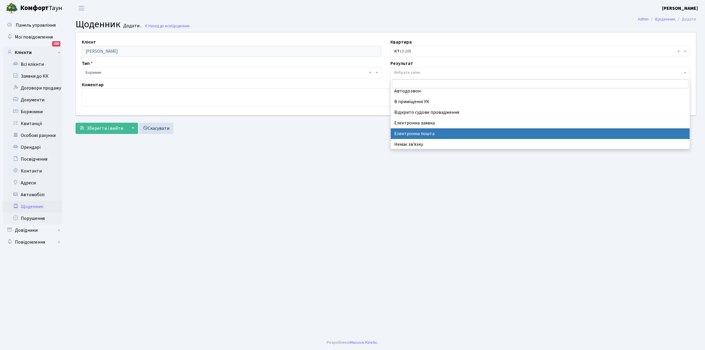
scroll to position [36, 0]
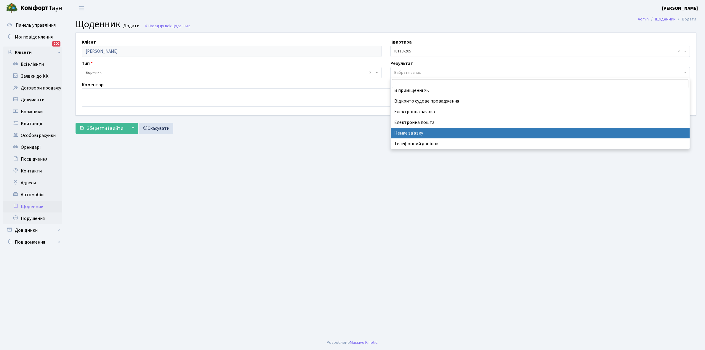
select select "197"
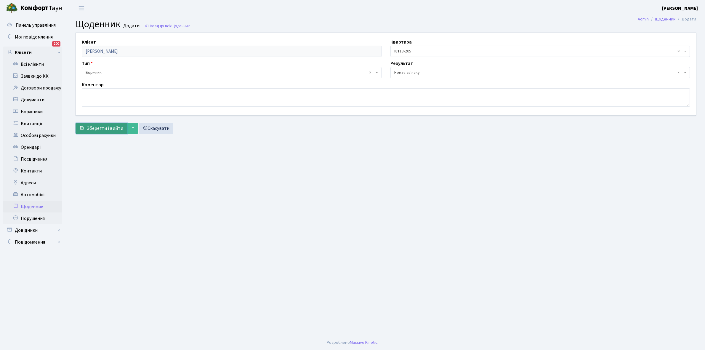
click at [100, 128] on span "Зберегти і вийти" at bounding box center [105, 128] width 36 height 7
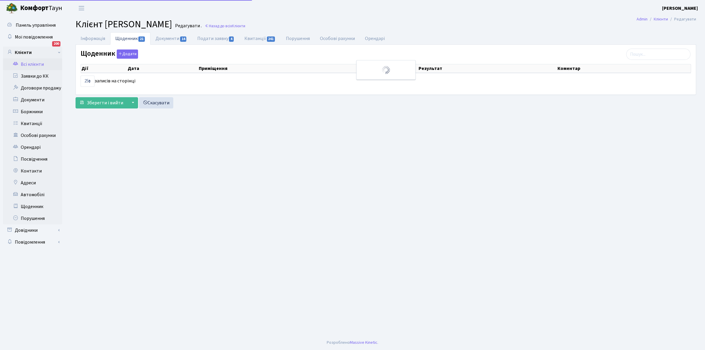
select select "25"
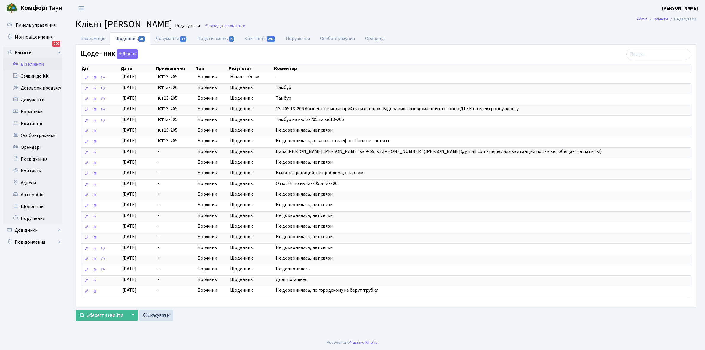
click at [36, 63] on link "Всі клієнти" at bounding box center [32, 64] width 59 height 12
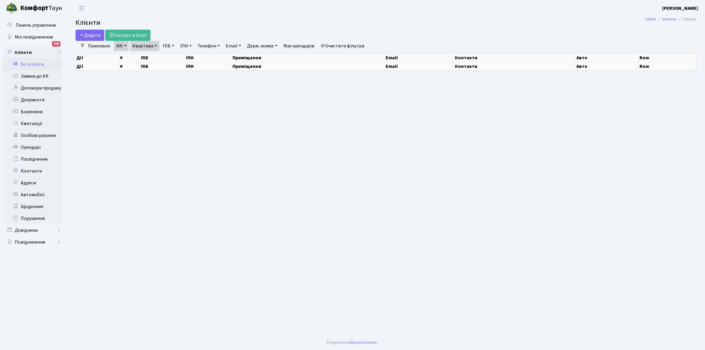
select select "25"
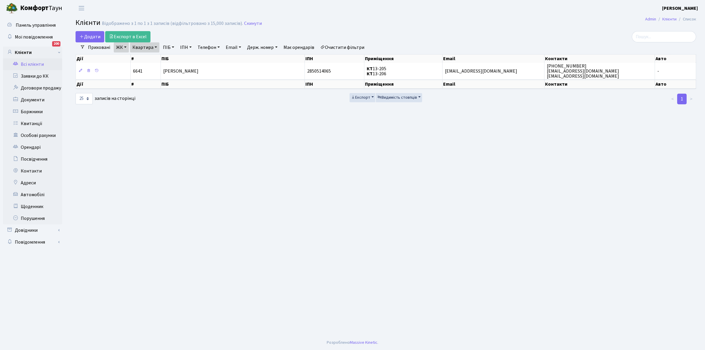
click at [154, 46] on link "Квартира" at bounding box center [144, 47] width 29 height 10
click at [153, 55] on input "13-206" at bounding box center [147, 58] width 35 height 11
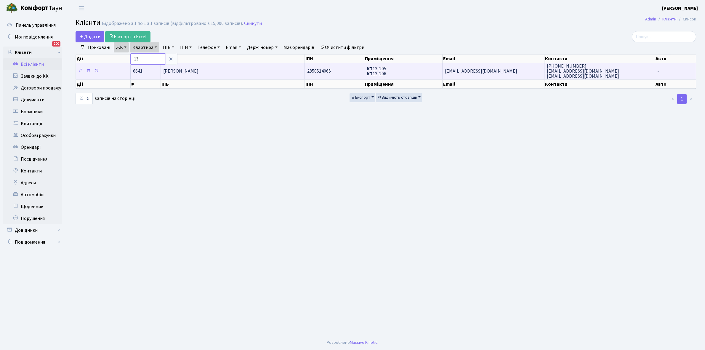
type input "1"
type input "8-26"
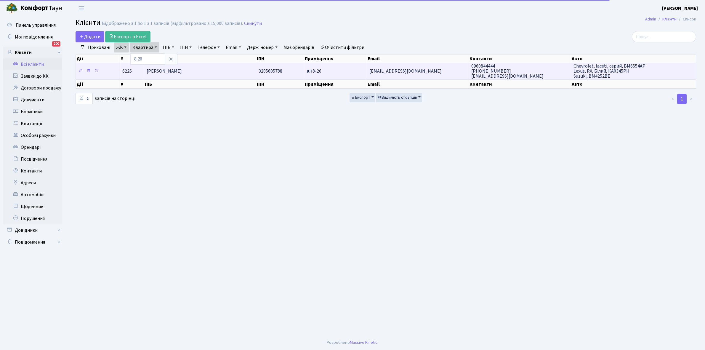
drag, startPoint x: 214, startPoint y: 70, endPoint x: 214, endPoint y: 66, distance: 3.8
click at [214, 67] on td "[PERSON_NAME]" at bounding box center [200, 71] width 112 height 16
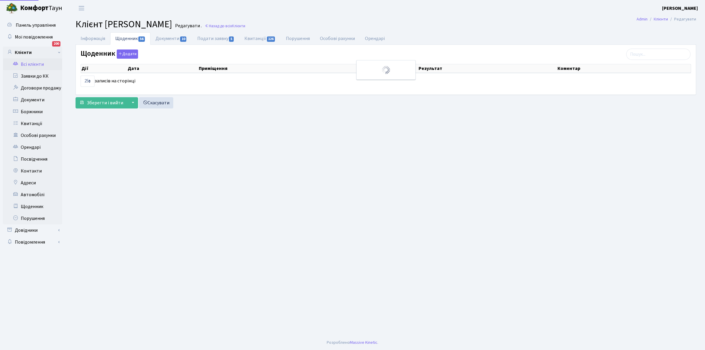
select select "25"
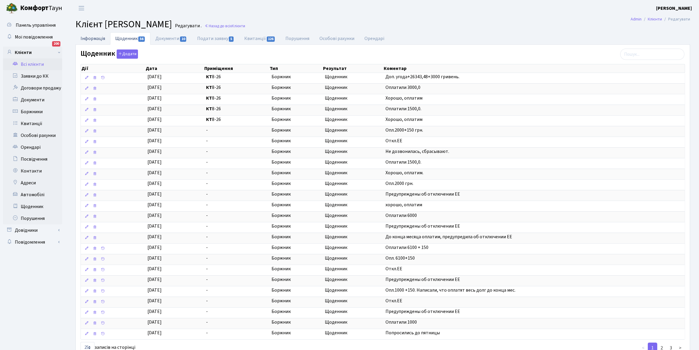
click at [92, 39] on link "Інформація" at bounding box center [93, 38] width 35 height 12
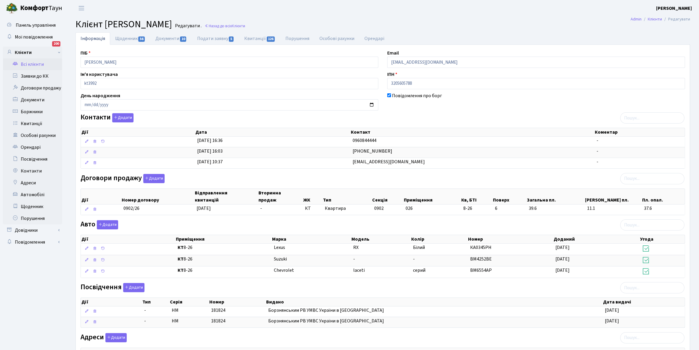
click at [36, 64] on link "Всі клієнти" at bounding box center [32, 64] width 59 height 12
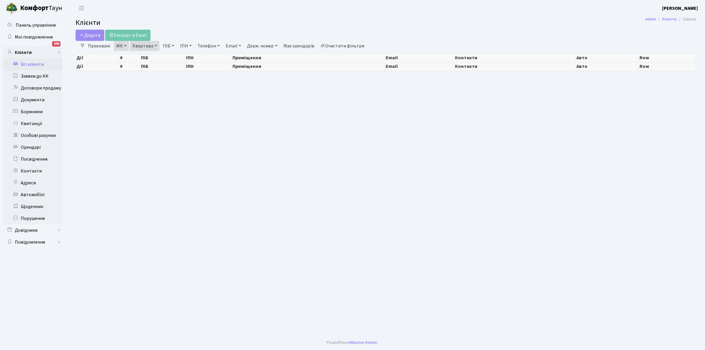
select select "25"
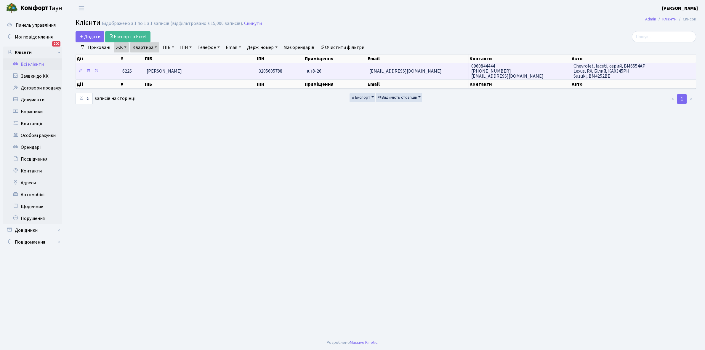
click at [173, 66] on td "Суровіцька [PERSON_NAME]" at bounding box center [200, 71] width 112 height 16
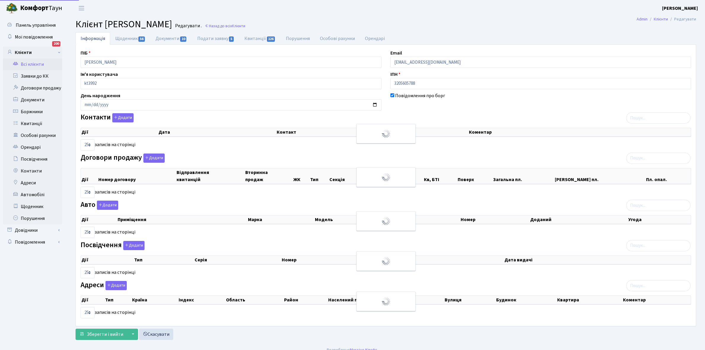
select select "25"
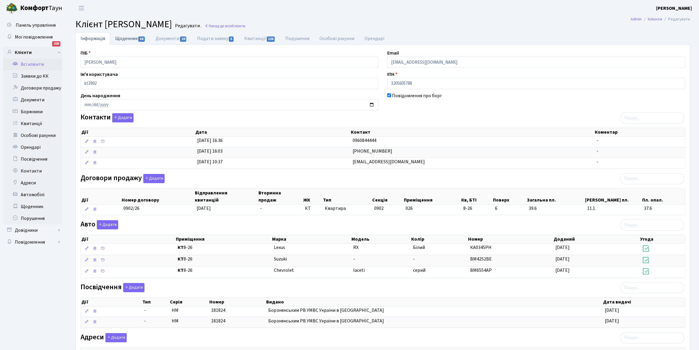
click at [123, 37] on link "Щоденник 56" at bounding box center [130, 38] width 40 height 12
select select "25"
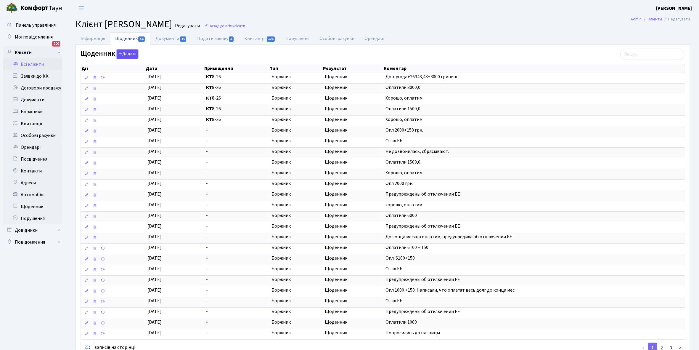
click at [123, 51] on button "Додати" at bounding box center [127, 53] width 21 height 9
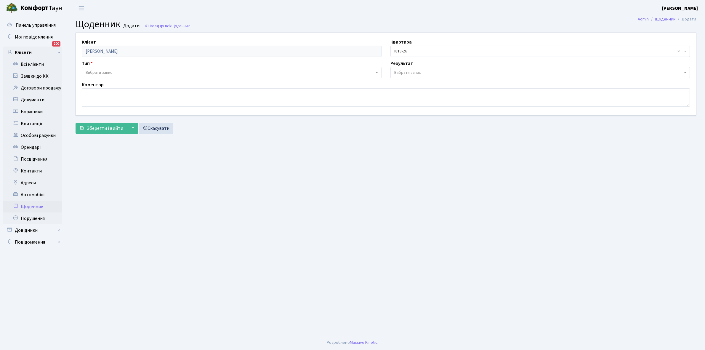
click at [117, 68] on span "Вибрати запис" at bounding box center [232, 72] width 300 height 11
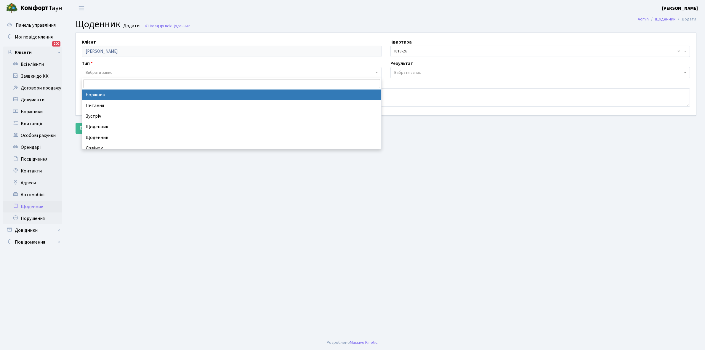
select select "189"
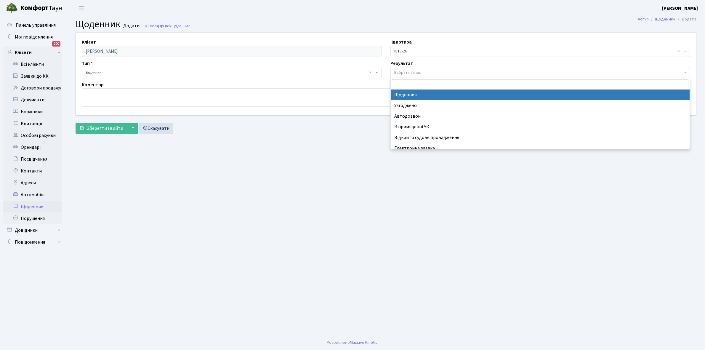
click at [414, 73] on span "Вибрати запис" at bounding box center [407, 73] width 27 height 6
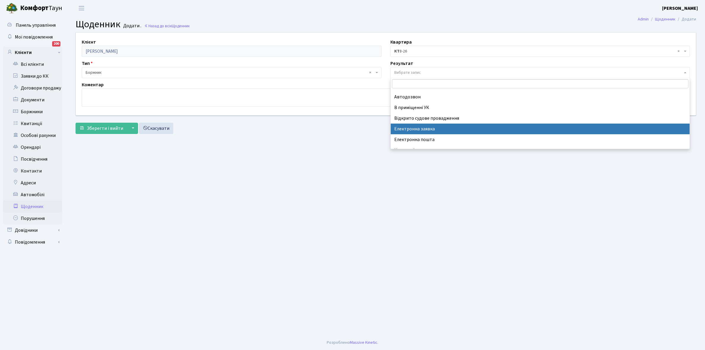
scroll to position [36, 0]
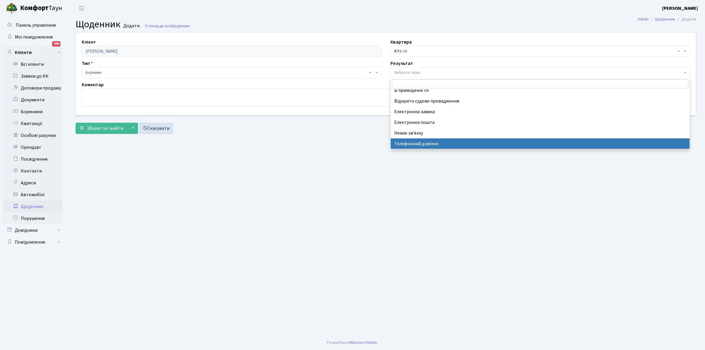
select select "196"
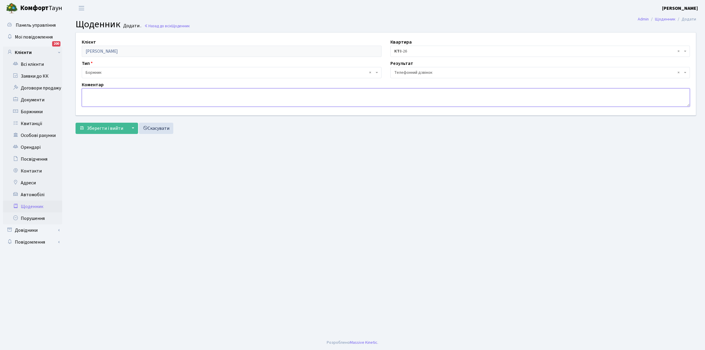
click at [99, 99] on textarea at bounding box center [386, 97] width 608 height 18
type textarea "Оплатить борг"
click at [102, 132] on button "Зберегти і вийти" at bounding box center [102, 128] width 52 height 11
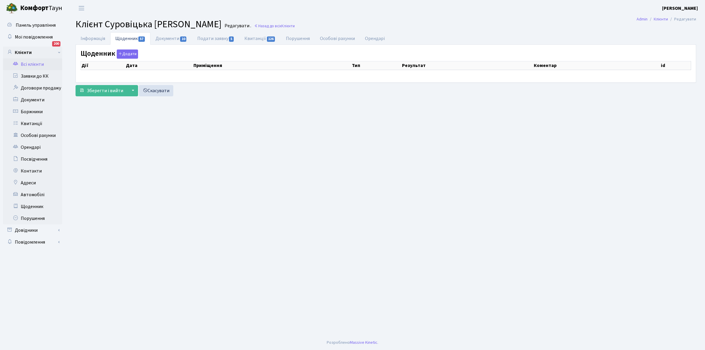
select select "25"
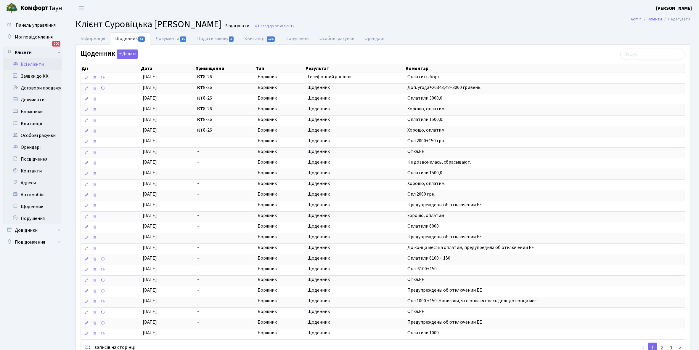
click at [31, 64] on link "Всі клієнти" at bounding box center [32, 64] width 59 height 12
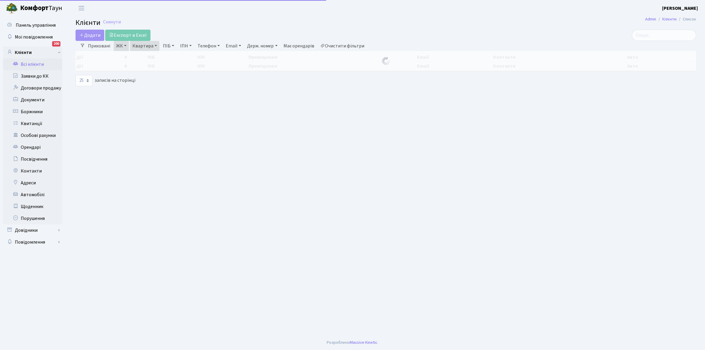
select select "25"
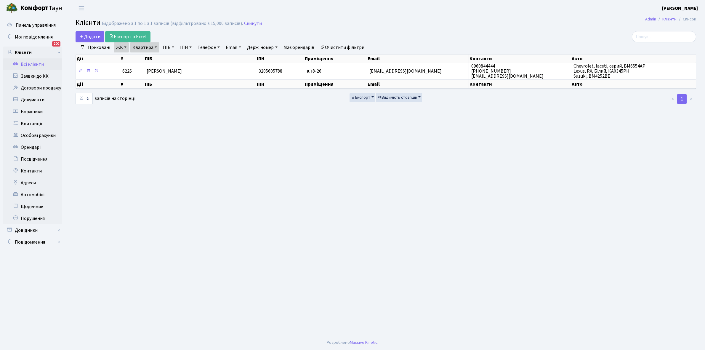
click at [156, 47] on link "Квартира" at bounding box center [144, 47] width 29 height 10
click at [154, 58] on input "8-26" at bounding box center [147, 58] width 35 height 11
type input "8"
type input "12-47"
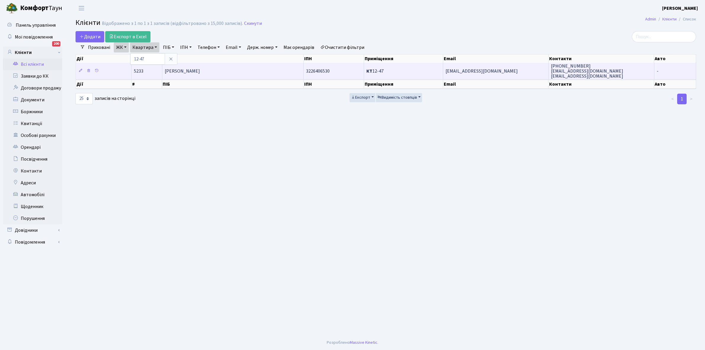
click at [200, 70] on span "Гусак Віталій Володимирович" at bounding box center [182, 71] width 35 height 7
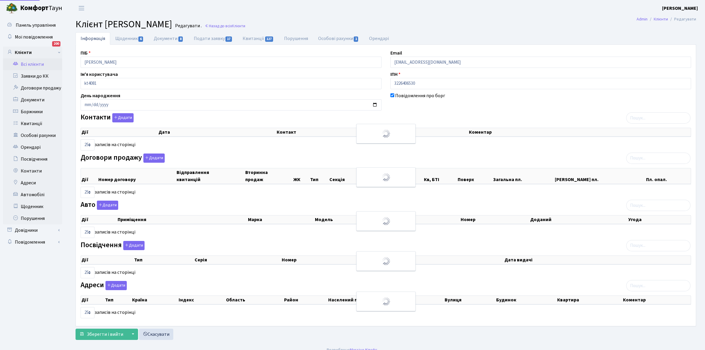
select select "25"
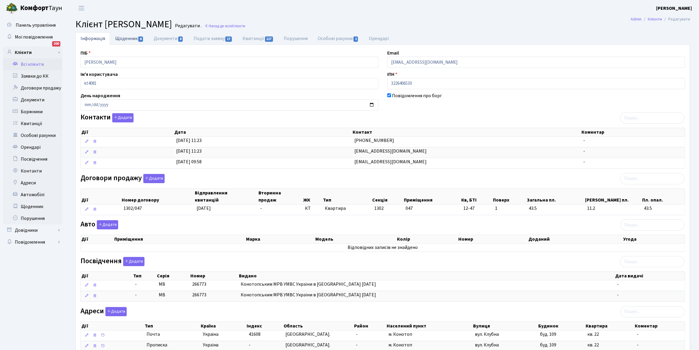
click at [123, 37] on link "Щоденник 6" at bounding box center [129, 38] width 38 height 12
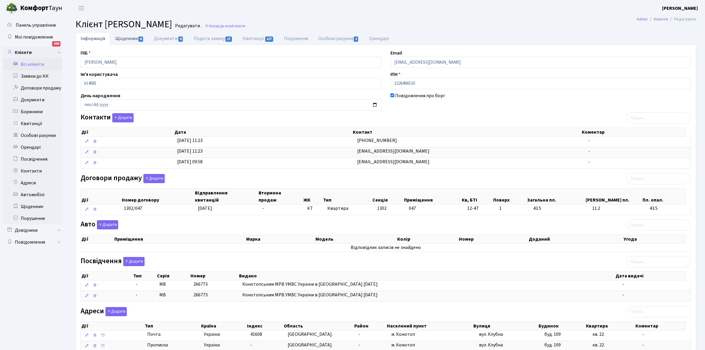
select select "25"
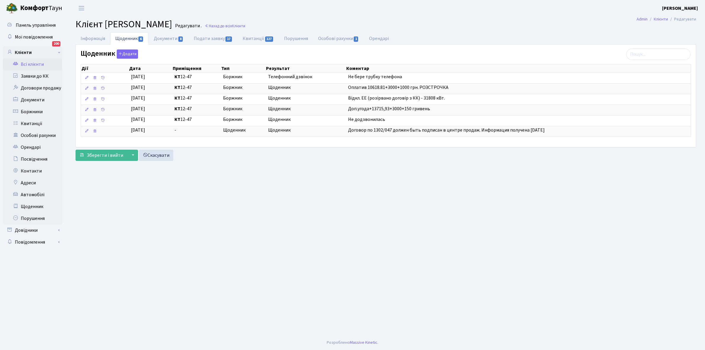
click at [31, 64] on link "Всі клієнти" at bounding box center [32, 64] width 59 height 12
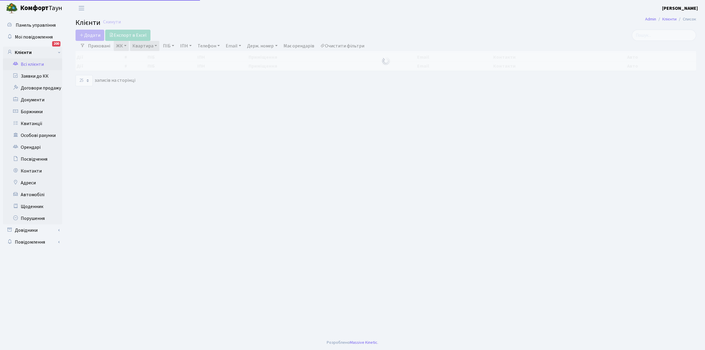
select select "25"
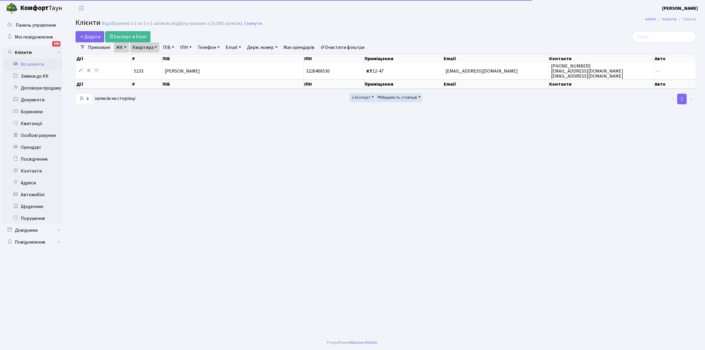
click at [156, 46] on link "Квартира" at bounding box center [144, 47] width 29 height 10
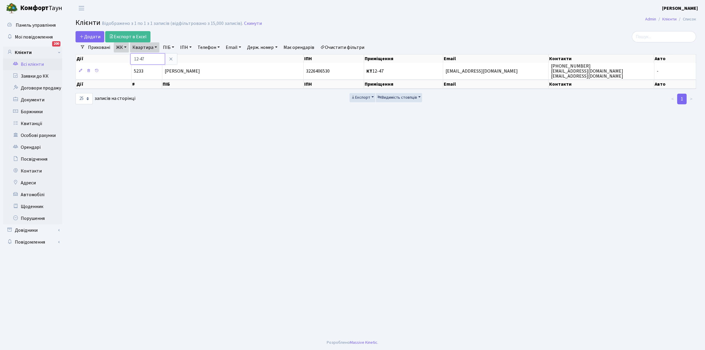
click at [152, 58] on input "12-47" at bounding box center [147, 58] width 35 height 11
type input "16-66"
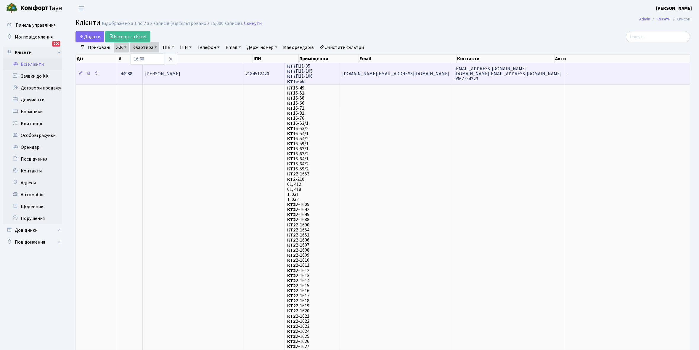
click at [180, 72] on span "[PERSON_NAME]" at bounding box center [162, 73] width 35 height 7
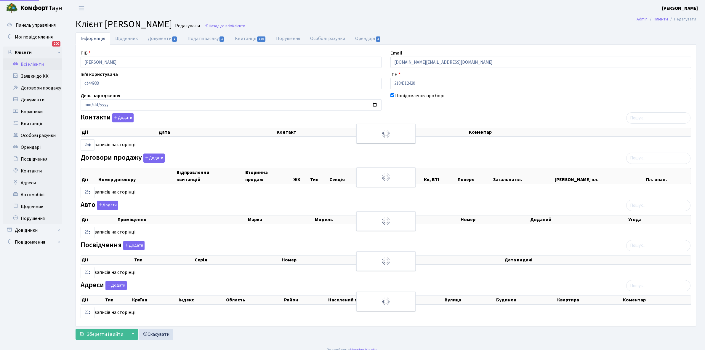
select select "25"
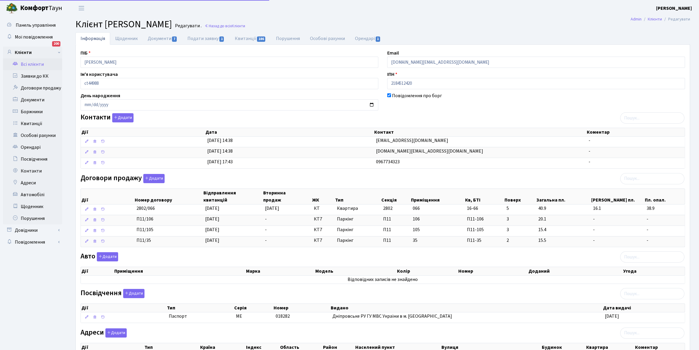
click at [122, 39] on link "Щоденник" at bounding box center [126, 38] width 33 height 12
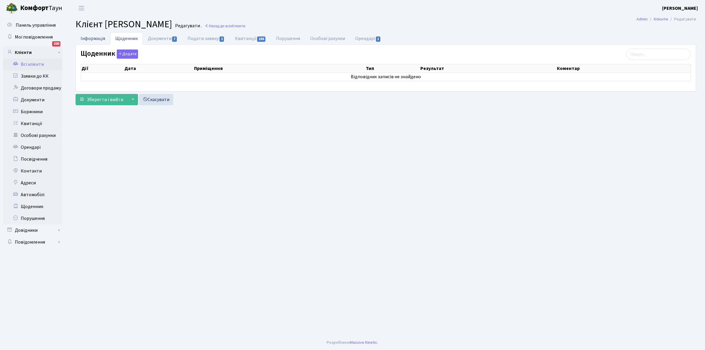
click at [92, 39] on link "Інформація" at bounding box center [93, 38] width 35 height 12
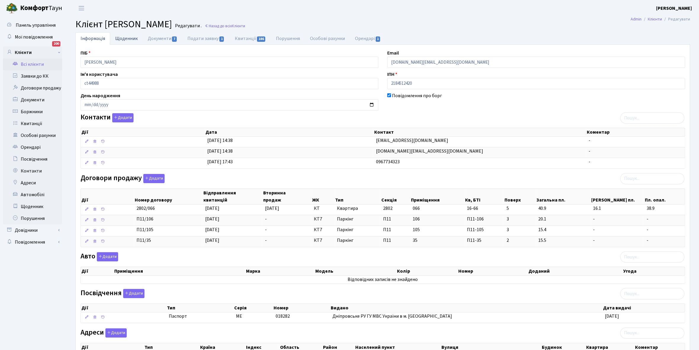
click at [121, 39] on link "Щоденник" at bounding box center [126, 38] width 33 height 12
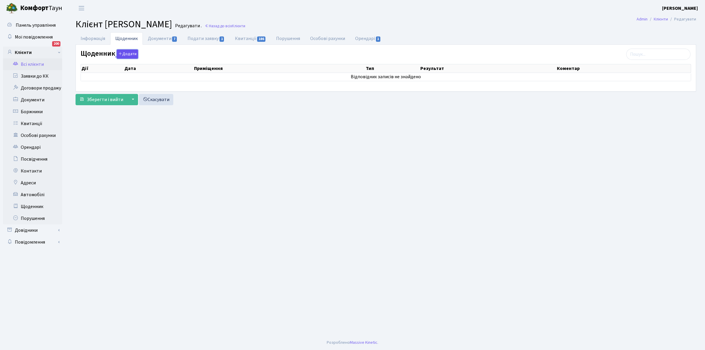
click at [129, 55] on button "Додати" at bounding box center [127, 53] width 21 height 9
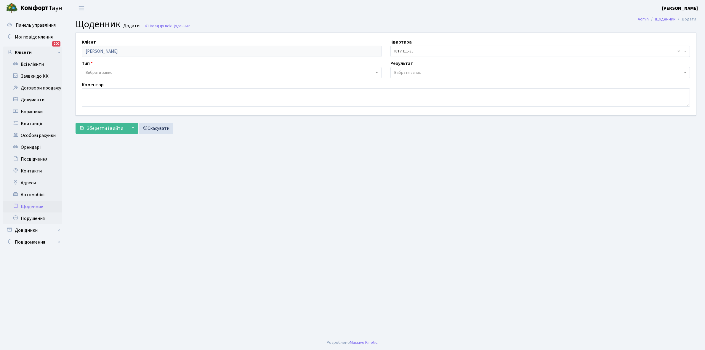
click at [108, 70] on span "Вибрати запис" at bounding box center [99, 73] width 27 height 6
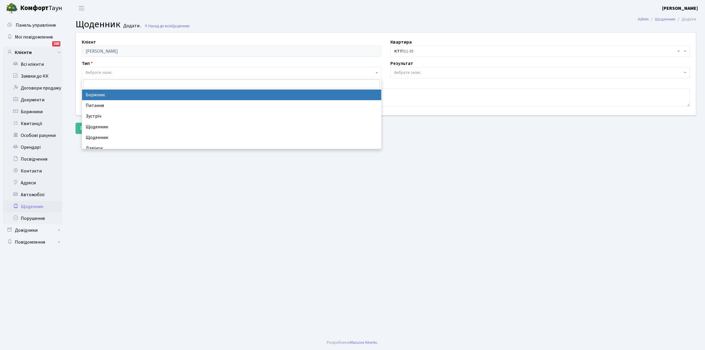
select select "189"
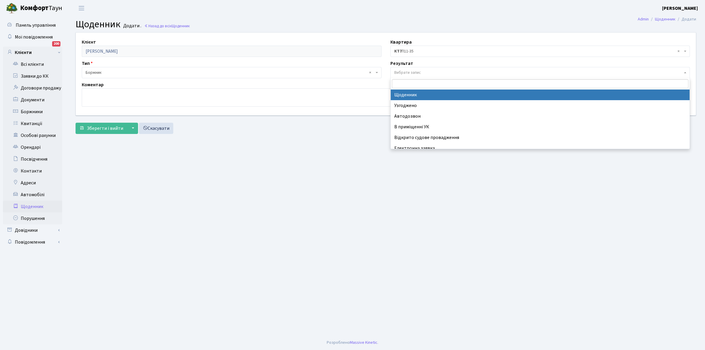
click at [410, 72] on span "Вибрати запис" at bounding box center [407, 73] width 27 height 6
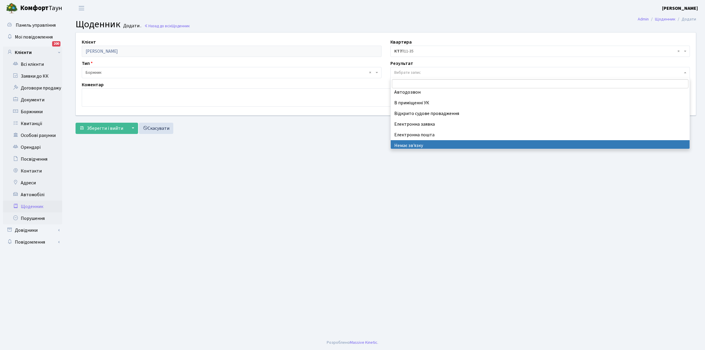
scroll to position [36, 0]
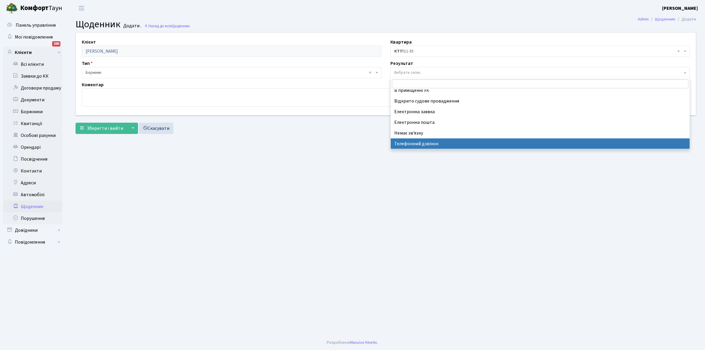
select select "196"
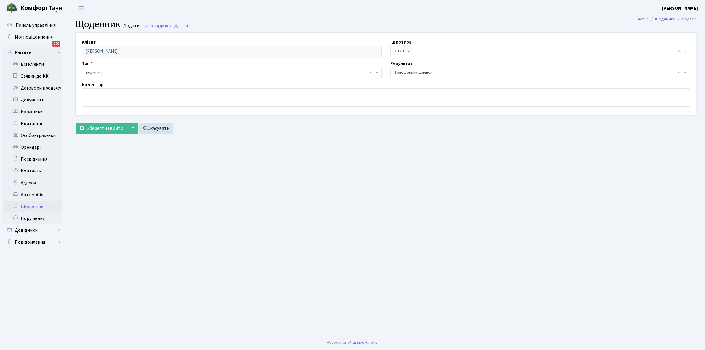
click at [409, 51] on span "× КТ7 П11-35" at bounding box center [538, 51] width 288 height 6
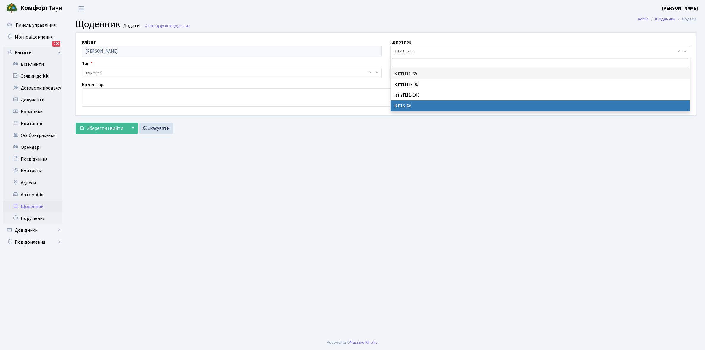
select select "178599"
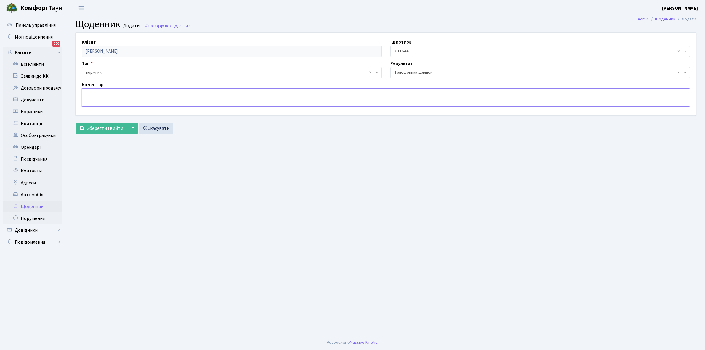
click at [93, 98] on textarea at bounding box center [386, 97] width 608 height 18
click at [97, 128] on span "Зберегти і вийти" at bounding box center [105, 128] width 36 height 7
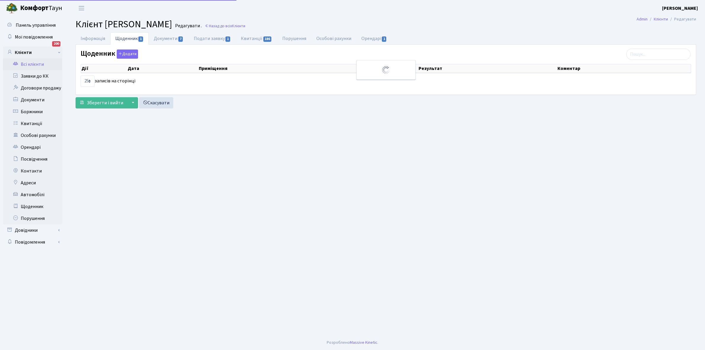
select select "25"
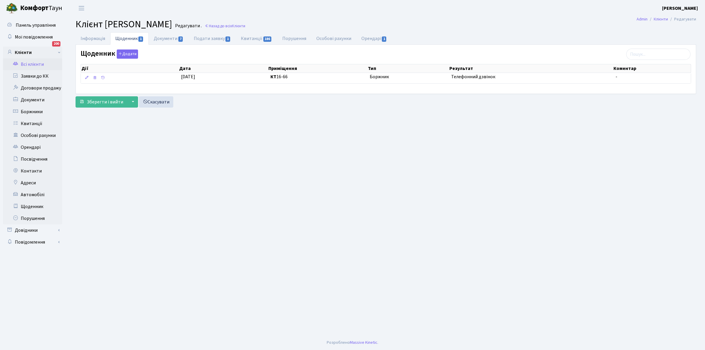
click at [37, 63] on link "Всі клієнти" at bounding box center [32, 64] width 59 height 12
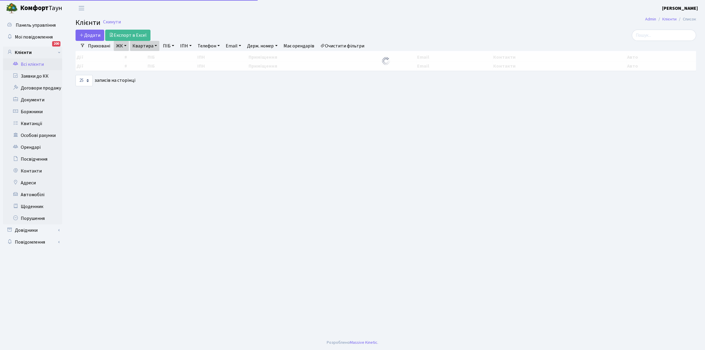
select select "25"
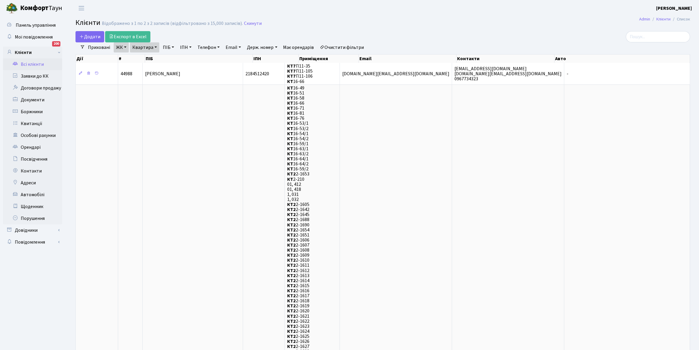
click at [155, 46] on link "Квартира" at bounding box center [144, 47] width 29 height 10
click at [155, 57] on input "16-66" at bounding box center [147, 58] width 35 height 11
type input "1"
type input "3-484"
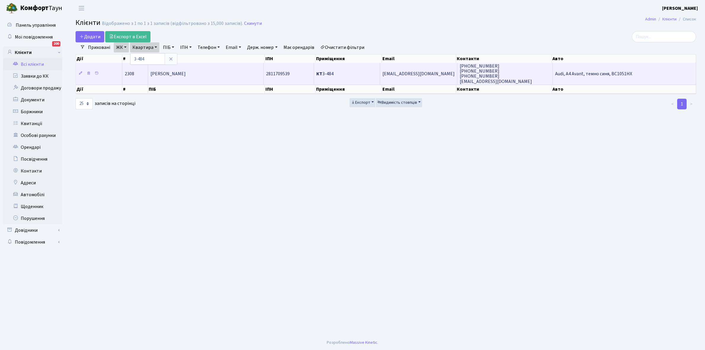
click at [186, 76] on span "[PERSON_NAME]" at bounding box center [167, 73] width 35 height 7
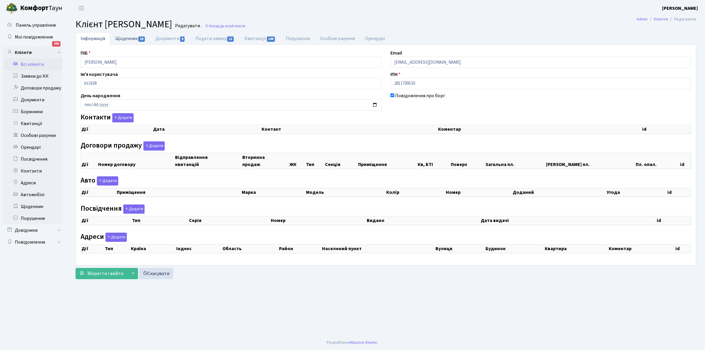
checkbox input "true"
select select "25"
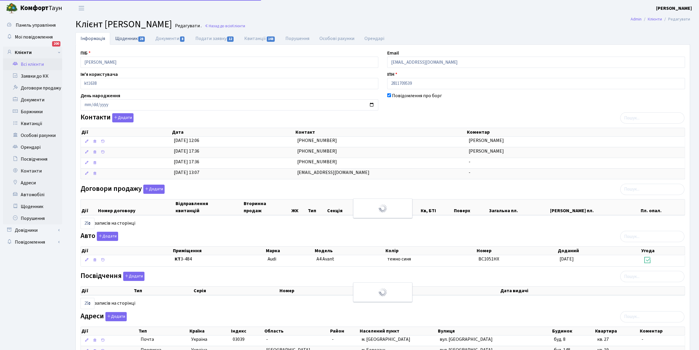
click at [125, 37] on link "Щоденник 28" at bounding box center [130, 38] width 40 height 12
select select "25"
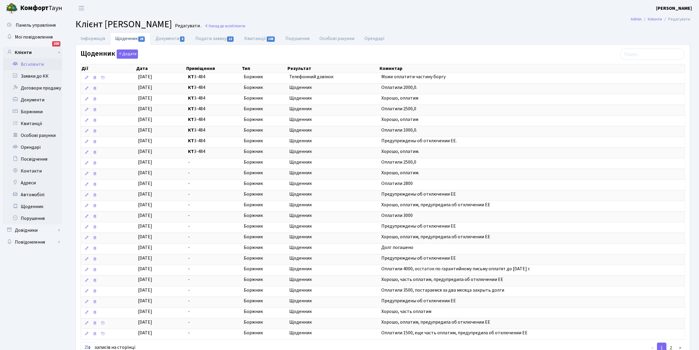
click at [33, 64] on link "Всі клієнти" at bounding box center [32, 64] width 59 height 12
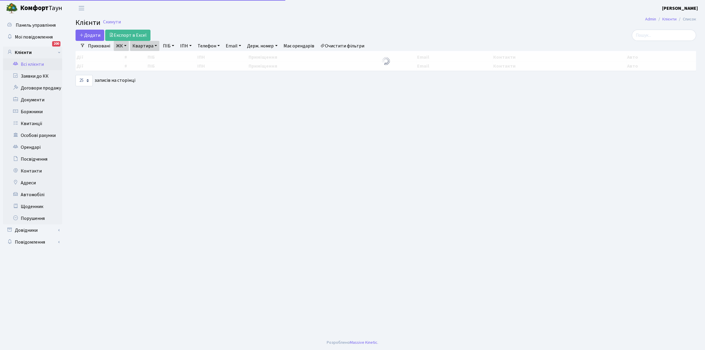
select select "25"
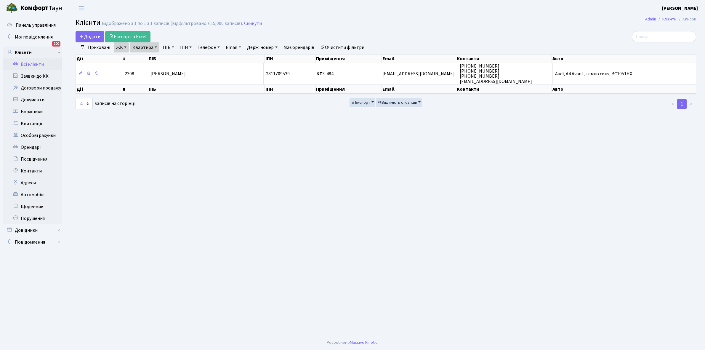
click at [155, 47] on link "Квартира" at bounding box center [144, 47] width 29 height 10
click at [150, 61] on input "3-484" at bounding box center [147, 58] width 35 height 11
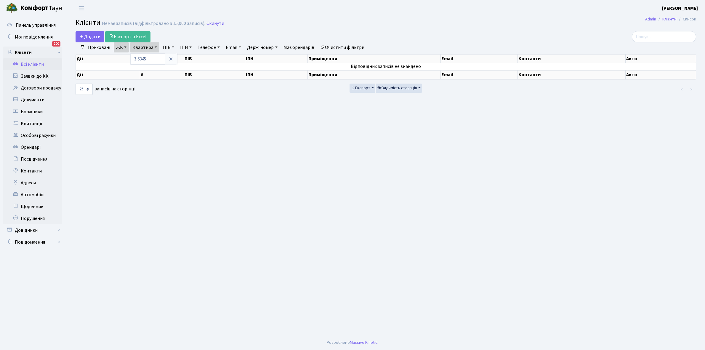
click at [340, 48] on link "Очистити фільтри" at bounding box center [342, 47] width 49 height 10
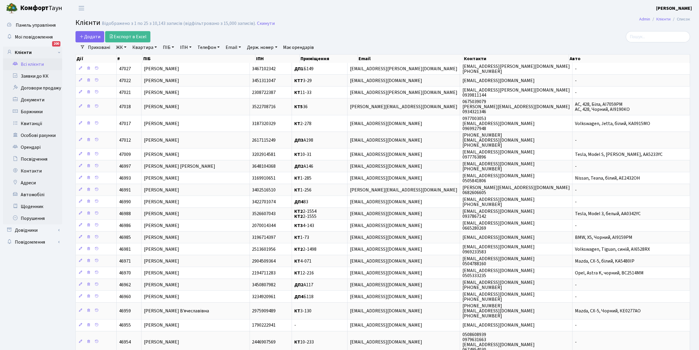
click at [126, 46] on link "ЖК" at bounding box center [121, 47] width 15 height 10
click at [132, 68] on li "КТ, вул. Регенераторна, 4" at bounding box center [151, 68] width 72 height 10
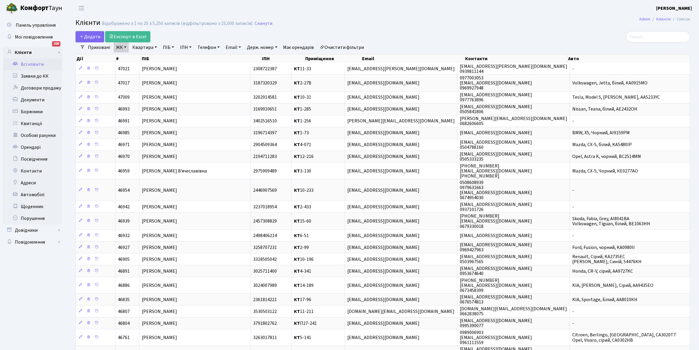
click at [156, 47] on link "Квартира" at bounding box center [144, 47] width 29 height 10
click at [150, 58] on input "text" at bounding box center [147, 58] width 35 height 11
type input "5-345"
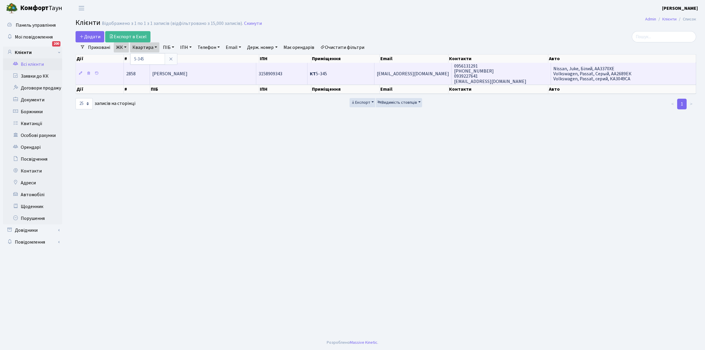
click at [199, 68] on td "[PERSON_NAME]" at bounding box center [203, 73] width 106 height 21
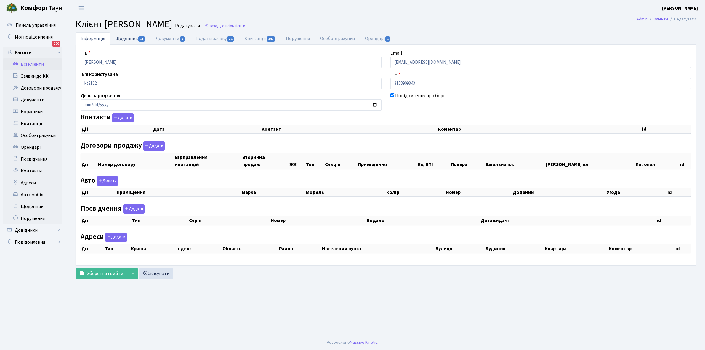
checkbox input "true"
select select "25"
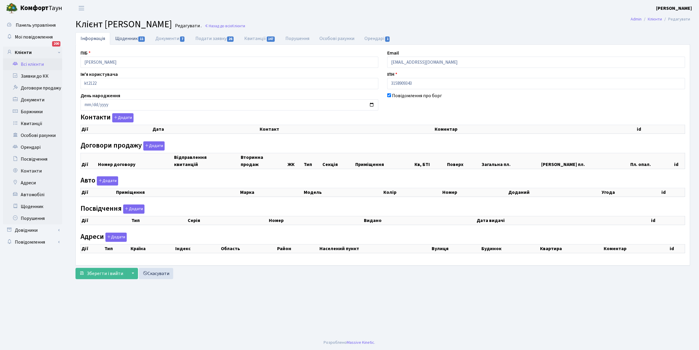
select select "25"
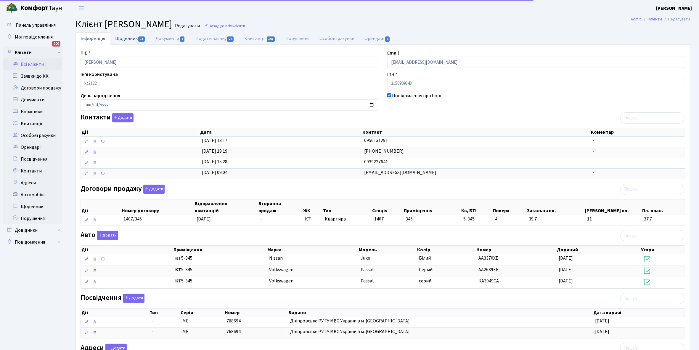
click at [125, 36] on link "Щоденник 11" at bounding box center [130, 38] width 40 height 12
select select "25"
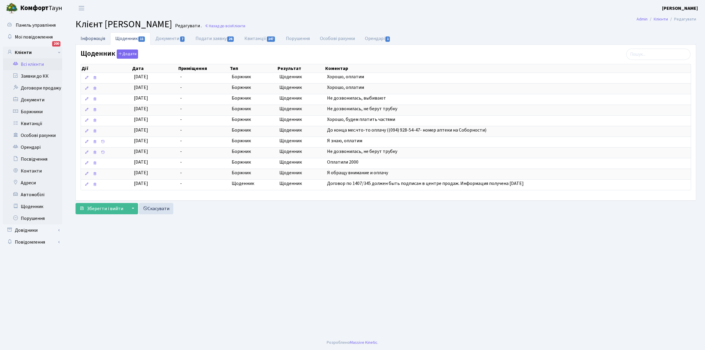
click at [89, 36] on link "Інформація" at bounding box center [93, 38] width 35 height 12
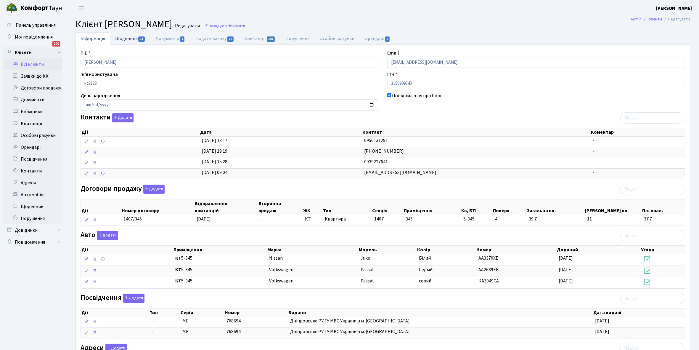
click at [128, 36] on link "Щоденник 11" at bounding box center [130, 38] width 40 height 12
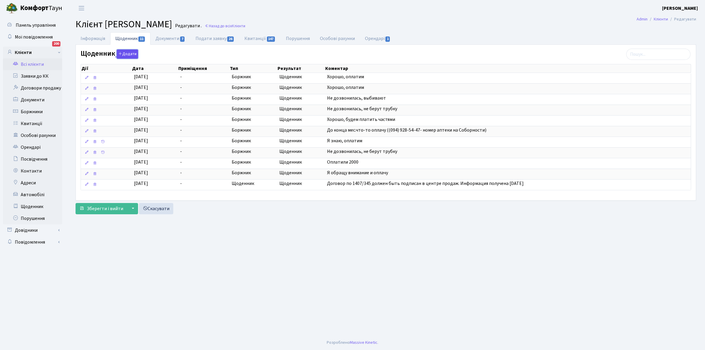
click at [125, 55] on button "Додати" at bounding box center [127, 53] width 21 height 9
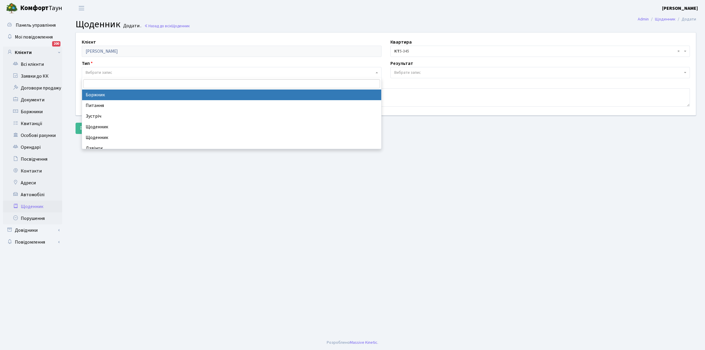
click at [101, 71] on span "Вибрати запис" at bounding box center [99, 73] width 27 height 6
select select "189"
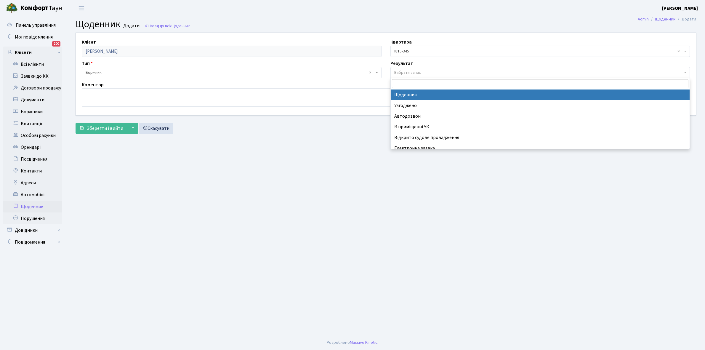
click at [412, 69] on span "Вибрати запис" at bounding box center [540, 72] width 300 height 11
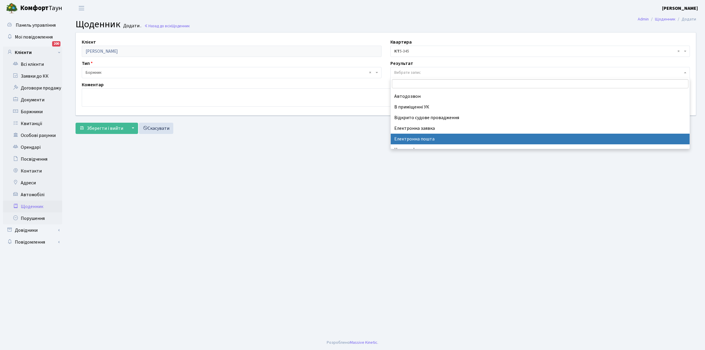
scroll to position [36, 0]
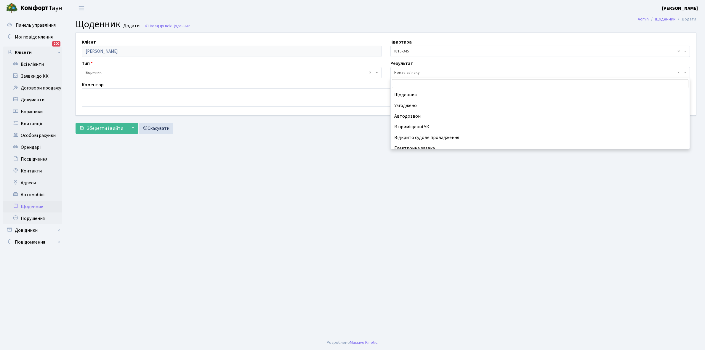
click at [415, 73] on span "× Немає зв'язку" at bounding box center [538, 73] width 288 height 6
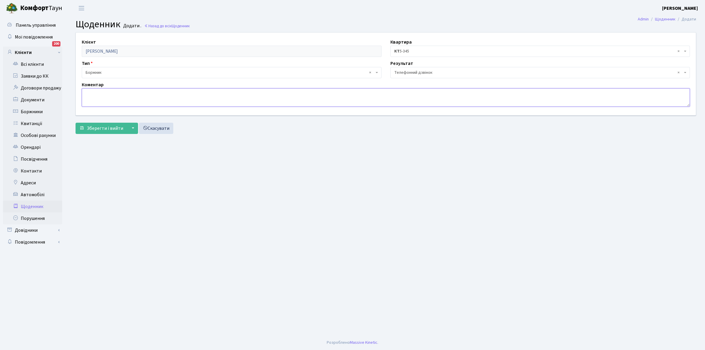
click at [95, 97] on textarea at bounding box center [386, 97] width 608 height 18
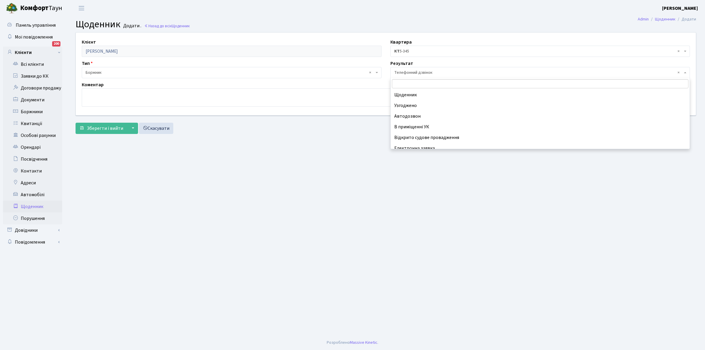
click at [421, 72] on span "× Телефонний дзвінок" at bounding box center [538, 73] width 288 height 6
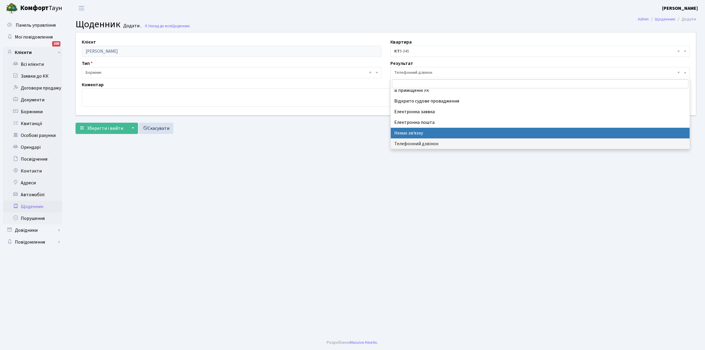
select select "197"
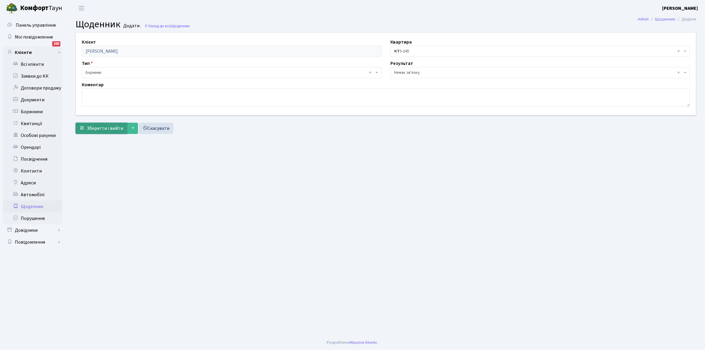
click at [96, 128] on span "Зберегти і вийти" at bounding box center [105, 128] width 36 height 7
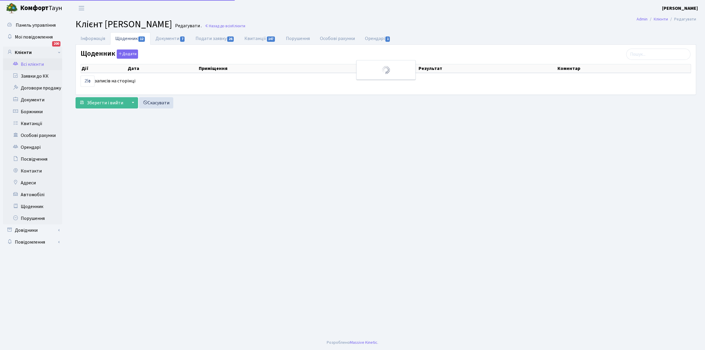
select select "25"
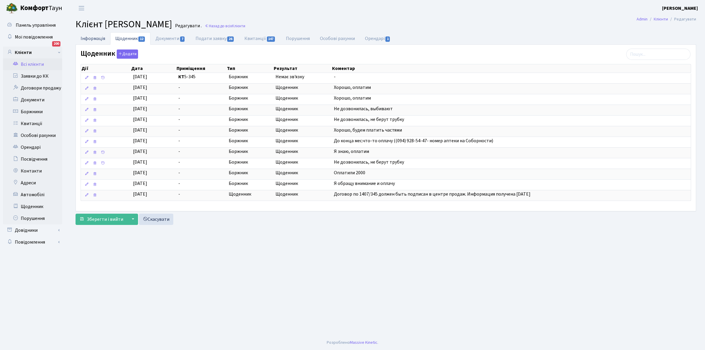
click at [88, 37] on link "Інформація" at bounding box center [93, 38] width 35 height 12
select select "25"
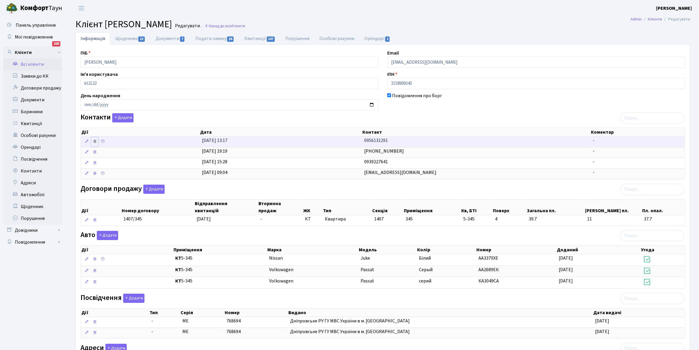
click at [96, 141] on icon at bounding box center [95, 141] width 4 height 4
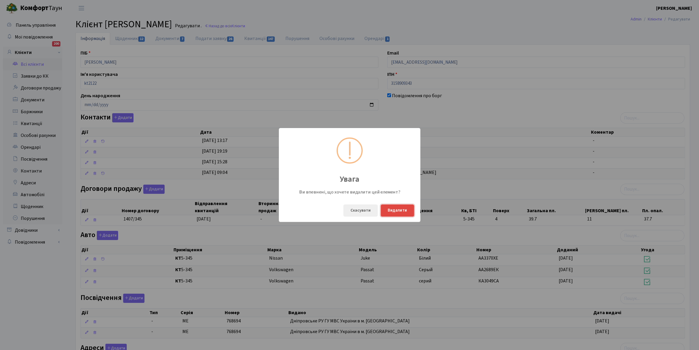
click at [398, 211] on button "Видалити" at bounding box center [397, 210] width 33 height 12
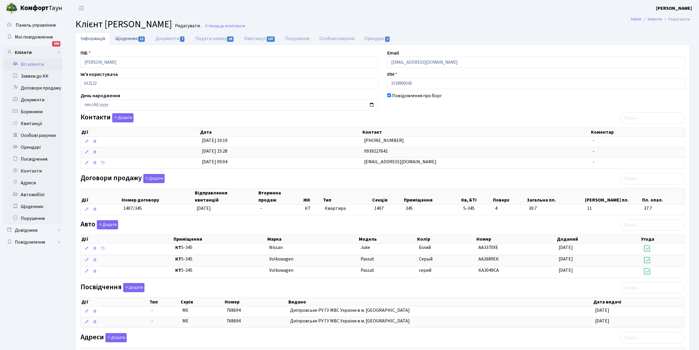
click at [126, 37] on link "Щоденник 12" at bounding box center [130, 38] width 40 height 12
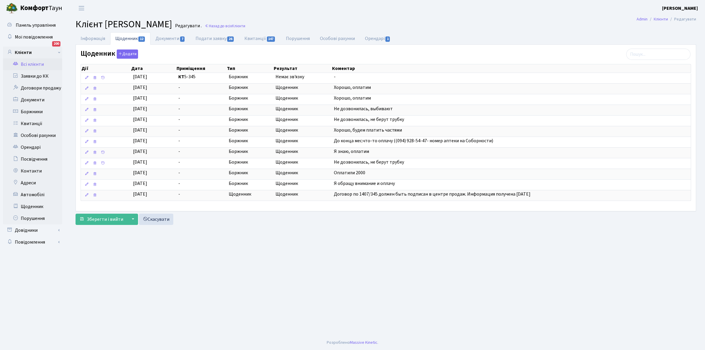
click at [33, 67] on link "Всі клієнти" at bounding box center [32, 64] width 59 height 12
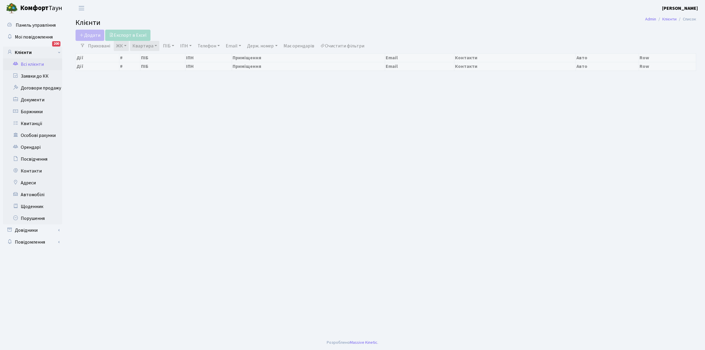
select select "25"
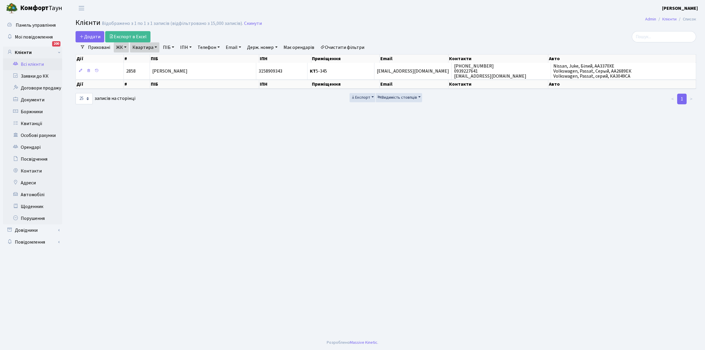
click at [155, 46] on link "Квартира" at bounding box center [144, 47] width 29 height 10
click at [156, 59] on input "5-345" at bounding box center [147, 58] width 35 height 11
type input "5"
type input "17-83"
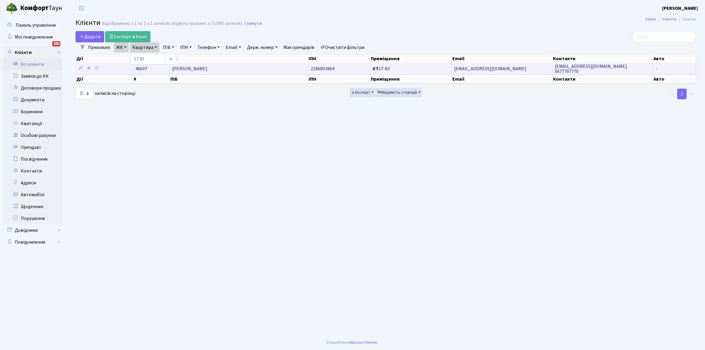
click at [207, 66] on span "Охріменко [PERSON_NAME]" at bounding box center [189, 68] width 35 height 7
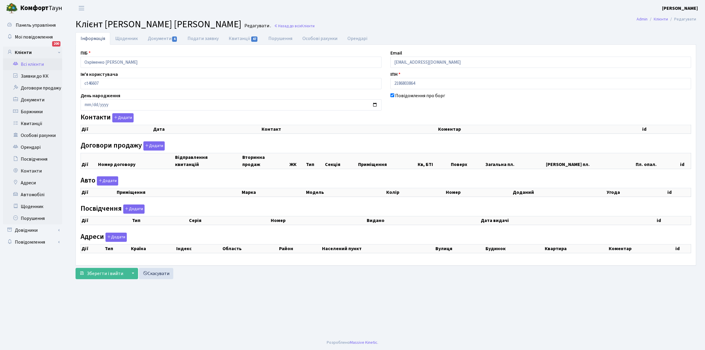
checkbox input "true"
select select "25"
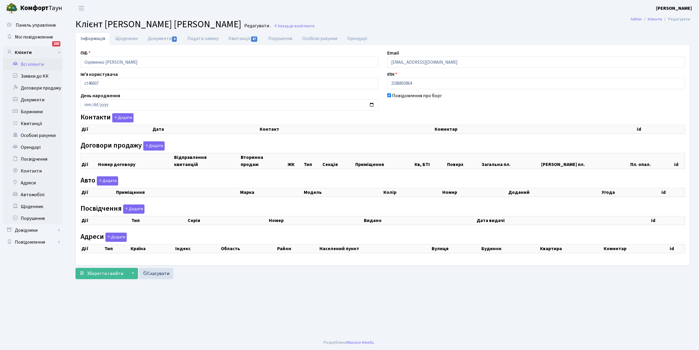
select select "25"
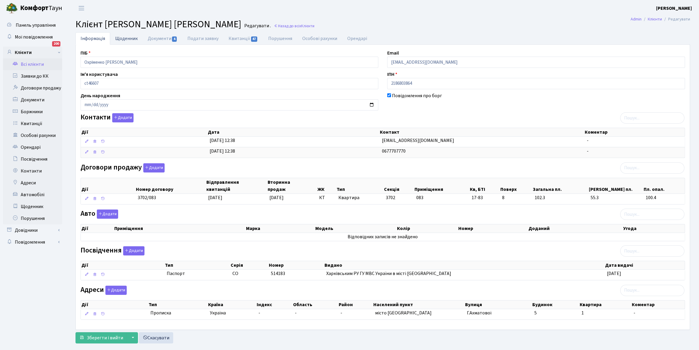
click at [121, 36] on link "Щоденник" at bounding box center [126, 38] width 33 height 12
select select "25"
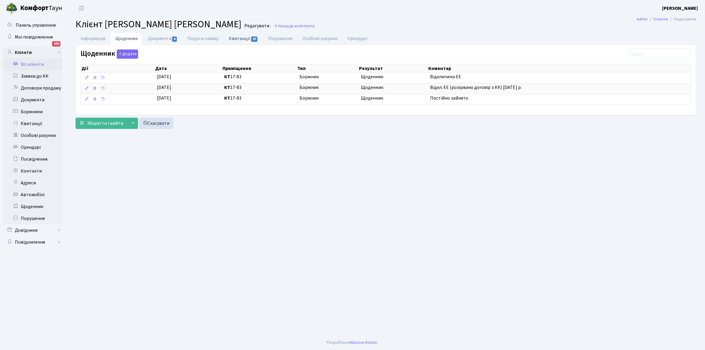
click at [240, 36] on link "Квитанції 47" at bounding box center [243, 38] width 39 height 12
select select "25"
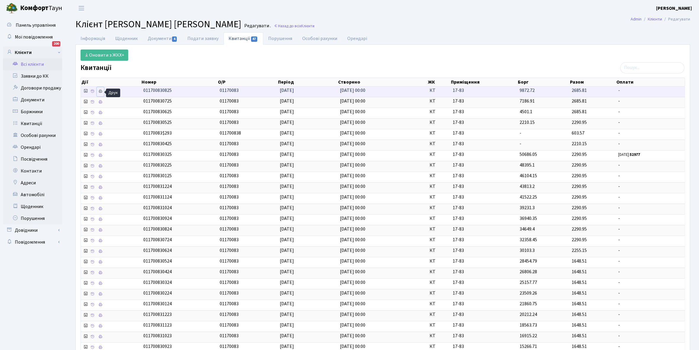
click at [100, 91] on icon at bounding box center [100, 91] width 4 height 4
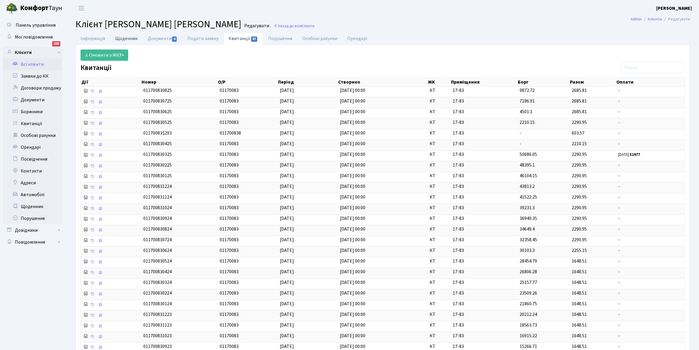
click at [123, 36] on link "Щоденник" at bounding box center [126, 38] width 33 height 12
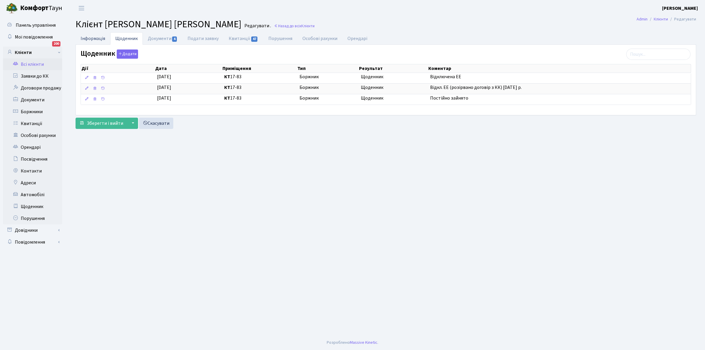
click at [89, 39] on link "Інформація" at bounding box center [93, 38] width 35 height 12
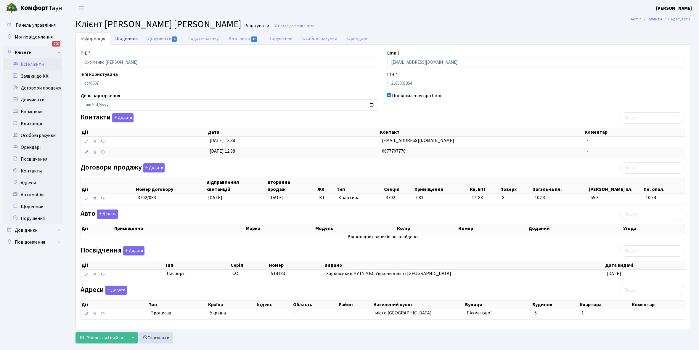
click at [121, 40] on link "Щоденник" at bounding box center [126, 38] width 33 height 12
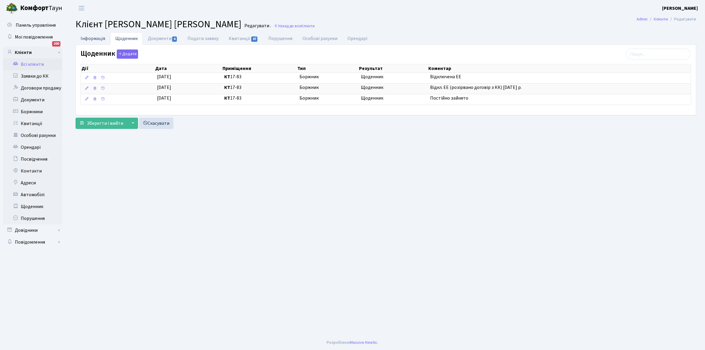
click at [94, 37] on link "Інформація" at bounding box center [93, 38] width 35 height 12
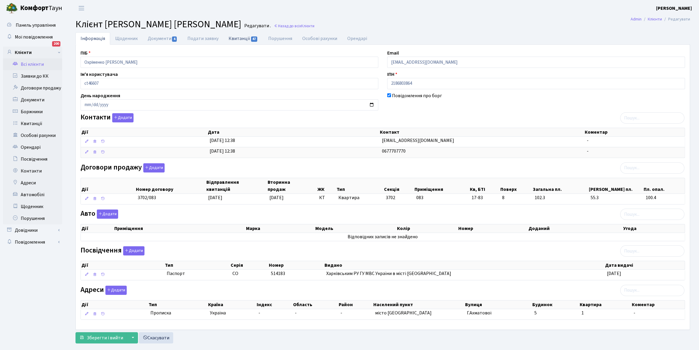
click at [239, 38] on link "Квитанції 47" at bounding box center [243, 38] width 39 height 12
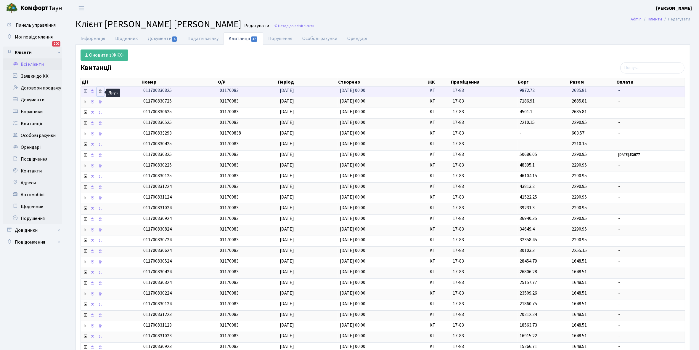
click at [102, 91] on icon at bounding box center [100, 91] width 4 height 4
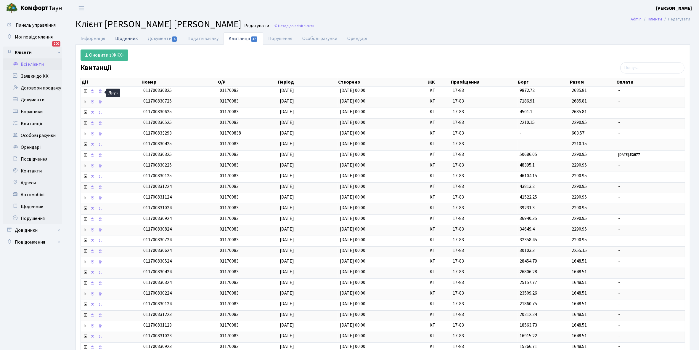
click at [123, 39] on link "Щоденник" at bounding box center [126, 38] width 33 height 12
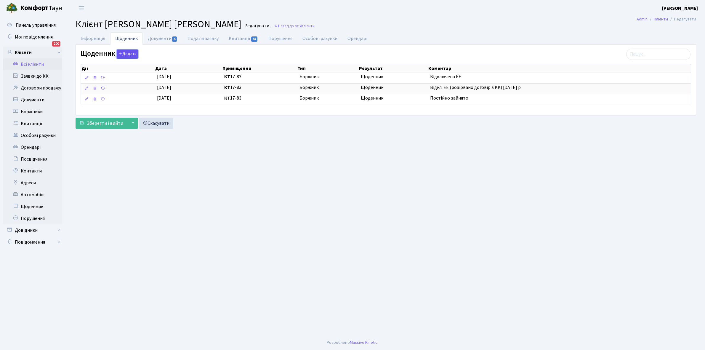
click at [125, 54] on button "Додати" at bounding box center [127, 53] width 21 height 9
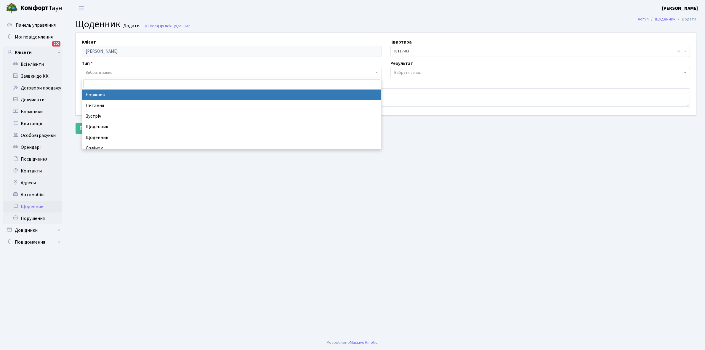
click at [121, 68] on span "Вибрати запис" at bounding box center [232, 72] width 300 height 11
select select "189"
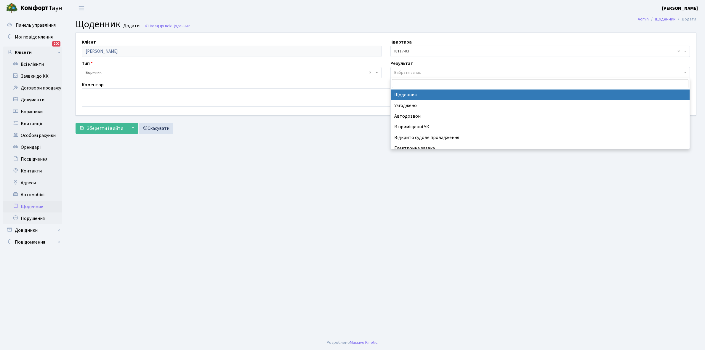
click at [413, 70] on span "Вибрати запис" at bounding box center [407, 73] width 27 height 6
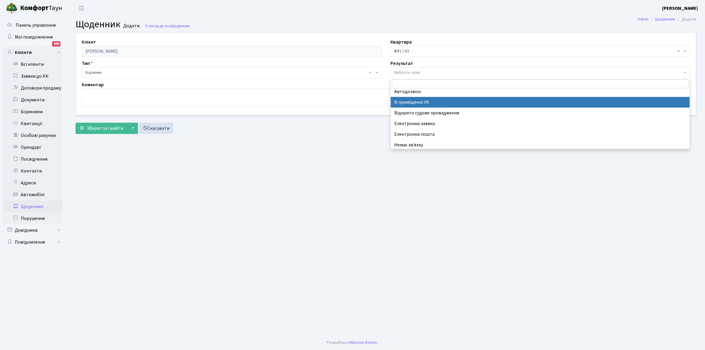
scroll to position [36, 0]
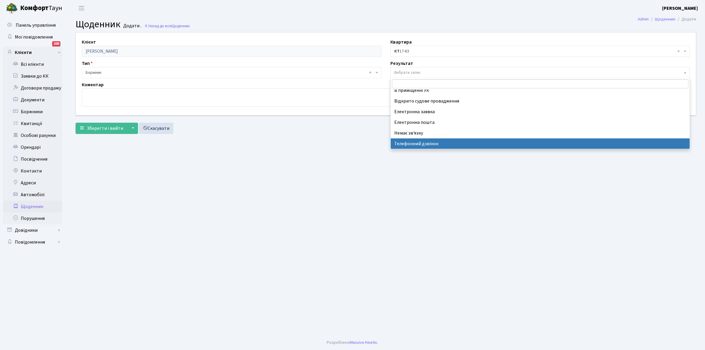
select select "196"
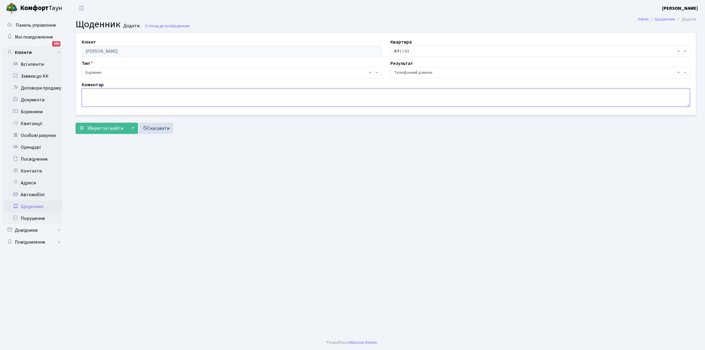
click at [89, 98] on textarea at bounding box center [386, 97] width 608 height 18
type textarea "Не бере трубку телефона"
click at [101, 126] on span "Зберегти і вийти" at bounding box center [105, 128] width 36 height 7
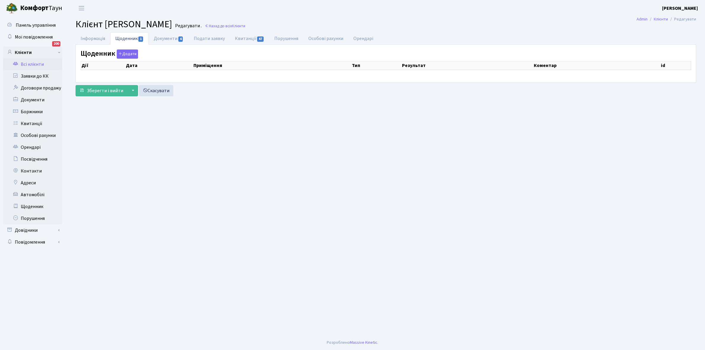
select select "25"
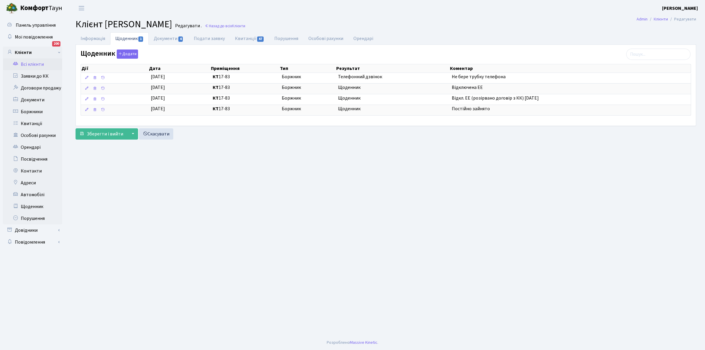
click at [36, 65] on link "Всі клієнти" at bounding box center [32, 64] width 59 height 12
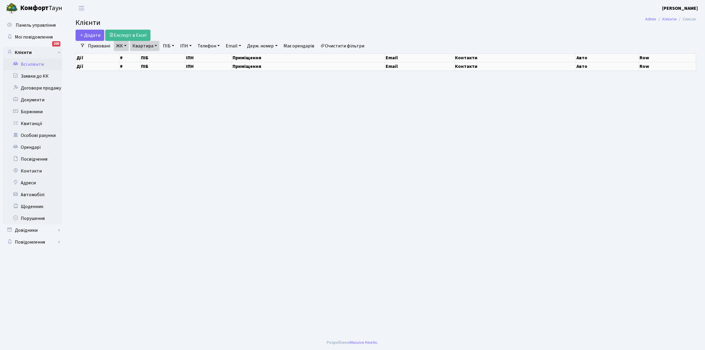
select select "25"
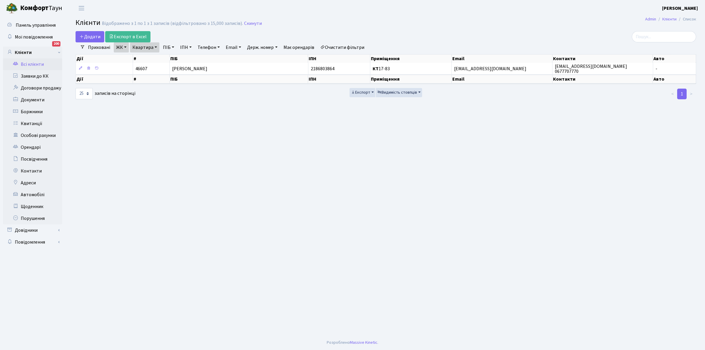
click at [156, 47] on link "Квартира" at bounding box center [144, 47] width 29 height 10
click at [152, 61] on input "17-83" at bounding box center [147, 58] width 35 height 11
type input "1"
type input "8-84"
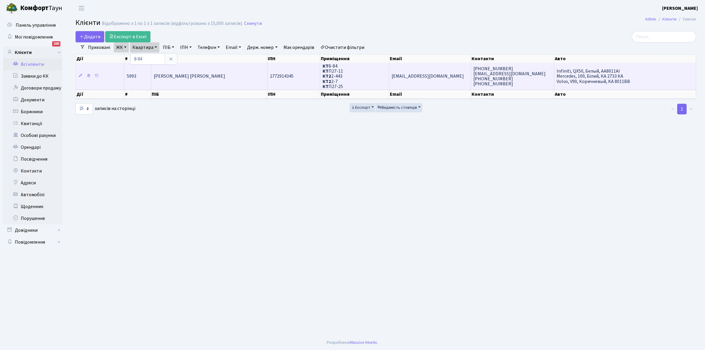
click at [206, 79] on span "Знаєшева Наталія Сергіївна" at bounding box center [189, 76] width 71 height 7
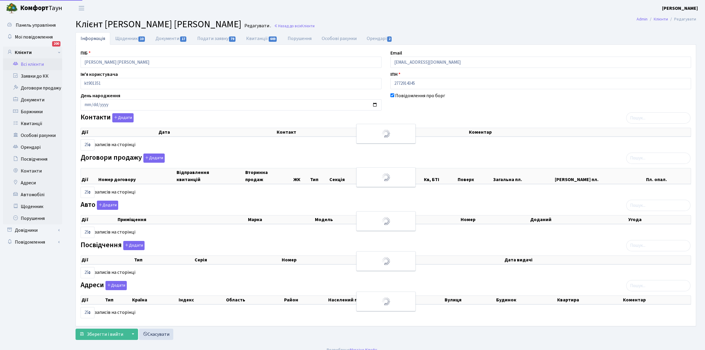
select select "25"
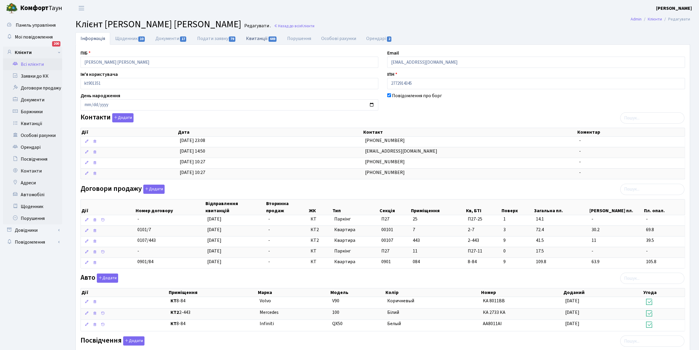
click at [252, 40] on link "Квитанції 449" at bounding box center [261, 38] width 41 height 12
select select "25"
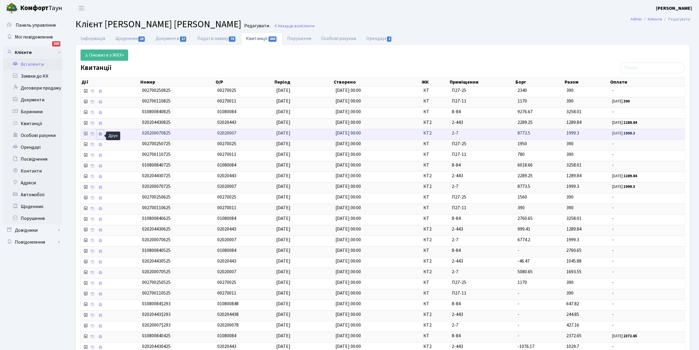
click at [102, 135] on icon at bounding box center [100, 134] width 4 height 4
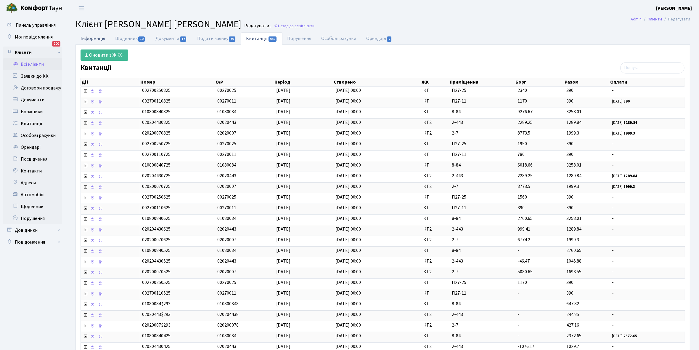
click at [93, 36] on link "Інформація" at bounding box center [93, 38] width 35 height 12
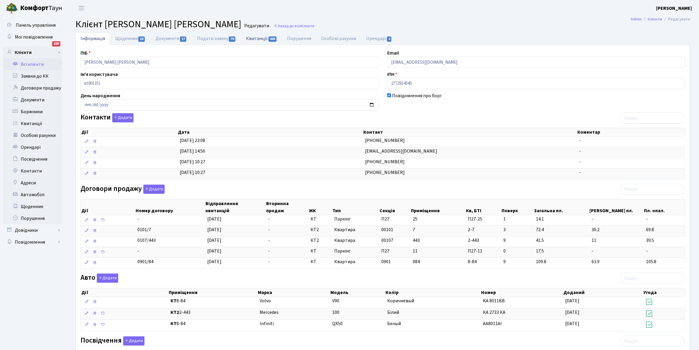
click at [256, 39] on link "Квитанції 449" at bounding box center [261, 38] width 41 height 12
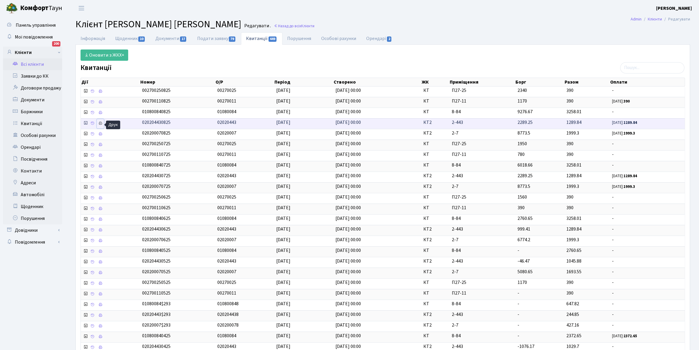
click at [102, 123] on icon at bounding box center [100, 123] width 4 height 4
click at [29, 62] on link "Всі клієнти" at bounding box center [32, 64] width 59 height 12
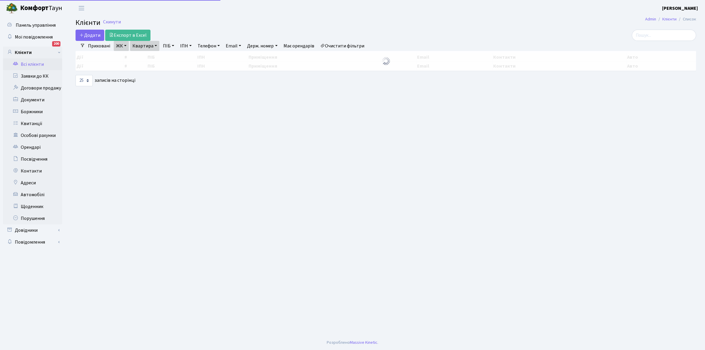
select select "25"
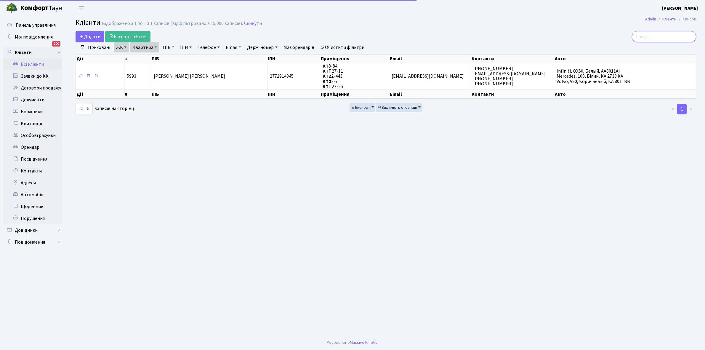
click at [656, 34] on input "search" at bounding box center [664, 36] width 64 height 11
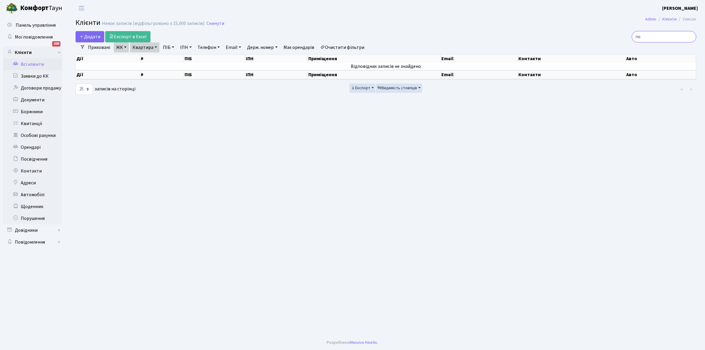
type input "п"
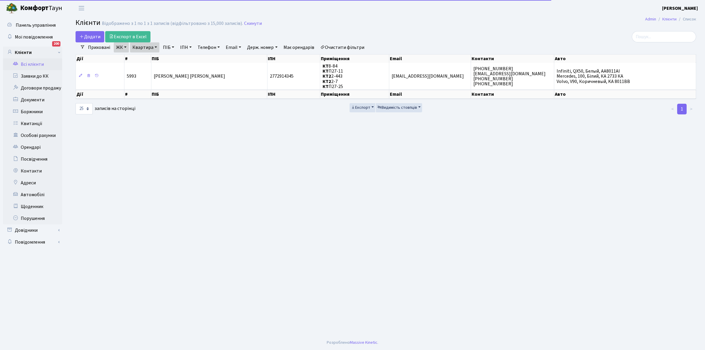
click at [353, 44] on link "Очистити фільтри" at bounding box center [342, 47] width 49 height 10
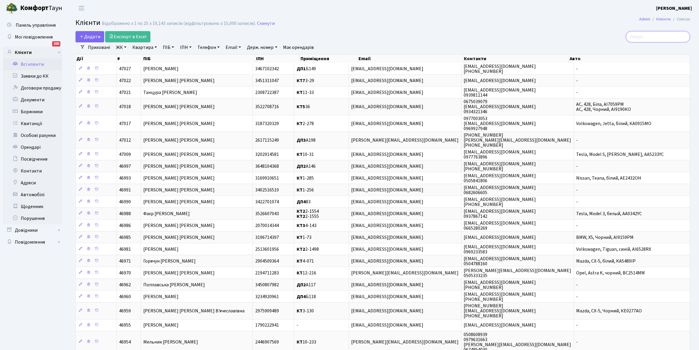
click at [653, 36] on input "search" at bounding box center [658, 36] width 64 height 11
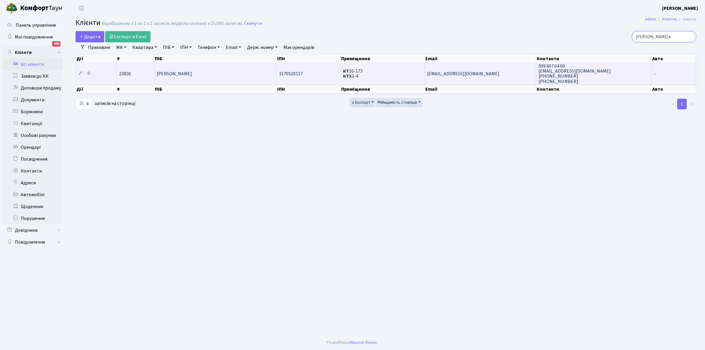
type input "[PERSON_NAME] в"
click at [231, 73] on td "[PERSON_NAME]" at bounding box center [215, 73] width 122 height 21
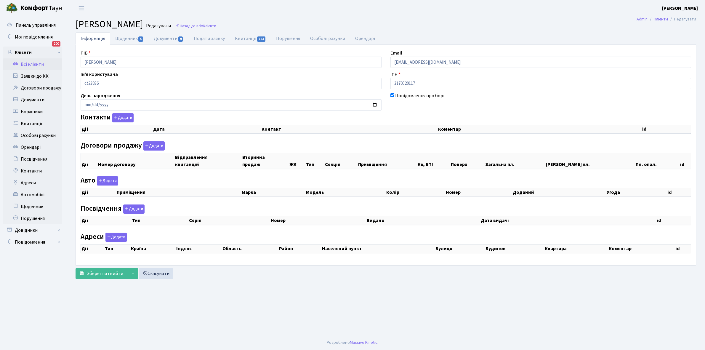
select select "25"
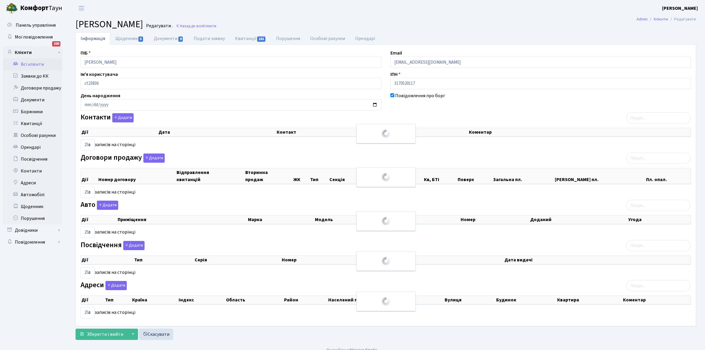
checkbox input "true"
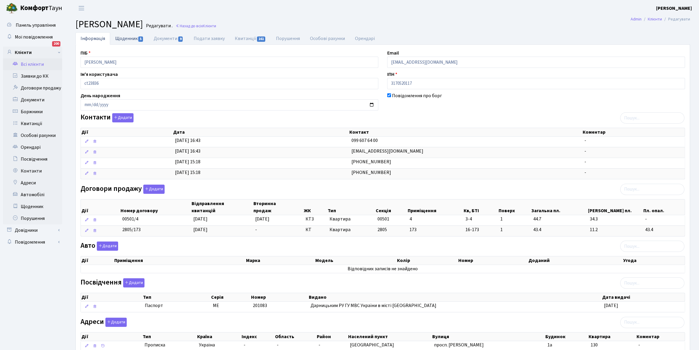
click at [120, 39] on link "Щоденник 5" at bounding box center [129, 38] width 38 height 12
select select "25"
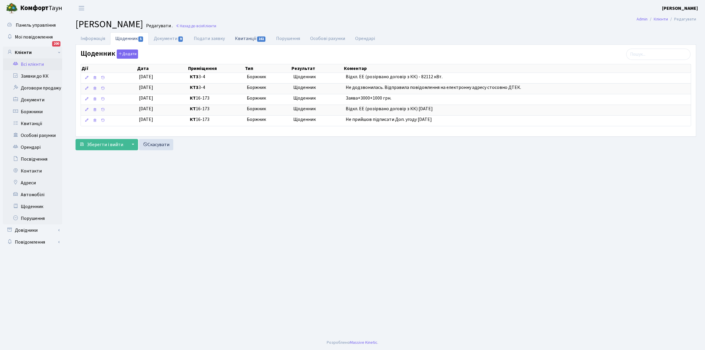
click at [242, 39] on link "Квитанції 161" at bounding box center [250, 38] width 41 height 12
select select "25"
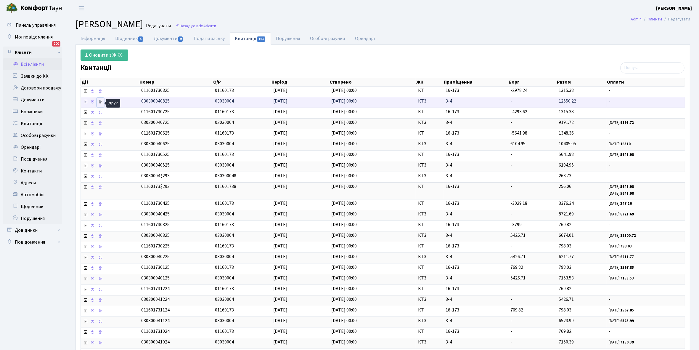
click at [101, 104] on icon at bounding box center [100, 102] width 4 height 4
click at [122, 40] on link "Щоденник 5" at bounding box center [129, 38] width 38 height 12
